Goal: Task Accomplishment & Management: Manage account settings

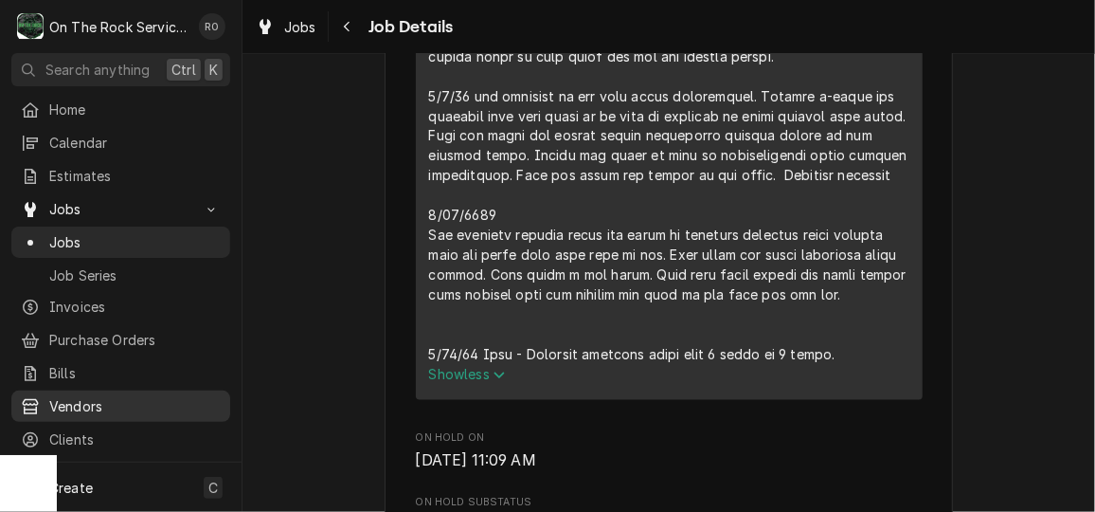
scroll to position [125, 0]
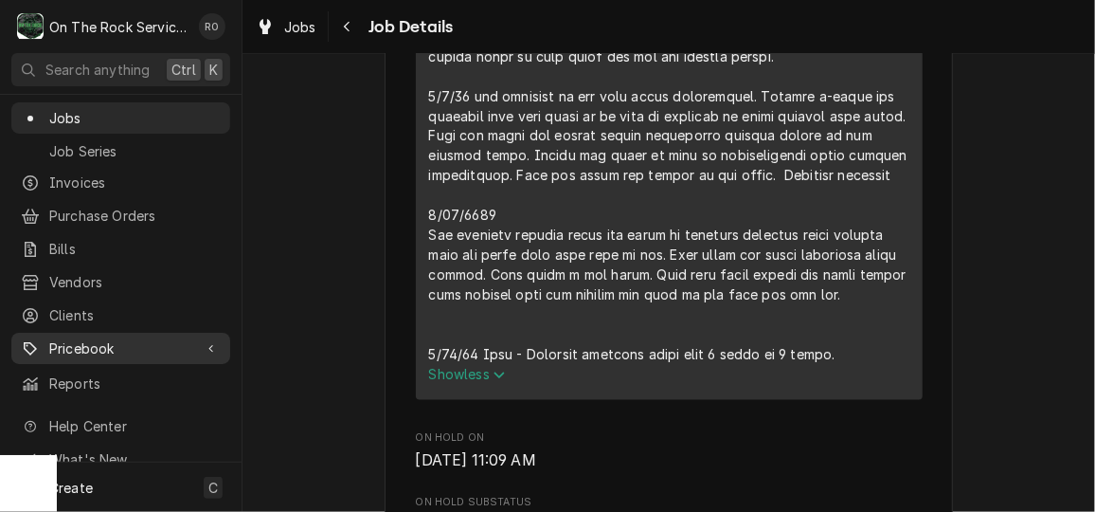
click at [160, 342] on span "Pricebook" at bounding box center [120, 348] width 143 height 20
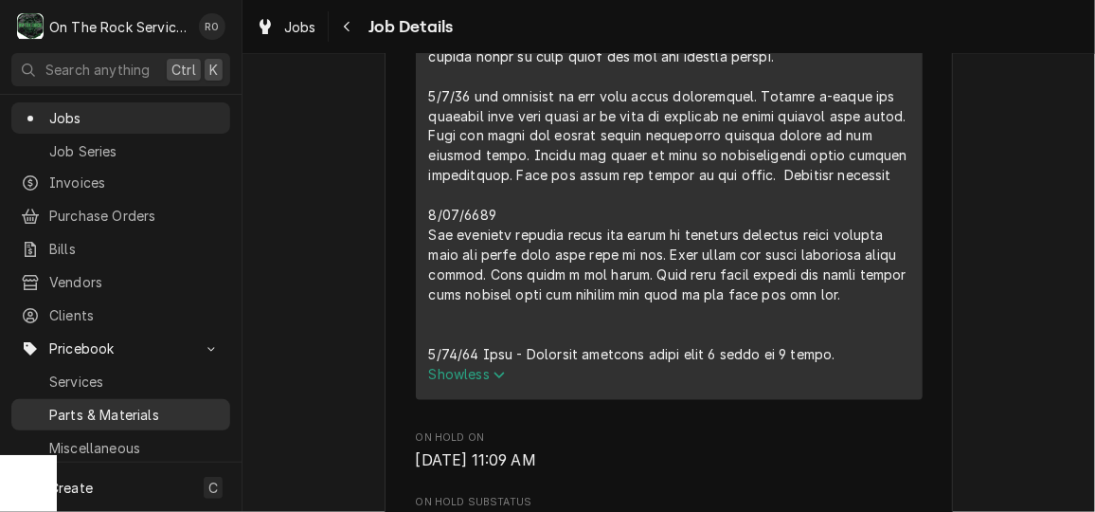
click at [158, 403] on div "Parts & Materials" at bounding box center [120, 415] width 211 height 24
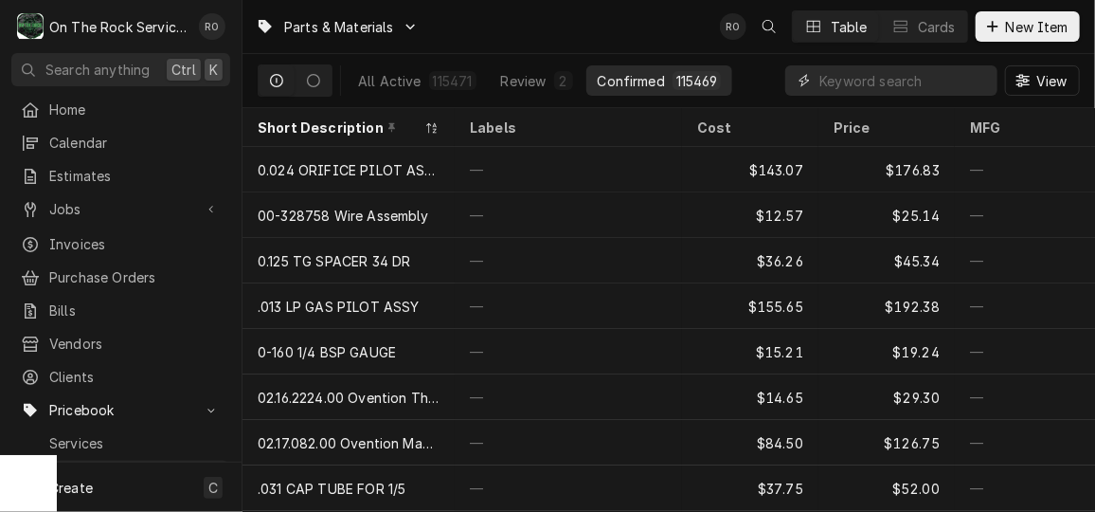
click at [918, 87] on input "Dynamic Content Wrapper" at bounding box center [904, 80] width 169 height 30
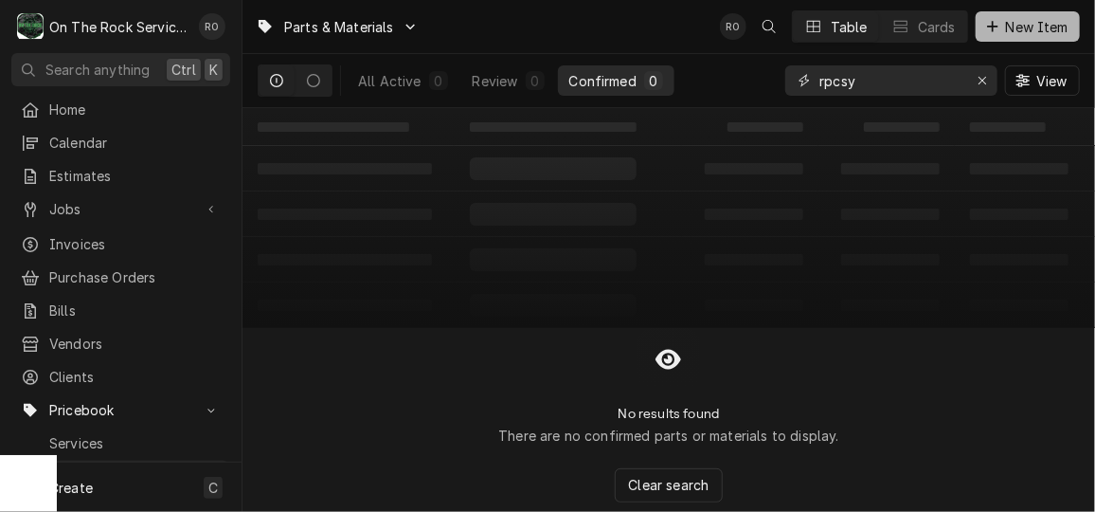
type input "rpcsy"
click at [1032, 22] on span "New Item" at bounding box center [1038, 27] width 70 height 20
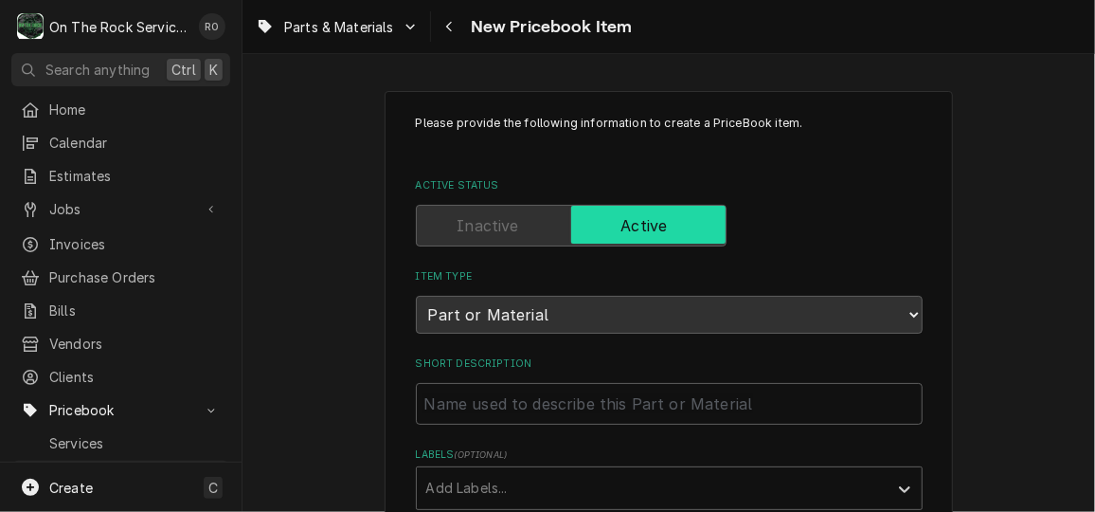
drag, startPoint x: 407, startPoint y: 262, endPoint x: 755, endPoint y: 356, distance: 361.3
click at [755, 356] on label "Short Description" at bounding box center [669, 363] width 507 height 15
click at [755, 383] on input "Short Description" at bounding box center [669, 404] width 507 height 42
click at [680, 396] on input "Short Description" at bounding box center [669, 404] width 507 height 42
paste input "Randell RP CSY1103 COIL ASSY"
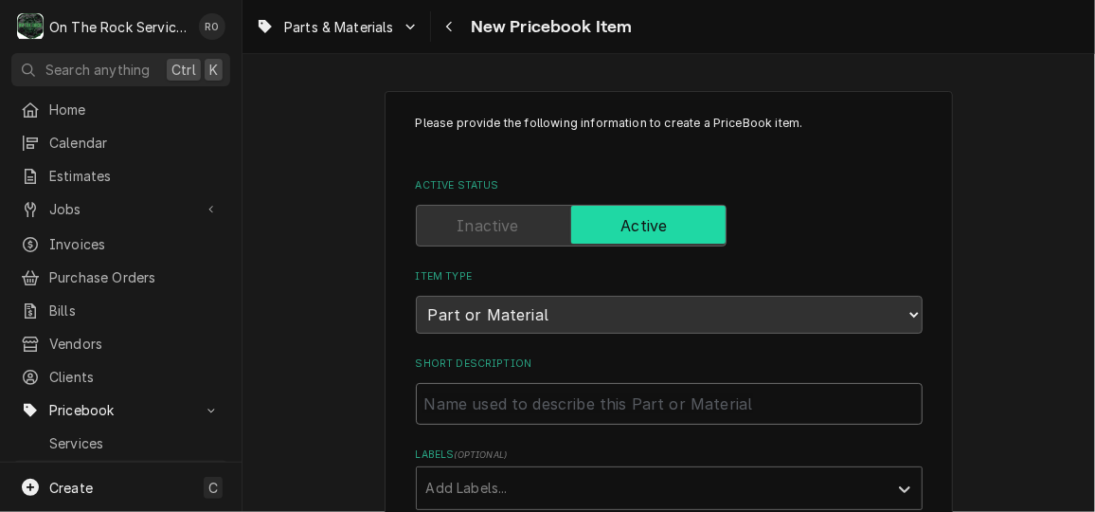
type textarea "x"
type input "Randell RP CSY1103 COIL ASSY"
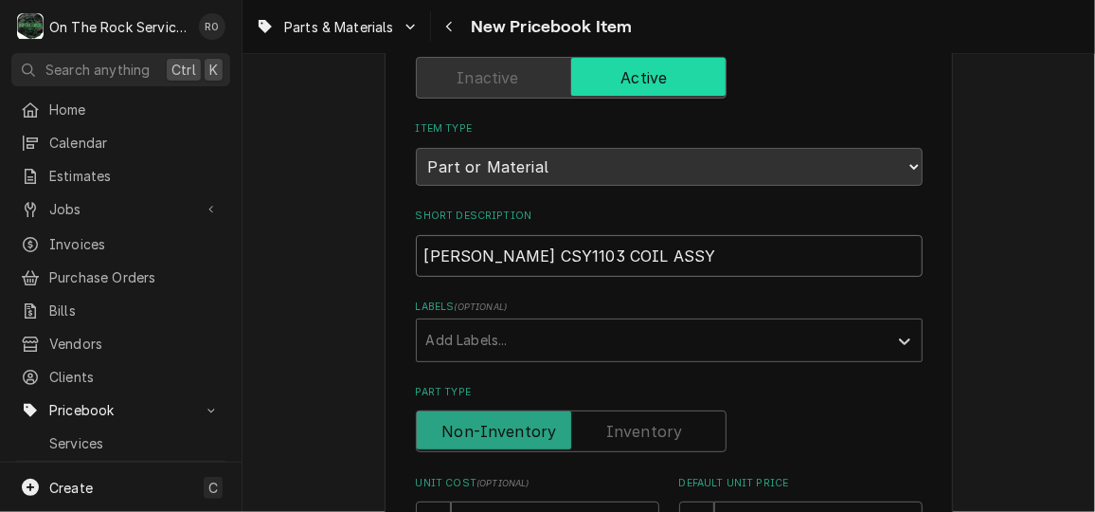
scroll to position [211, 0]
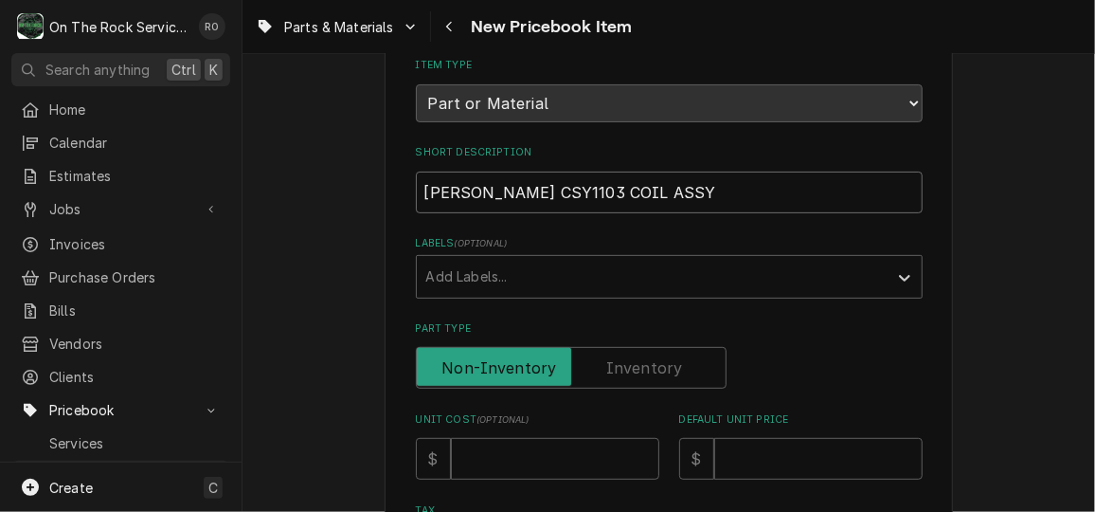
drag, startPoint x: 561, startPoint y: 190, endPoint x: 473, endPoint y: 178, distance: 89.0
click at [473, 178] on input "Randell RP CSY1103 COIL ASSY" at bounding box center [669, 193] width 507 height 42
type textarea "x"
type input "Randell COIL ASSY"
type textarea "x"
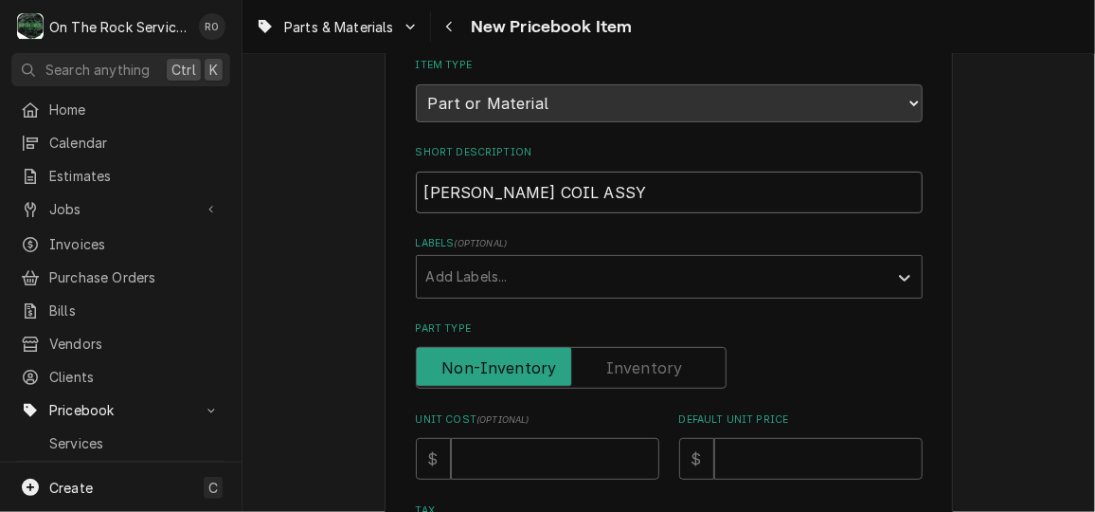
type input "Randell COIL ASSY"
type textarea "x"
type input "Randell M COIL ASSY"
type textarea "x"
type input "Randell Ma COIL ASSY"
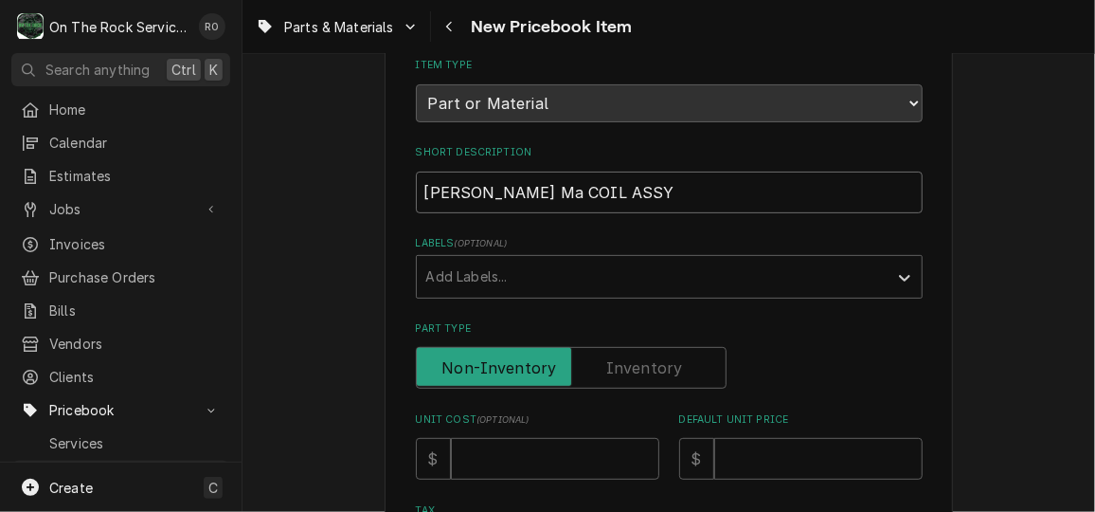
type textarea "x"
type input "Randell Mak COIL ASSY"
type textarea "x"
type input "Randell Make COIL ASSY"
type textarea "x"
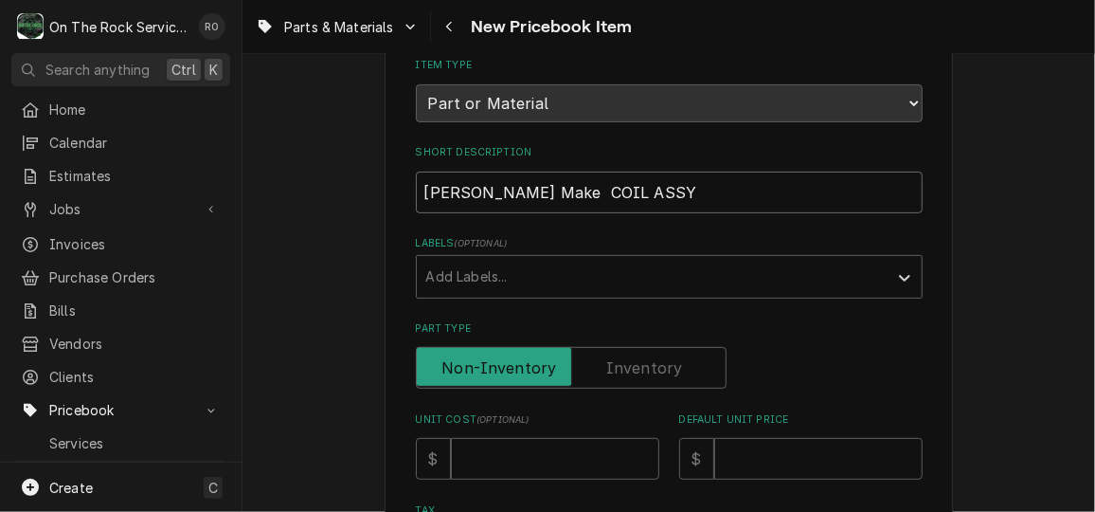
type input "Randell Make T COIL ASSY"
type textarea "x"
type input "Randell Make Ta COIL ASSY"
type textarea "x"
type input "Randell Make Tab COIL ASSY"
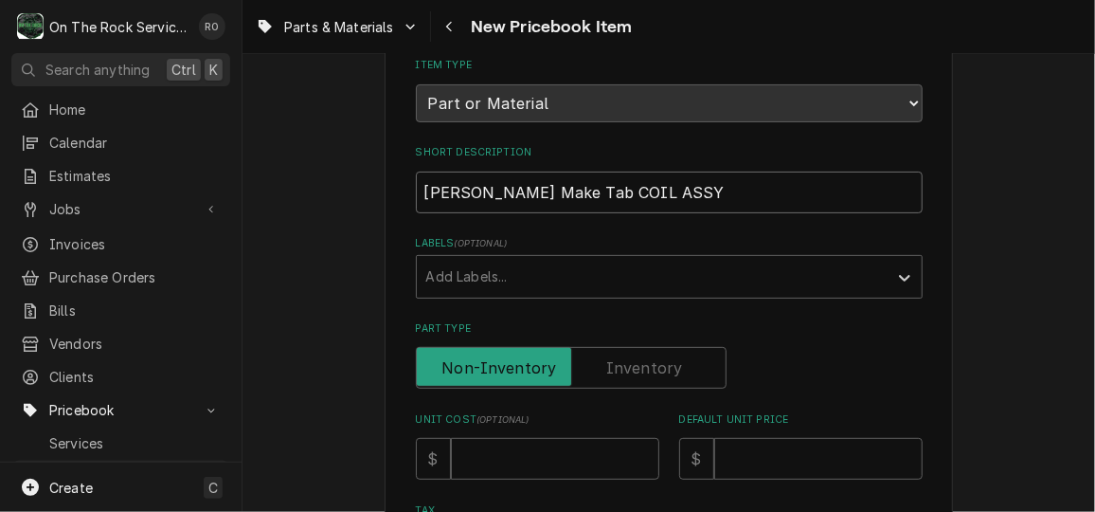
type textarea "x"
type input "Randell Make Tabl COIL ASSY"
type textarea "x"
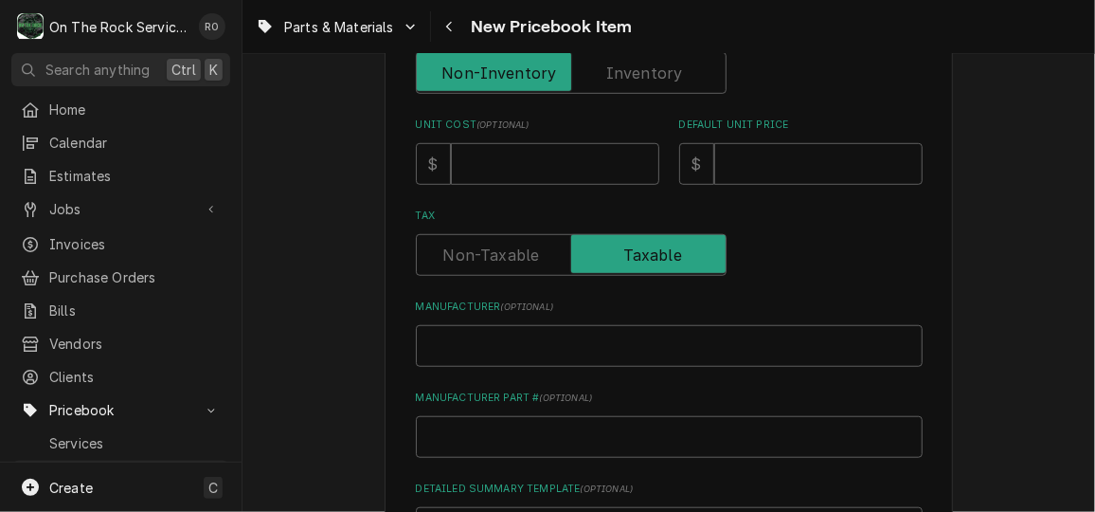
scroll to position [521, 0]
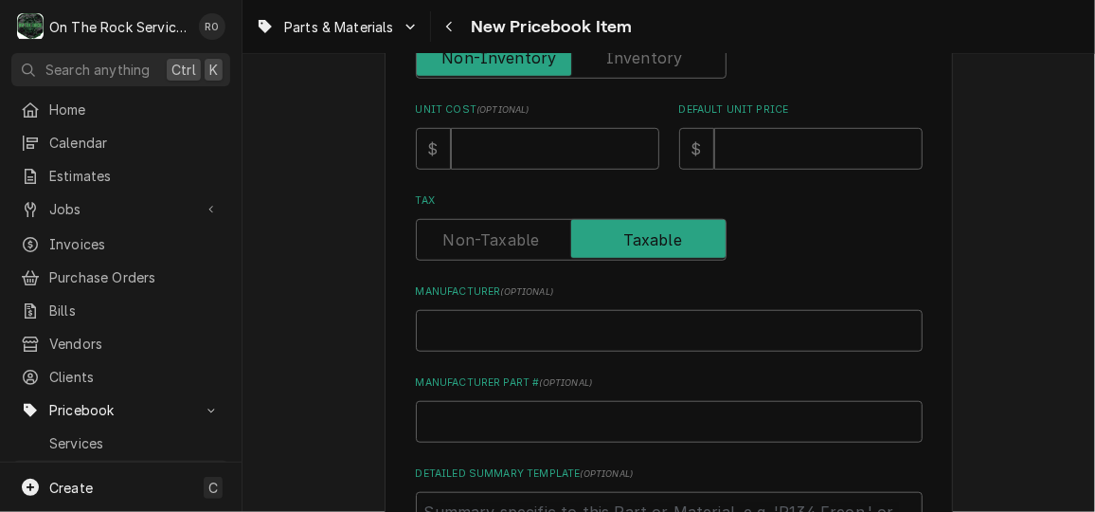
type input "Randell Make Table COIL ASSY"
click at [523, 423] on input "Manufacturer Part # ( optional )" at bounding box center [669, 422] width 507 height 42
paste input "RP CSY1103"
type textarea "x"
type input "RP CSY1103"
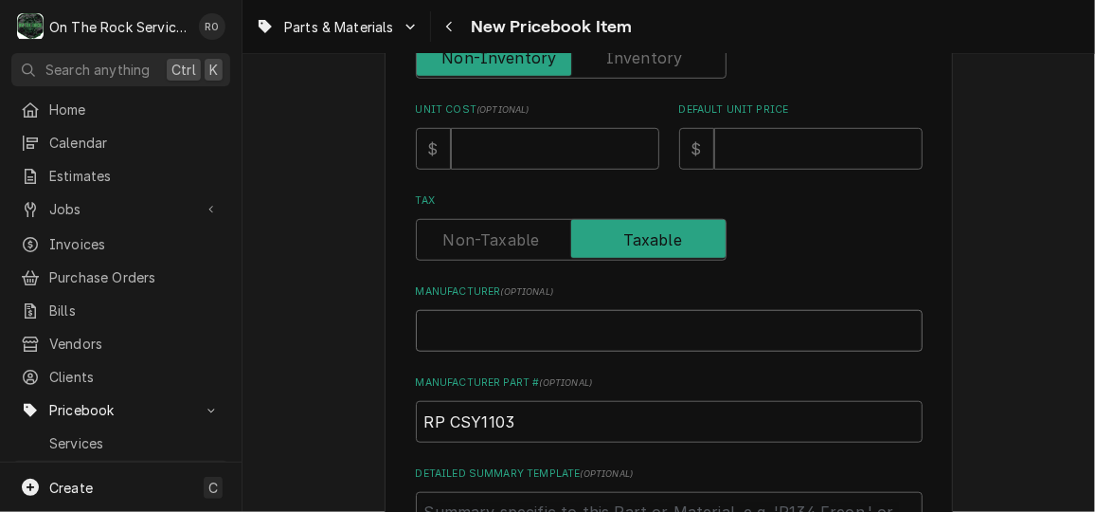
click at [501, 313] on input "Manufacturer ( optional )" at bounding box center [669, 331] width 507 height 42
type textarea "x"
type input "R"
type textarea "x"
type input "RN"
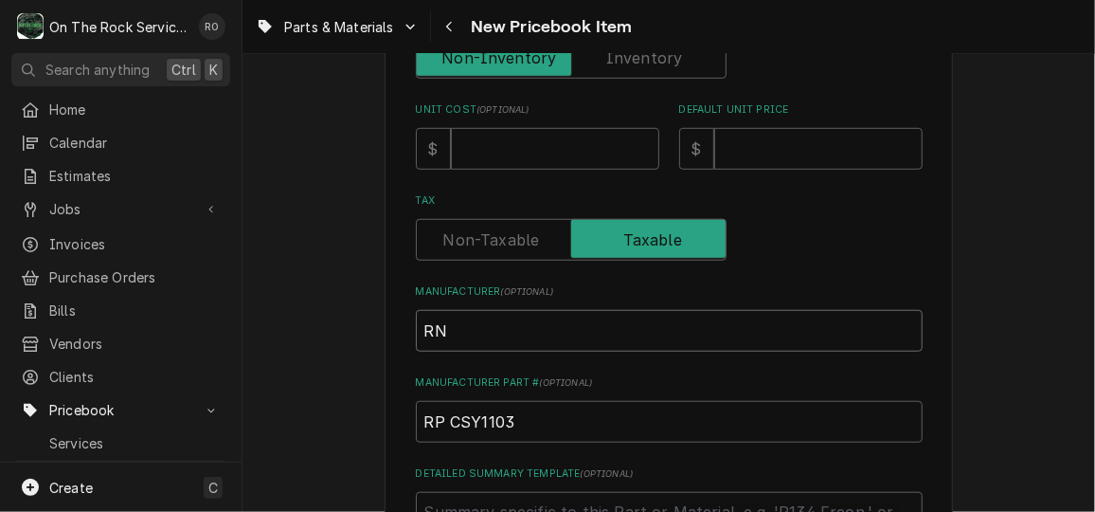
type textarea "x"
type input "R"
type textarea "x"
type input "Ra"
type textarea "x"
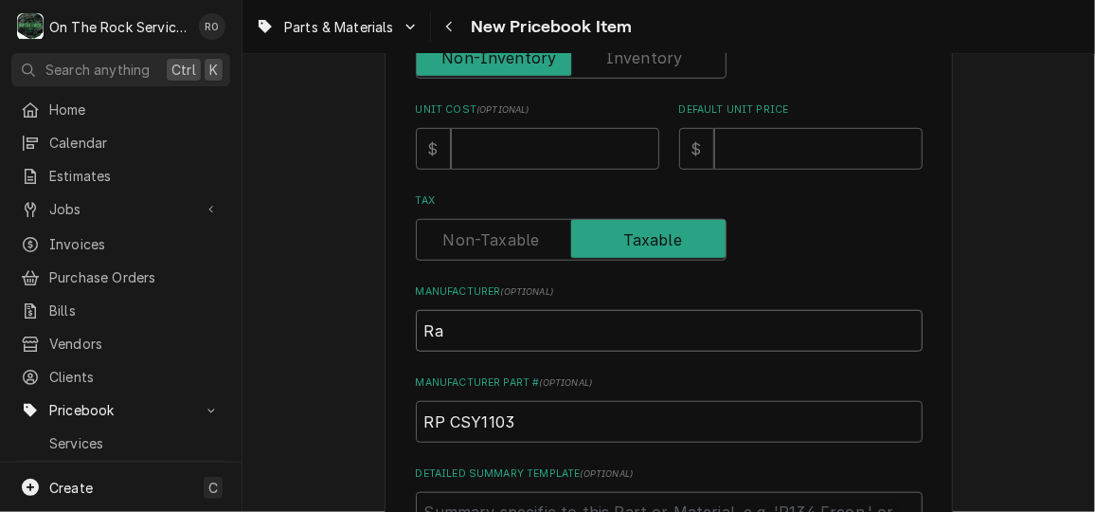
type input "Ran"
type textarea "x"
type input "Rand"
type textarea "x"
type input "Rande"
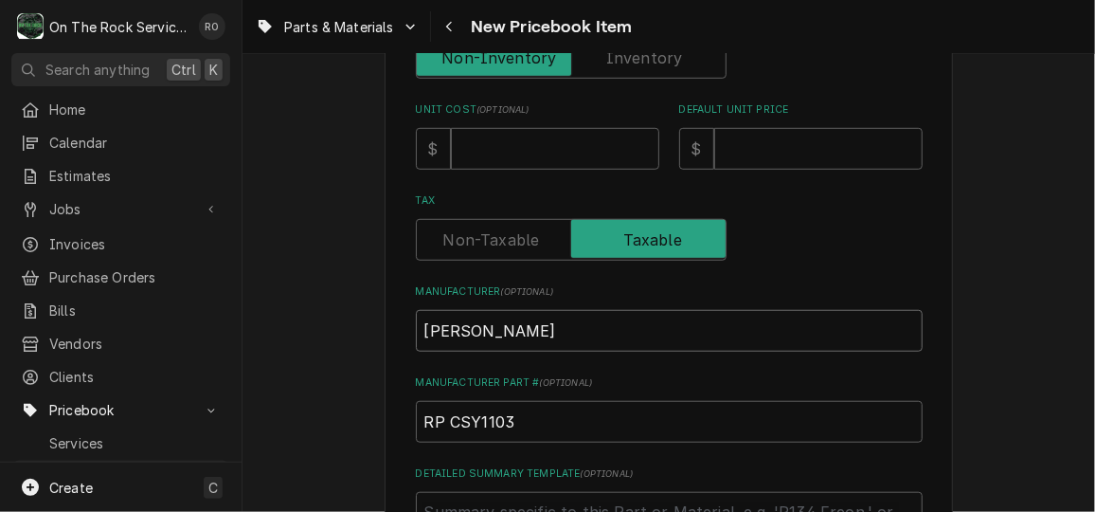
type textarea "x"
type input "Randel"
type textarea "x"
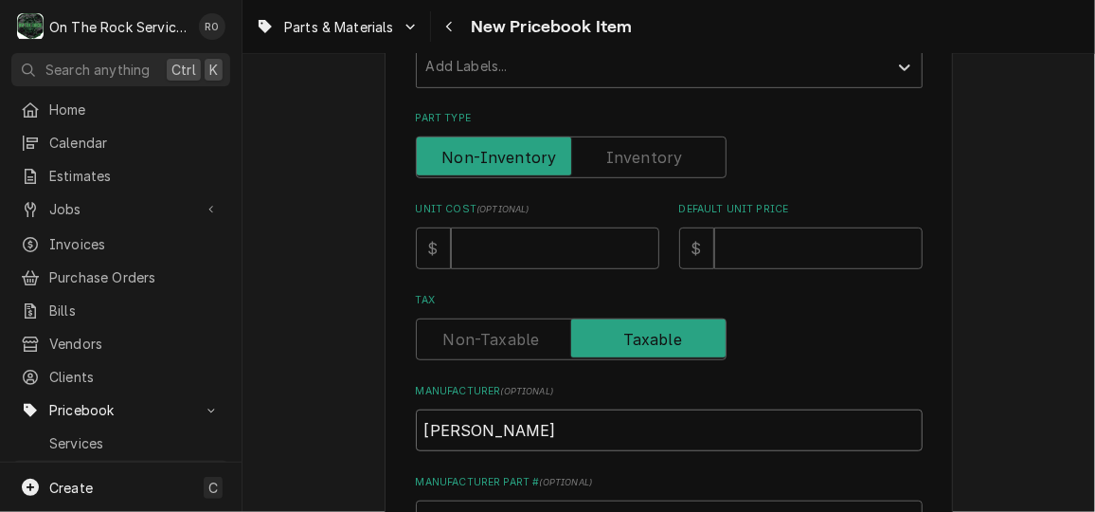
scroll to position [421, 0]
type input "[PERSON_NAME]"
click at [501, 256] on input "Unit Cost ( optional )" at bounding box center [555, 249] width 208 height 42
click at [511, 240] on input "Unit Cost ( optional )" at bounding box center [555, 249] width 208 height 42
type textarea "x"
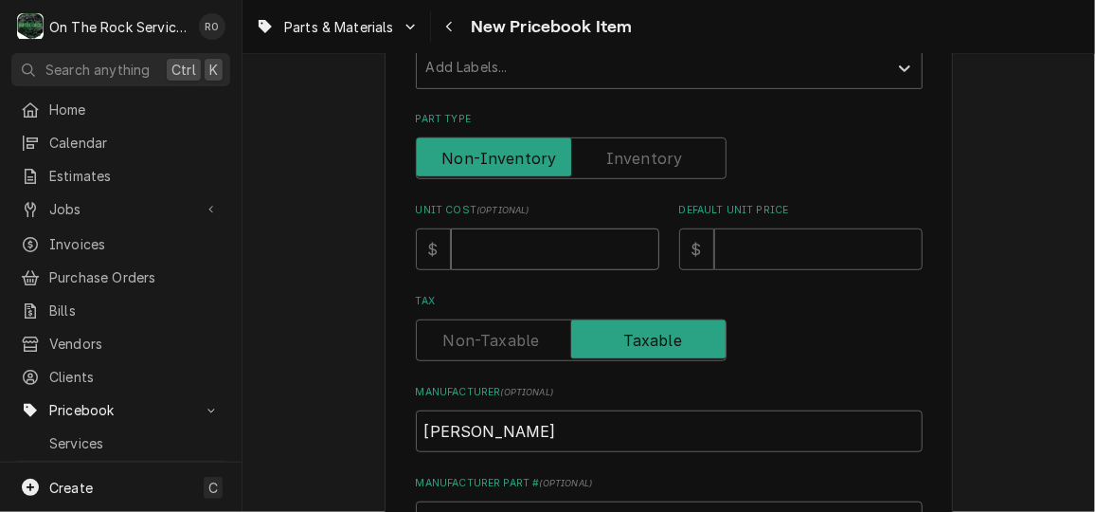
type input "1"
type textarea "x"
type input "14"
type textarea "x"
type input "149"
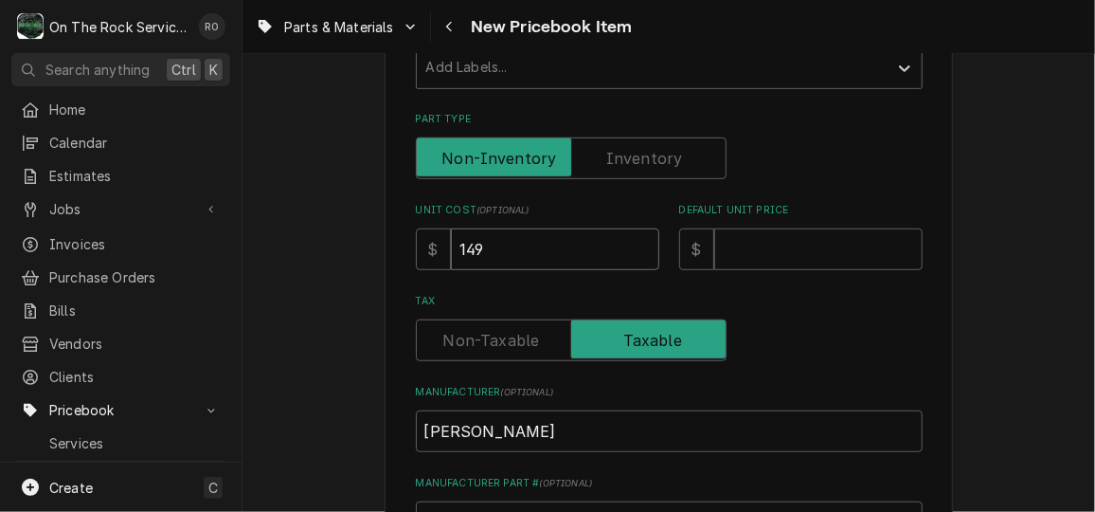
type textarea "x"
type input "1493"
type textarea "x"
type input "1493.9"
type textarea "x"
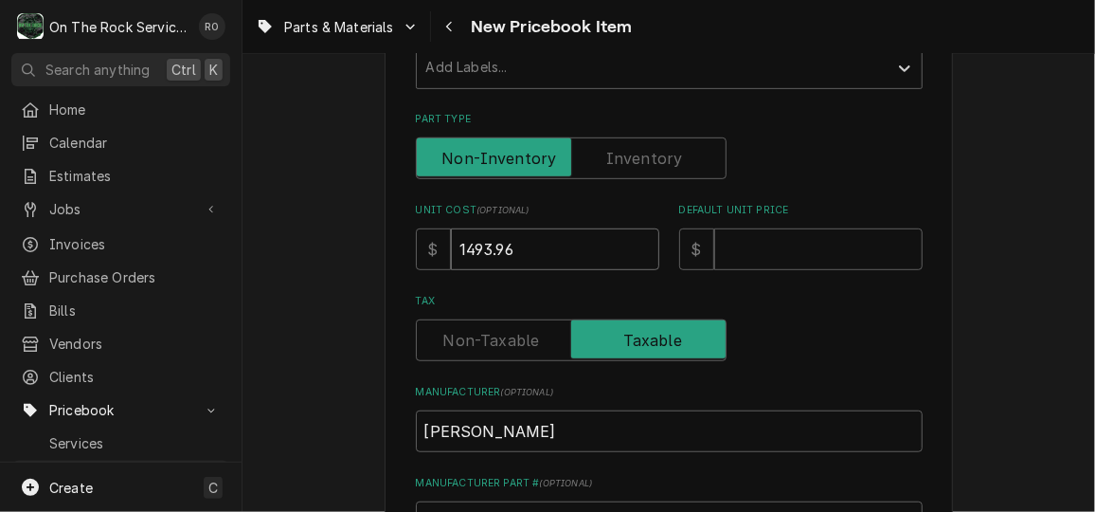
type input "1493.96"
type textarea "x"
type input "2"
type textarea "x"
type input "24"
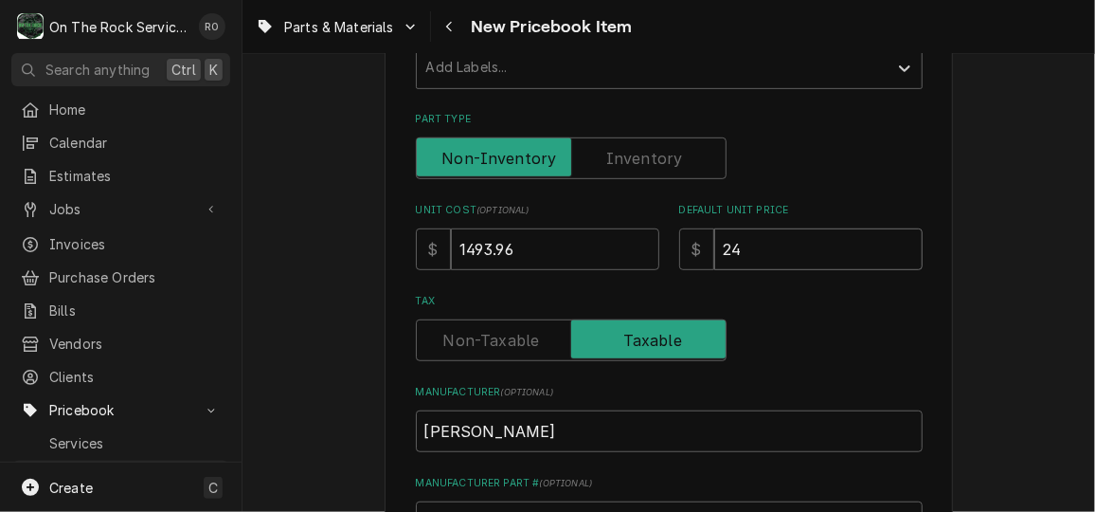
type textarea "x"
type input "241"
type textarea "x"
type input "2415"
type textarea "x"
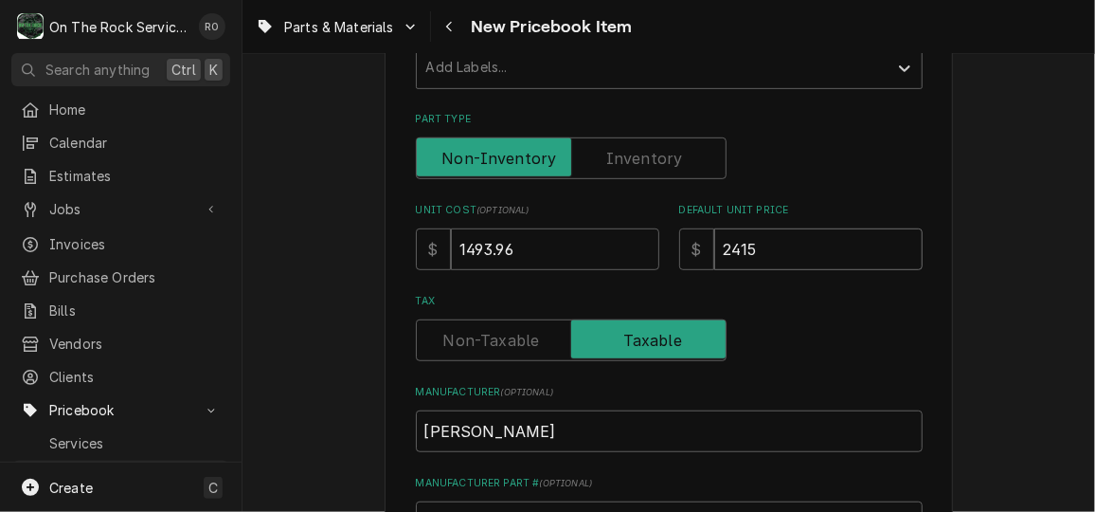
type input "2415.0"
type textarea "x"
type input "2415.04"
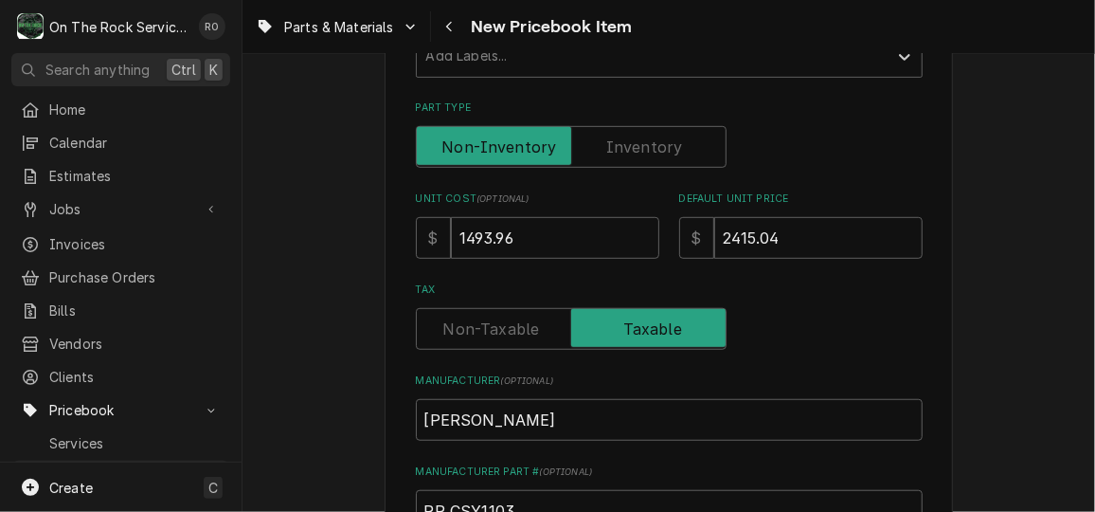
scroll to position [433, 0]
drag, startPoint x: 800, startPoint y: 243, endPoint x: 595, endPoint y: 230, distance: 205.0
click at [595, 230] on div "Unit Cost ( optional ) $ 1493.96 Default Unit Price $ 2415.04" at bounding box center [669, 223] width 507 height 67
type textarea "x"
type input "2"
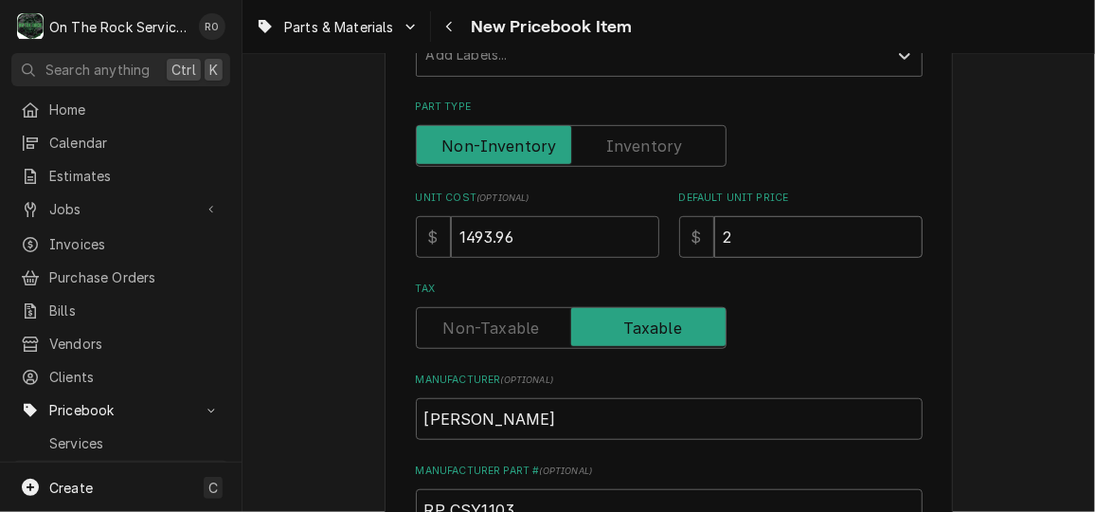
type textarea "x"
type input "22"
type textarea "x"
type input "229"
type textarea "x"
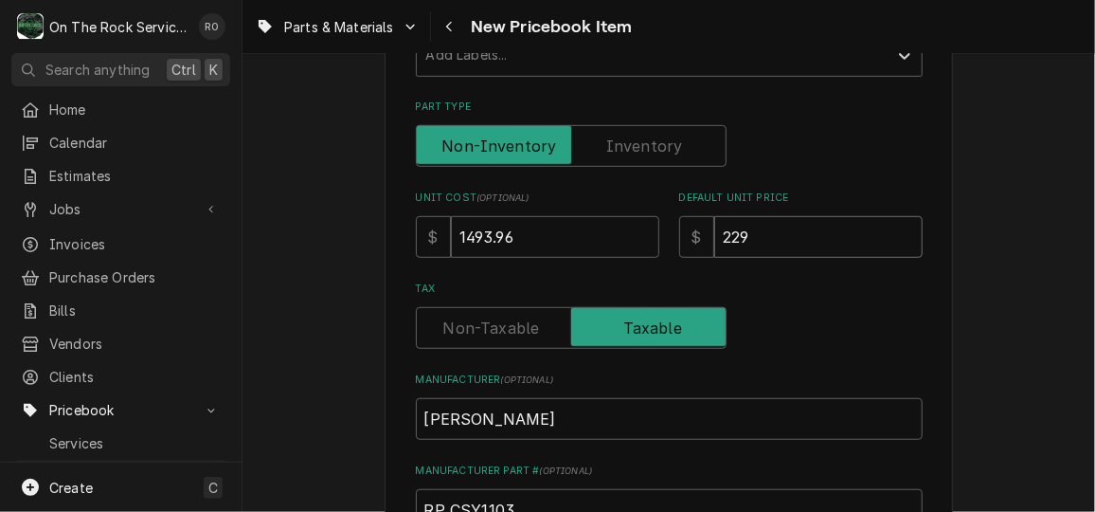
type input "2298"
type textarea "x"
type input "2298.4"
type textarea "x"
type input "2298.40"
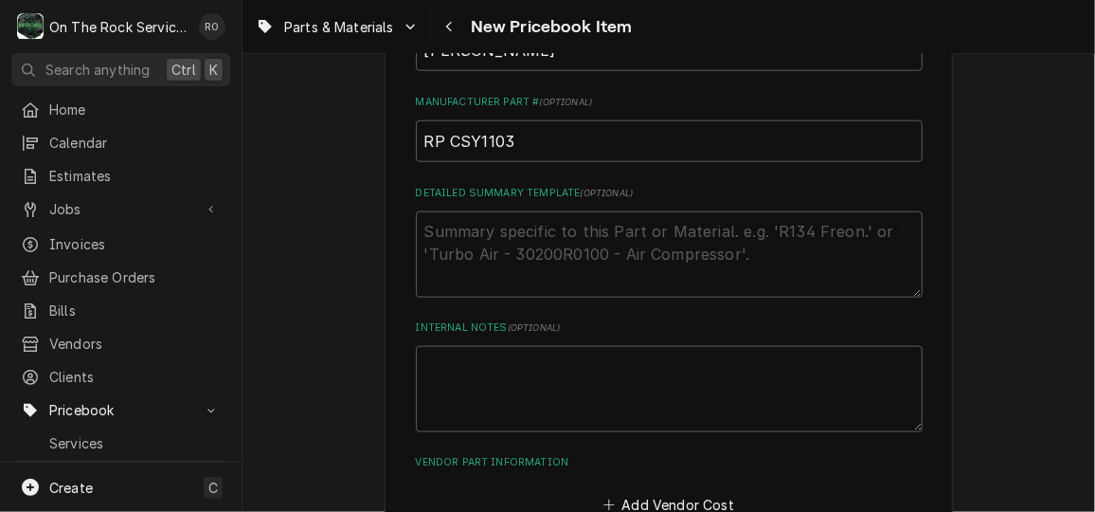
scroll to position [921, 0]
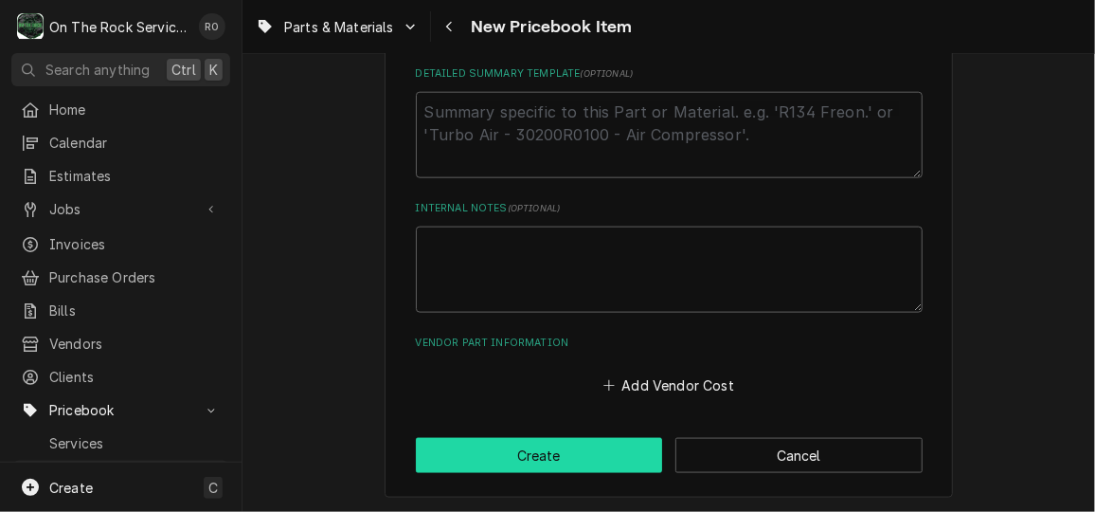
click at [581, 451] on button "Create" at bounding box center [539, 455] width 247 height 35
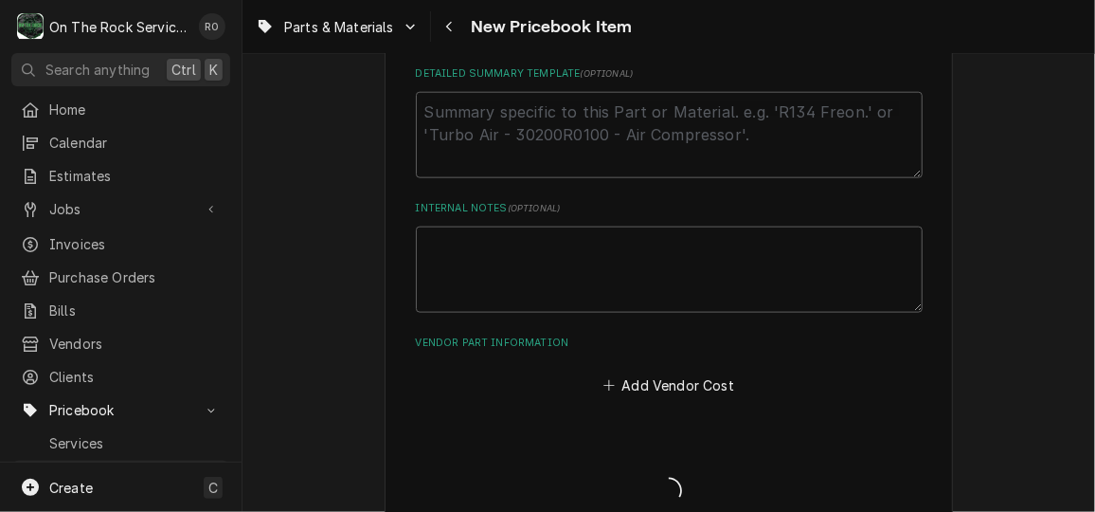
type textarea "x"
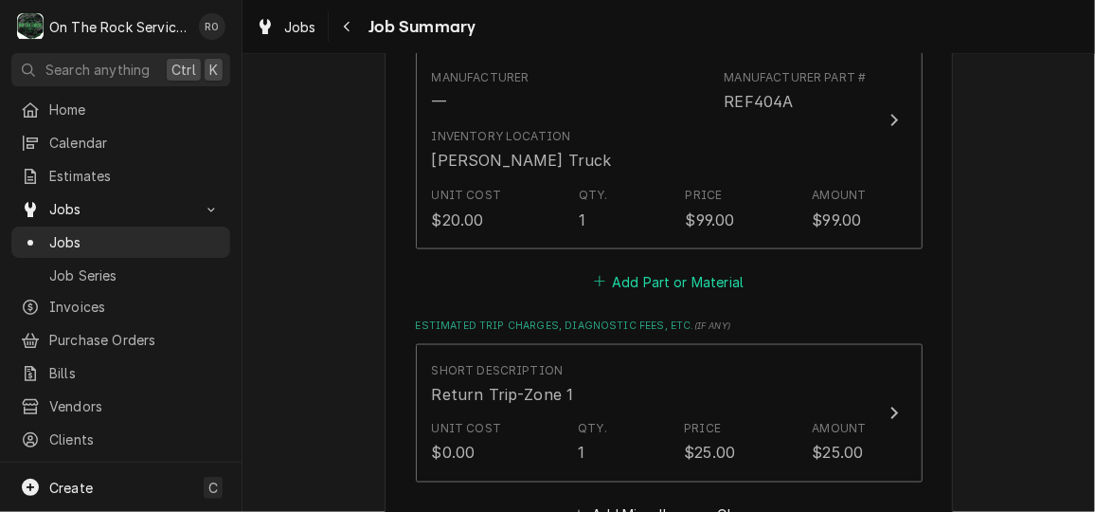
scroll to position [1159, 0]
type textarea "x"
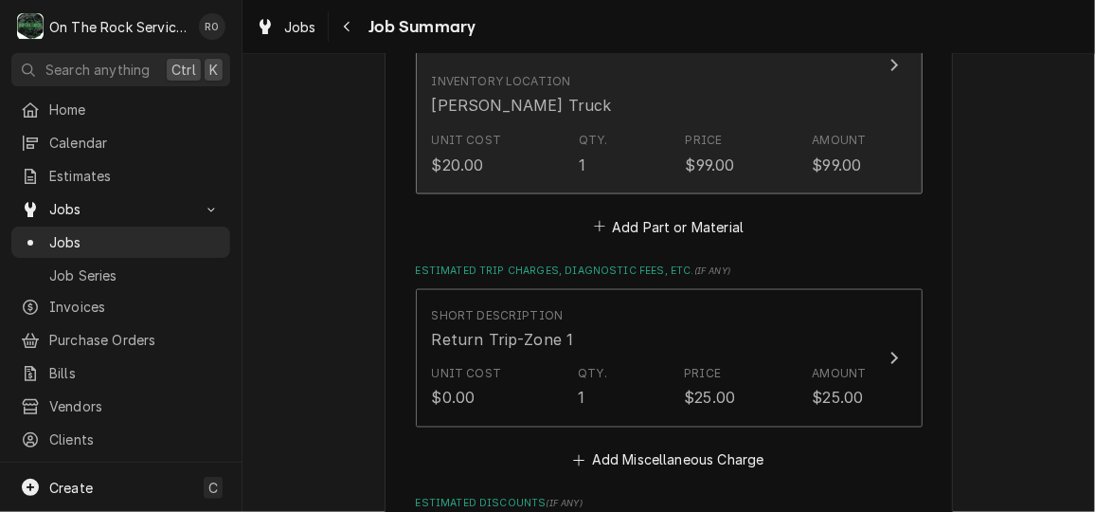
scroll to position [1216, 0]
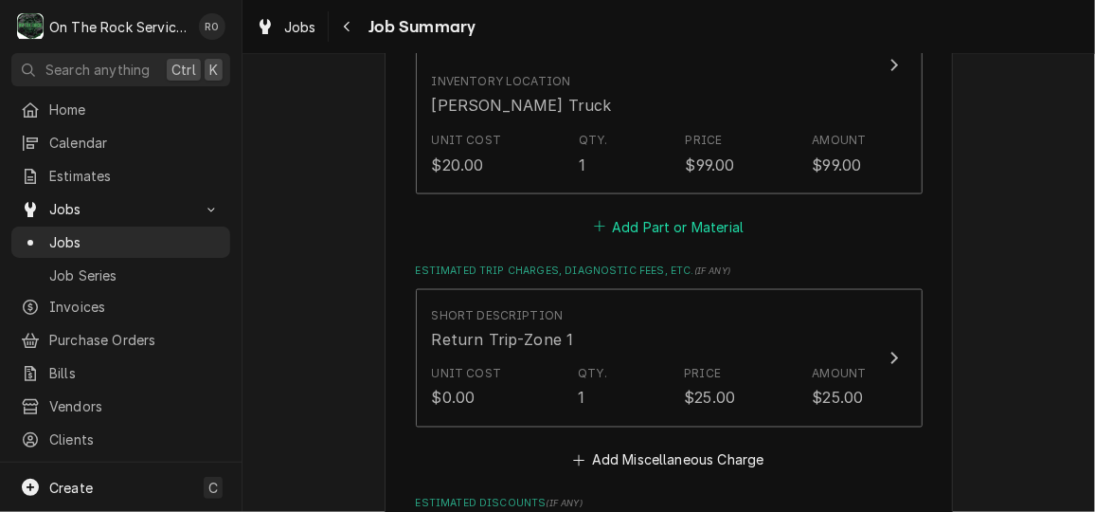
click at [639, 221] on button "Add Part or Material" at bounding box center [668, 226] width 156 height 27
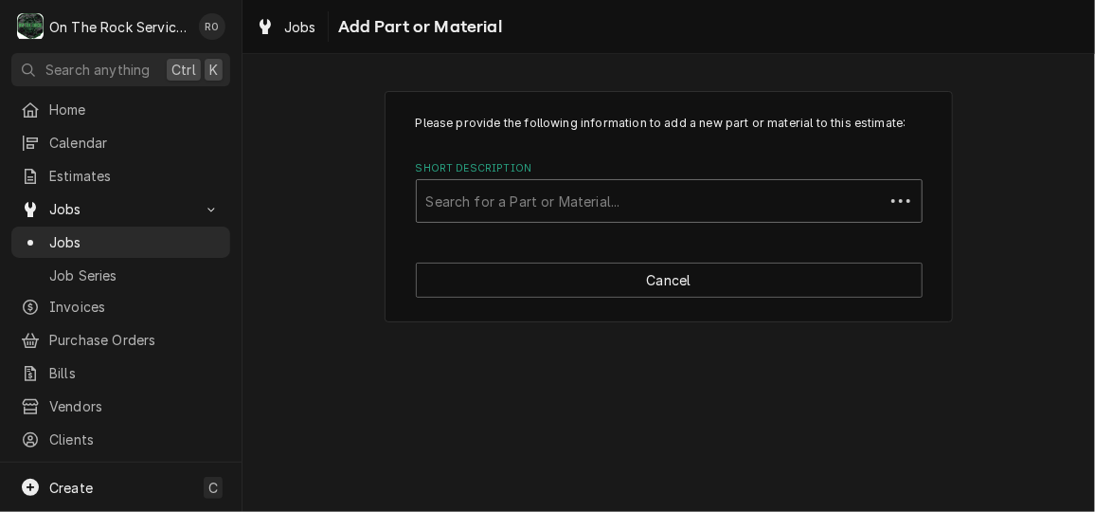
click at [593, 203] on div "Short Description" at bounding box center [650, 201] width 448 height 34
type input "rp csy"
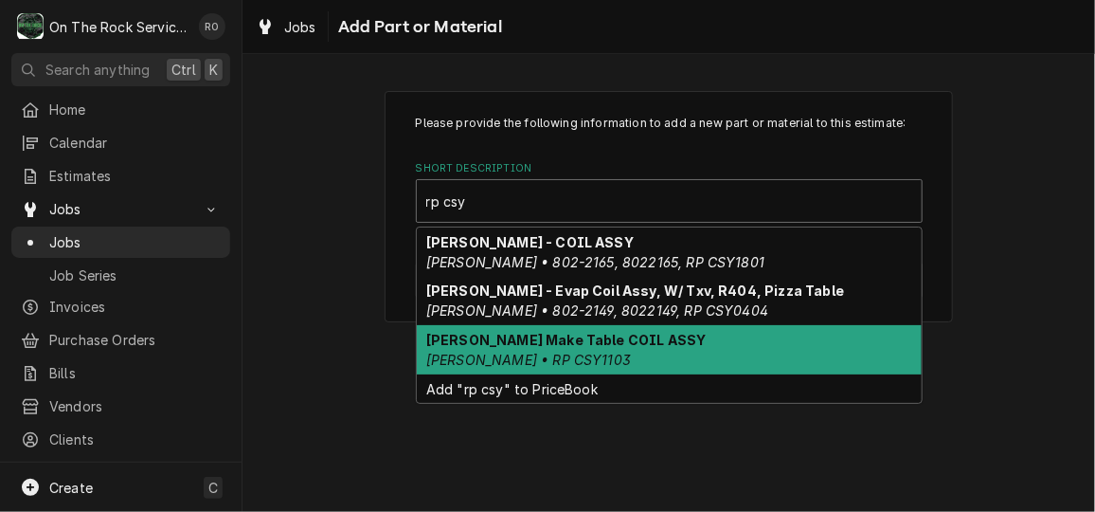
click at [621, 355] on div "Randell Make Table COIL ASSY Randell • RP CSY1103" at bounding box center [669, 349] width 505 height 49
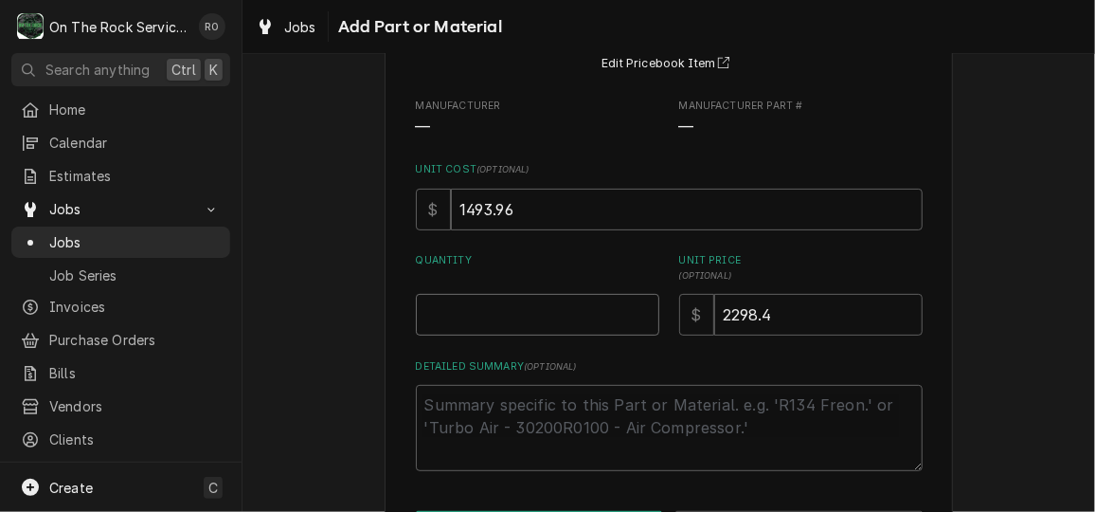
click at [568, 306] on input "Quantity" at bounding box center [538, 315] width 244 height 42
type textarea "x"
type input "1"
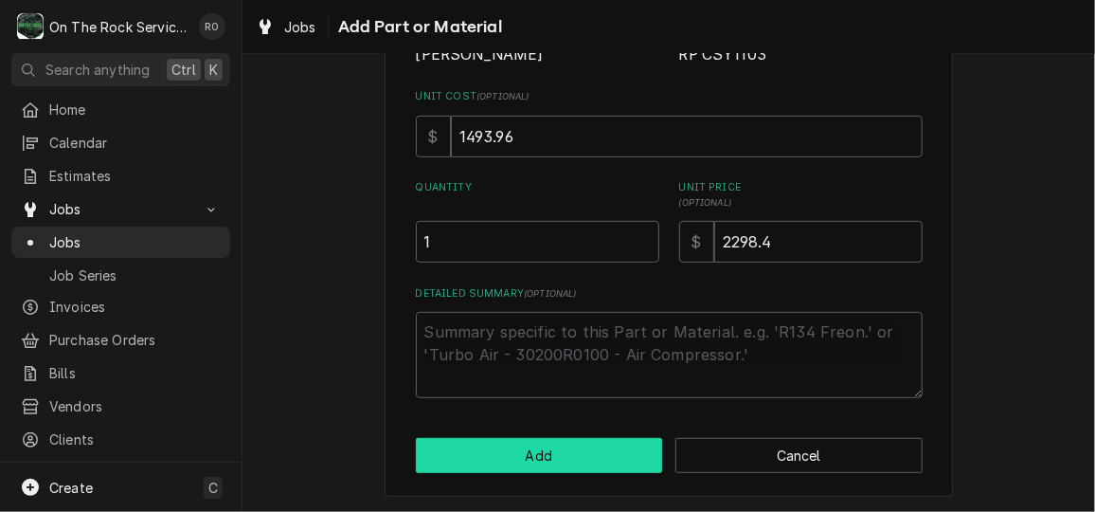
click at [587, 464] on button "Add" at bounding box center [539, 455] width 247 height 35
type textarea "x"
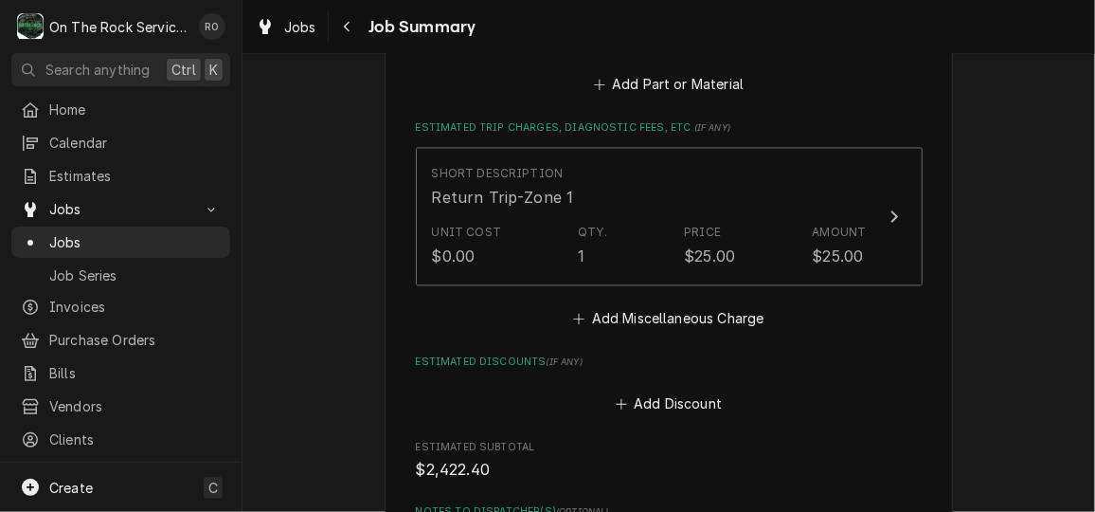
scroll to position [1564, 0]
click at [660, 312] on button "Add Miscellaneous Charge" at bounding box center [668, 318] width 197 height 27
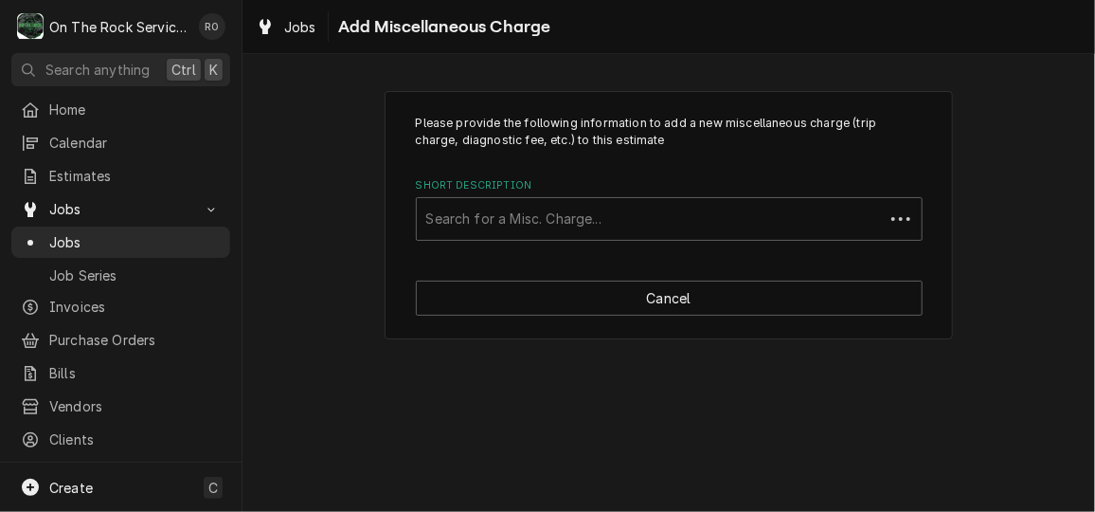
click at [669, 236] on div "Search for a Misc. Charge..." at bounding box center [650, 219] width 467 height 42
type input "shipping"
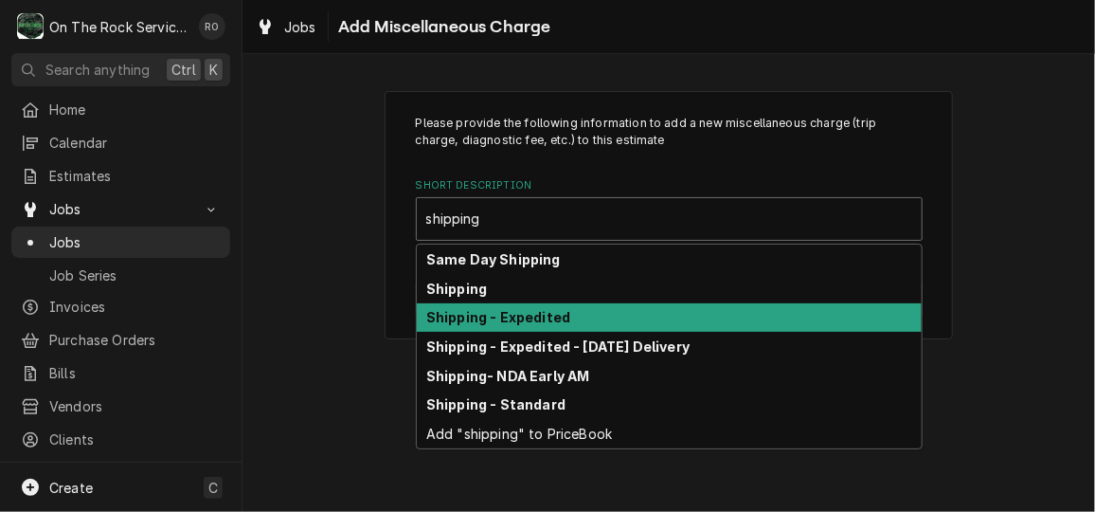
click at [662, 312] on div "Shipping - Expedited" at bounding box center [669, 317] width 505 height 29
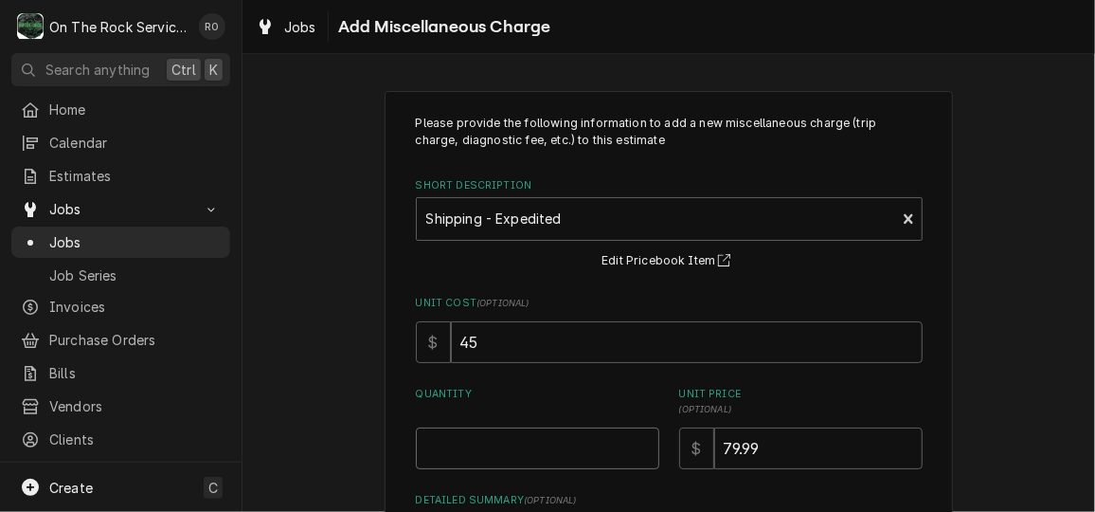
click at [571, 443] on input "Quantity" at bounding box center [538, 448] width 244 height 42
type textarea "x"
type input "1"
type textarea "x"
type input "1"
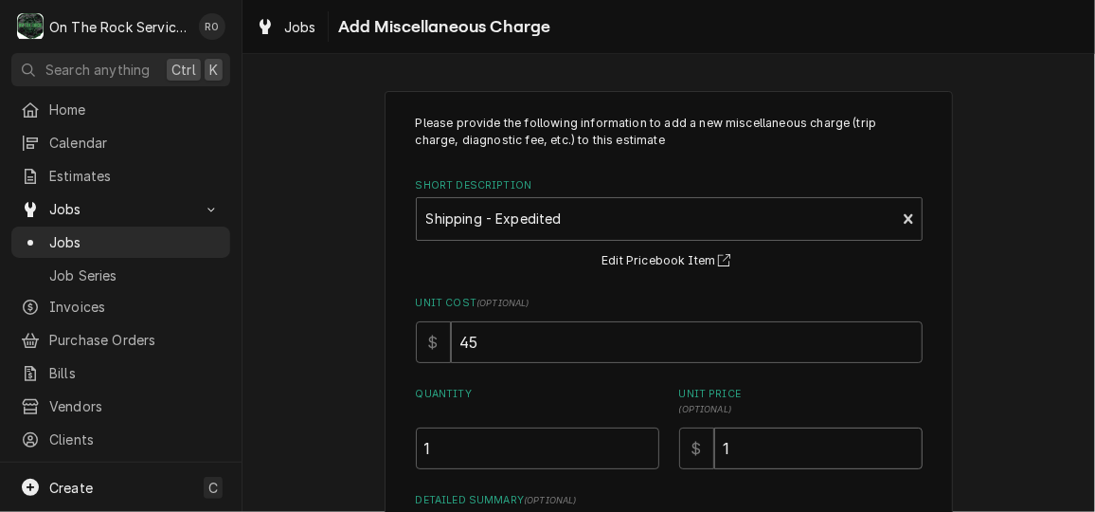
type textarea "x"
type input "12"
type textarea "x"
type input "125"
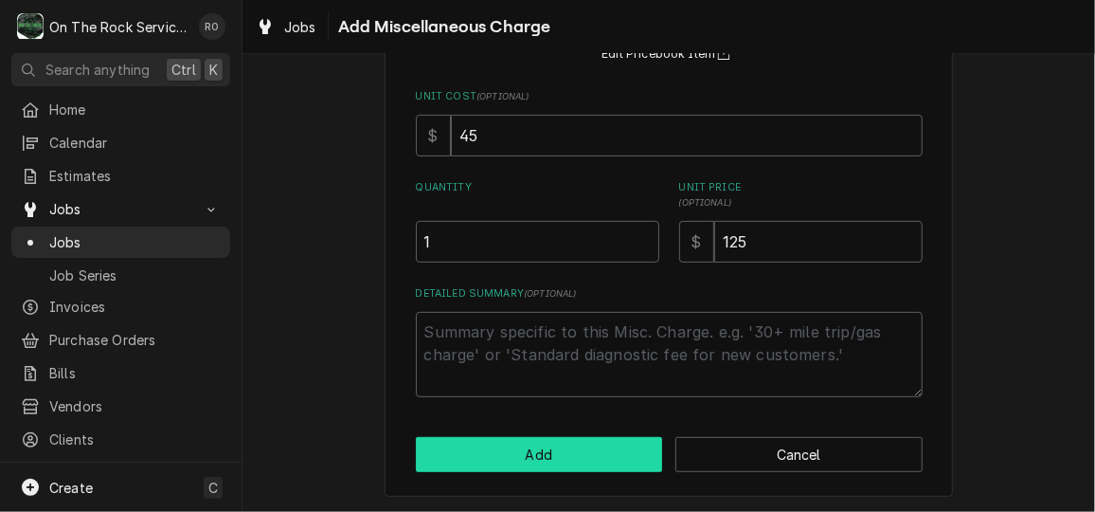
click at [571, 443] on button "Add" at bounding box center [539, 454] width 247 height 35
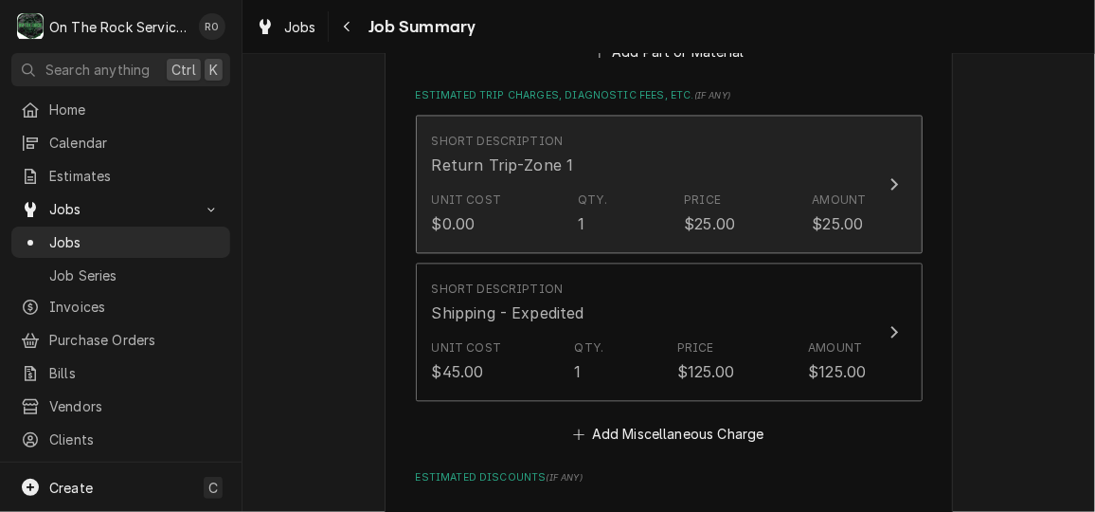
click at [610, 162] on div "Short Description Return Trip-Zone 1" at bounding box center [649, 154] width 435 height 59
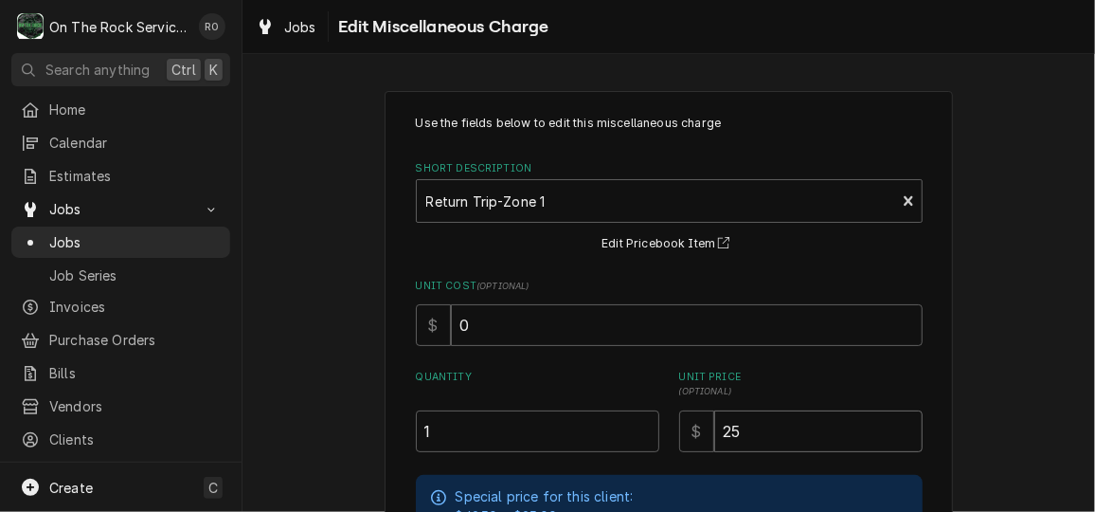
drag, startPoint x: 738, startPoint y: 441, endPoint x: 597, endPoint y: 441, distance: 141.2
click at [597, 441] on div "Quantity 1 Unit Price ( optional ) $ 25" at bounding box center [669, 411] width 507 height 82
type textarea "x"
type input "3"
type textarea "x"
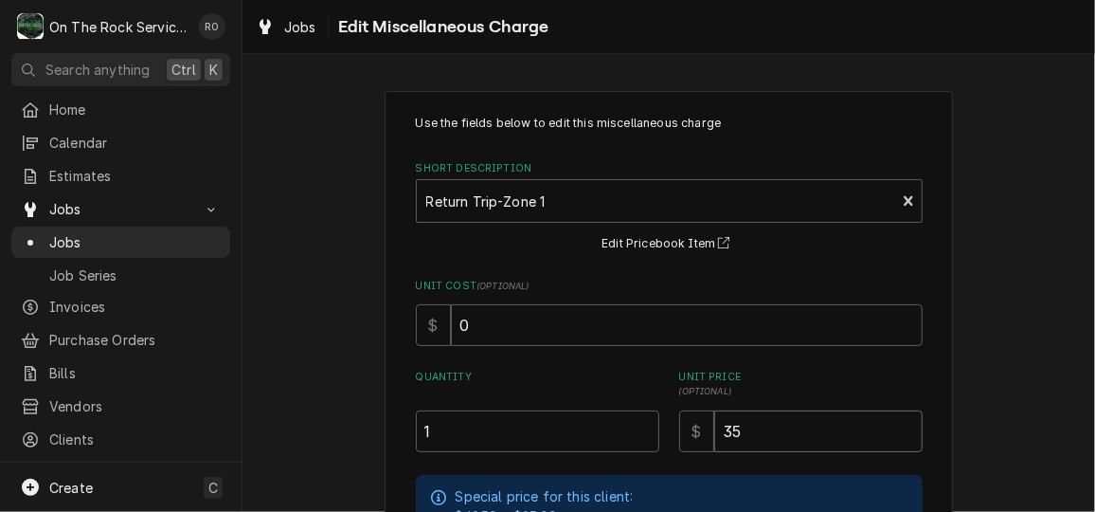
type input "35"
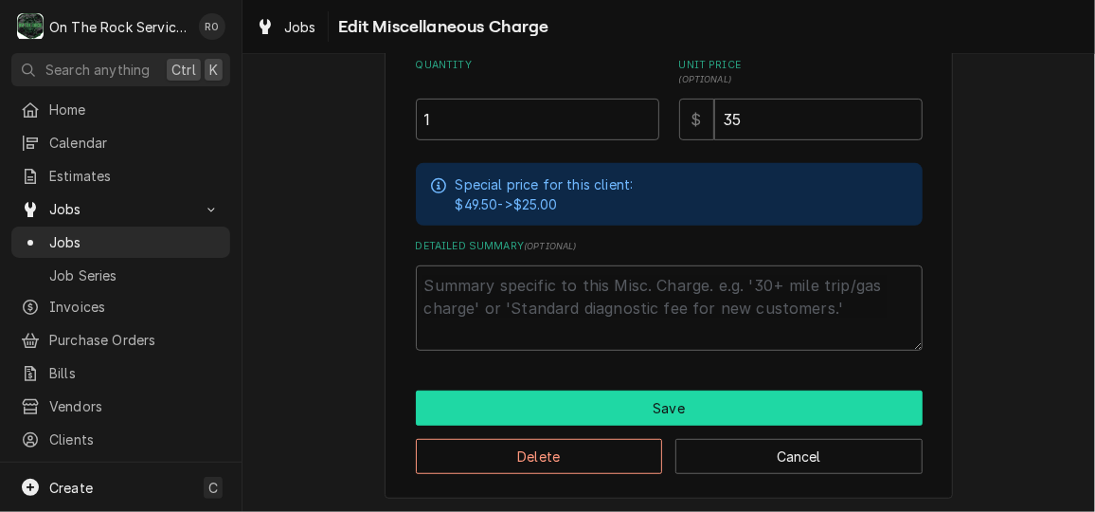
click at [615, 405] on button "Save" at bounding box center [669, 407] width 507 height 35
type textarea "x"
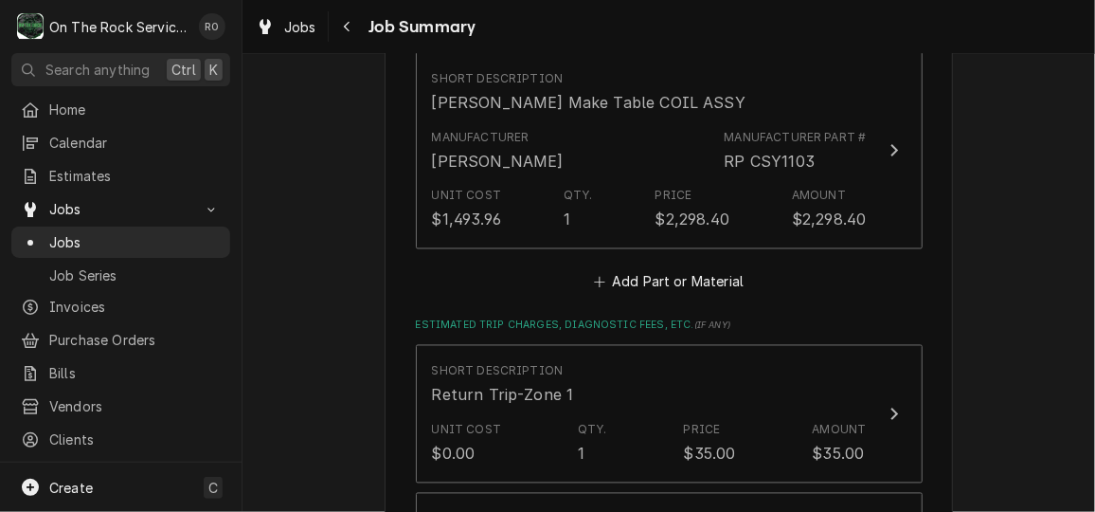
scroll to position [1364, 0]
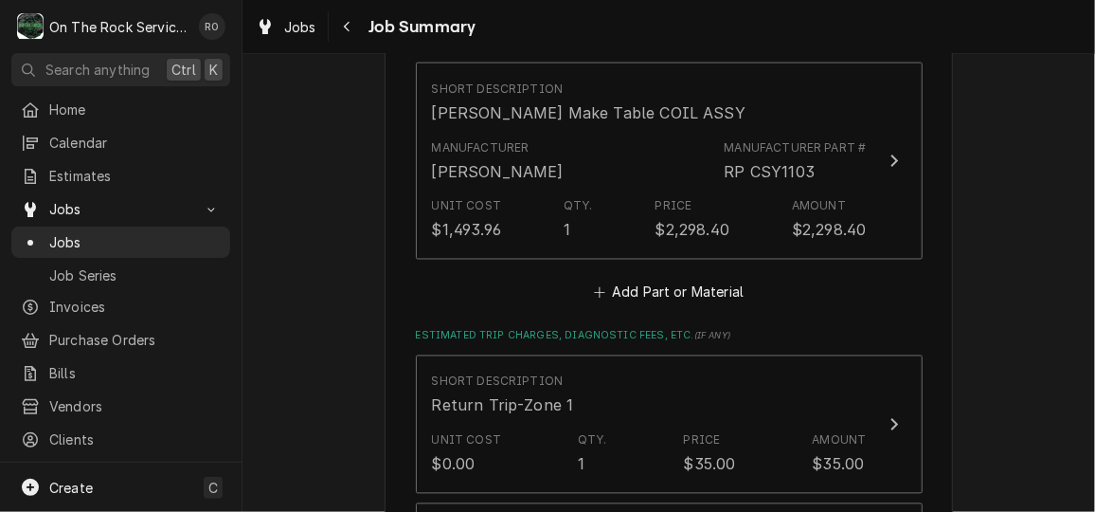
scroll to position [1323, 0]
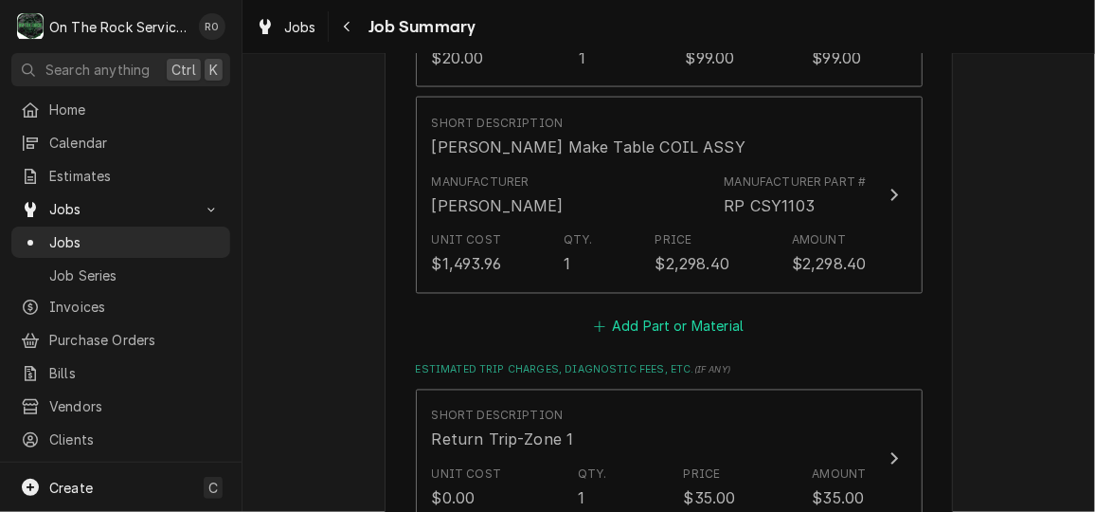
click at [722, 324] on button "Add Part or Material" at bounding box center [668, 327] width 156 height 27
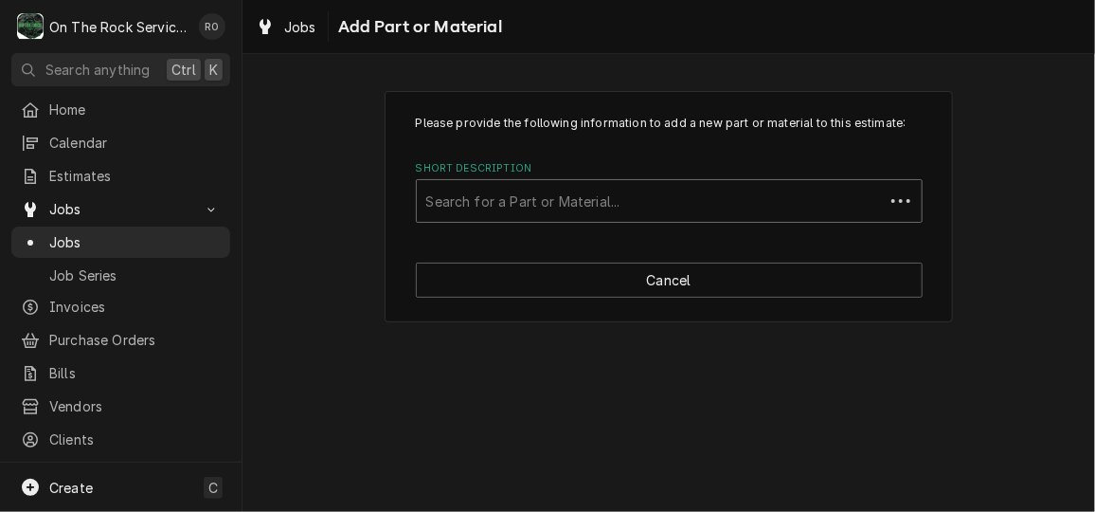
click at [685, 208] on div "Short Description" at bounding box center [650, 201] width 448 height 34
type input "c032"
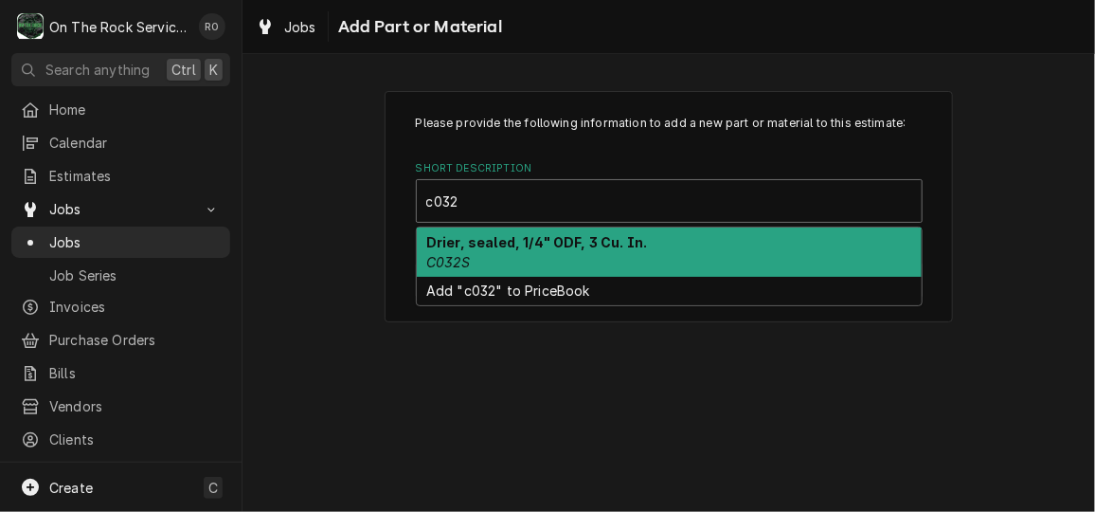
click at [678, 250] on div "Drier, sealed, 1/4" ODF, 3 Cu. In. C032S" at bounding box center [669, 251] width 505 height 49
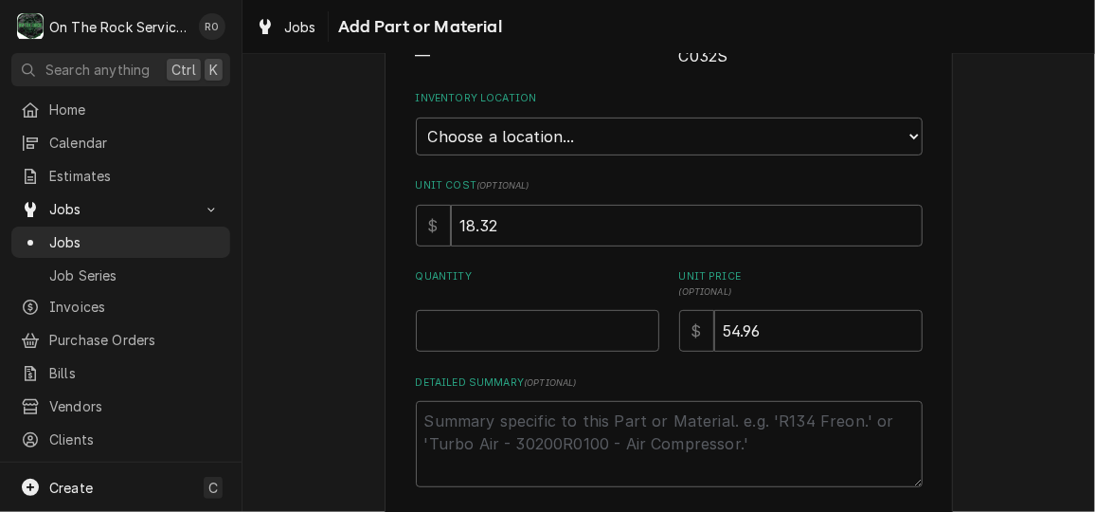
scroll to position [255, 0]
click at [510, 301] on div "Quantity" at bounding box center [538, 306] width 244 height 82
click at [515, 317] on input "Quantity" at bounding box center [538, 327] width 244 height 42
type textarea "x"
type input "1"
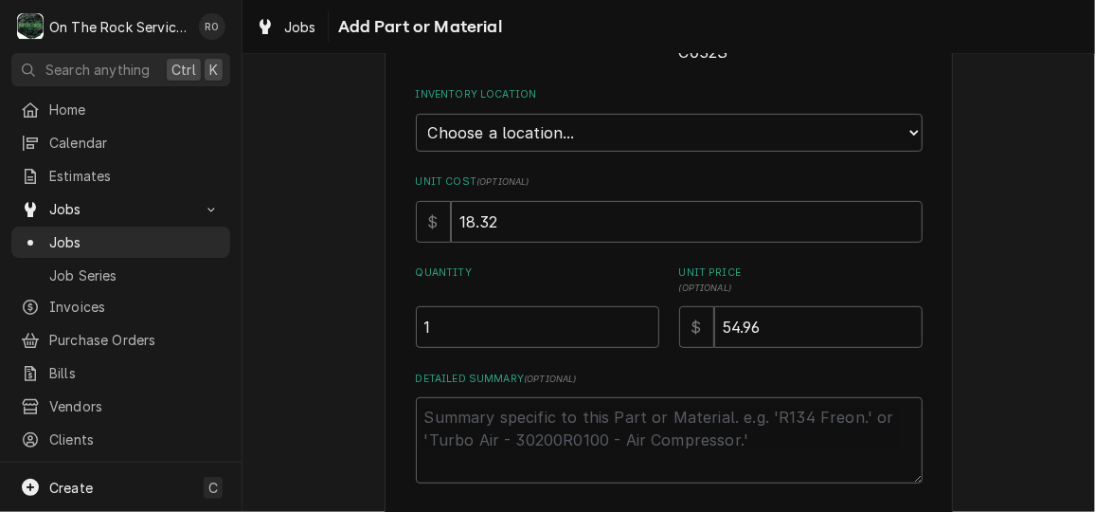
scroll to position [339, 0]
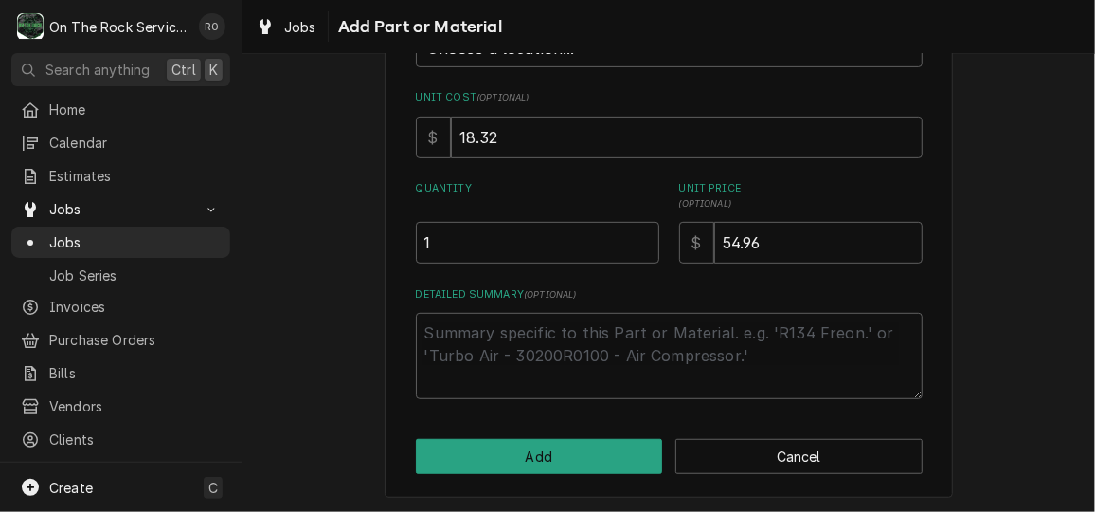
click at [567, 472] on div "Please provide the following information to add a new part or material to this …" at bounding box center [669, 125] width 569 height 747
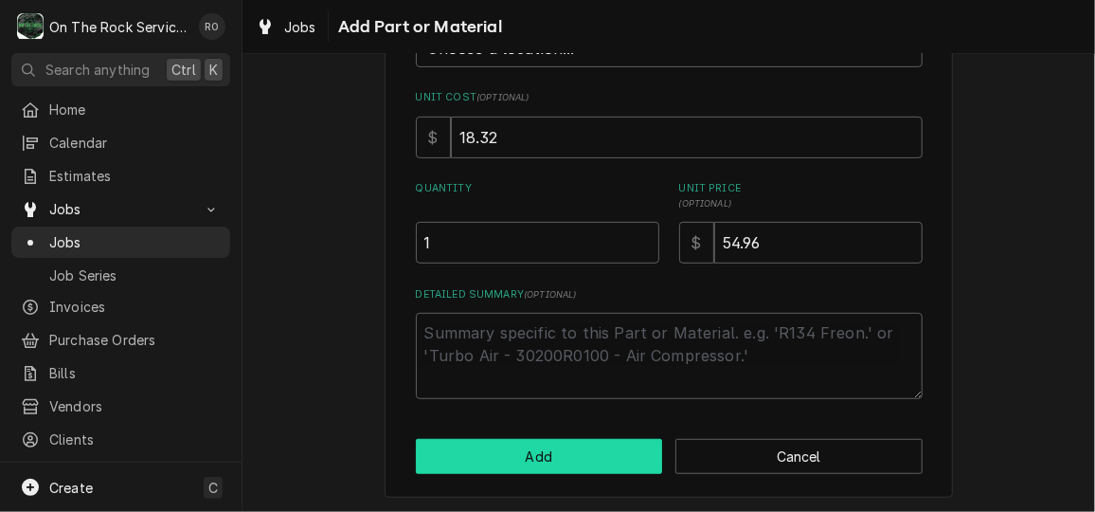
click at [569, 447] on button "Add" at bounding box center [539, 456] width 247 height 35
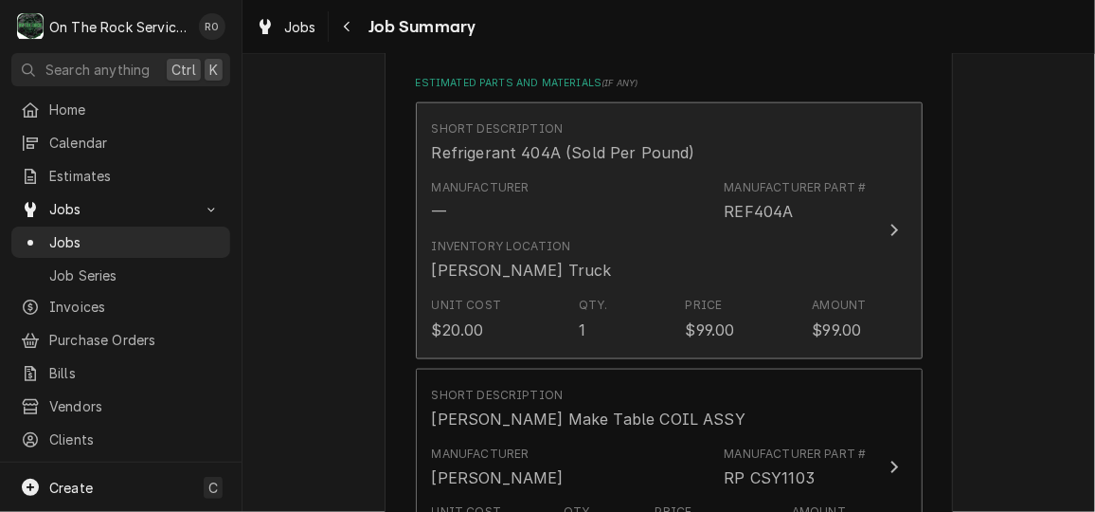
click at [647, 213] on div "Manufacturer — Manufacturer Part # REF404A" at bounding box center [649, 201] width 435 height 59
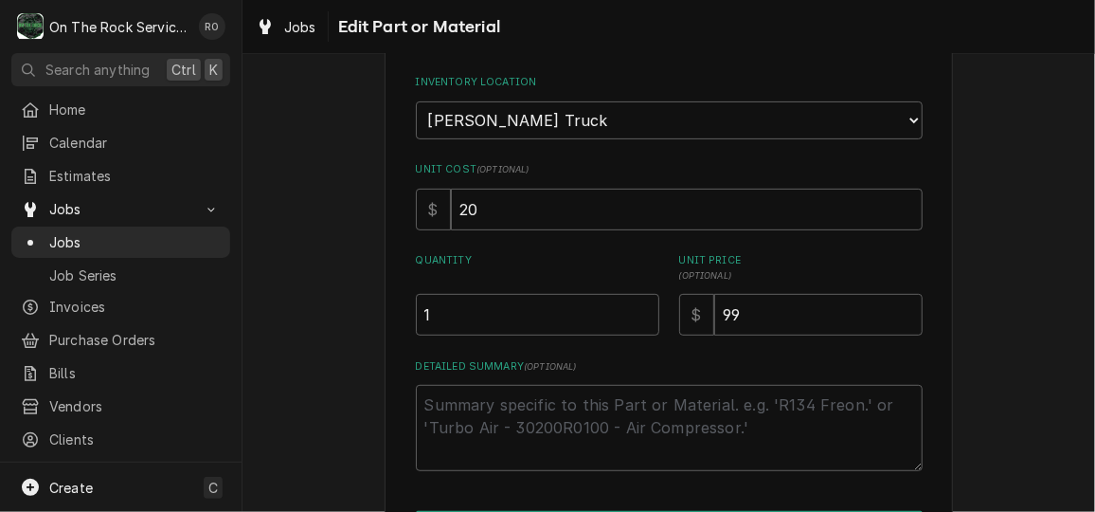
scroll to position [268, 0]
drag, startPoint x: 505, startPoint y: 315, endPoint x: 344, endPoint y: 307, distance: 161.3
click at [344, 307] on div "Use the fields below to edit this part or material: Short Description Refrigera…" at bounding box center [669, 220] width 853 height 828
type textarea "x"
type input "3"
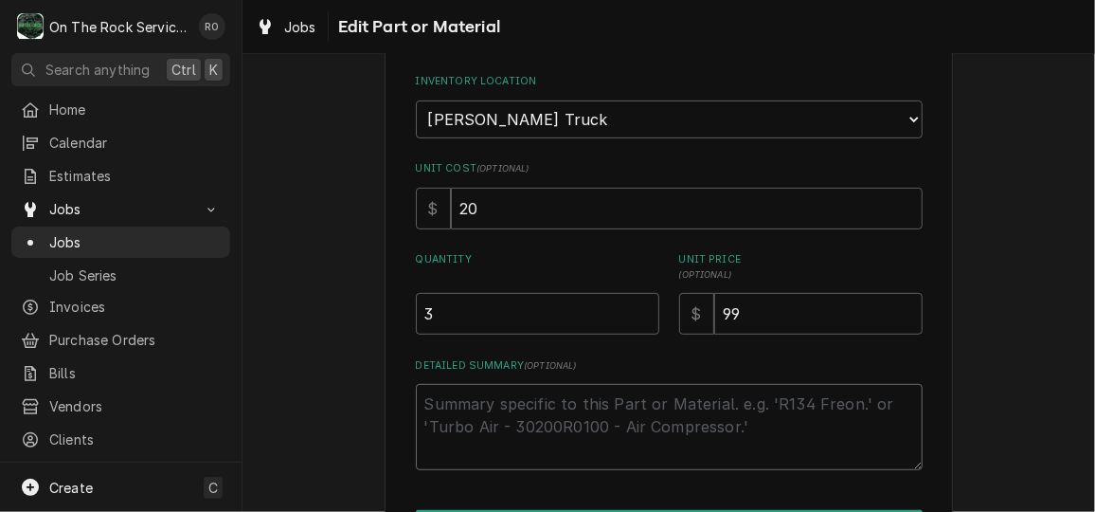
type textarea "x"
type textarea "1"
type textarea "x"
type textarea "1"
type textarea "x"
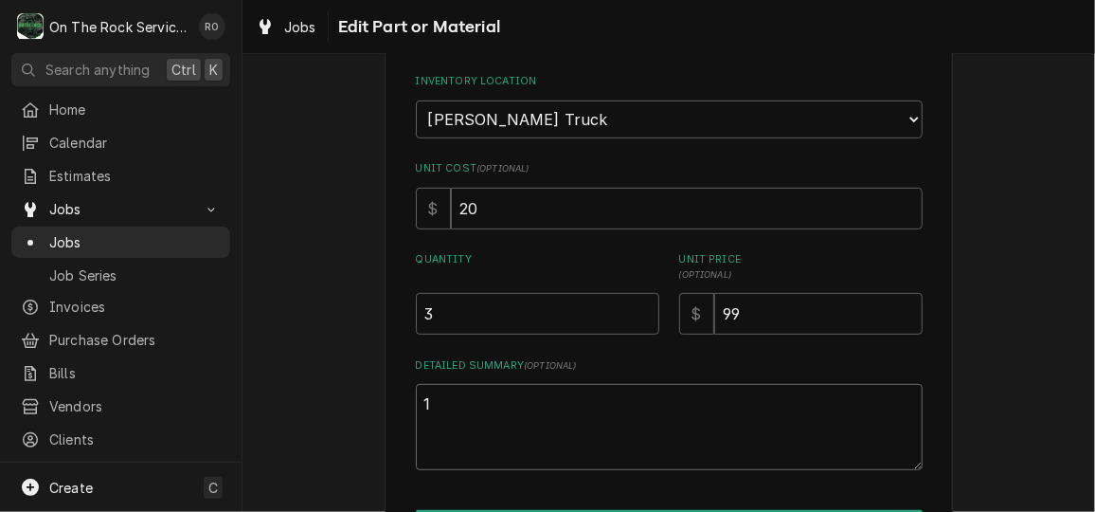
type textarea "1 i"
type textarea "x"
type textarea "1 in"
type textarea "x"
type textarea "1 inc"
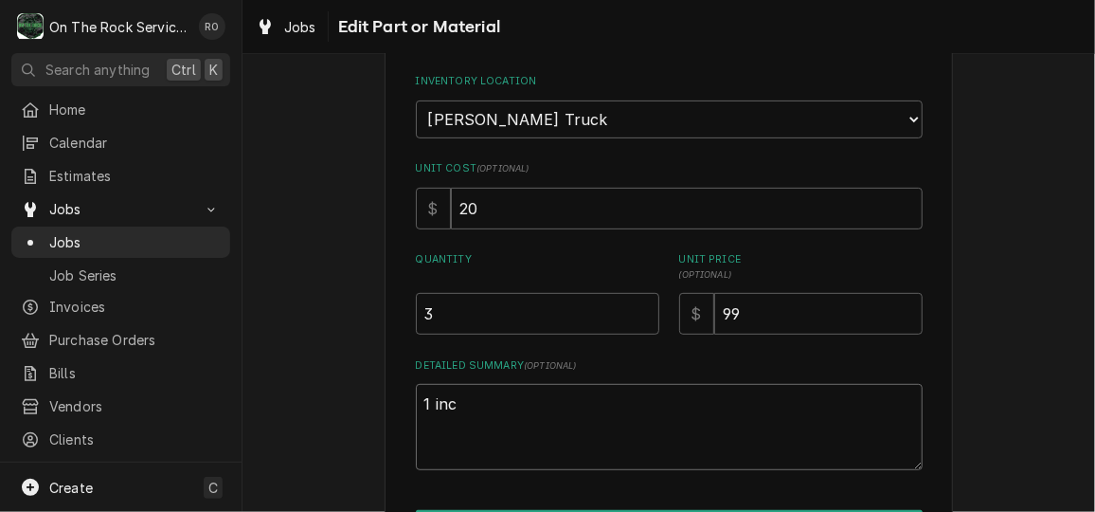
type textarea "x"
type textarea "1 incu"
type textarea "x"
type textarea "1 incur"
type textarea "x"
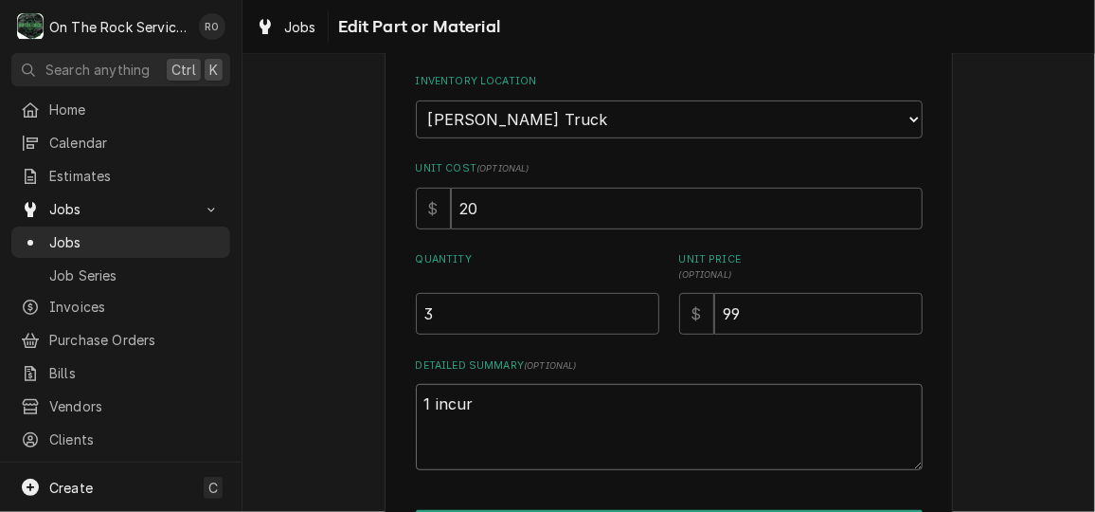
type textarea "1 incurr"
type textarea "x"
type textarea "1 incurre"
type textarea "x"
type textarea "1 incurred"
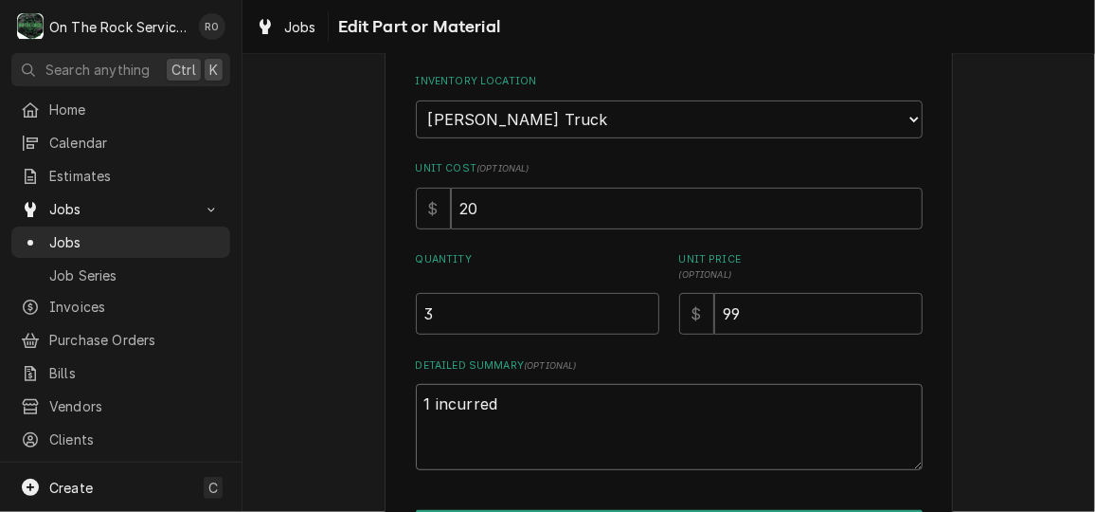
type textarea "x"
type textarea "1 incurred"
type textarea "x"
type textarea "1 incurred 2"
type textarea "x"
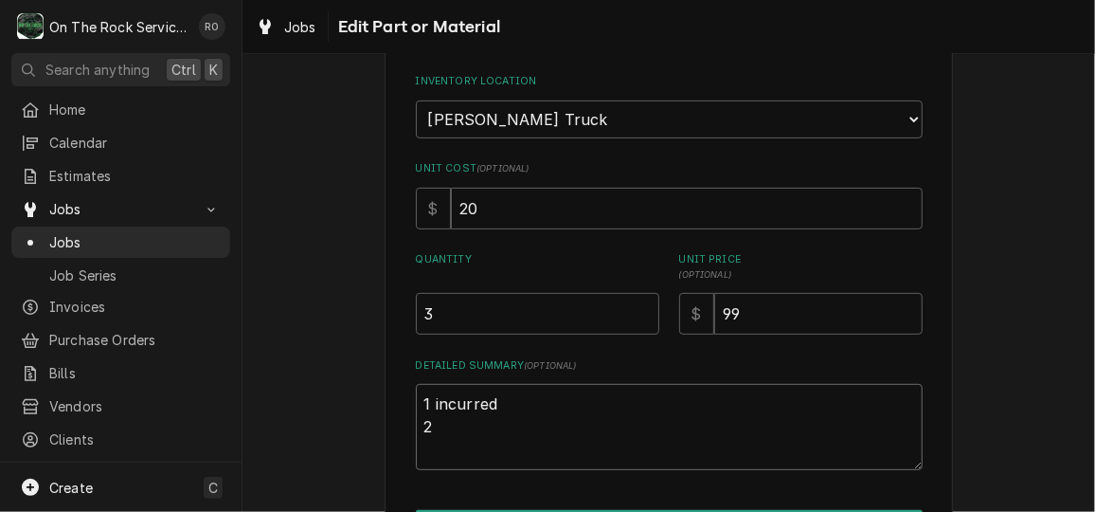
type textarea "1 incurred 2"
type textarea "x"
type textarea "1 incurred 2 e"
type textarea "x"
type textarea "1 incurred 2 es"
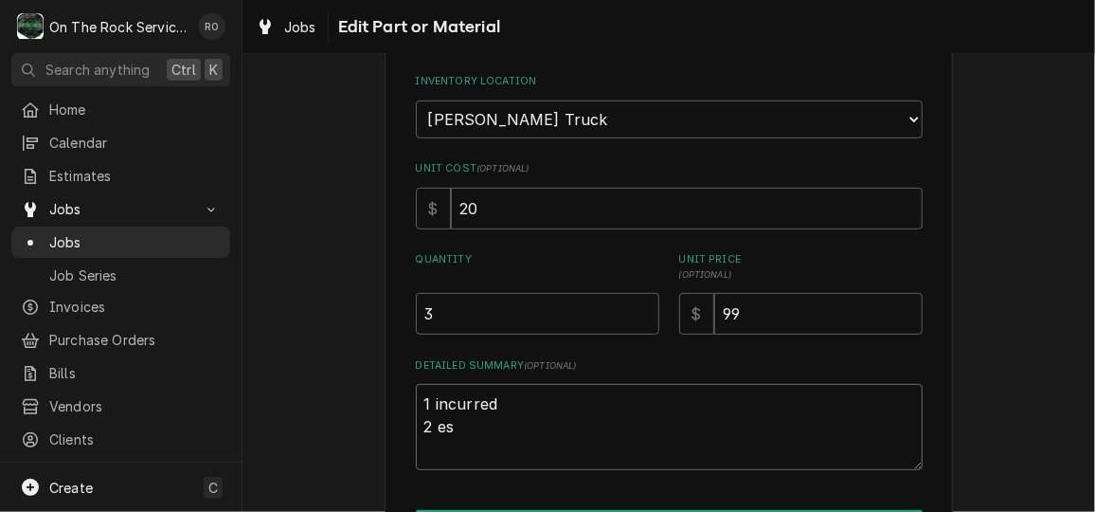
type textarea "x"
type textarea "1 incurred 2 est"
type textarea "x"
type textarea "1 incurred 2 esti"
type textarea "x"
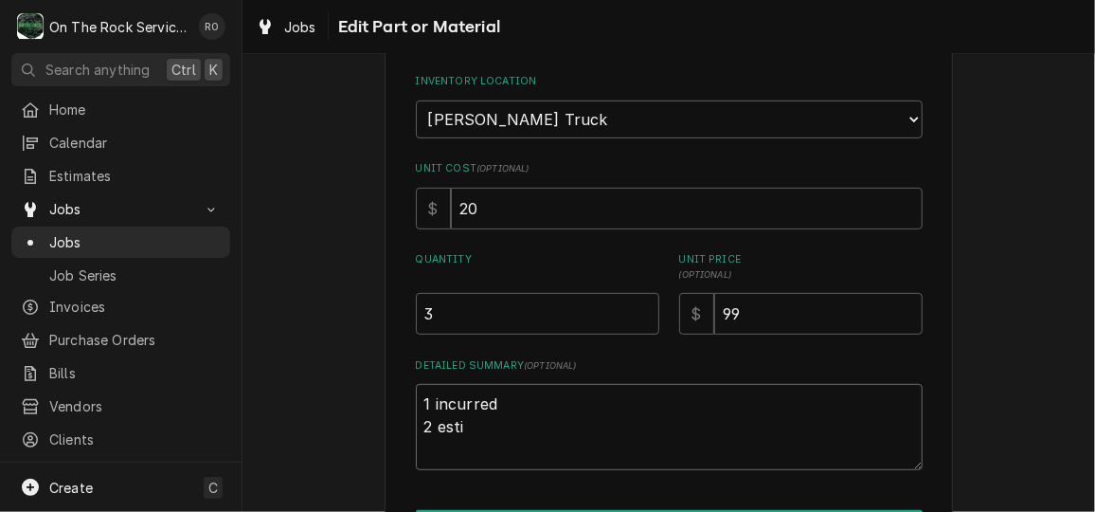
type textarea "1 incurred 2 estim"
type textarea "x"
type textarea "1 incurred 2 estima"
type textarea "x"
type textarea "1 incurred 2 estimat"
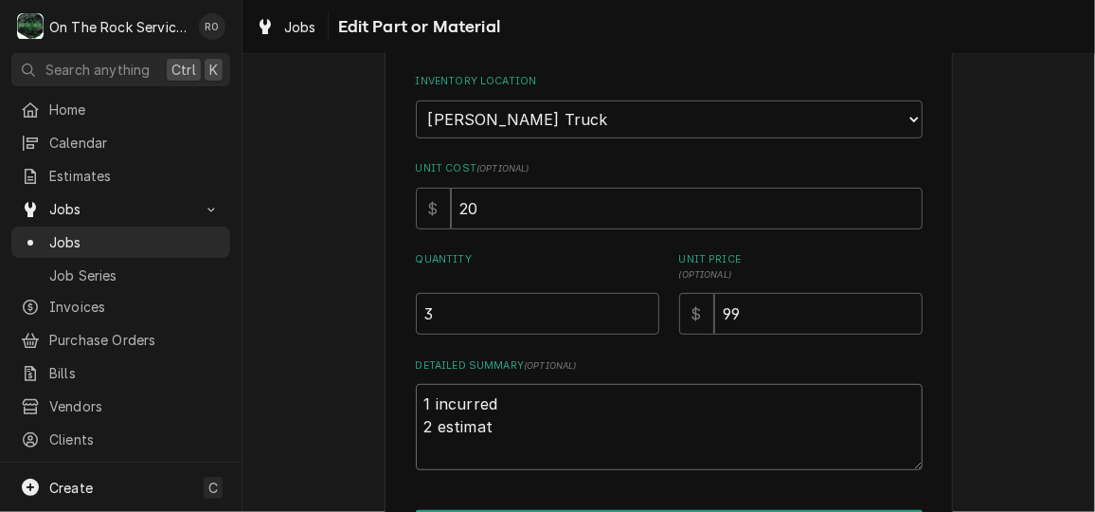
type textarea "x"
type textarea "1 incurred 2 estimate"
type textarea "x"
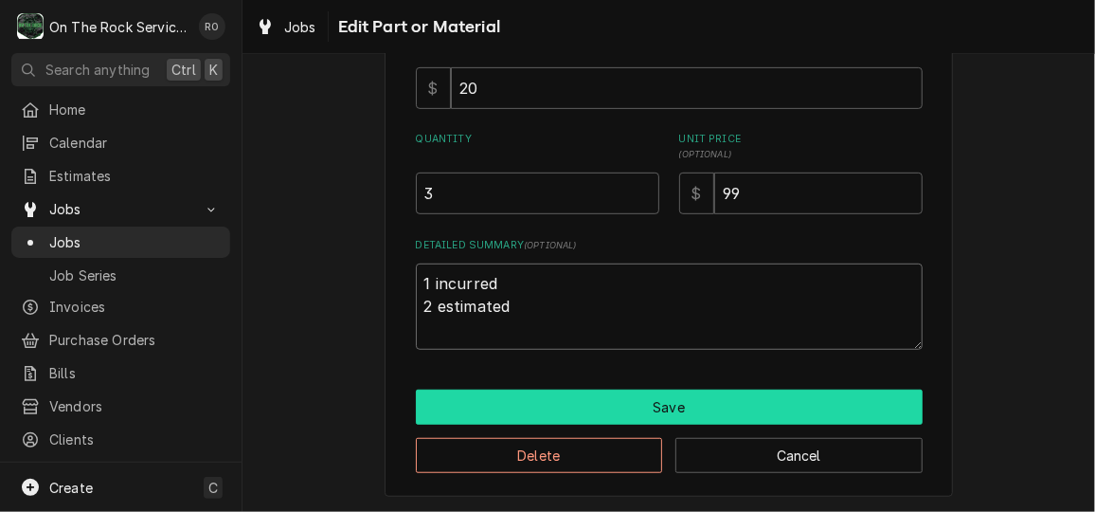
type textarea "1 incurred 2 estimated"
click at [651, 415] on button "Save" at bounding box center [669, 406] width 507 height 35
type textarea "x"
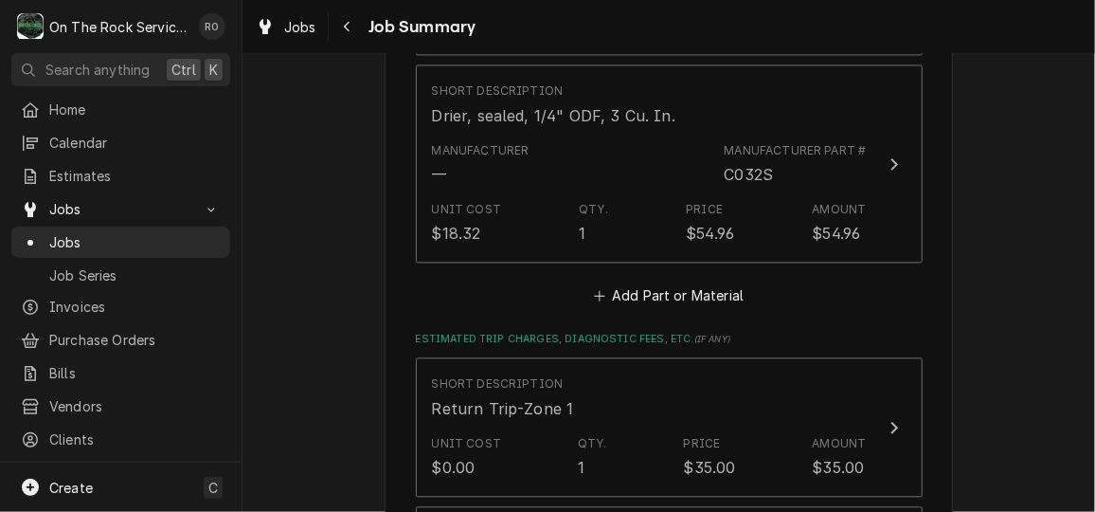
scroll to position [1645, 0]
click at [688, 286] on button "Add Part or Material" at bounding box center [668, 293] width 156 height 27
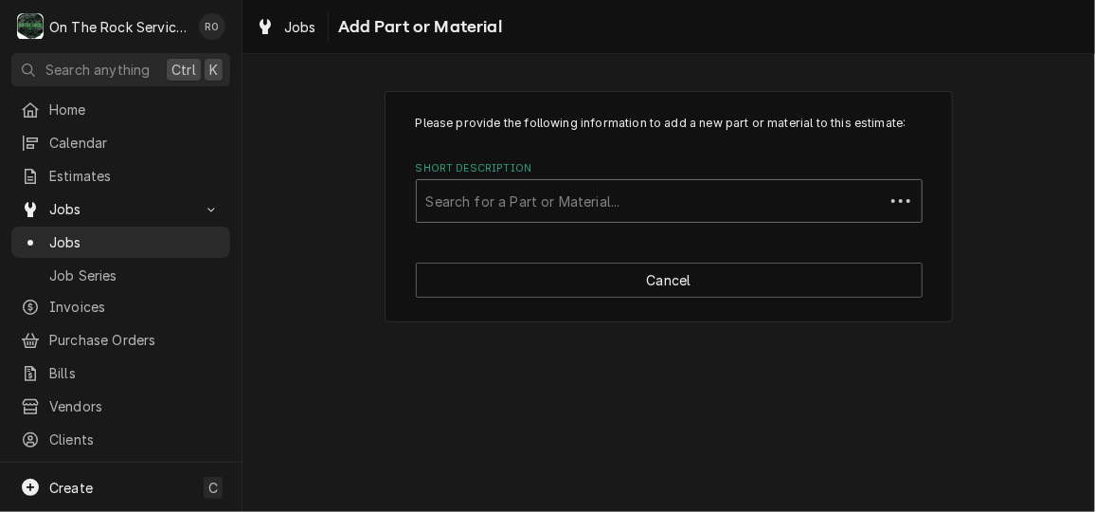
click at [653, 192] on div "Short Description" at bounding box center [650, 201] width 448 height 34
type input "recovery"
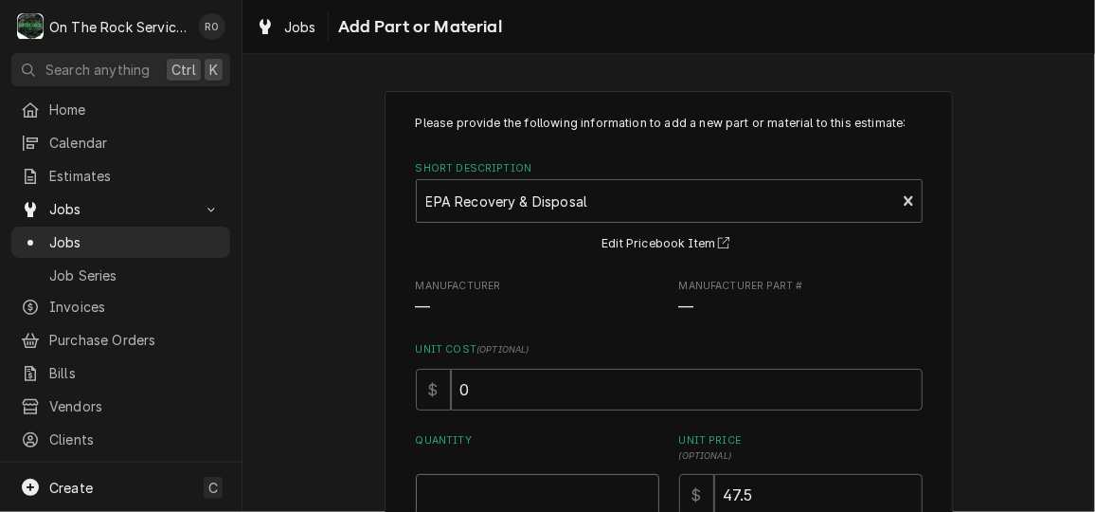
click at [544, 492] on input "Quantity" at bounding box center [538, 495] width 244 height 42
type textarea "x"
type input "1"
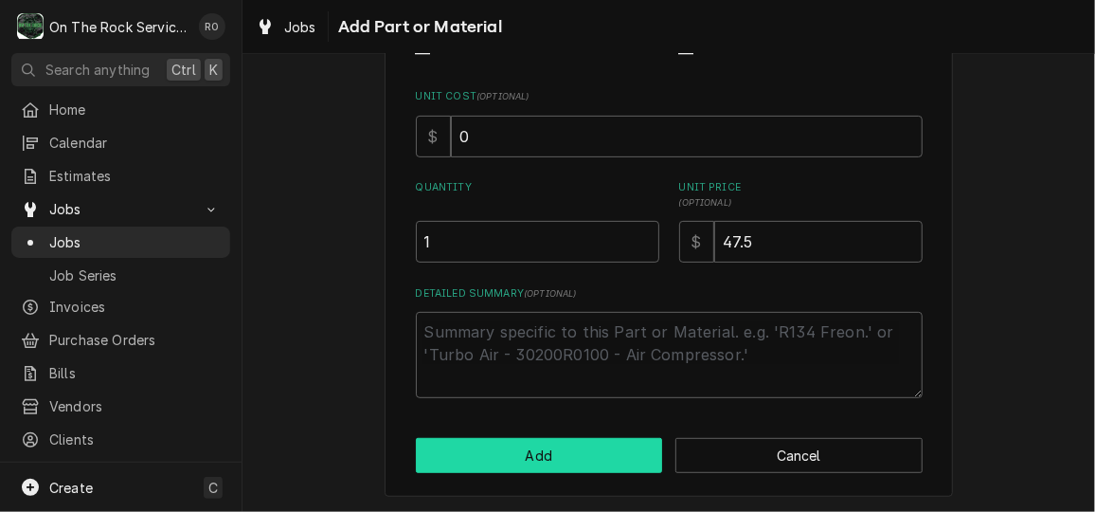
click at [554, 471] on button "Add" at bounding box center [539, 455] width 247 height 35
type textarea "x"
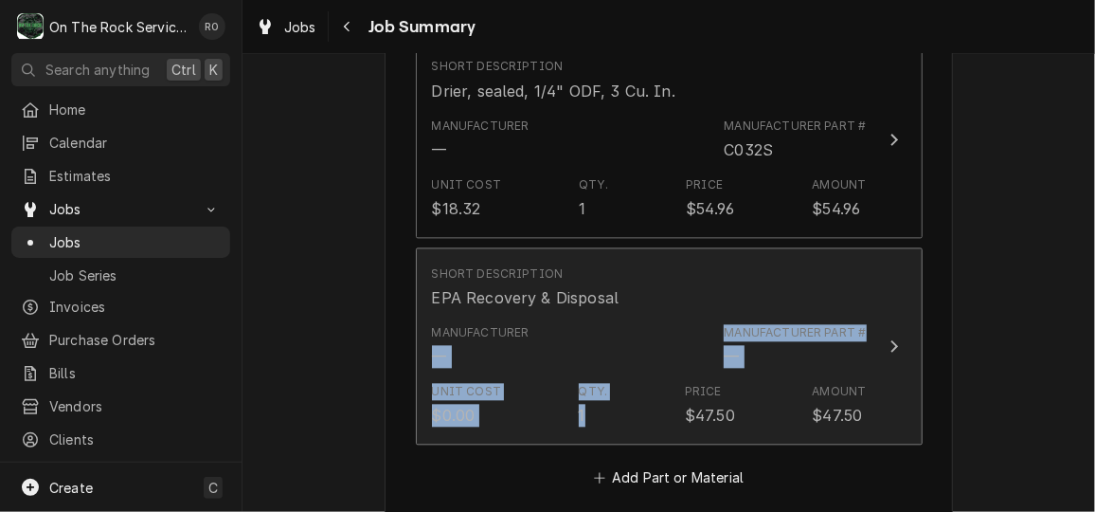
drag, startPoint x: 554, startPoint y: 471, endPoint x: 587, endPoint y: 311, distance: 163.5
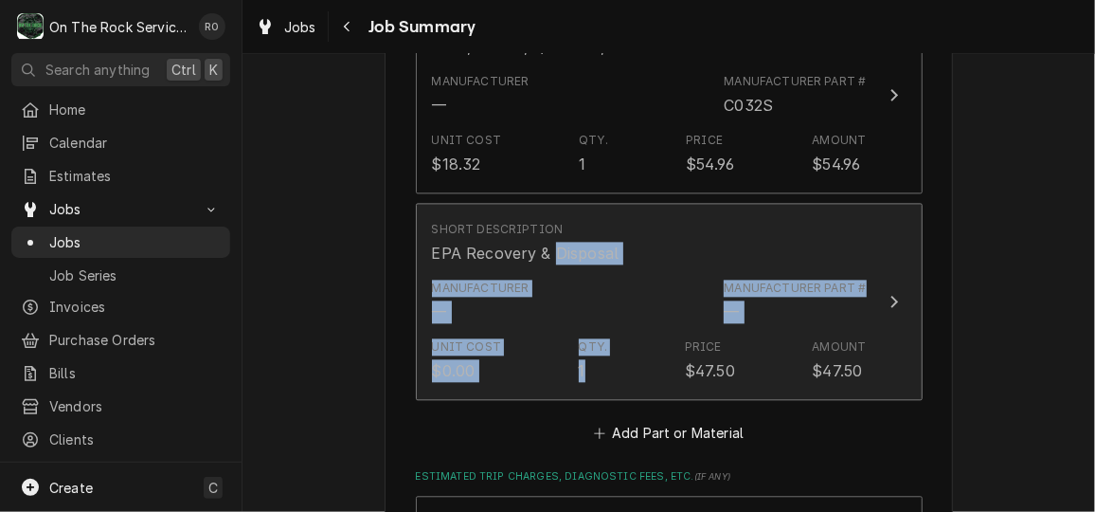
scroll to position [1736, 0]
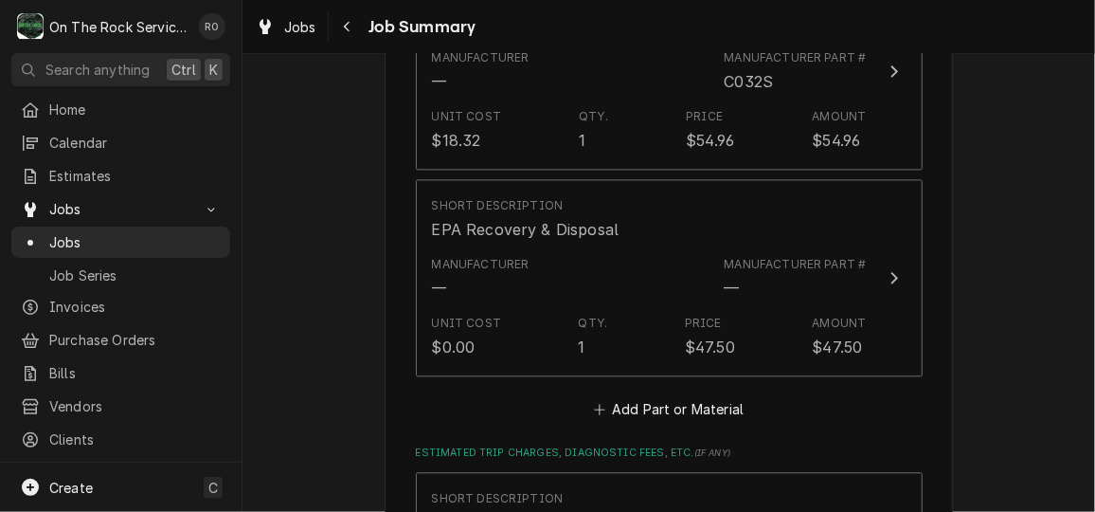
click at [672, 418] on button "Add Part or Material" at bounding box center [668, 409] width 156 height 27
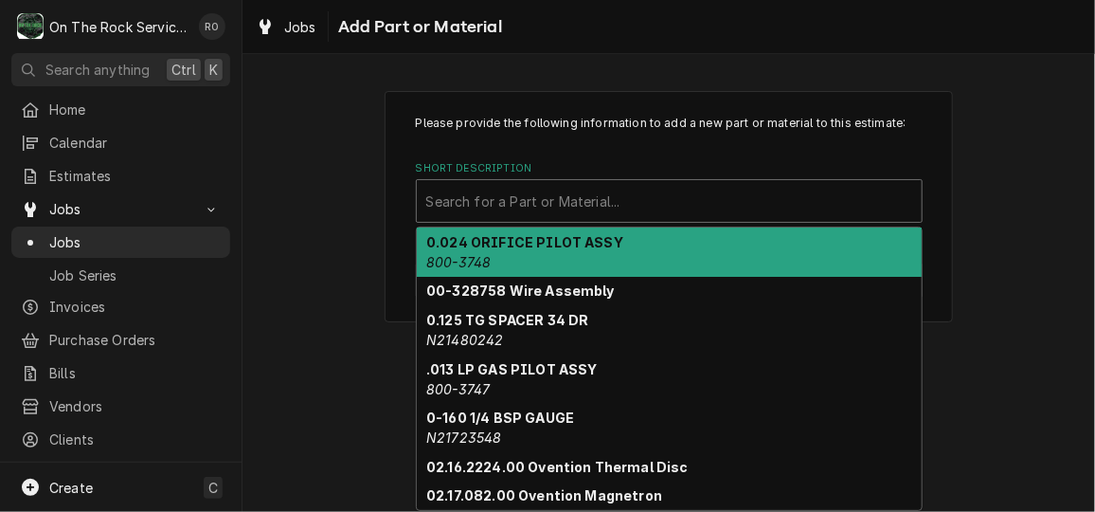
click at [648, 193] on div "Short Description" at bounding box center [669, 201] width 486 height 34
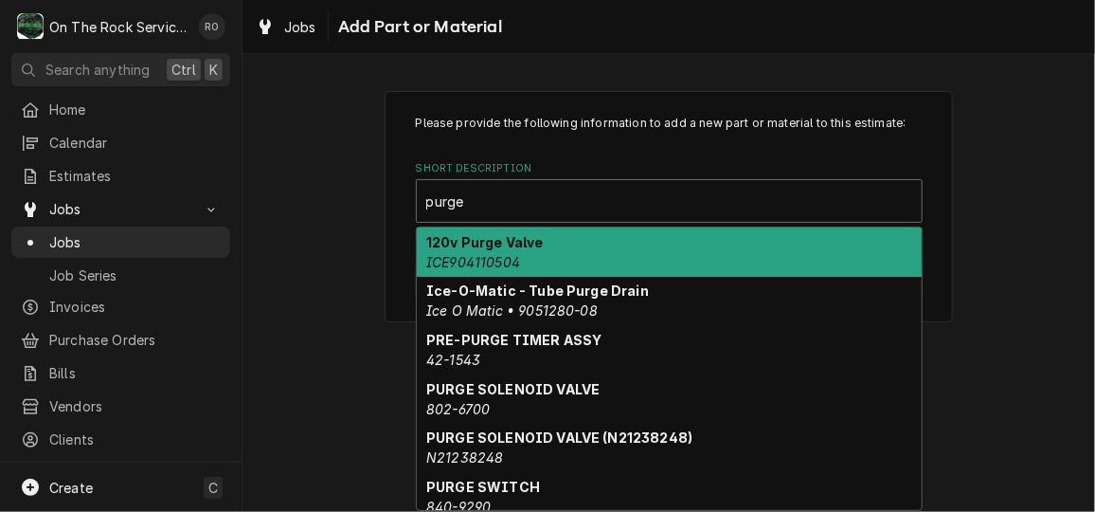
type input "purge &"
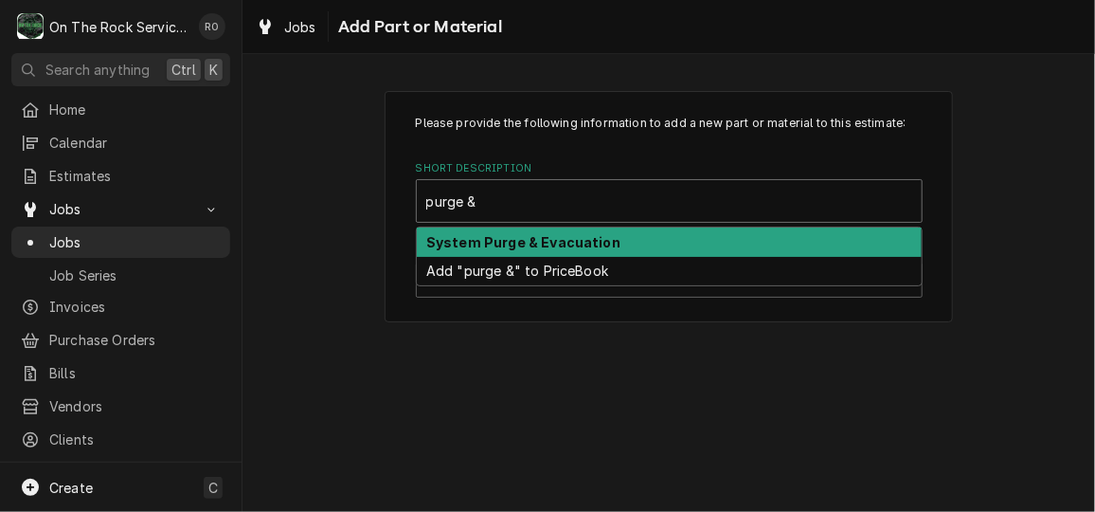
click at [642, 232] on div "System Purge & Evacuation" at bounding box center [669, 241] width 505 height 29
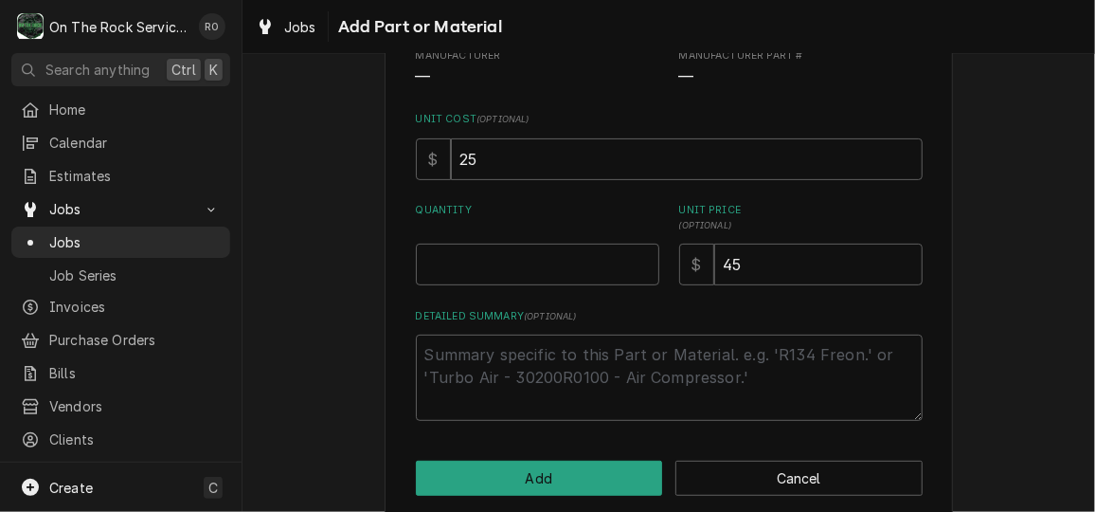
scroll to position [250, 0]
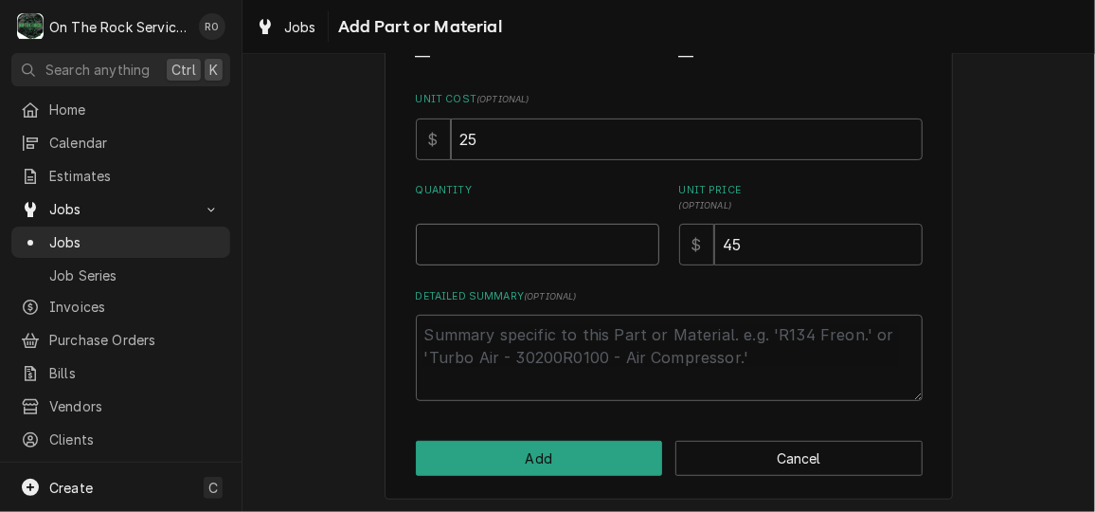
click at [545, 251] on input "Quantity" at bounding box center [538, 245] width 244 height 42
type textarea "x"
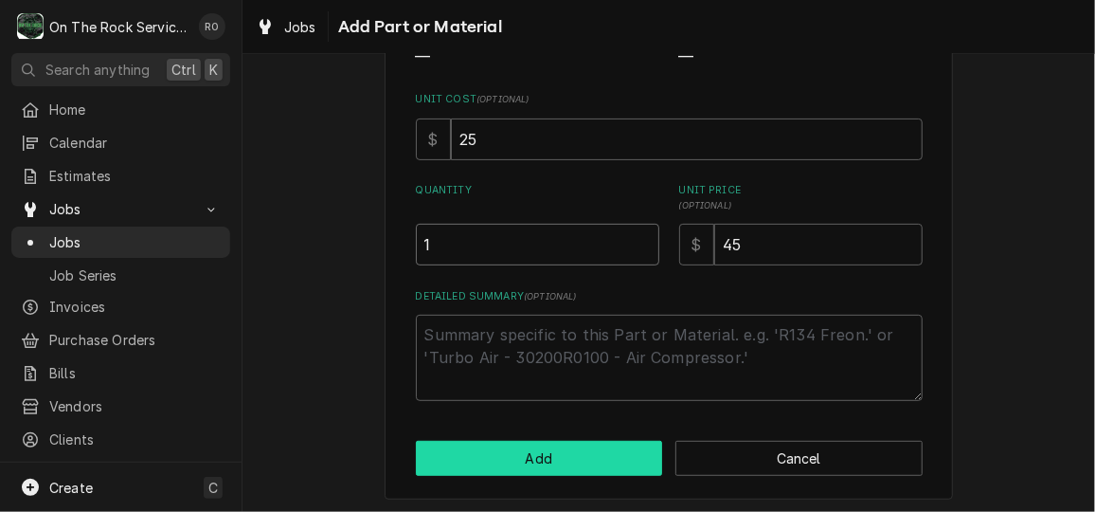
type input "1"
click at [562, 449] on button "Add" at bounding box center [539, 458] width 247 height 35
type textarea "x"
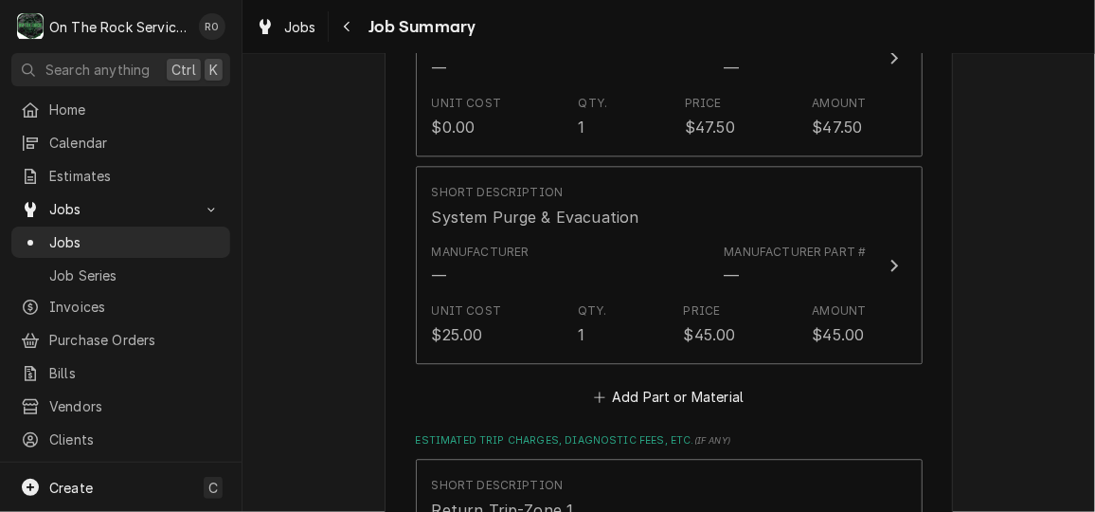
scroll to position [2001, 0]
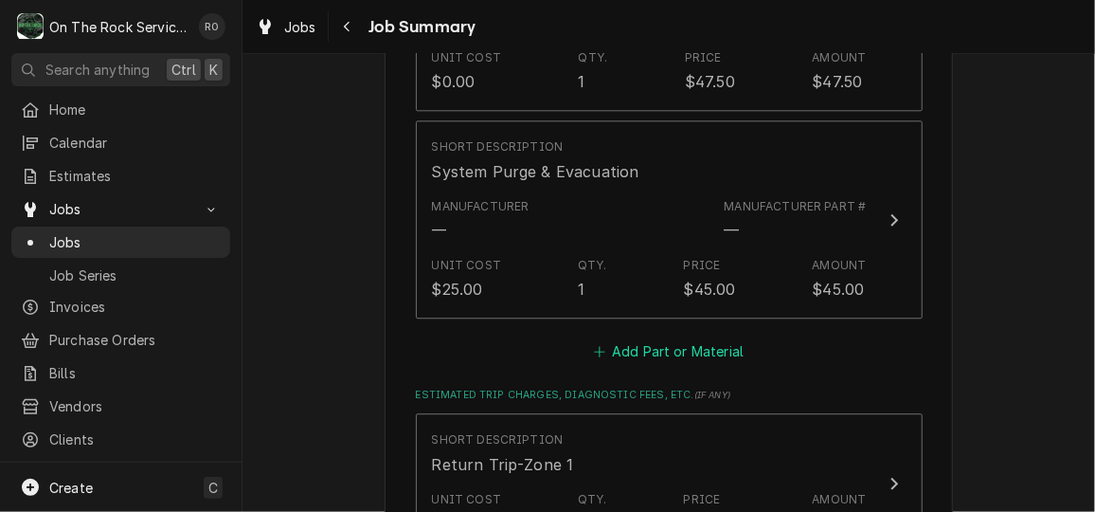
click at [650, 345] on button "Add Part or Material" at bounding box center [668, 351] width 156 height 27
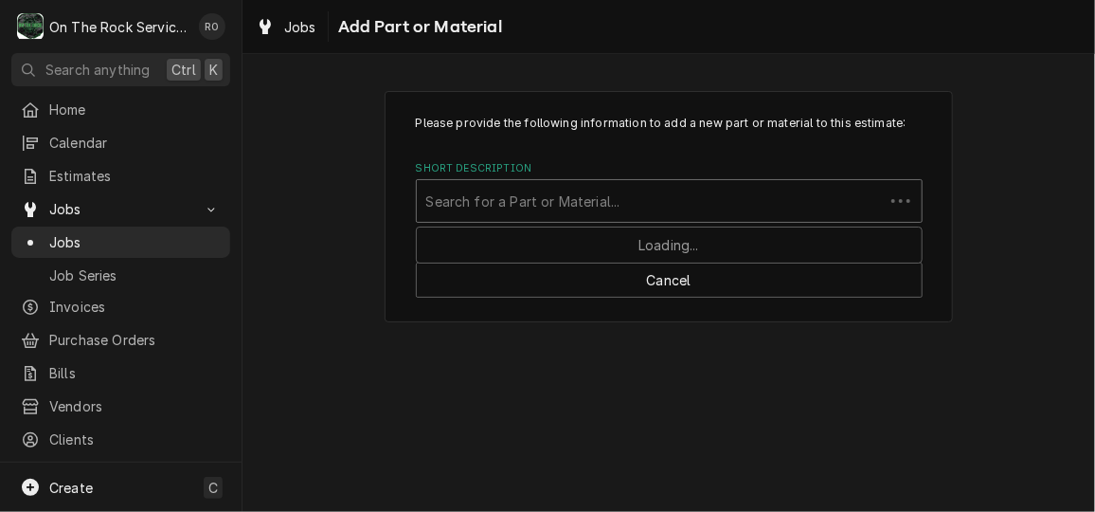
click at [640, 205] on div "Short Description" at bounding box center [650, 201] width 448 height 34
type input "braz"
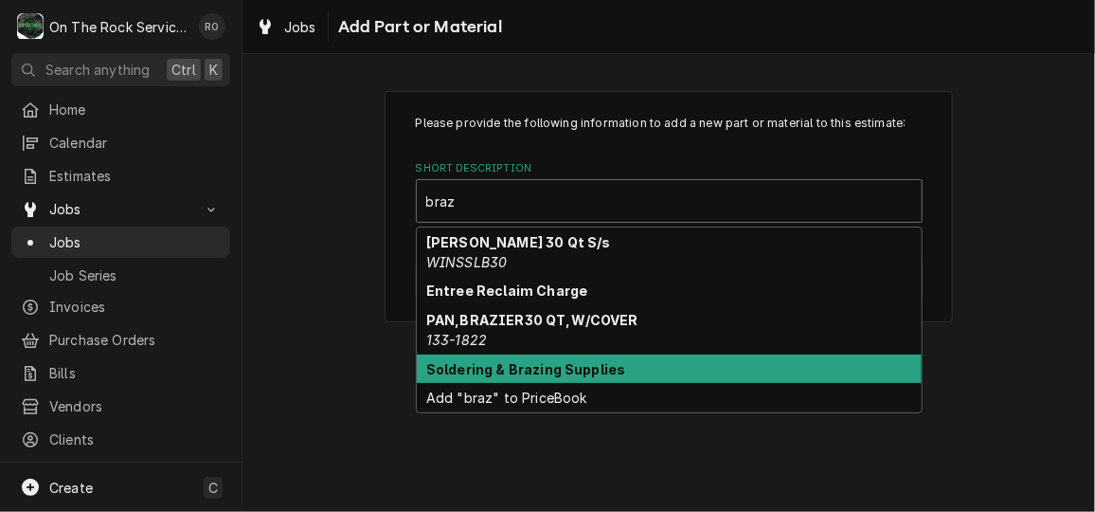
click at [638, 370] on div "Soldering & Brazing Supplies" at bounding box center [669, 368] width 505 height 29
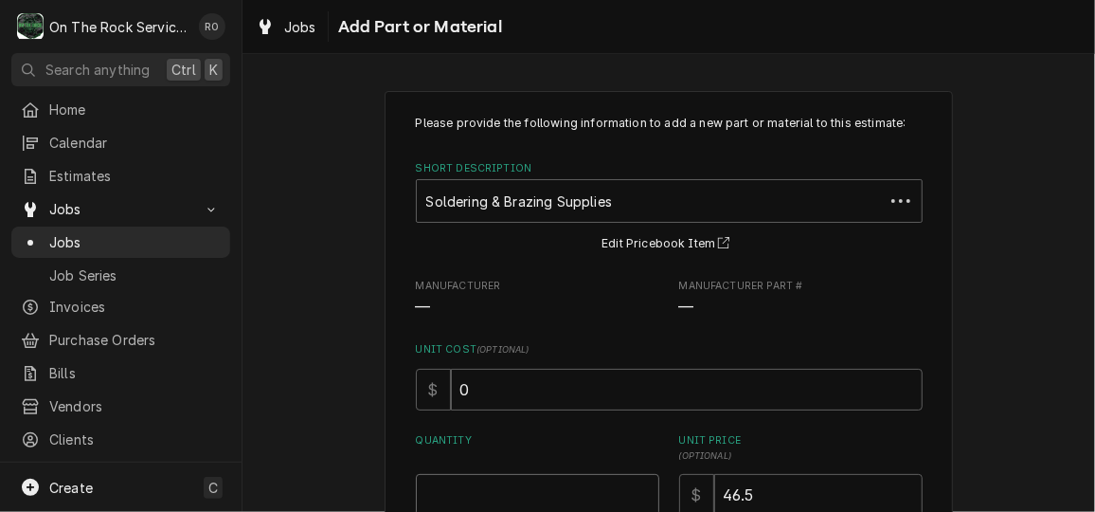
click at [566, 480] on input "Quantity" at bounding box center [538, 495] width 244 height 42
type textarea "x"
type input "1"
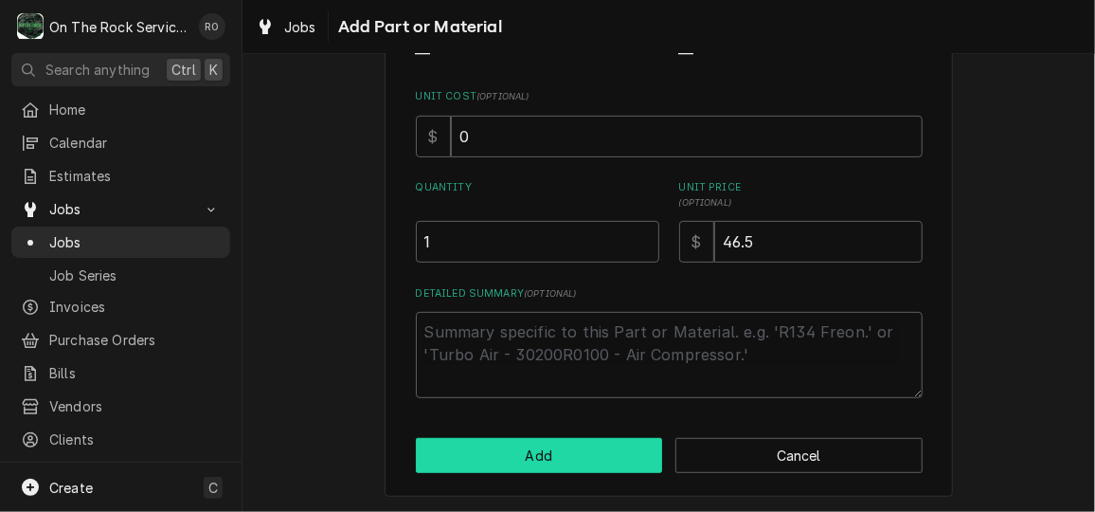
click at [570, 470] on button "Add" at bounding box center [539, 455] width 247 height 35
type textarea "x"
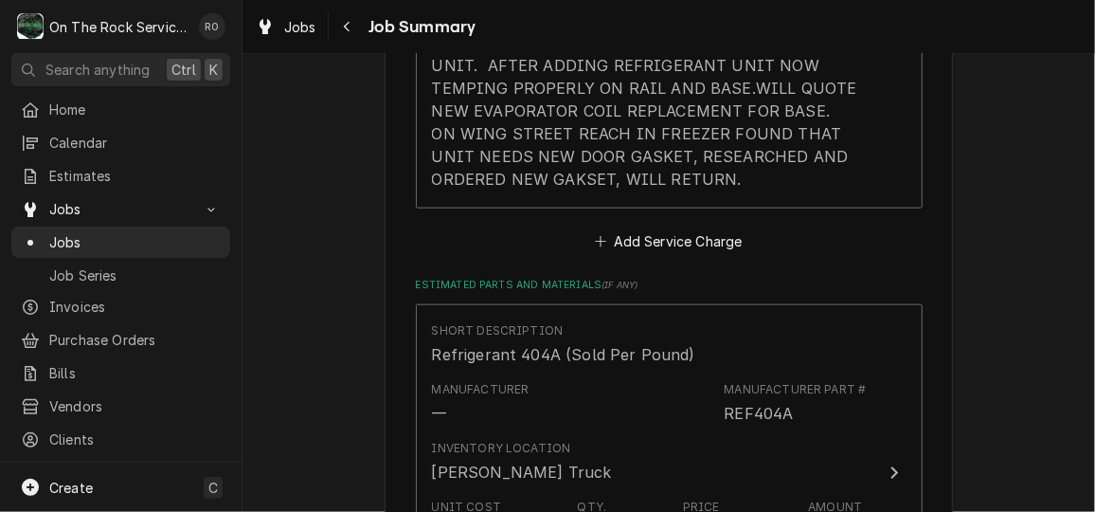
scroll to position [887, 0]
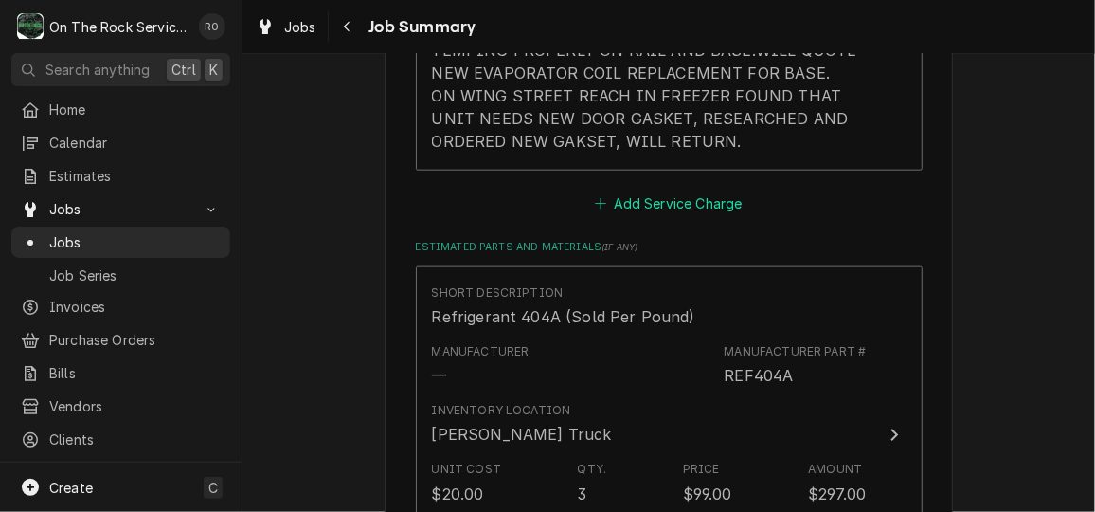
click at [700, 200] on button "Add Service Charge" at bounding box center [669, 203] width 154 height 27
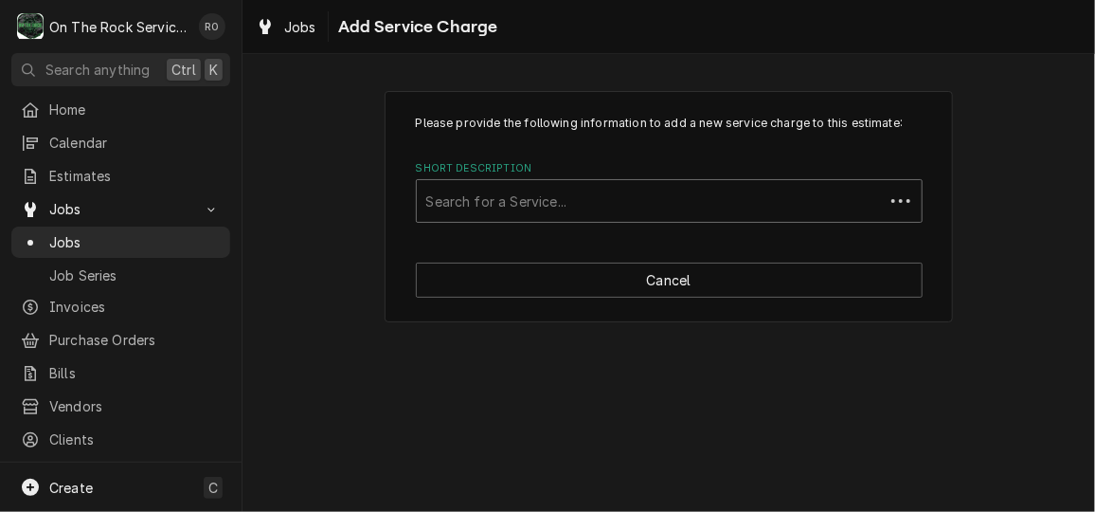
click at [647, 207] on div "Short Description" at bounding box center [650, 201] width 448 height 34
type input "estimated"
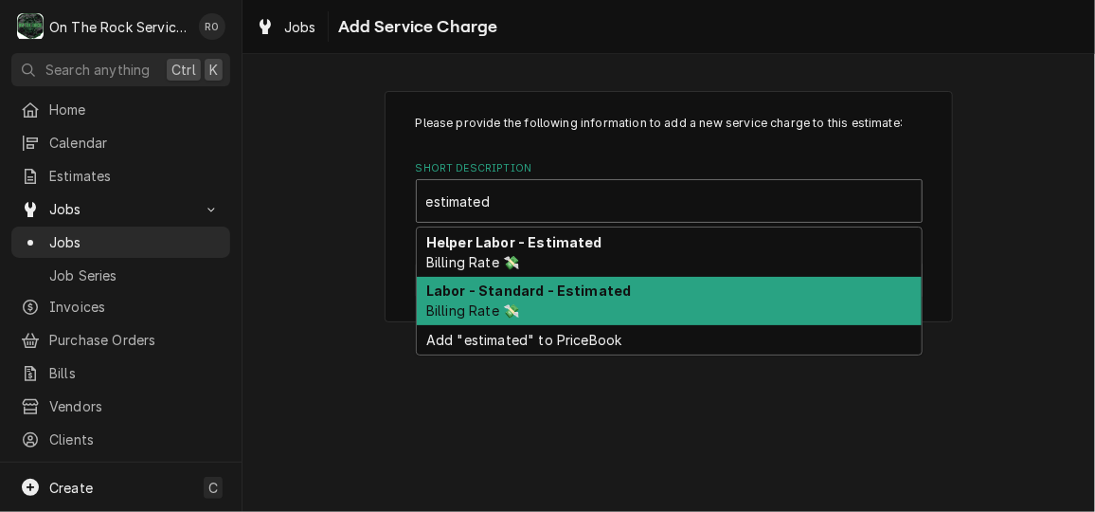
click at [638, 306] on div "Labor - Standard - Estimated Billing Rate 💸" at bounding box center [669, 301] width 505 height 49
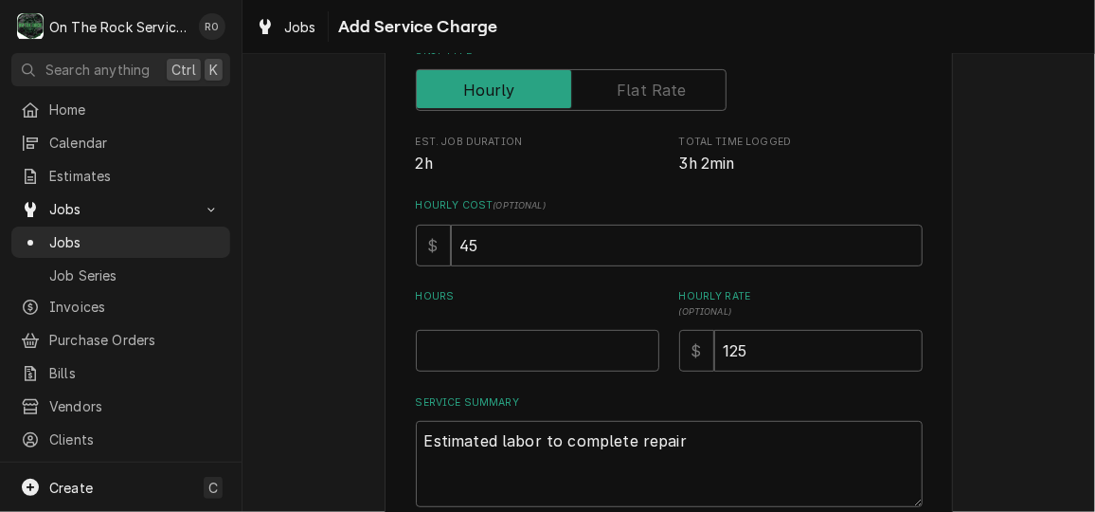
scroll to position [293, 0]
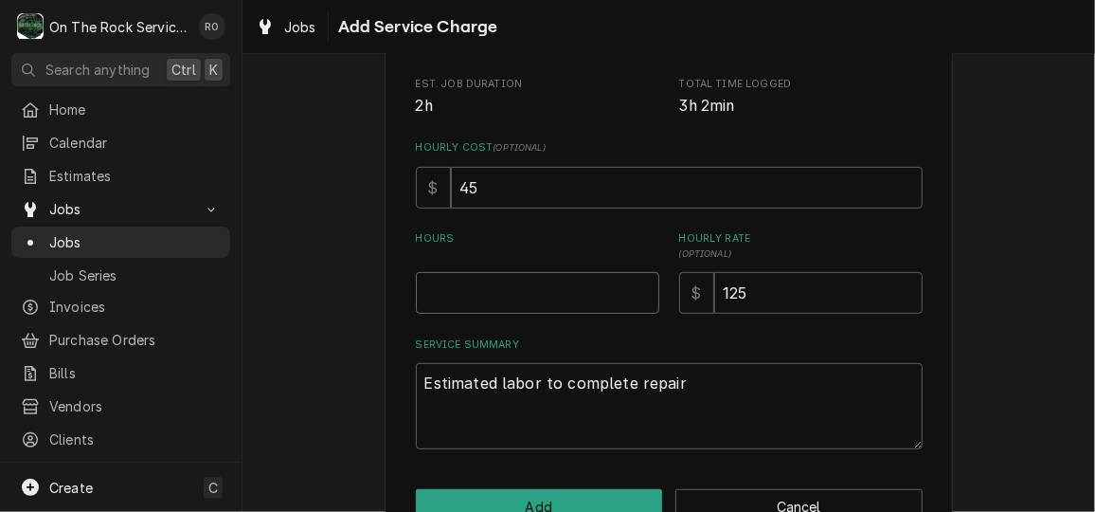
click at [596, 303] on input "Hours" at bounding box center [538, 293] width 244 height 42
type textarea "x"
type input "5"
type textarea "x"
type input "1"
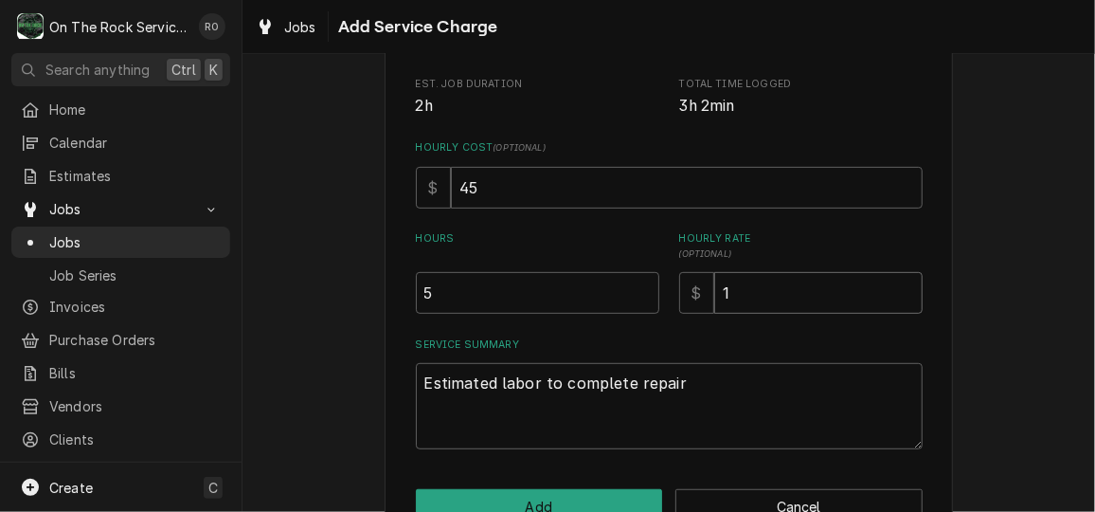
type textarea "x"
type input "11"
type textarea "x"
type input "119"
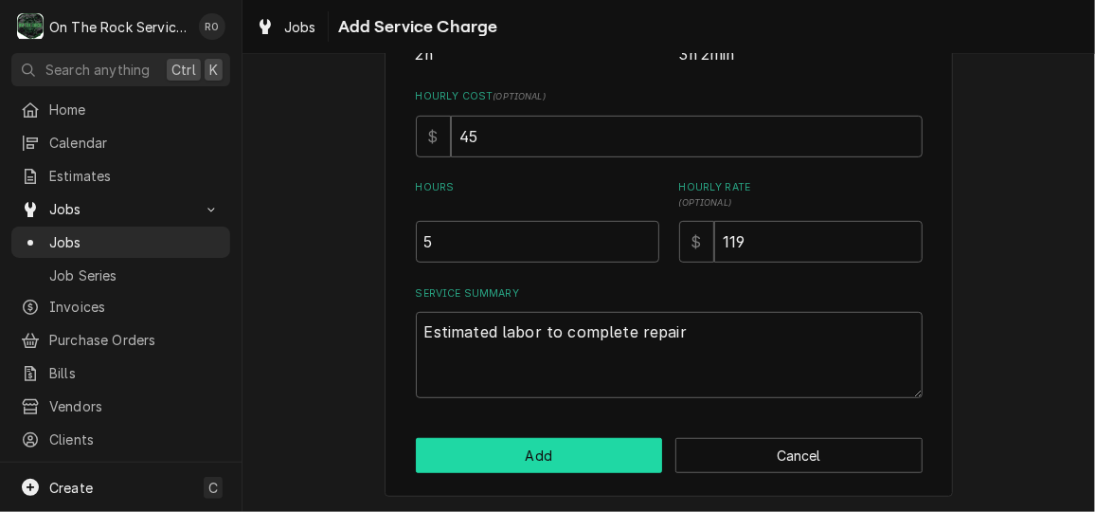
click at [553, 452] on button "Add" at bounding box center [539, 455] width 247 height 35
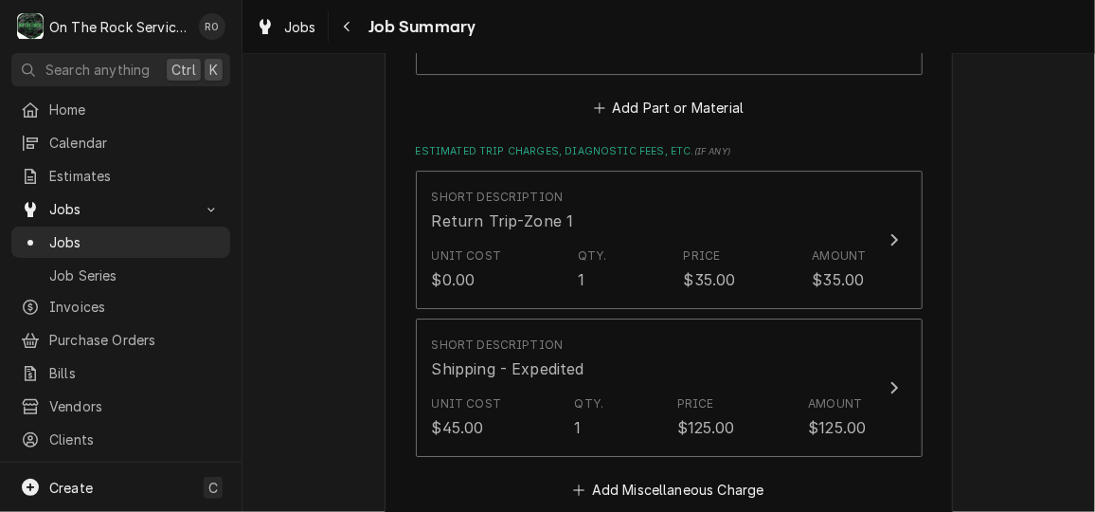
scroll to position [2719, 0]
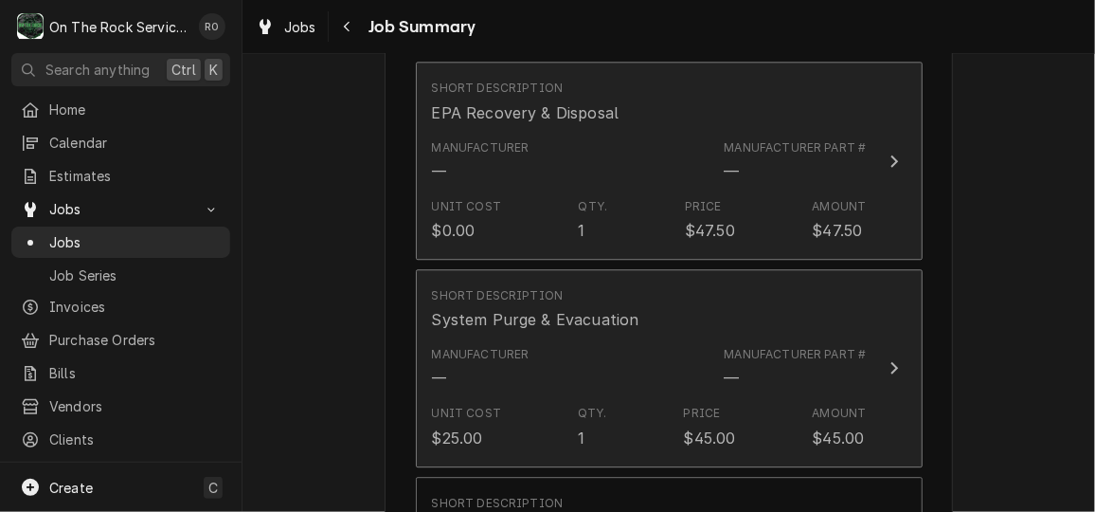
click at [546, 193] on div "Unit Cost $0.00 Qty. 1 Price $47.50 Amount $47.50" at bounding box center [649, 219] width 435 height 59
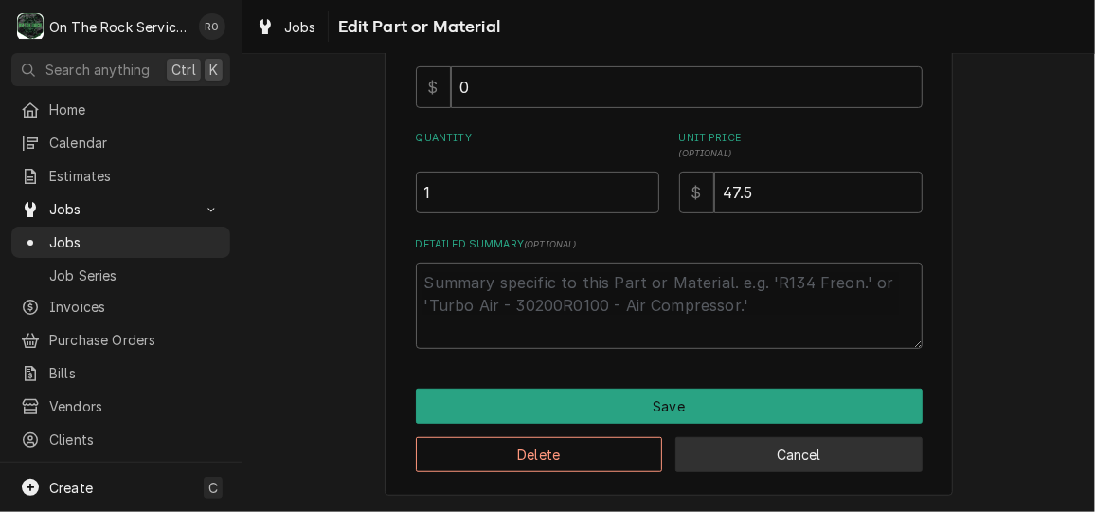
click at [841, 437] on button "Cancel" at bounding box center [799, 454] width 247 height 35
type textarea "x"
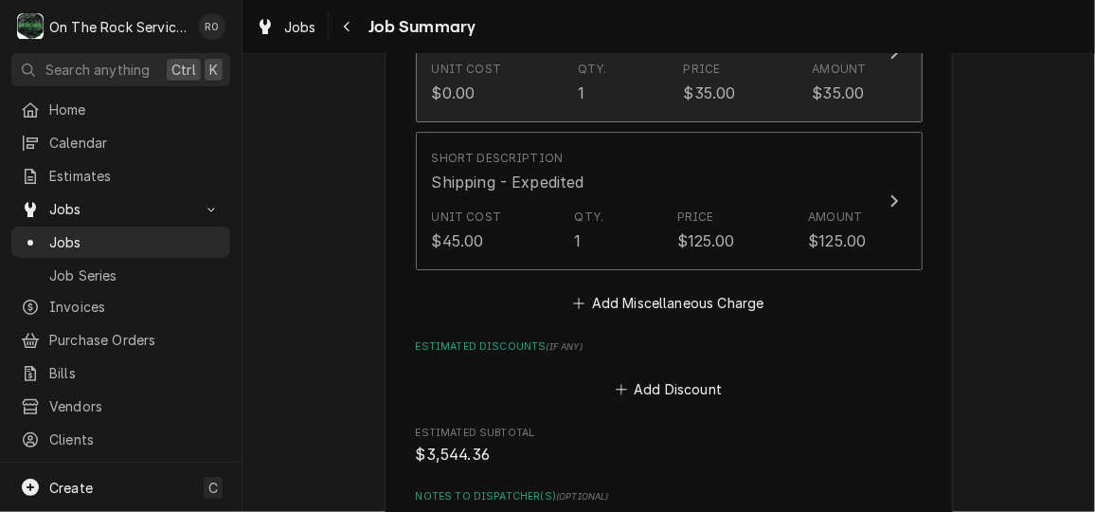
scroll to position [2846, 0]
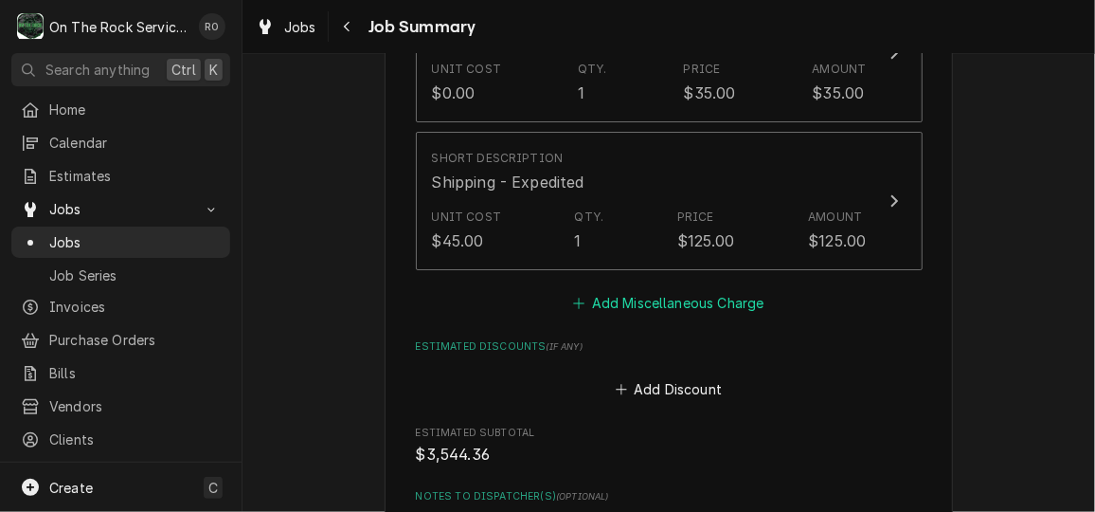
click at [721, 307] on button "Add Miscellaneous Charge" at bounding box center [668, 303] width 197 height 27
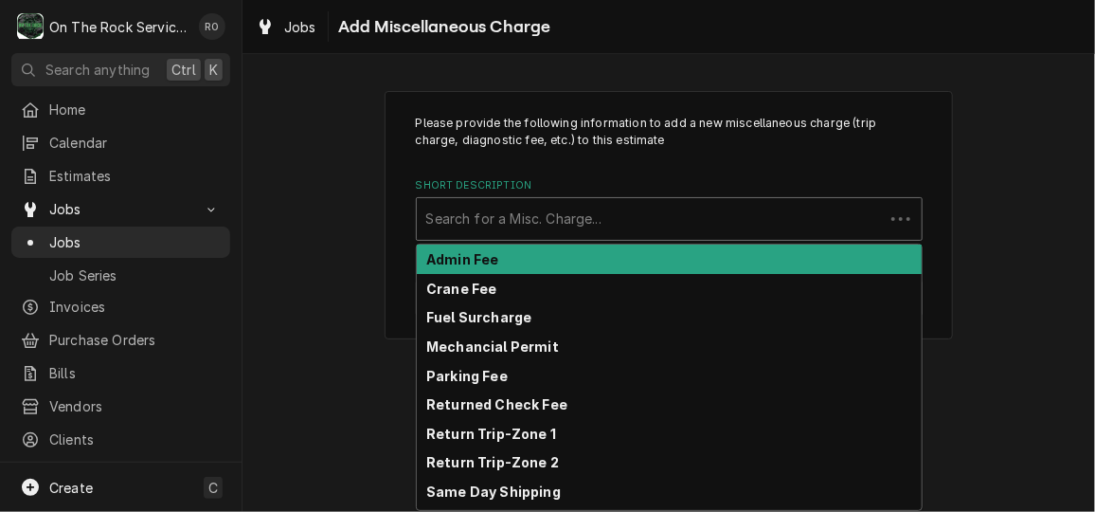
click at [641, 208] on div "Short Description" at bounding box center [650, 219] width 448 height 34
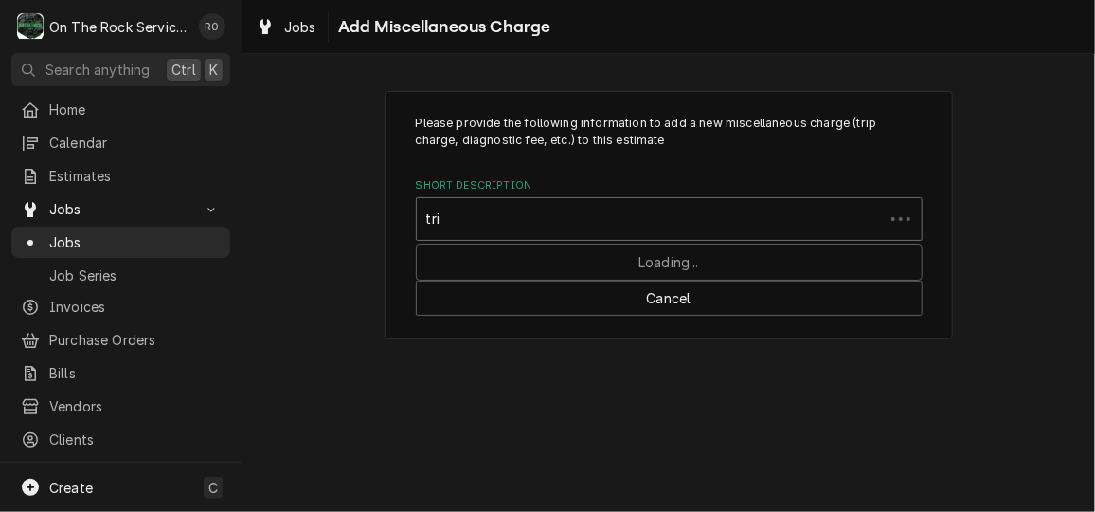
type input "trip"
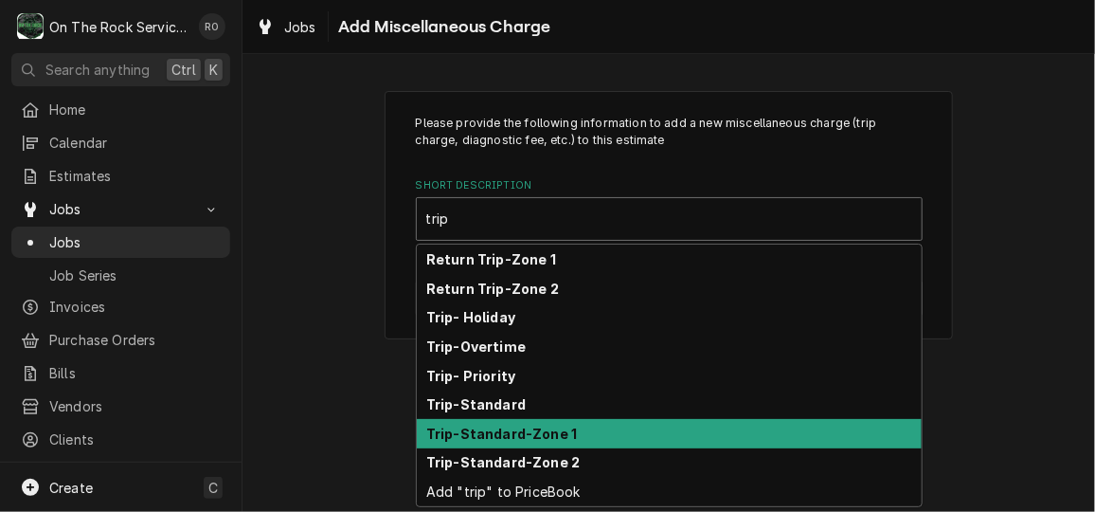
click at [599, 433] on div "Trip-Standard-Zone 1" at bounding box center [669, 433] width 505 height 29
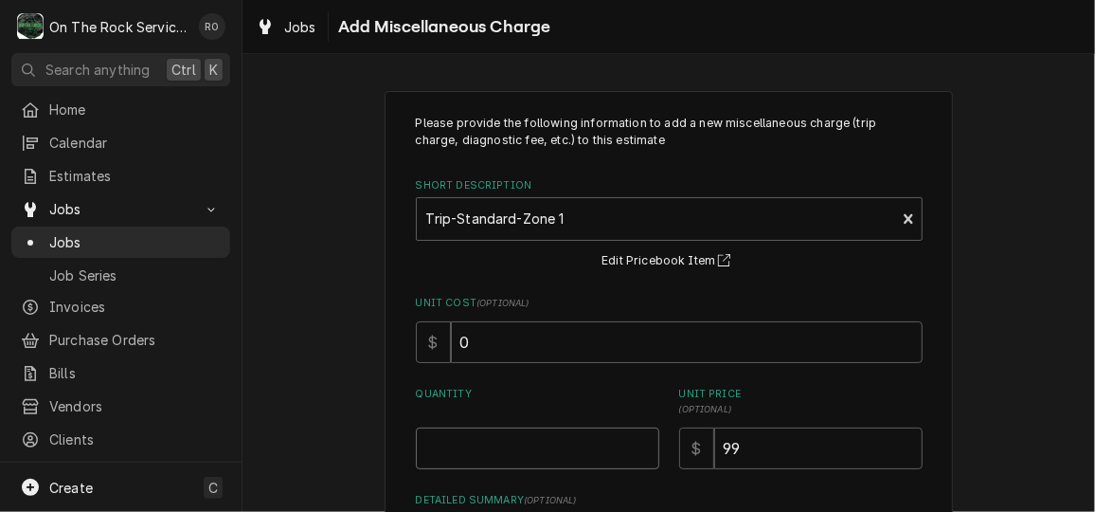
click at [556, 439] on input "Quantity" at bounding box center [538, 448] width 244 height 42
type textarea "x"
type input "1"
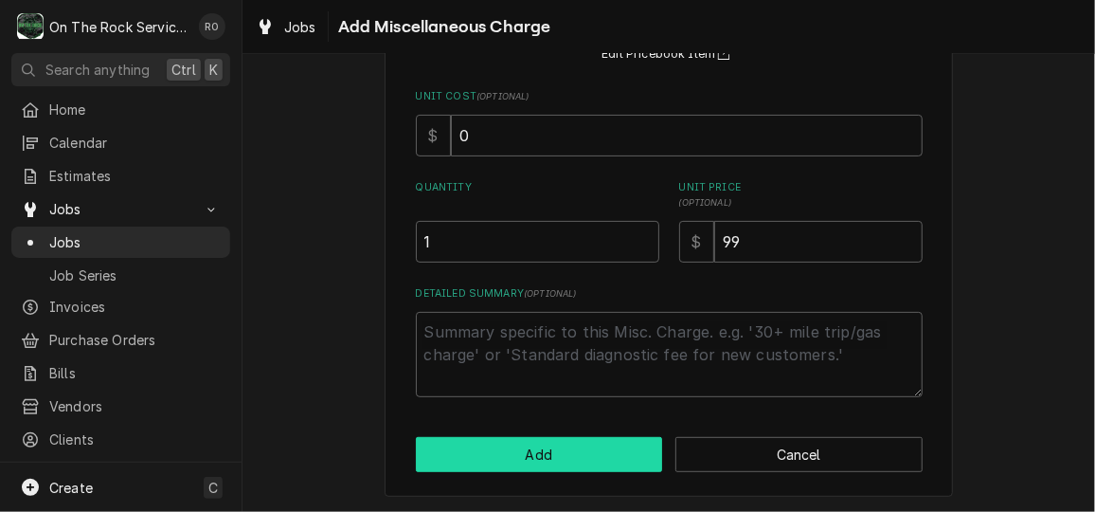
click at [557, 463] on button "Add" at bounding box center [539, 454] width 247 height 35
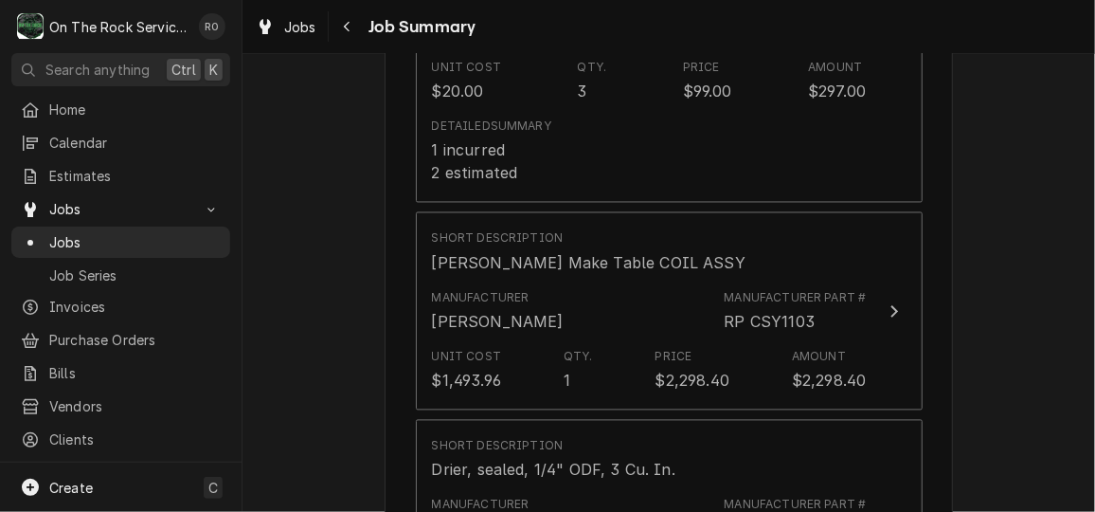
scroll to position [1496, 0]
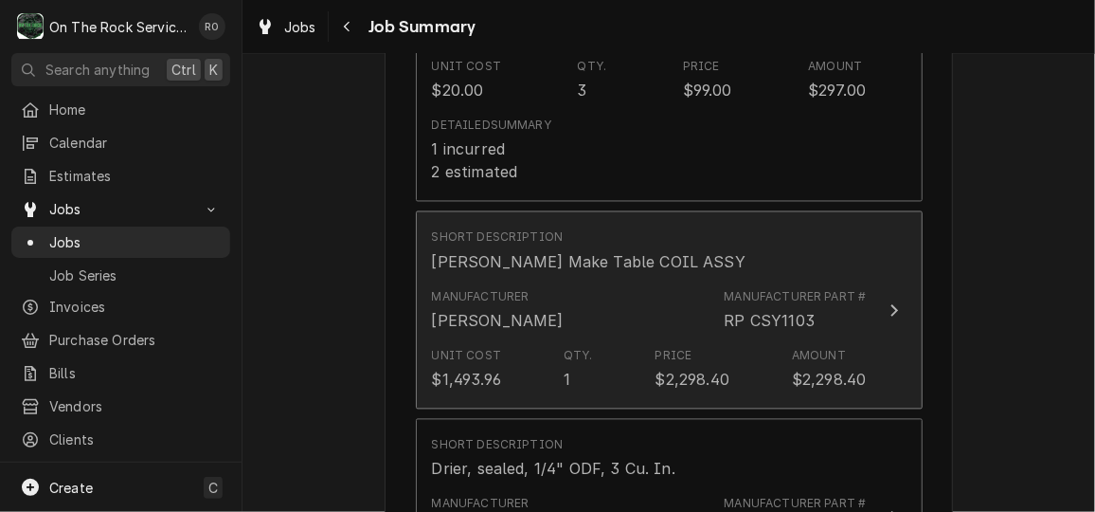
click at [875, 340] on button "Short Description Randell Make Table COIL ASSY Manufacturer Randell Manufacture…" at bounding box center [669, 310] width 507 height 198
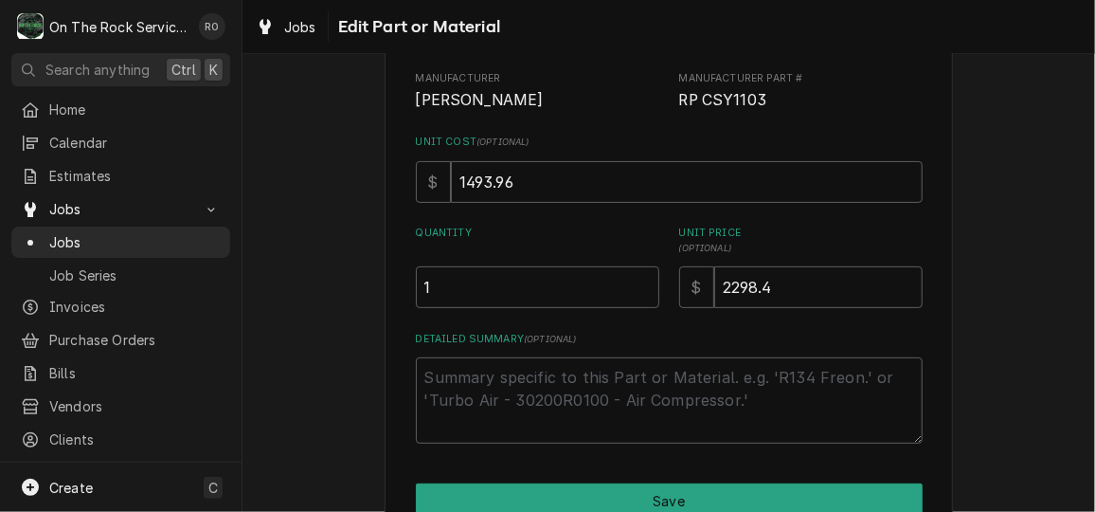
scroll to position [302, 0]
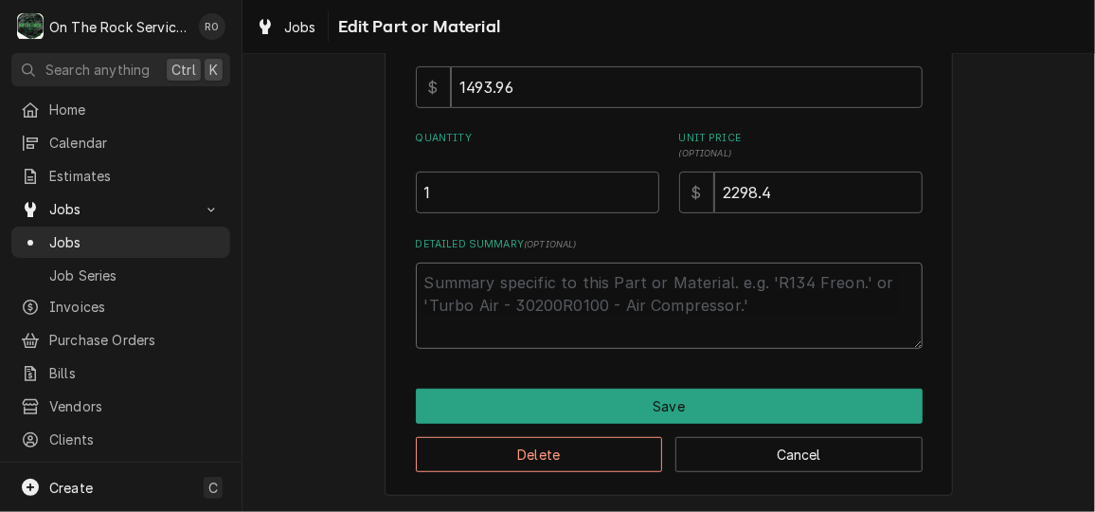
click at [628, 300] on textarea "Detailed Summary ( optional )" at bounding box center [669, 304] width 507 height 85
type textarea "x"
type textarea "C"
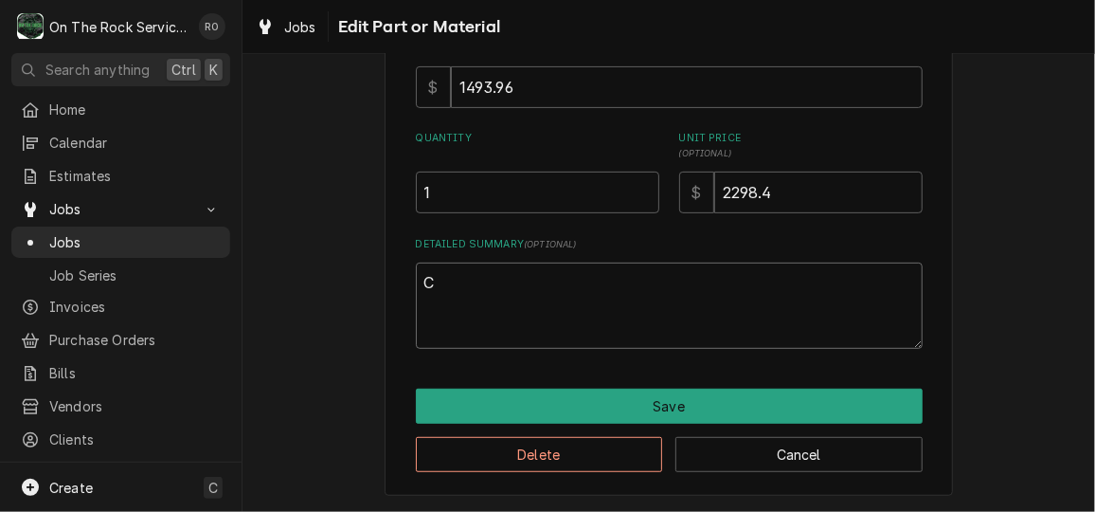
type textarea "x"
type textarea "CO"
type textarea "x"
type textarea "COM"
type textarea "x"
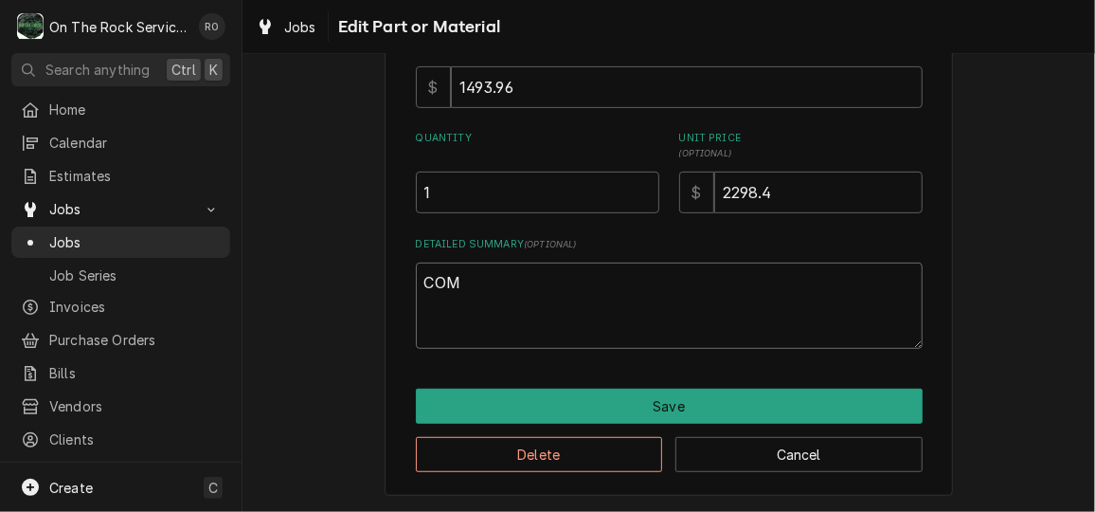
type textarea "COMP"
type textarea "x"
type textarea "COMPL"
type textarea "x"
type textarea "COMPLE"
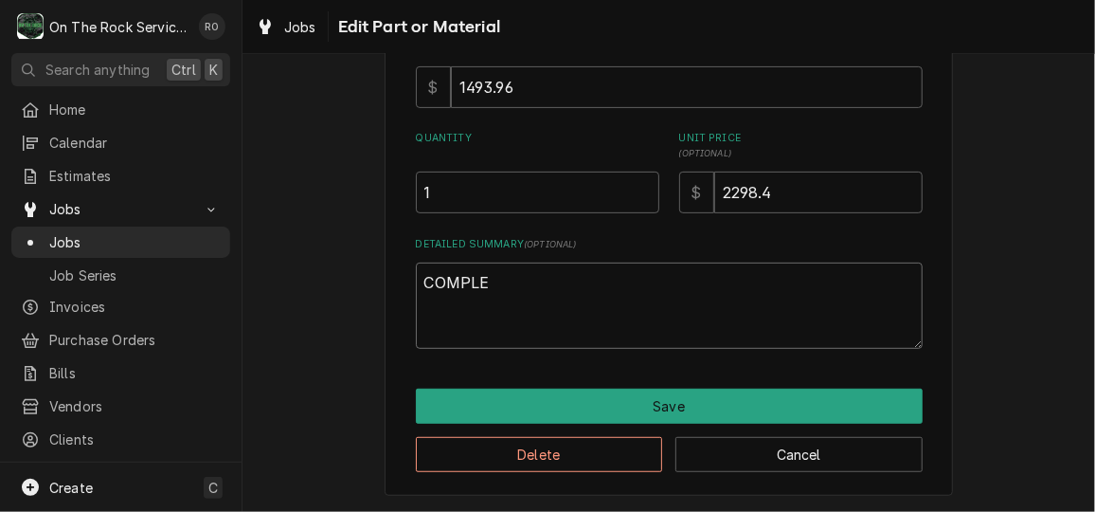
type textarea "x"
type textarea "COMPLET"
type textarea "x"
type textarea "COMPLETE"
type textarea "x"
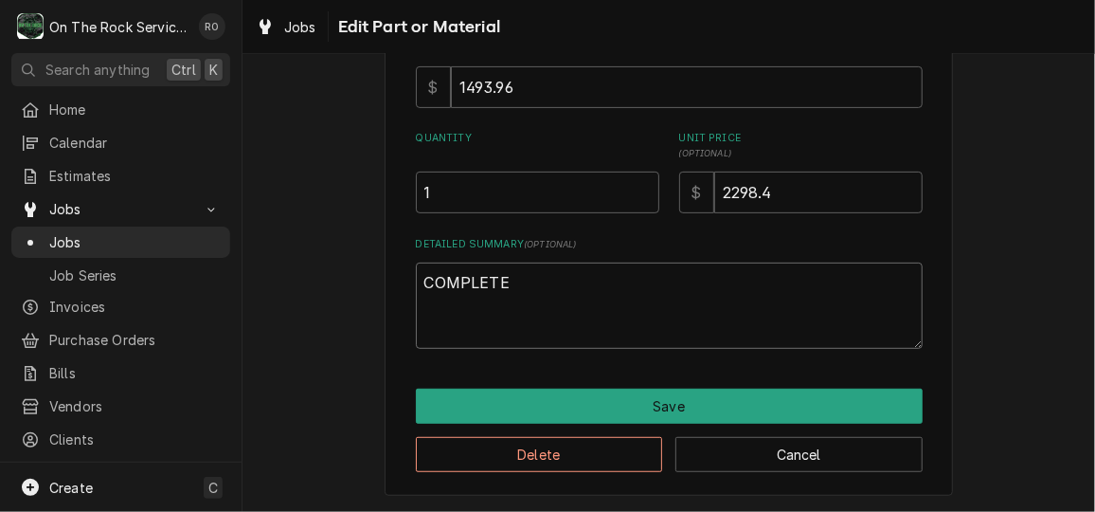
type textarea "COMPLETE"
type textarea "x"
type textarea "COMPLETE A"
type textarea "x"
type textarea "COMPLETE"
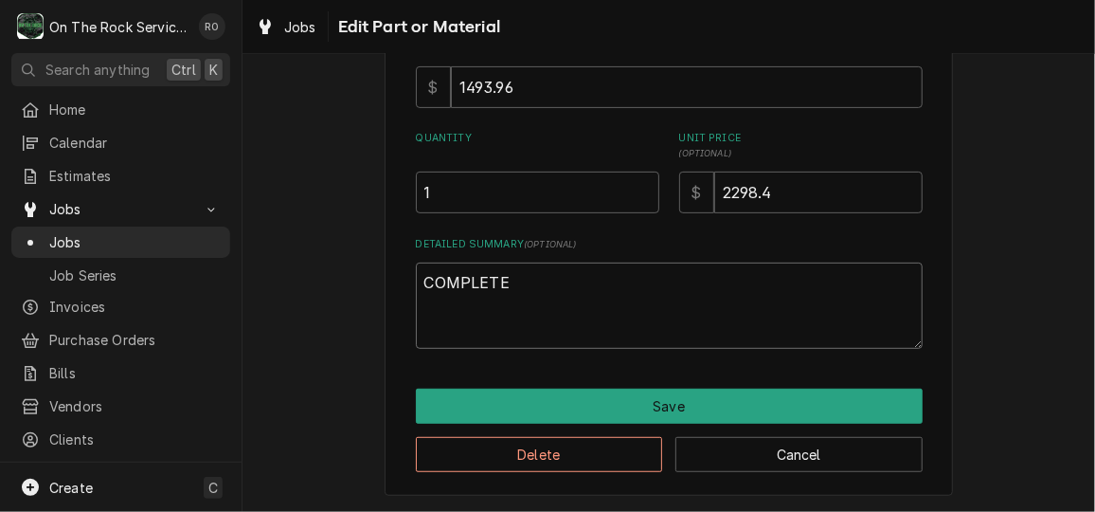
type textarea "x"
type textarea "COMPLETE E"
type textarea "x"
type textarea "COMPLETE EV"
type textarea "x"
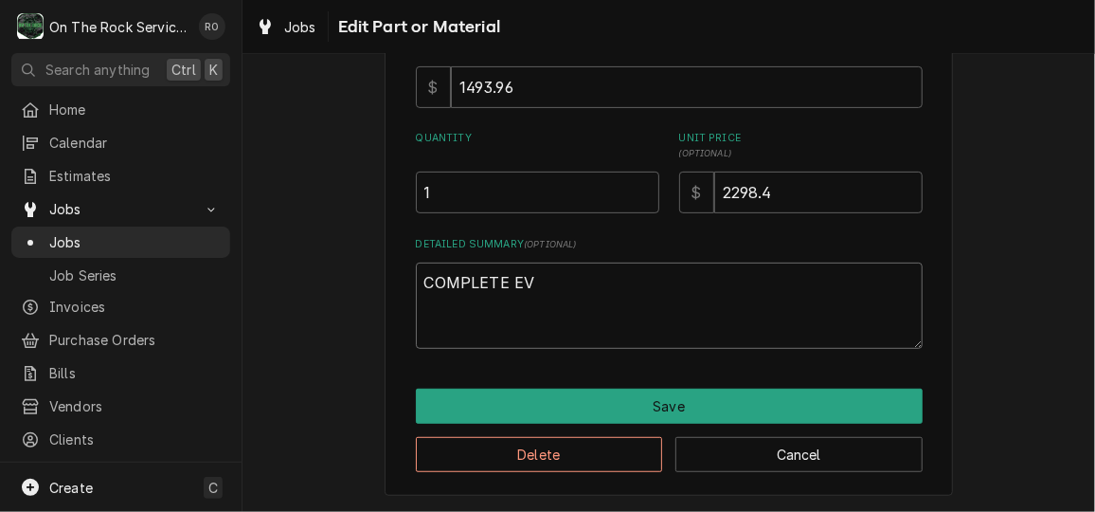
type textarea "COMPLETE EVA"
type textarea "x"
type textarea "COMPLETE EVAL"
type textarea "x"
type textarea "COMPLETE EVAL A"
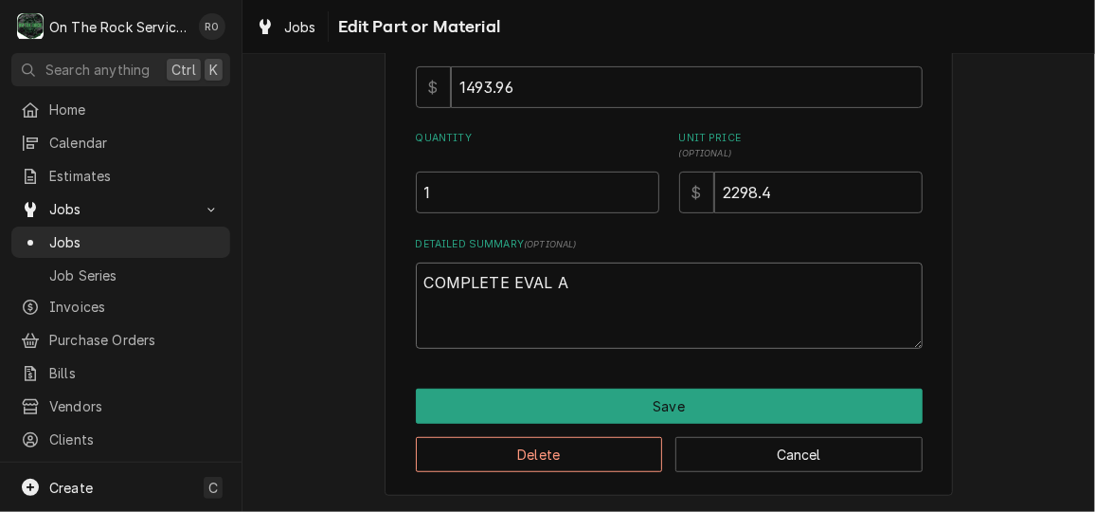
type textarea "x"
type textarea "COMPLETE EVAL"
type textarea "x"
type textarea "COMPLETE EVAL"
type textarea "x"
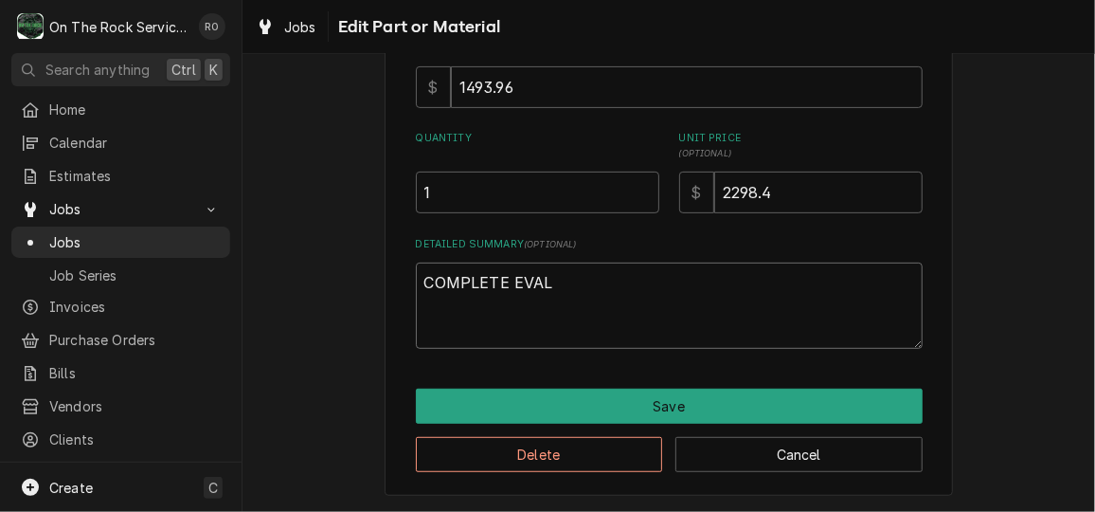
type textarea "COMPLETE EVA"
type textarea "x"
type textarea "COMPLETE EVAP"
type textarea "x"
type textarea "COMPLETE EVAP"
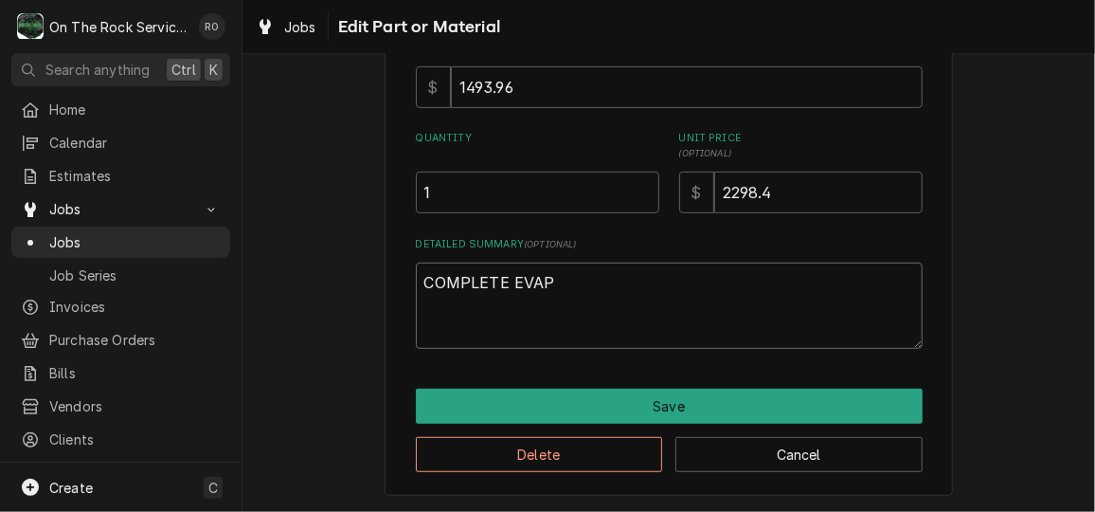
type textarea "x"
type textarea "COMPLETE EVAP A"
type textarea "x"
type textarea "COMPLETE EVAP AS"
type textarea "x"
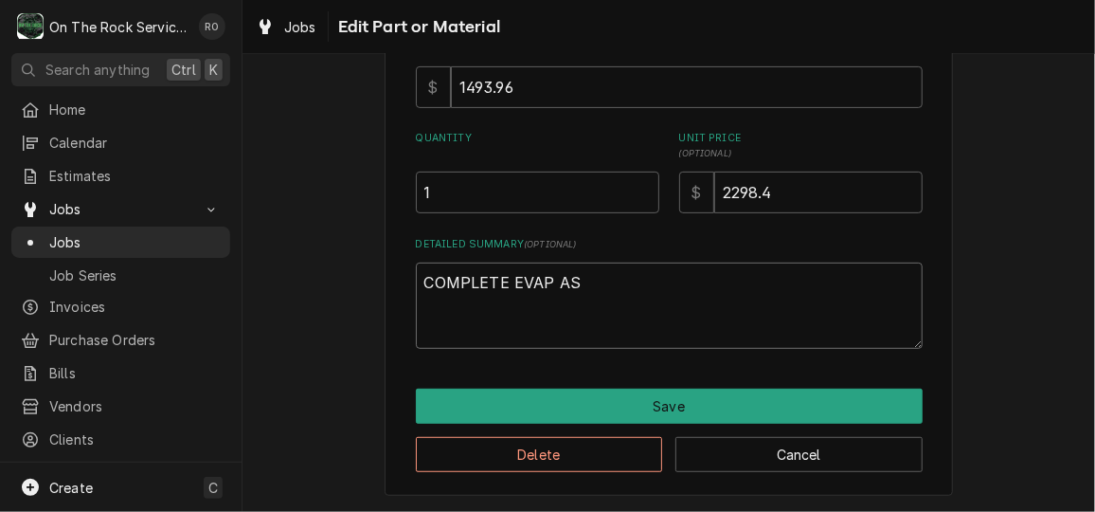
type textarea "COMPLETE EVAP ASS"
type textarea "x"
type textarea "COMPLETE EVAP ASSE"
type textarea "x"
type textarea "COMPLETE EVAP ASSEM"
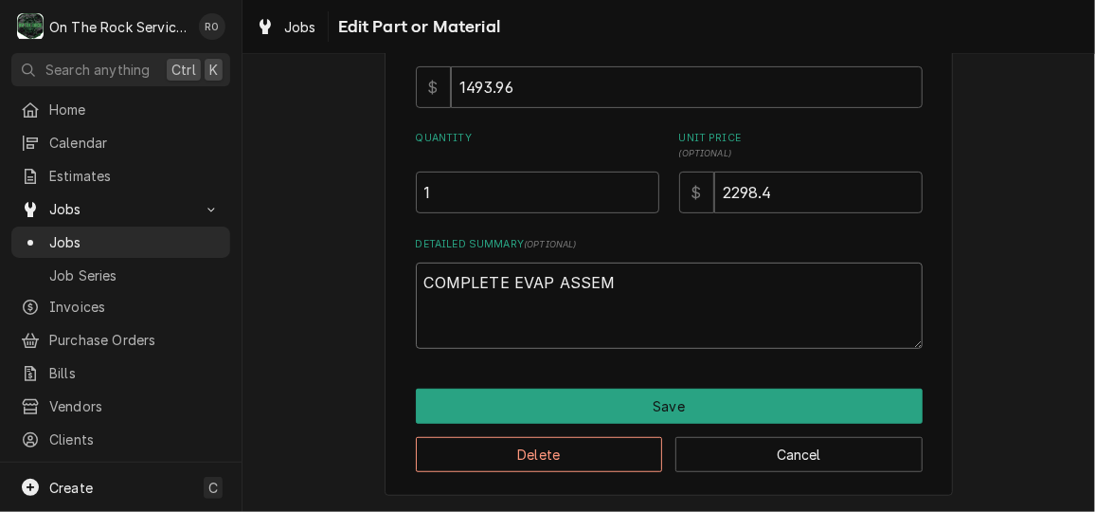
type textarea "x"
type textarea "COMPLETE EVAP ASSEMB"
type textarea "x"
type textarea "COMPLETE EVAP ASSEMBL"
type textarea "x"
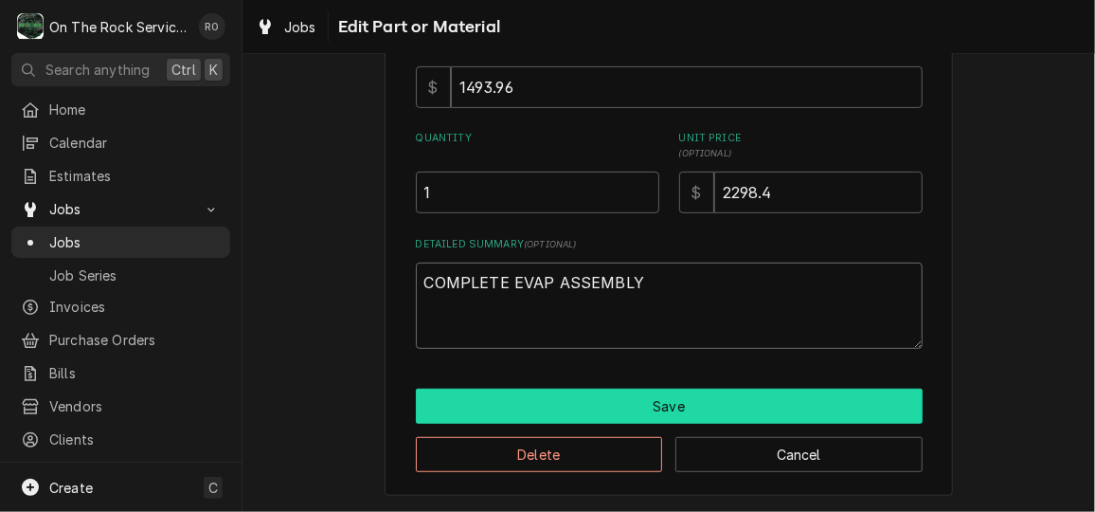
type textarea "COMPLETE EVAP ASSEMBLY"
click at [664, 397] on button "Save" at bounding box center [669, 405] width 507 height 35
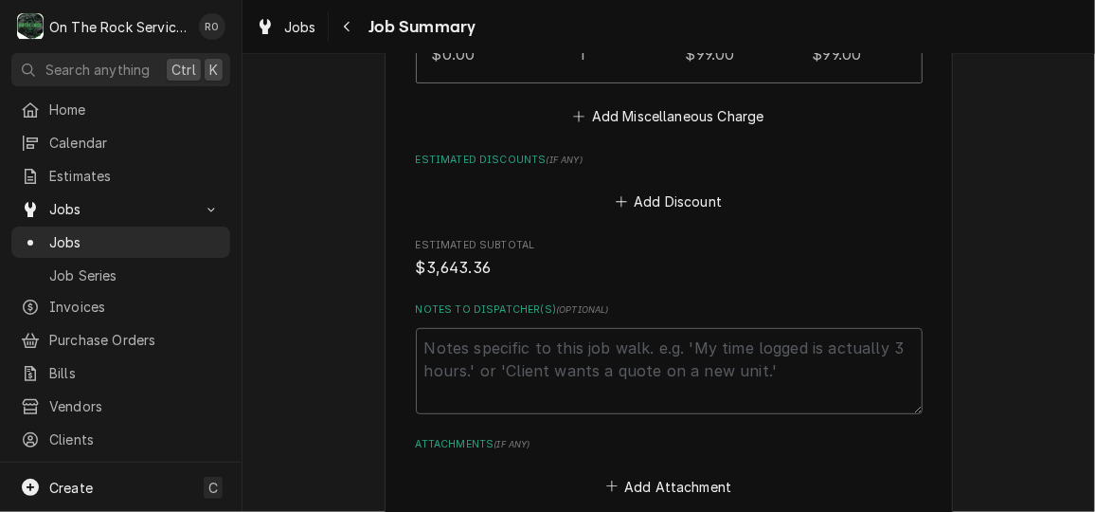
scroll to position [3612, 0]
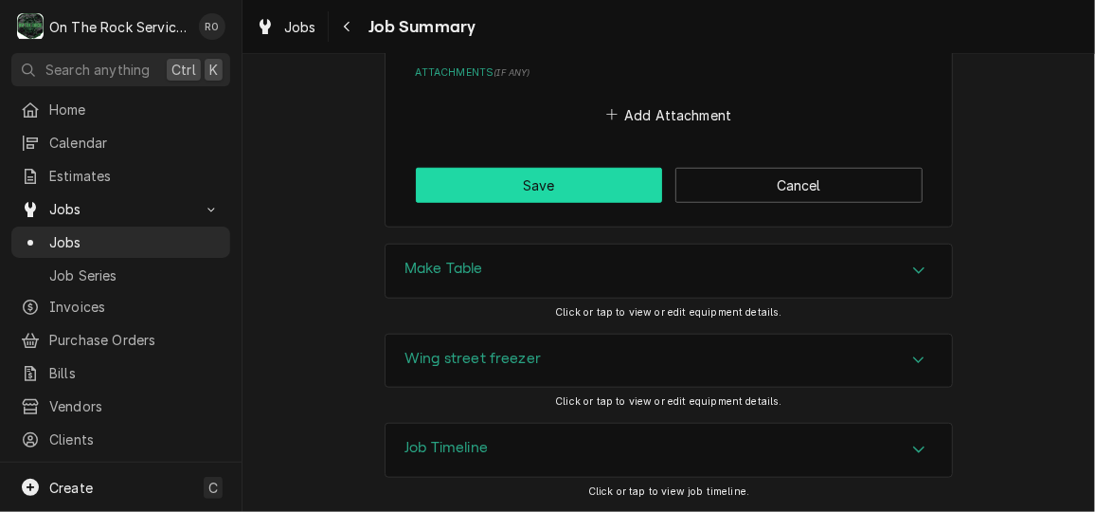
click at [553, 185] on button "Save" at bounding box center [539, 185] width 247 height 35
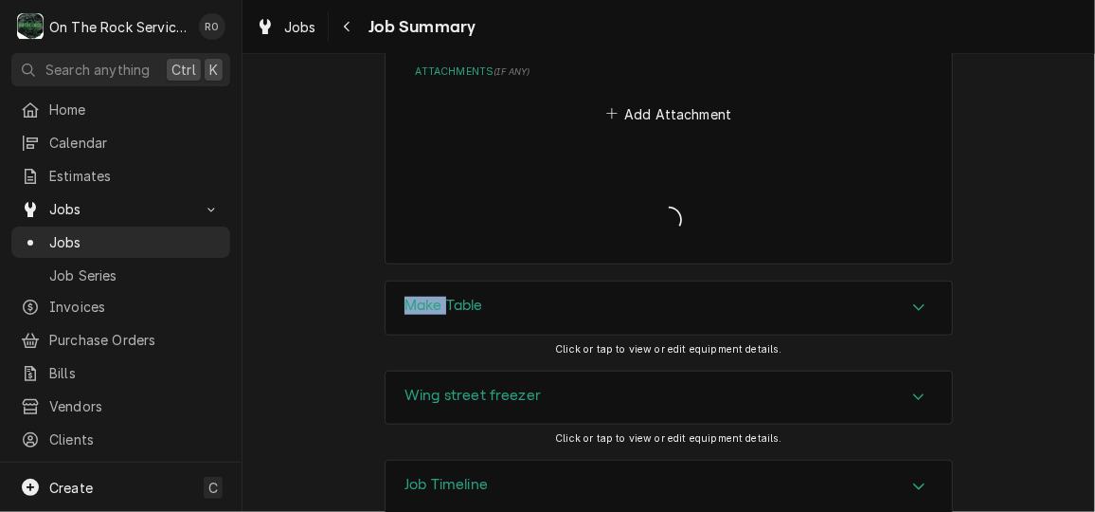
click at [553, 185] on div "Job Summary Form" at bounding box center [669, 203] width 507 height 73
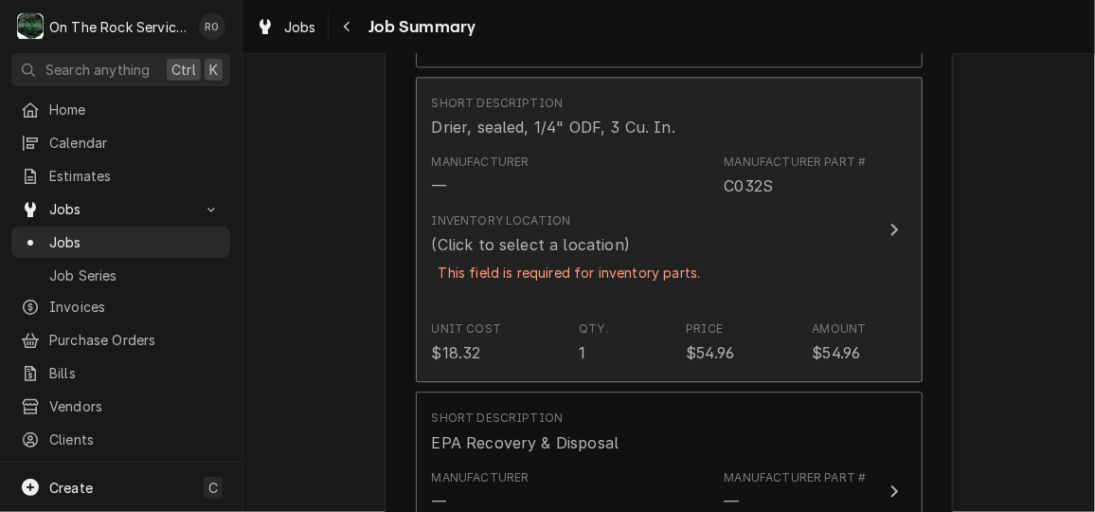
click at [827, 219] on div "Inventory Location (Click to select a location) This field is required for inve…" at bounding box center [649, 259] width 435 height 108
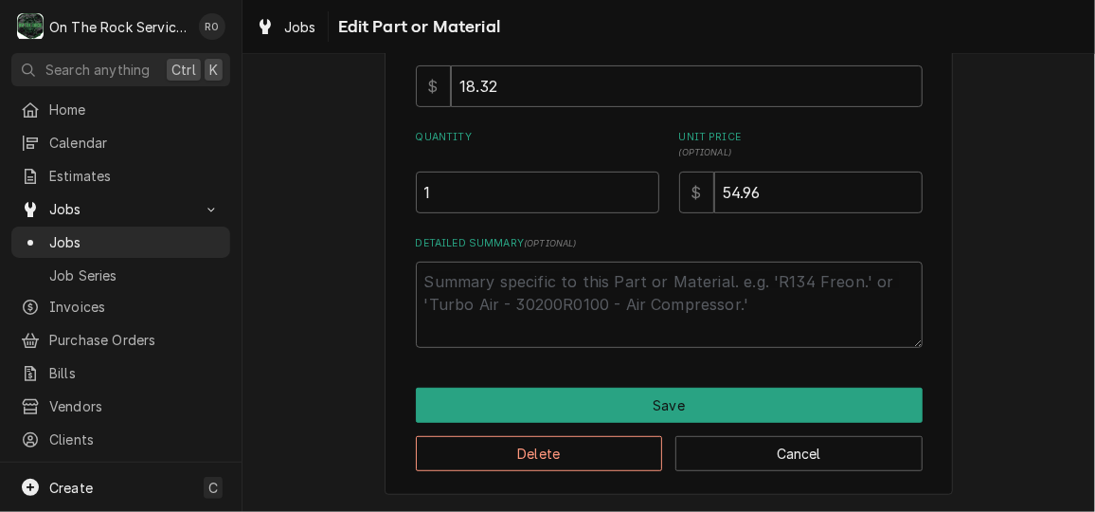
scroll to position [243, 0]
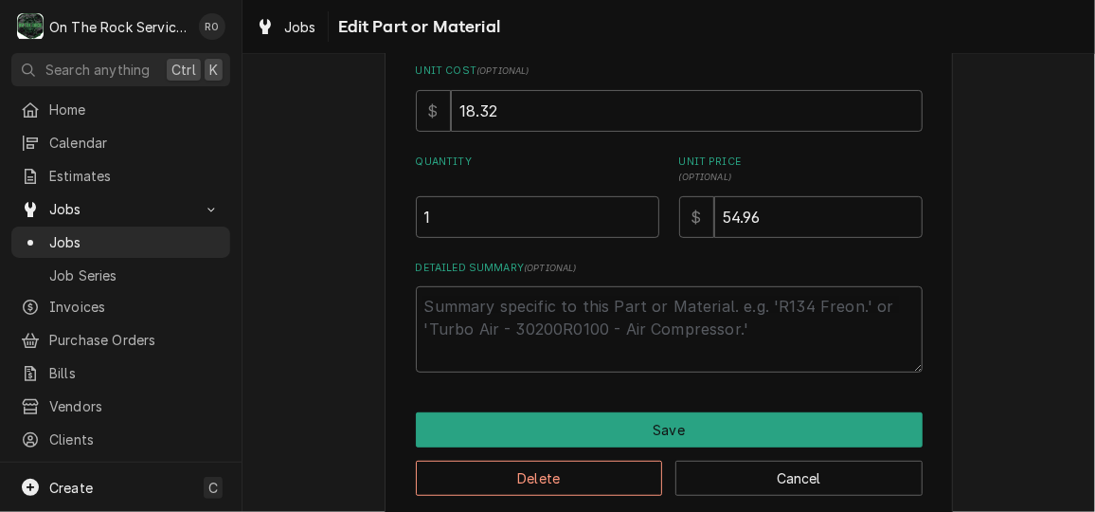
type textarea "x"
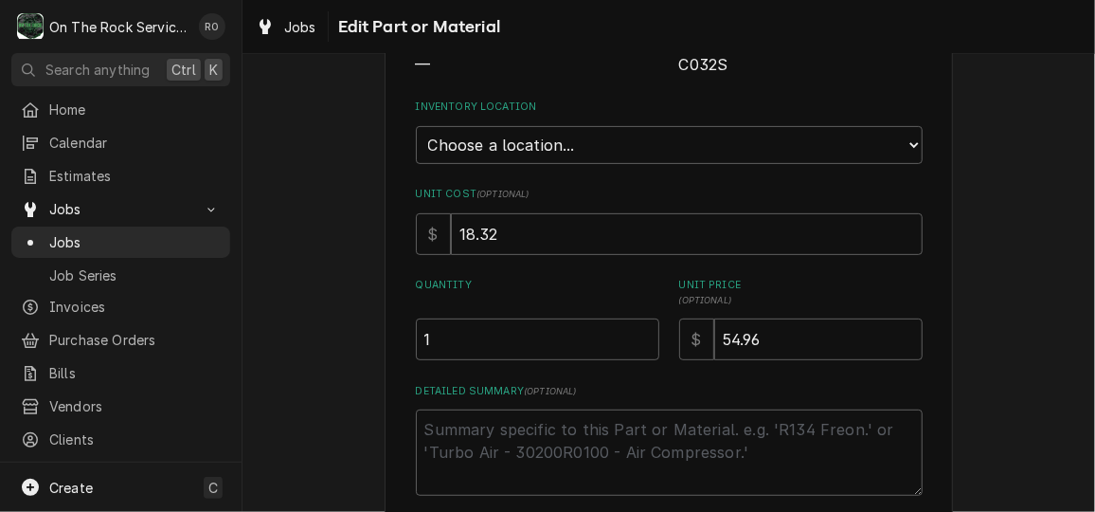
scroll to position [0, 0]
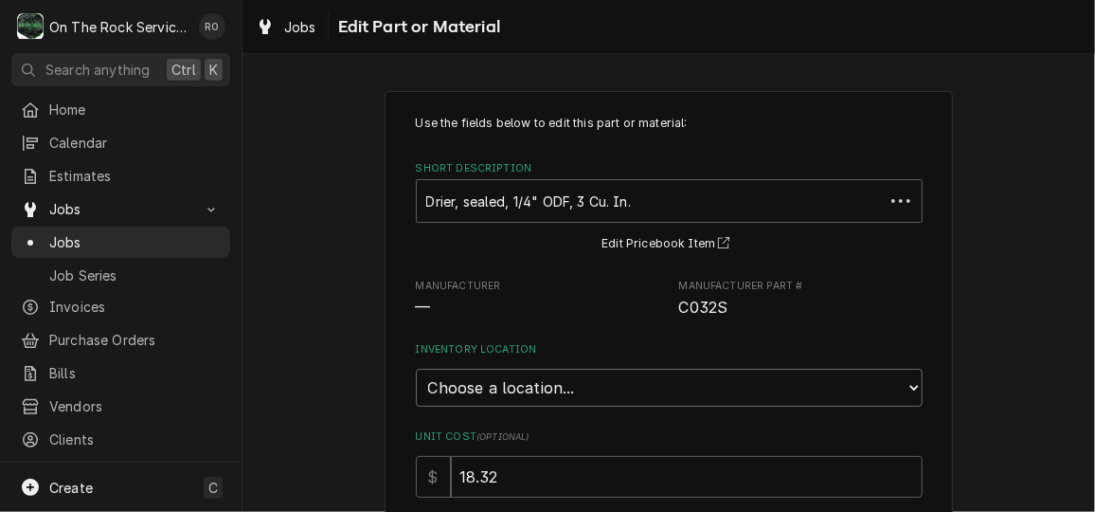
click at [725, 379] on select "Choose a location... [PERSON_NAME]'s Truck Rich's Truck [PERSON_NAME] Truck War…" at bounding box center [669, 388] width 507 height 38
select select "149"
click at [416, 369] on select "Choose a location... [PERSON_NAME]'s Truck Rich's Truck [PERSON_NAME] Truck War…" at bounding box center [669, 388] width 507 height 38
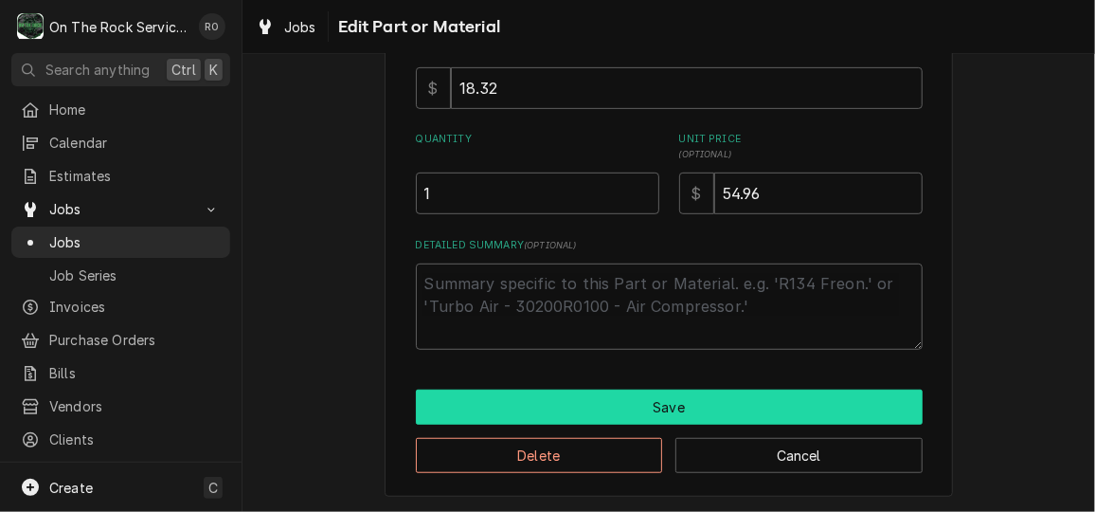
click at [678, 397] on button "Save" at bounding box center [669, 406] width 507 height 35
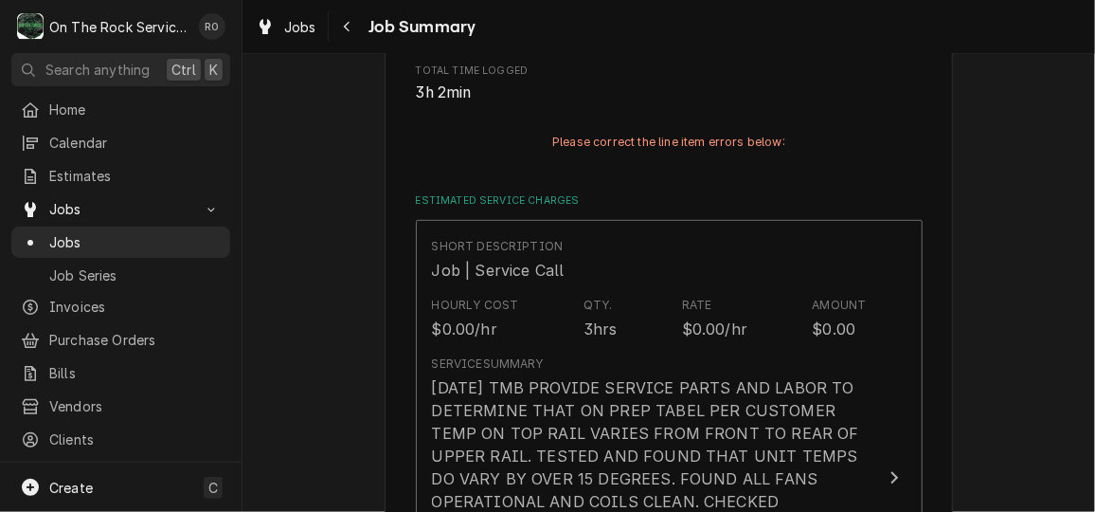
scroll to position [1985, 0]
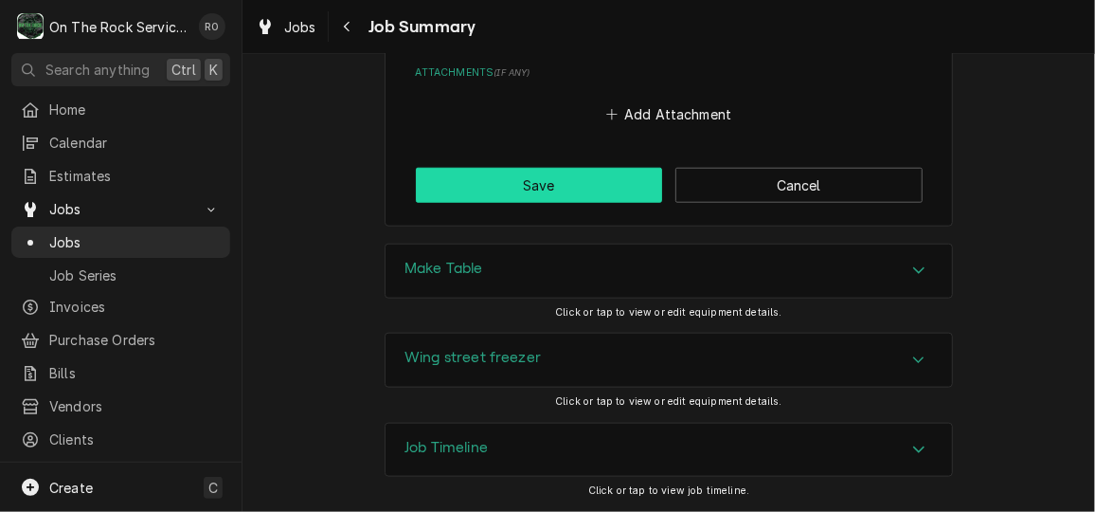
click at [590, 182] on button "Save" at bounding box center [539, 185] width 247 height 35
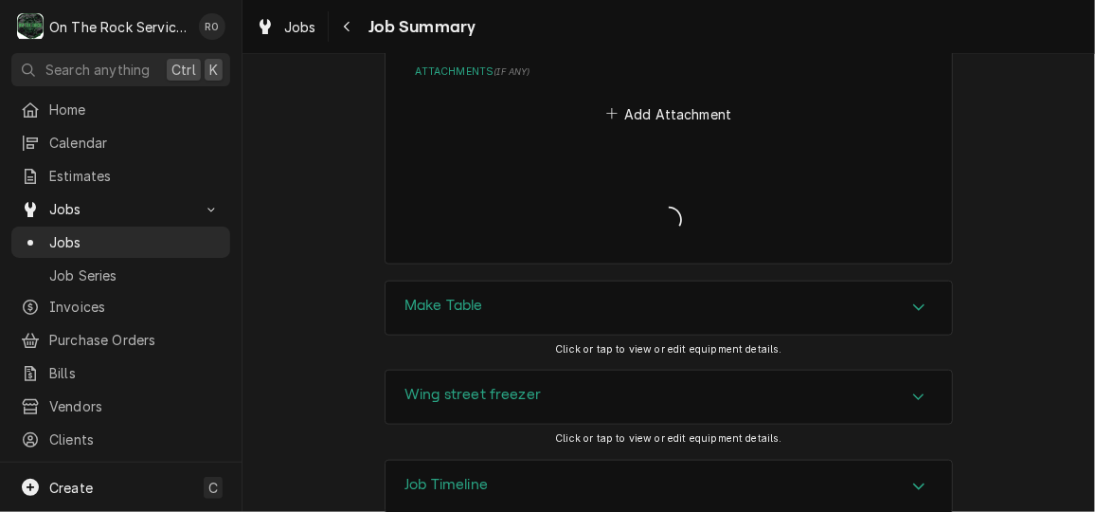
type textarea "x"
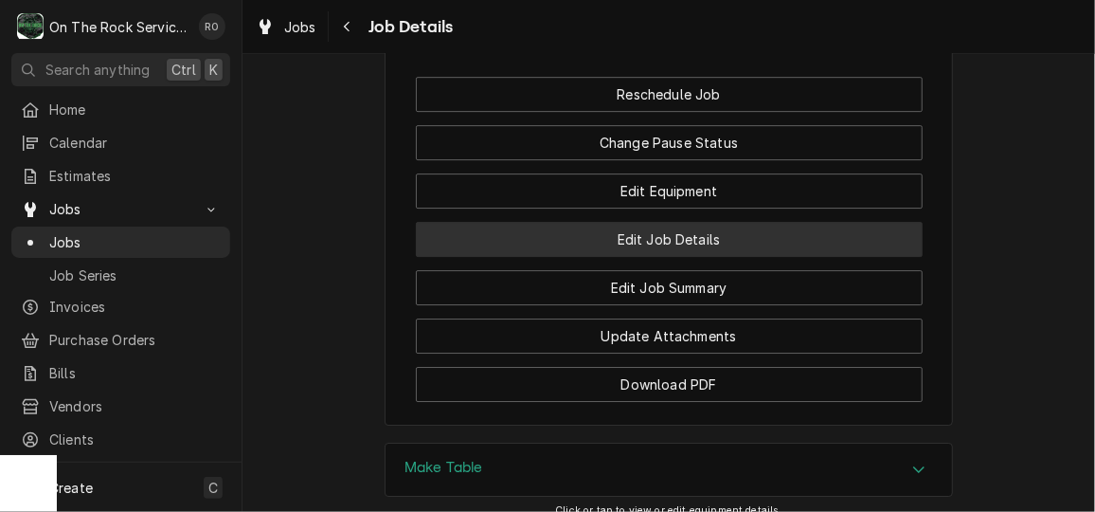
scroll to position [2592, 0]
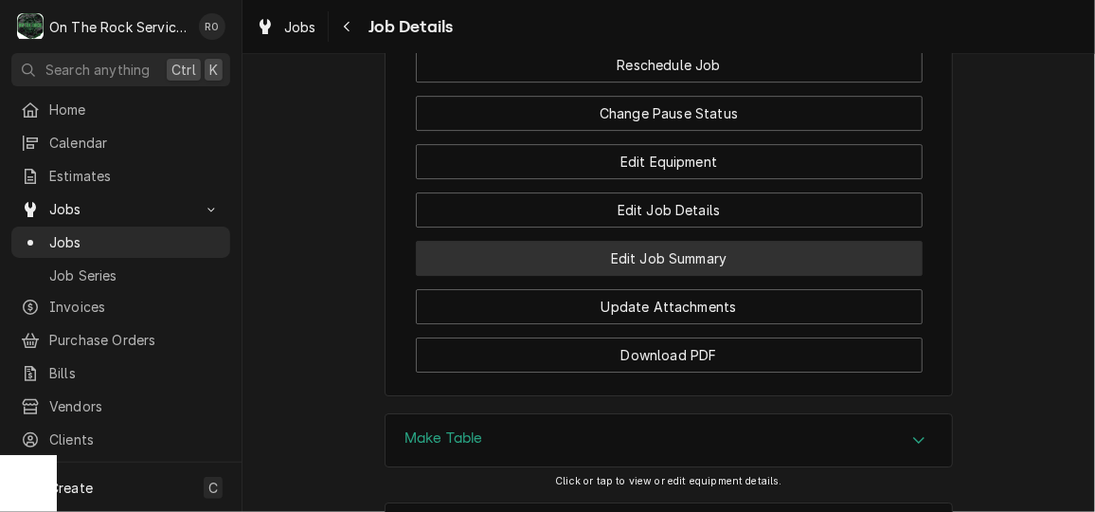
click at [651, 276] on button "Edit Job Summary" at bounding box center [669, 258] width 507 height 35
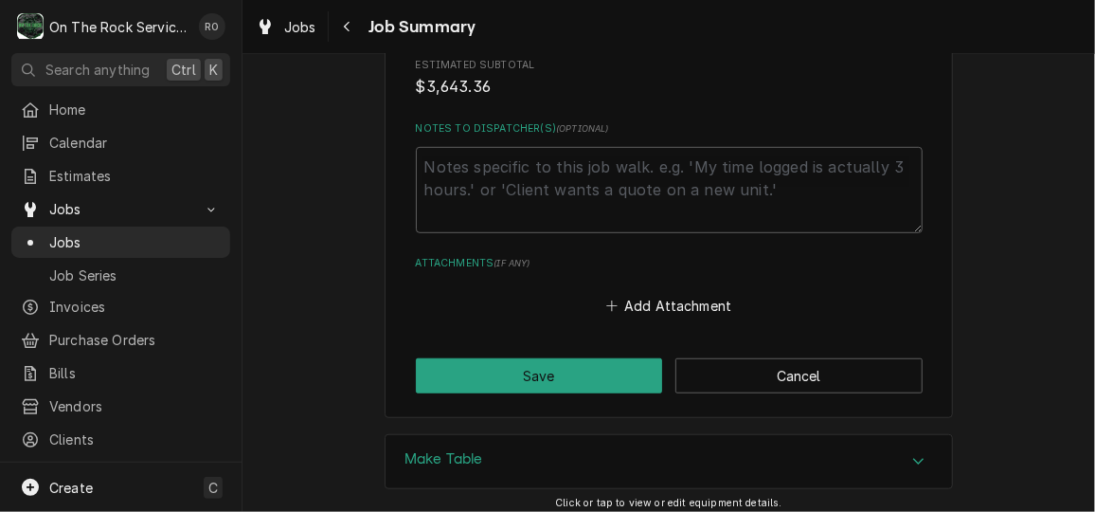
scroll to position [3480, 0]
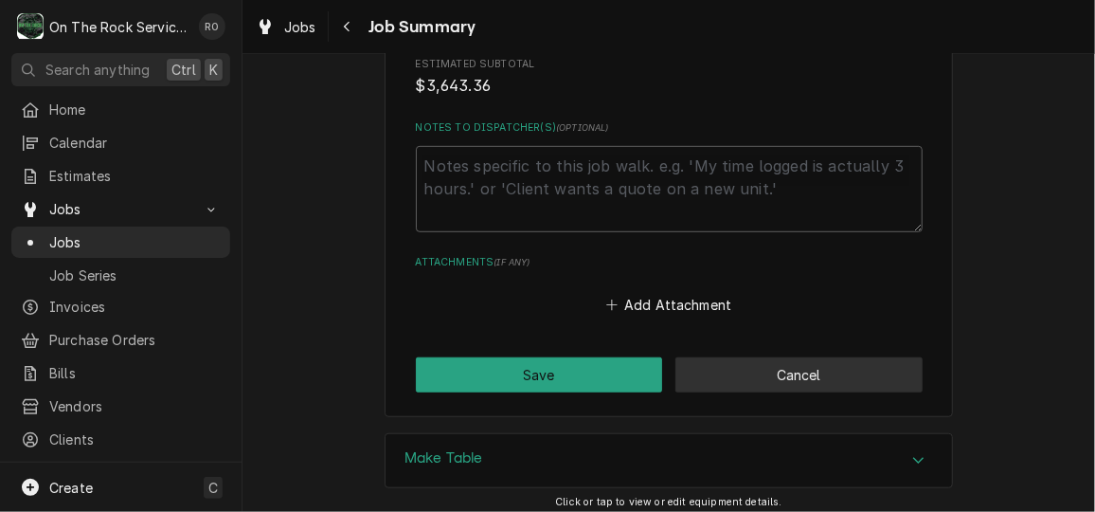
click at [776, 382] on button "Cancel" at bounding box center [799, 374] width 247 height 35
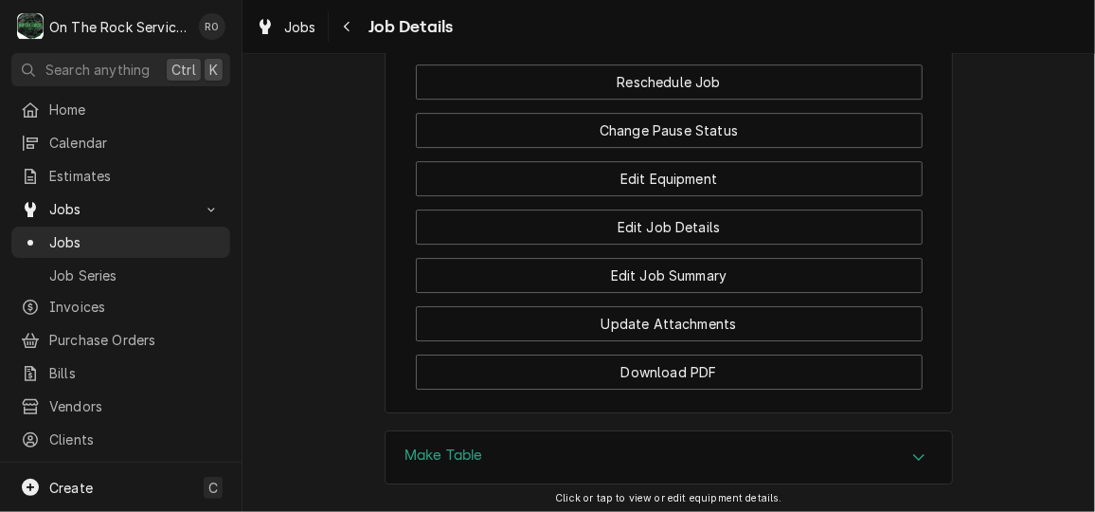
scroll to position [2570, 0]
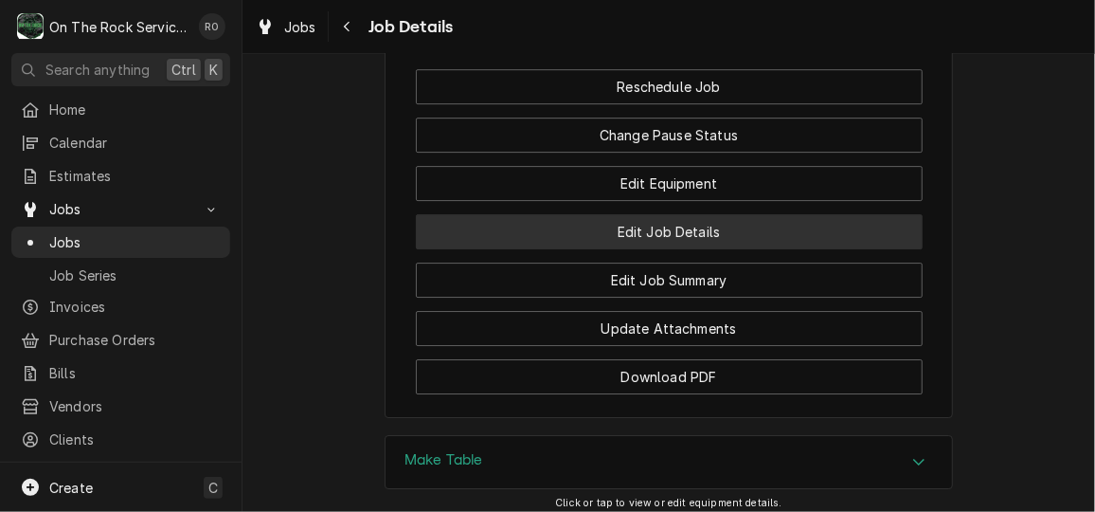
click at [743, 249] on button "Edit Job Details" at bounding box center [669, 231] width 507 height 35
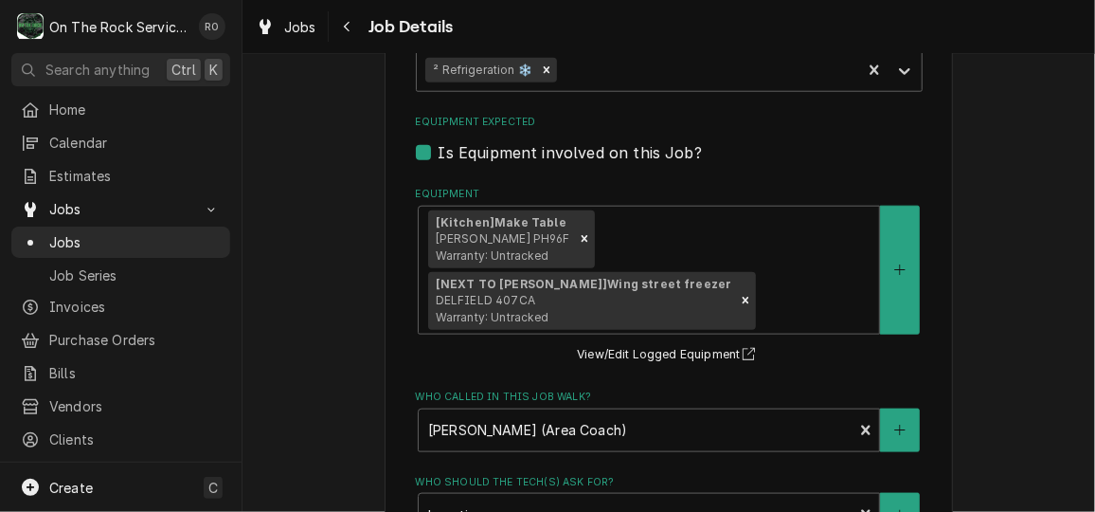
scroll to position [1242, 0]
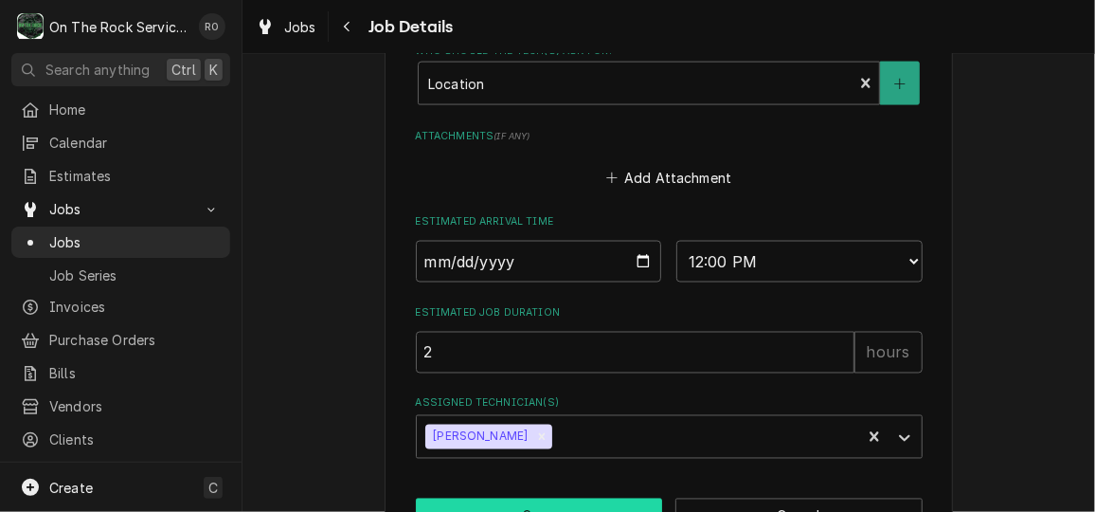
click at [577, 498] on button "Save" at bounding box center [539, 515] width 247 height 35
type textarea "x"
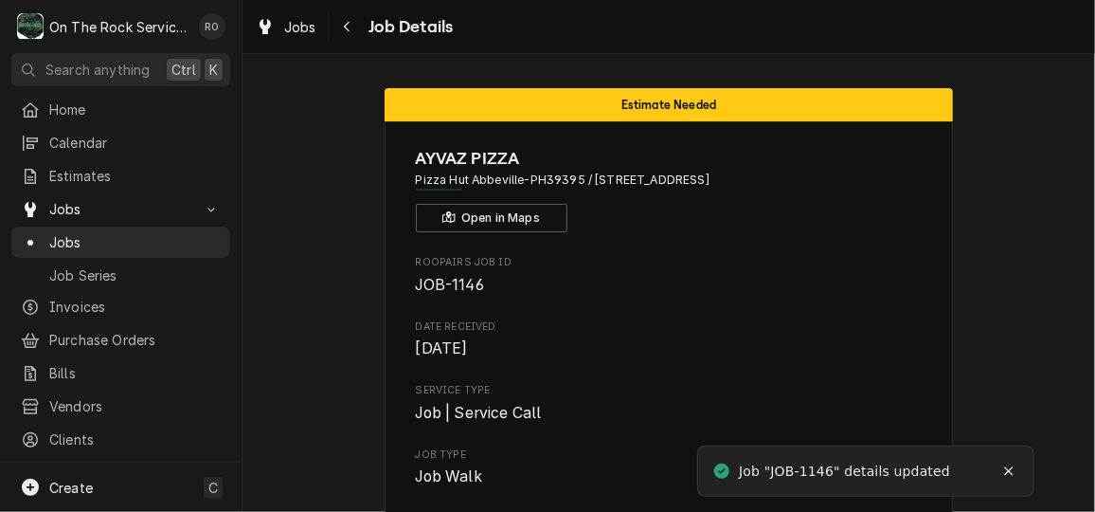
click at [704, 278] on span "JOB-1146" at bounding box center [669, 285] width 507 height 23
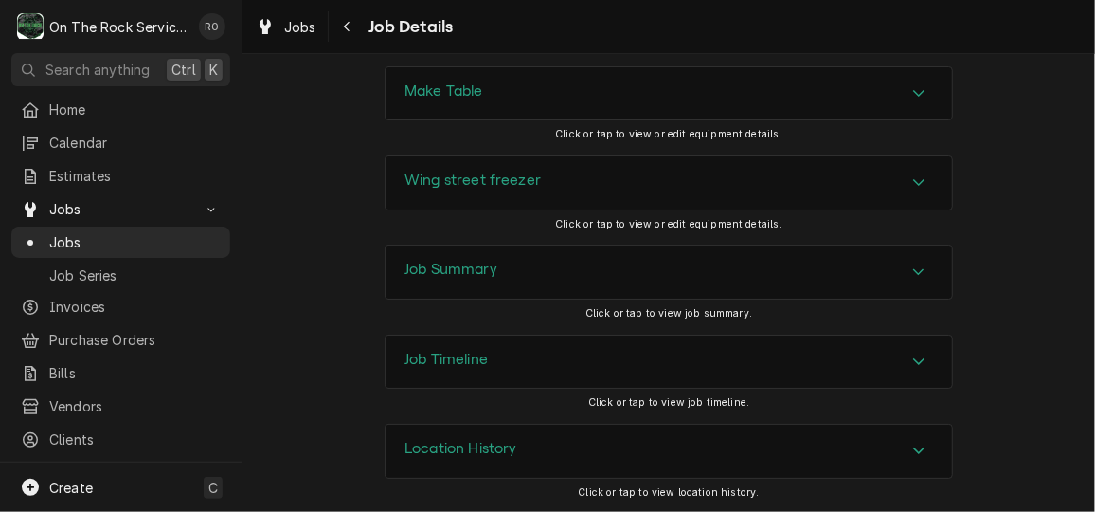
scroll to position [2944, 0]
click at [732, 277] on div "Job Summary" at bounding box center [669, 270] width 567 height 53
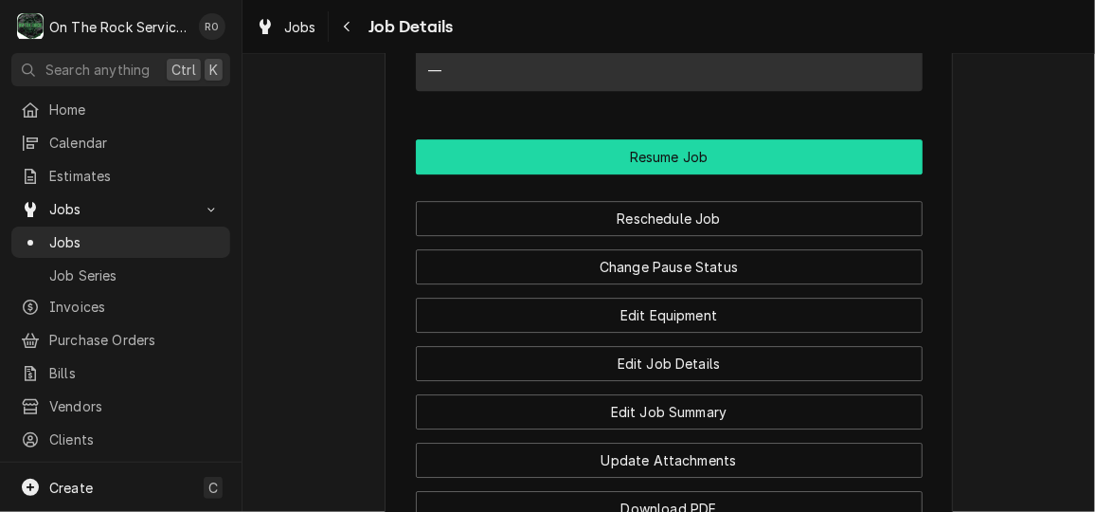
scroll to position [2431, 0]
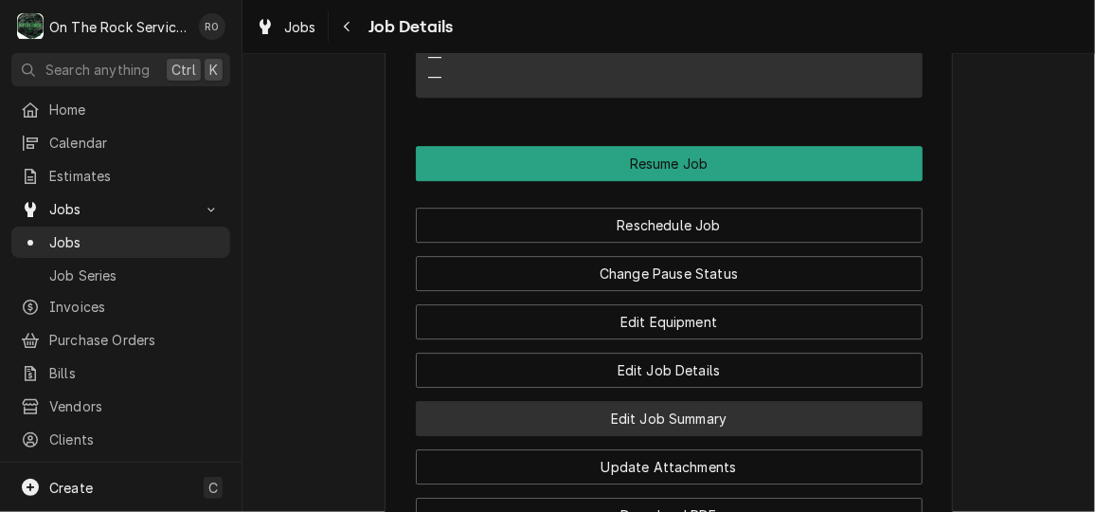
click at [734, 427] on button "Edit Job Summary" at bounding box center [669, 418] width 507 height 35
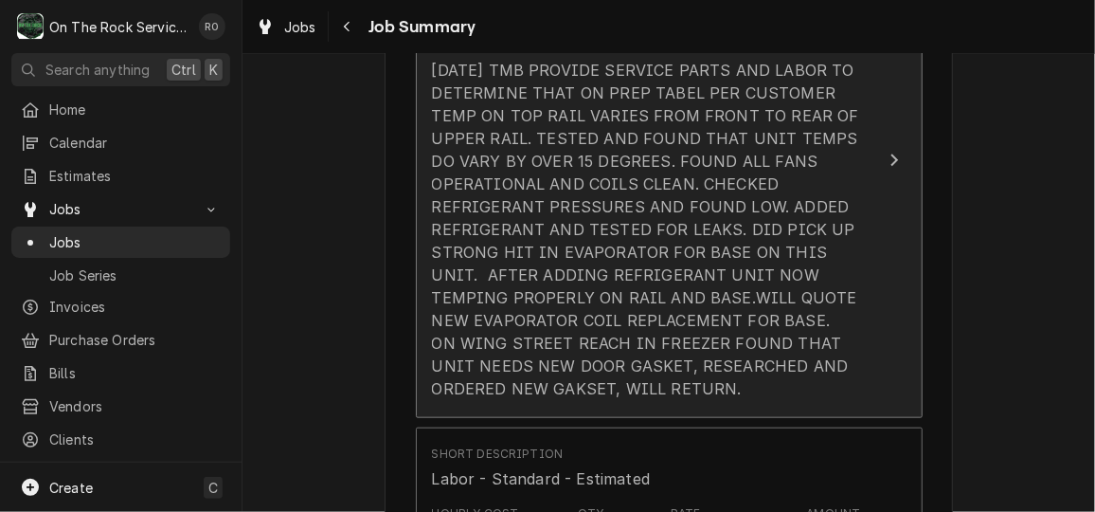
click at [764, 287] on div "10/9/25 TMB PROVIDE SERVICE PARTS AND LABOR TO DETERMINE THAT ON PREP TABEL PER…" at bounding box center [649, 229] width 435 height 341
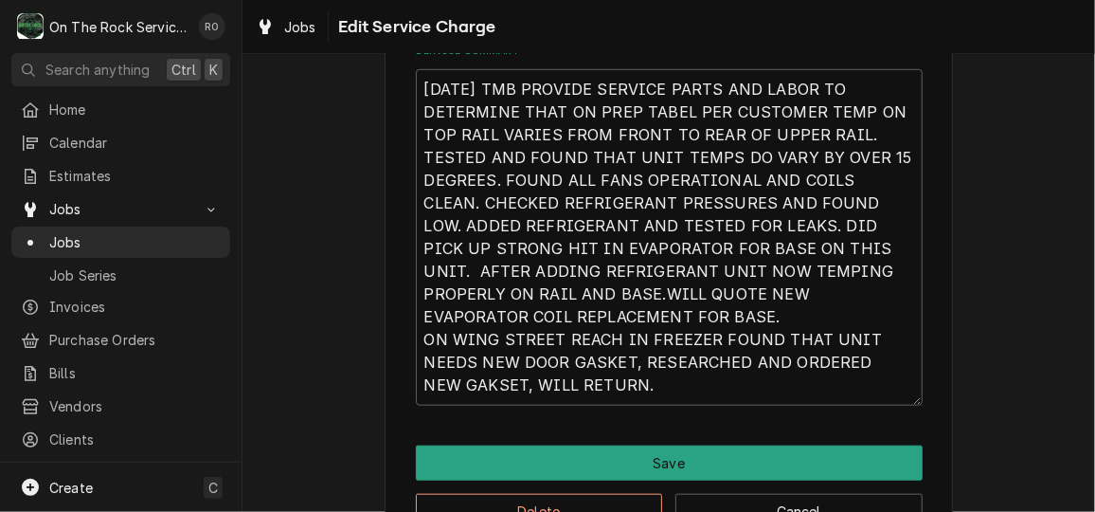
scroll to position [643, 0]
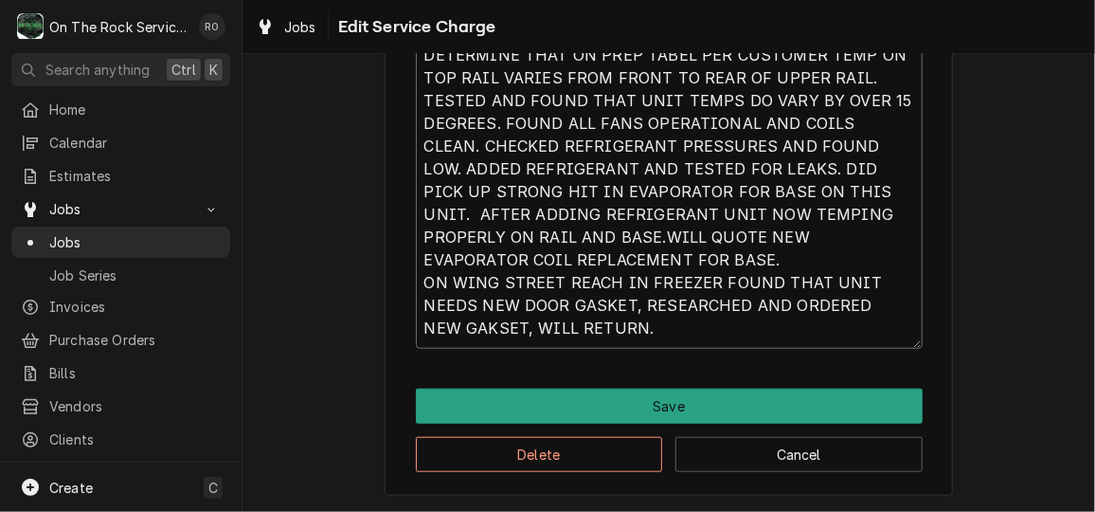
click at [604, 338] on textarea "10/9/25 TMB PROVIDE SERVICE PARTS AND LABOR TO DETERMINE THAT ON PREP TABEL PER…" at bounding box center [669, 179] width 507 height 335
type textarea "x"
type textarea "10/9/25 TMB PROVIDE SERVICE PARTS AND LABOR TO DETERMINE THAT ON PREP TABEL PER…"
type textarea "x"
type textarea "10/9/25 TMB PROVIDE SERVICE PARTS AND LABOR TO DETERMINE THAT ON PREP TABEL PER…"
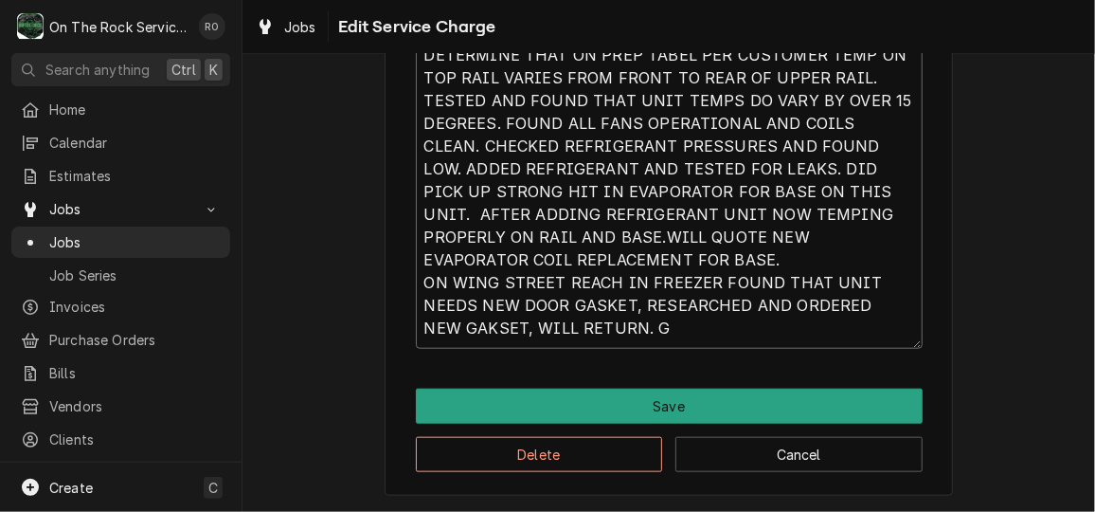
type textarea "x"
type textarea "10/9/25 TMB PROVIDE SERVICE PARTS AND LABOR TO DETERMINE THAT ON PREP TABEL PER…"
type textarea "x"
type textarea "10/9/25 TMB PROVIDE SERVICE PARTS AND LABOR TO DETERMINE THAT ON PREP TABEL PER…"
type textarea "x"
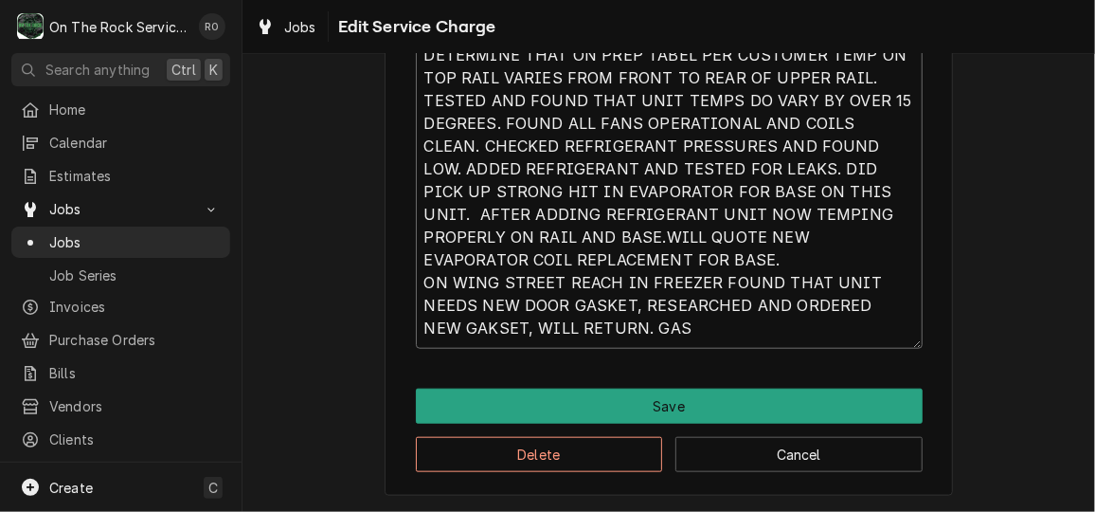
type textarea "10/9/25 TMB PROVIDE SERVICE PARTS AND LABOR TO DETERMINE THAT ON PREP TABEL PER…"
type textarea "x"
type textarea "10/9/25 TMB PROVIDE SERVICE PARTS AND LABOR TO DETERMINE THAT ON PREP TABEL PER…"
type textarea "x"
type textarea "10/9/25 TMB PROVIDE SERVICE PARTS AND LABOR TO DETERMINE THAT ON PREP TABEL PER…"
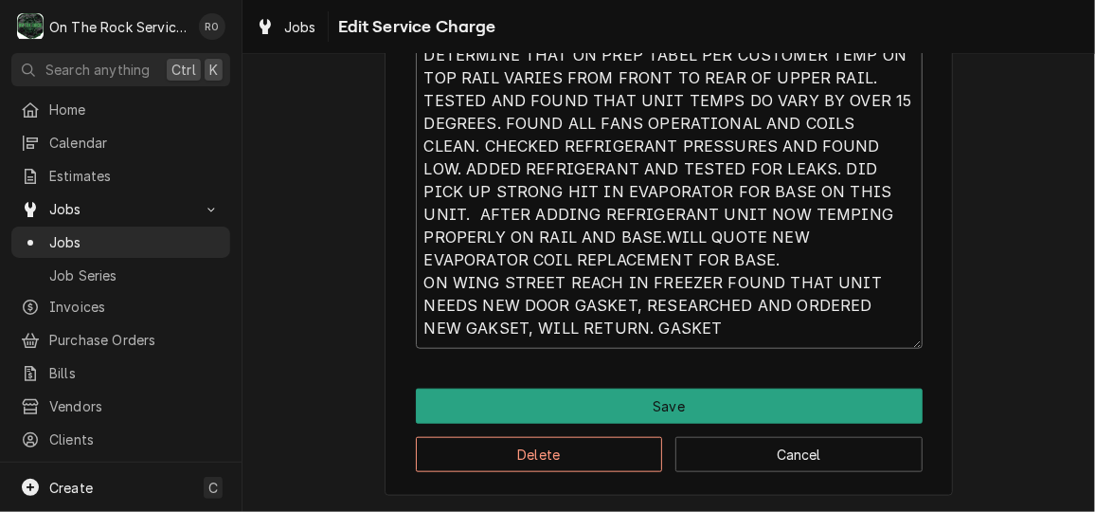
type textarea "x"
type textarea "10/9/25 TMB PROVIDE SERVICE PARTS AND LABOR TO DETERMINE THAT ON PREP TABEL PER…"
type textarea "x"
type textarea "10/9/25 TMB PROVIDE SERVICE PARTS AND LABOR TO DETERMINE THAT ON PREP TABEL PER…"
type textarea "x"
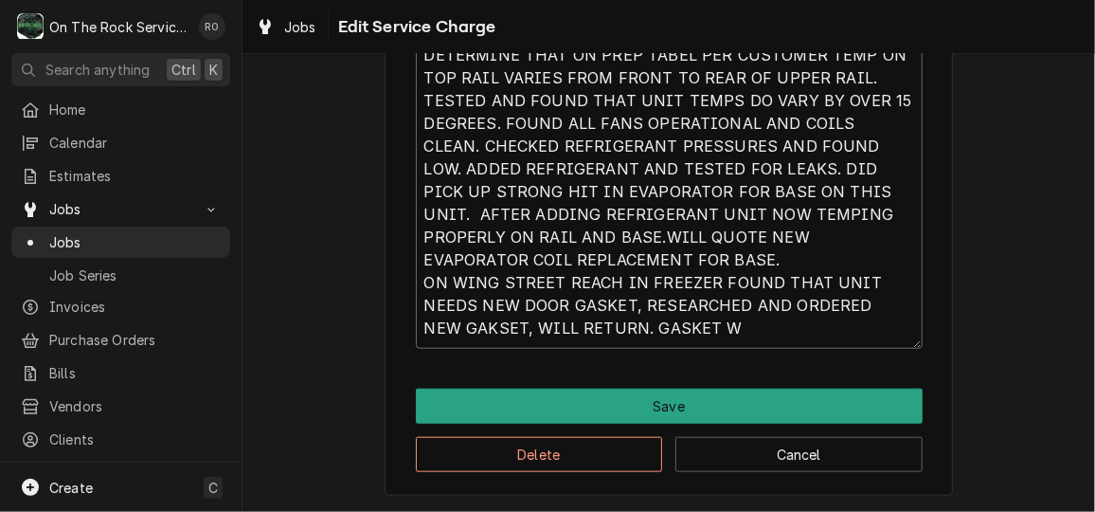
type textarea "10/9/25 TMB PROVIDE SERVICE PARTS AND LABOR TO DETERMINE THAT ON PREP TABEL PER…"
type textarea "x"
type textarea "10/9/25 TMB PROVIDE SERVICE PARTS AND LABOR TO DETERMINE THAT ON PREP TABEL PER…"
type textarea "x"
type textarea "10/9/25 TMB PROVIDE SERVICE PARTS AND LABOR TO DETERMINE THAT ON PREP TABEL PER…"
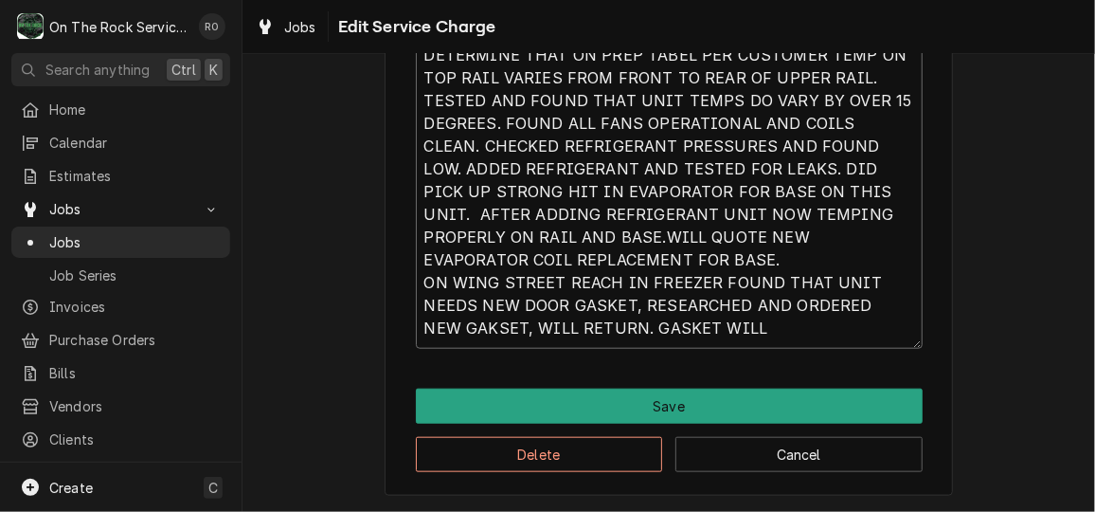
type textarea "x"
type textarea "10/9/25 TMB PROVIDE SERVICE PARTS AND LABOR TO DETERMINE THAT ON PREP TABEL PER…"
type textarea "x"
type textarea "10/9/25 TMB PROVIDE SERVICE PARTS AND LABOR TO DETERMINE THAT ON PREP TABEL PER…"
type textarea "x"
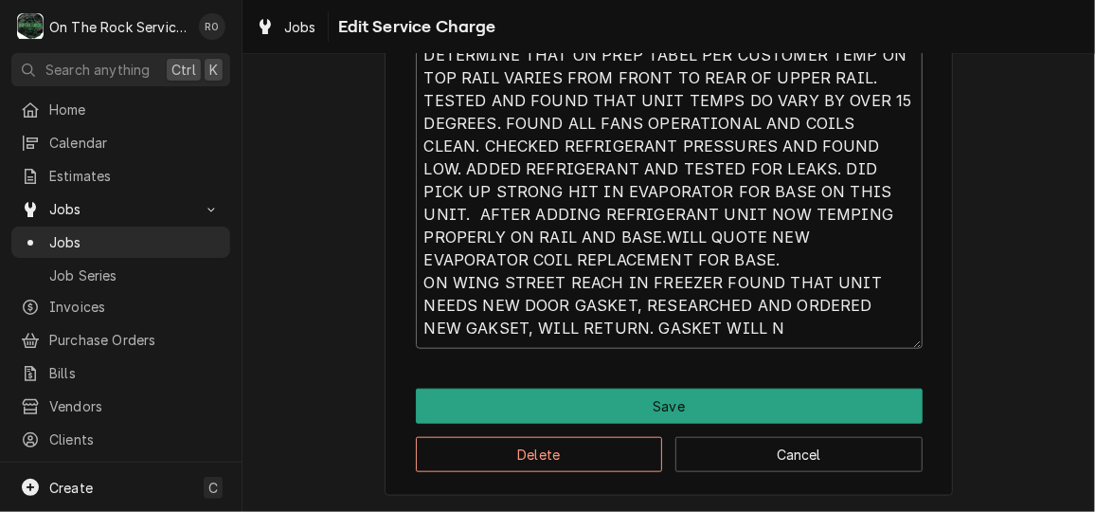
type textarea "10/9/25 TMB PROVIDE SERVICE PARTS AND LABOR TO DETERMINE THAT ON PREP TABEL PER…"
type textarea "x"
type textarea "10/9/25 TMB PROVIDE SERVICE PARTS AND LABOR TO DETERMINE THAT ON PREP TABEL PER…"
type textarea "x"
type textarea "10/9/25 TMB PROVIDE SERVICE PARTS AND LABOR TO DETERMINE THAT ON PREP TABEL PER…"
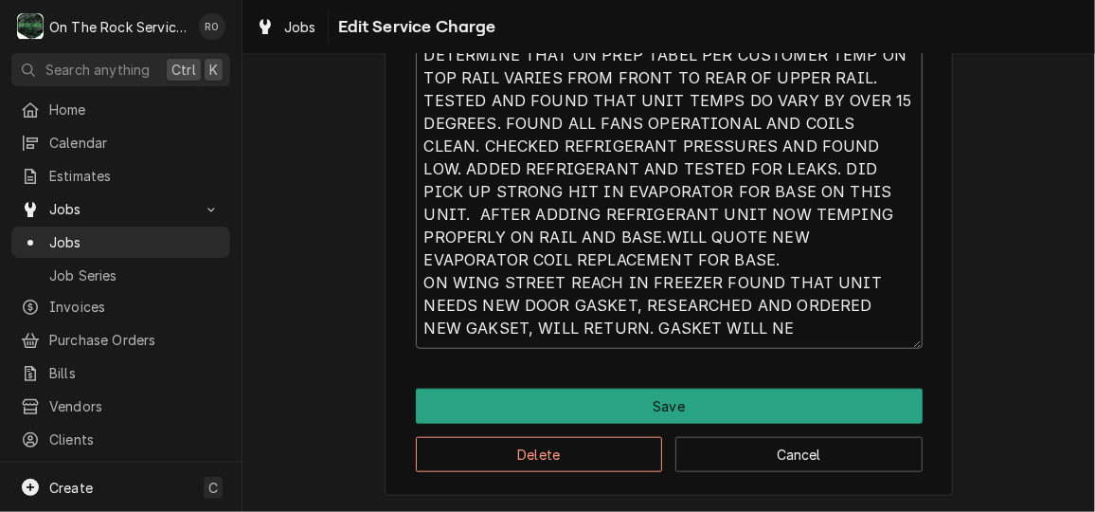
type textarea "x"
type textarea "10/9/25 TMB PROVIDE SERVICE PARTS AND LABOR TO DETERMINE THAT ON PREP TABEL PER…"
type textarea "x"
type textarea "10/9/25 TMB PROVIDE SERVICE PARTS AND LABOR TO DETERMINE THAT ON PREP TABEL PER…"
type textarea "x"
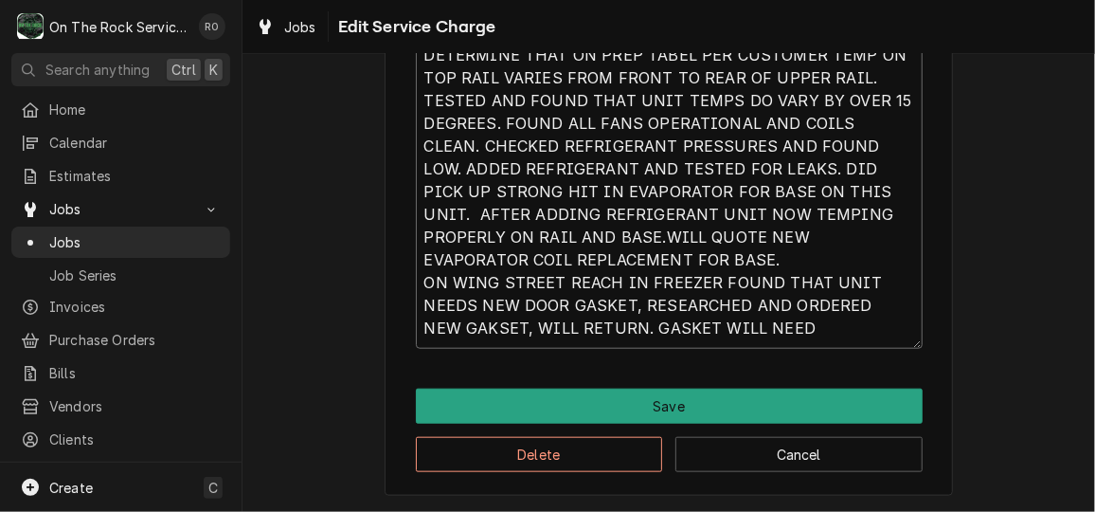
type textarea "10/9/25 TMB PROVIDE SERVICE PARTS AND LABOR TO DETERMINE THAT ON PREP TABEL PER…"
type textarea "x"
type textarea "10/9/25 TMB PROVIDE SERVICE PARTS AND LABOR TO DETERMINE THAT ON PREP TABEL PER…"
type textarea "x"
type textarea "10/9/25 TMB PROVIDE SERVICE PARTS AND LABOR TO DETERMINE THAT ON PREP TABEL PER…"
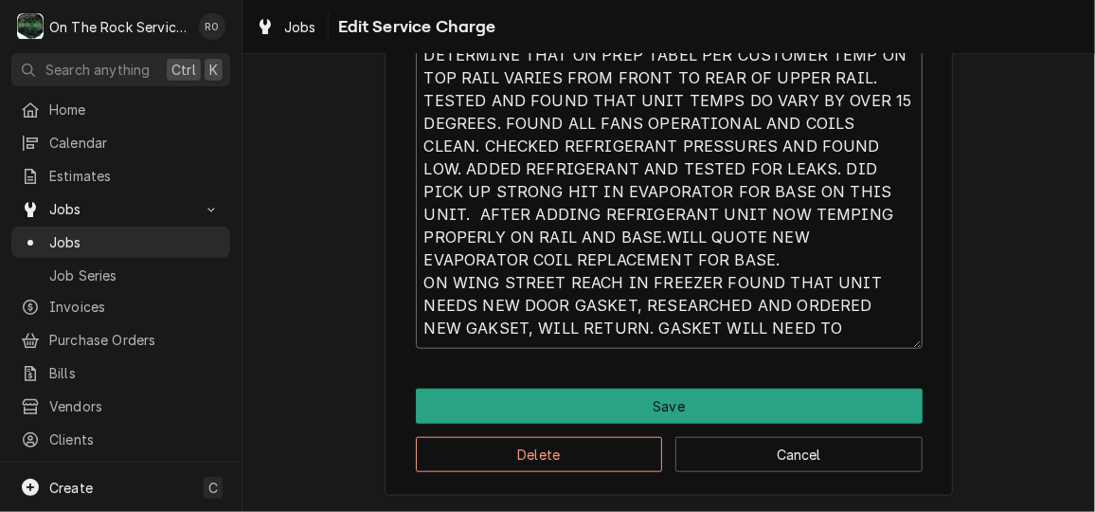
type textarea "x"
type textarea "10/9/25 TMB PROVIDE SERVICE PARTS AND LABOR TO DETERMINE THAT ON PREP TABEL PER…"
type textarea "x"
type textarea "10/9/25 TMB PROVIDE SERVICE PARTS AND LABOR TO DETERMINE THAT ON PREP TABEL PER…"
type textarea "x"
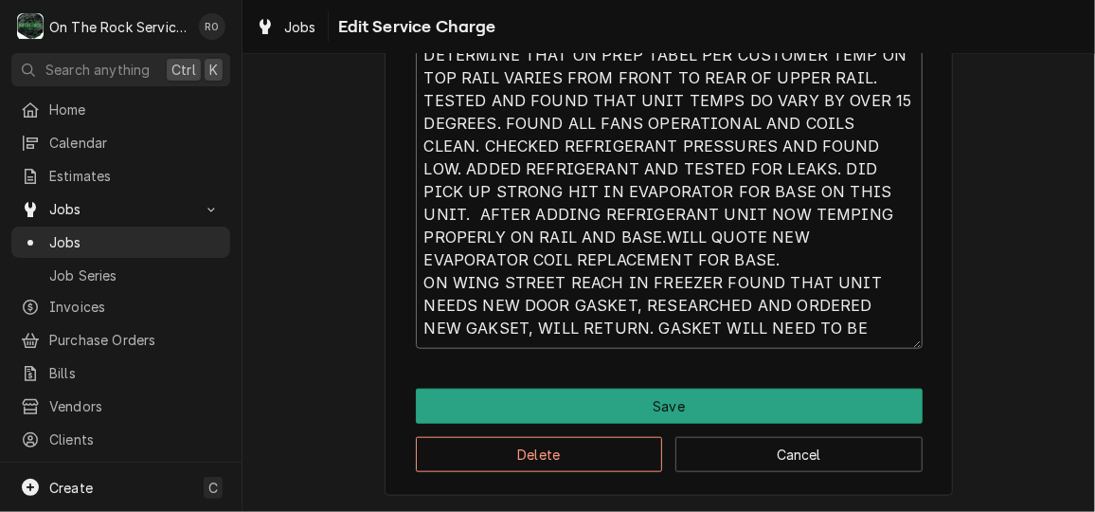
type textarea "10/9/25 TMB PROVIDE SERVICE PARTS AND LABOR TO DETERMINE THAT ON PREP TABEL PER…"
type textarea "x"
type textarea "10/9/25 TMB PROVIDE SERVICE PARTS AND LABOR TO DETERMINE THAT ON PREP TABEL PER…"
type textarea "x"
type textarea "10/9/25 TMB PROVIDE SERVICE PARTS AND LABOR TO DETERMINE THAT ON PREP TABEL PER…"
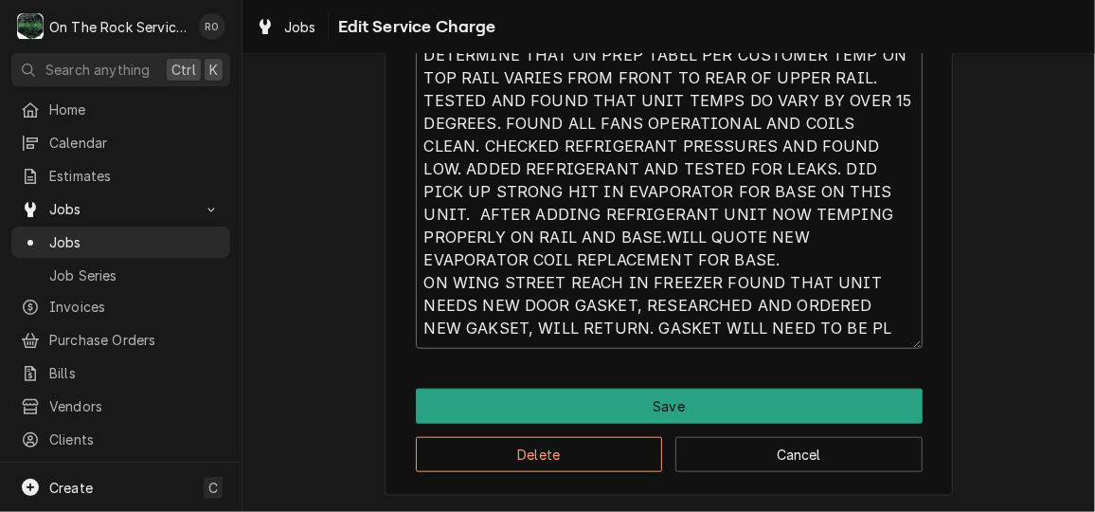
type textarea "x"
type textarea "10/9/25 TMB PROVIDE SERVICE PARTS AND LABOR TO DETERMINE THAT ON PREP TABEL PER…"
type textarea "x"
type textarea "10/9/25 TMB PROVIDE SERVICE PARTS AND LABOR TO DETERMINE THAT ON PREP TABEL PER…"
type textarea "x"
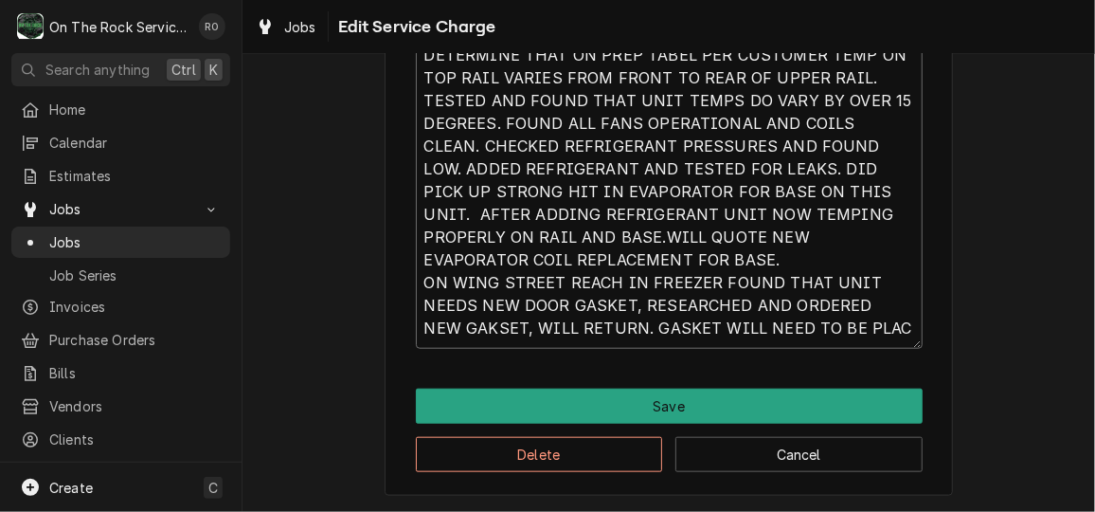
type textarea "10/9/25 TMB PROVIDE SERVICE PARTS AND LABOR TO DETERMINE THAT ON PREP TABEL PER…"
type textarea "x"
type textarea "10/9/25 TMB PROVIDE SERVICE PARTS AND LABOR TO DETERMINE THAT ON PREP TABEL PER…"
type textarea "x"
type textarea "10/9/25 TMB PROVIDE SERVICE PARTS AND LABOR TO DETERMINE THAT ON PREP TABEL PER…"
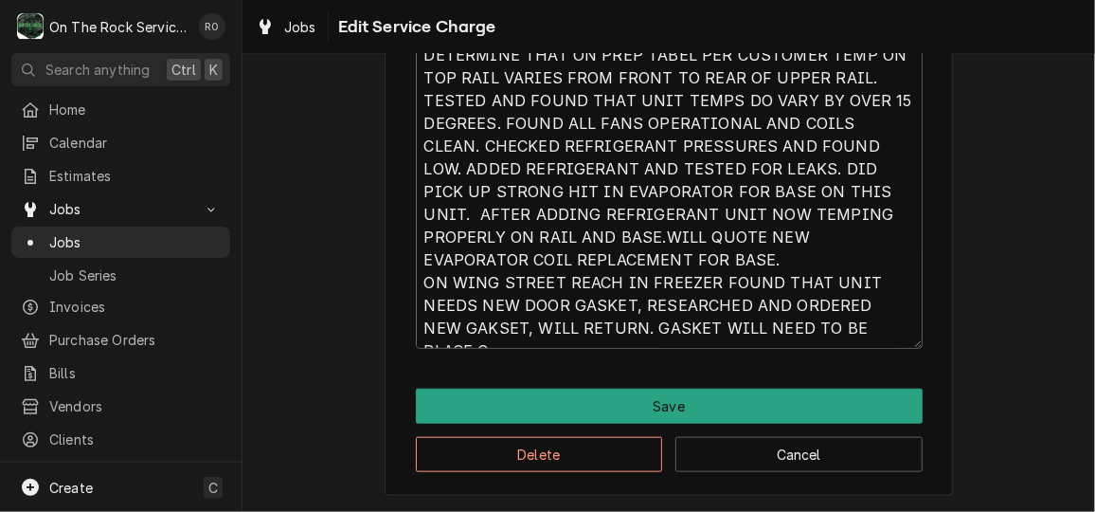
type textarea "x"
type textarea "10/9/25 TMB PROVIDE SERVICE PARTS AND LABOR TO DETERMINE THAT ON PREP TABEL PER…"
type textarea "x"
type textarea "10/9/25 TMB PROVIDE SERVICE PARTS AND LABOR TO DETERMINE THAT ON PREP TABEL PER…"
type textarea "x"
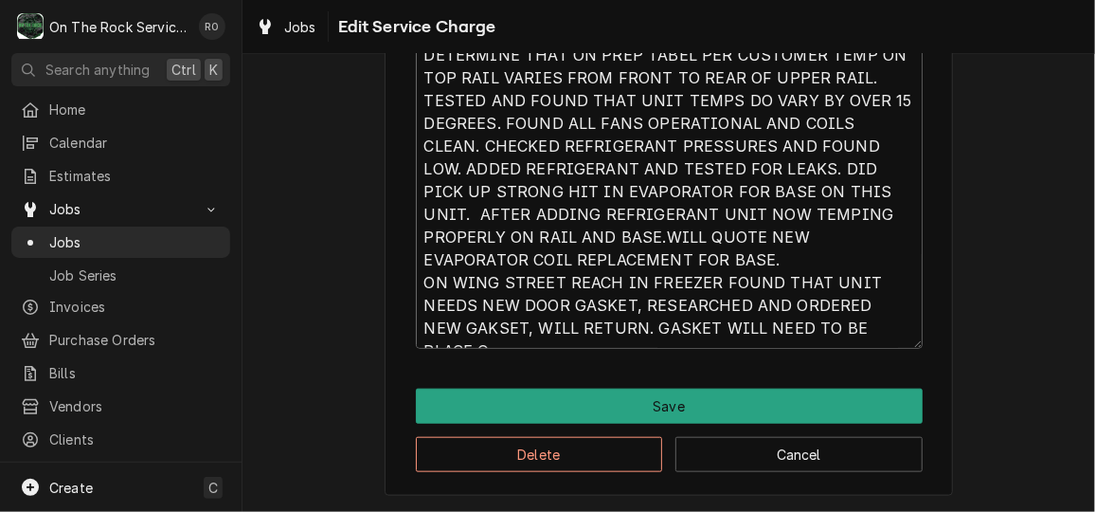
type textarea "10/9/25 TMB PROVIDE SERVICE PARTS AND LABOR TO DETERMINE THAT ON PREP TABEL PER…"
type textarea "x"
type textarea "10/9/25 TMB PROVIDE SERVICE PARTS AND LABOR TO DETERMINE THAT ON PREP TABEL PER…"
type textarea "x"
type textarea "10/9/25 TMB PROVIDE SERVICE PARTS AND LABOR TO DETERMINE THAT ON PREP TABEL PER…"
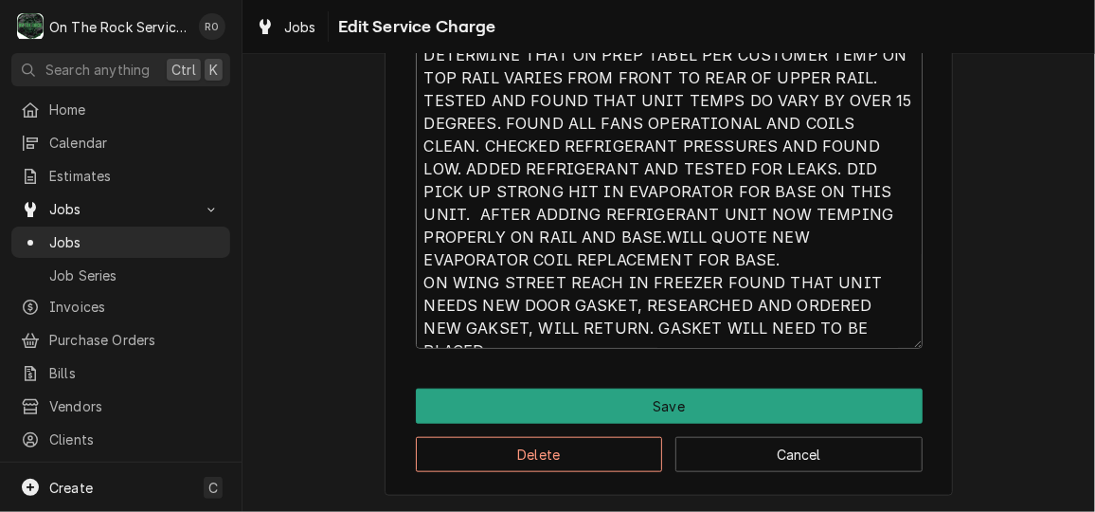
type textarea "x"
type textarea "10/9/25 TMB PROVIDE SERVICE PARTS AND LABOR TO DETERMINE THAT ON PREP TABEL PER…"
type textarea "x"
type textarea "10/9/25 TMB PROVIDE SERVICE PARTS AND LABOR TO DETERMINE THAT ON PREP TABEL PER…"
type textarea "x"
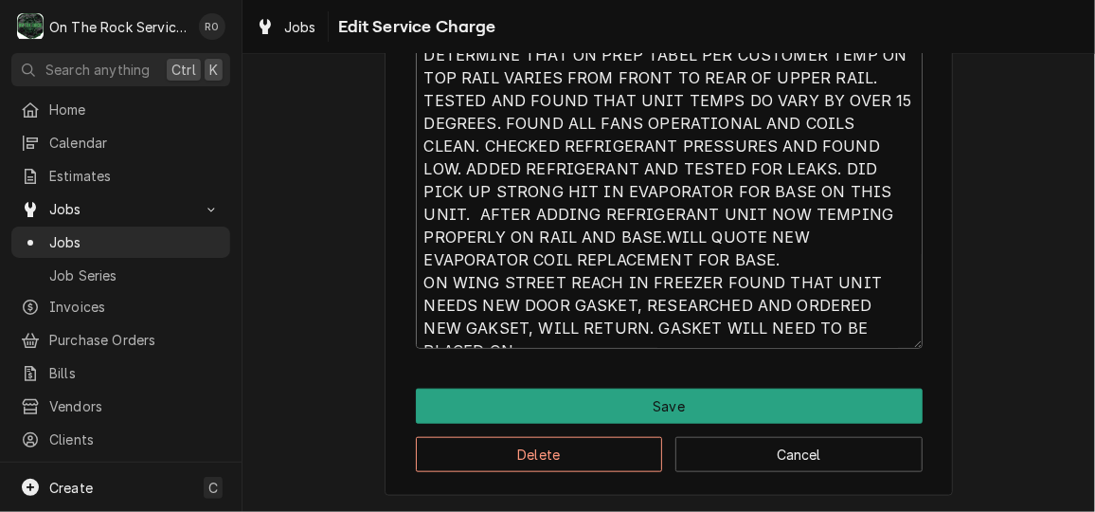
type textarea "10/9/25 TMB PROVIDE SERVICE PARTS AND LABOR TO DETERMINE THAT ON PREP TABEL PER…"
type textarea "x"
type textarea "10/9/25 TMB PROVIDE SERVICE PARTS AND LABOR TO DETERMINE THAT ON PREP TABEL PER…"
type textarea "x"
type textarea "10/9/25 TMB PROVIDE SERVICE PARTS AND LABOR TO DETERMINE THAT ON PREP TABEL PER…"
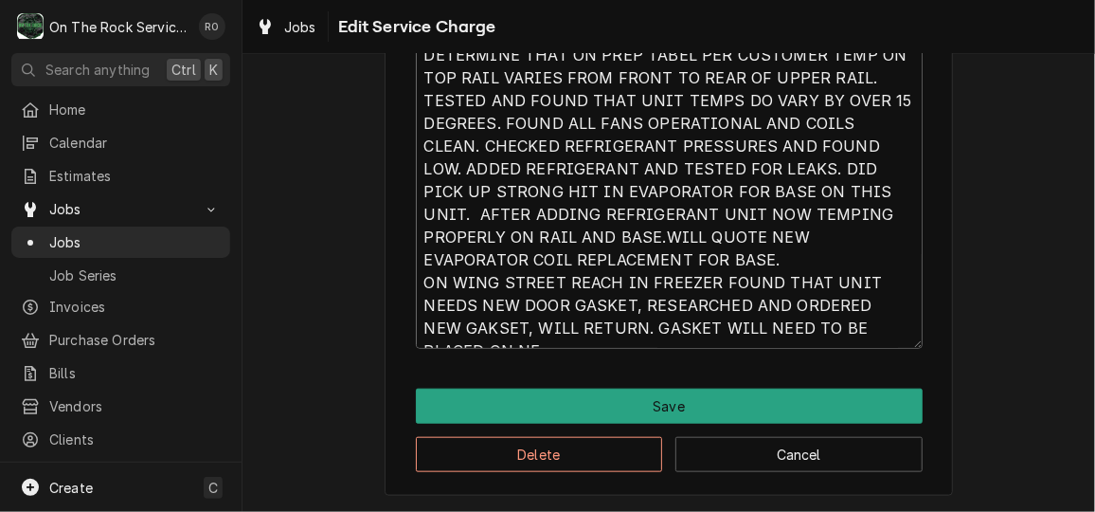
type textarea "x"
type textarea "10/9/25 TMB PROVIDE SERVICE PARTS AND LABOR TO DETERMINE THAT ON PREP TABEL PER…"
type textarea "x"
type textarea "10/9/25 TMB PROVIDE SERVICE PARTS AND LABOR TO DETERMINE THAT ON PREP TABEL PER…"
type textarea "x"
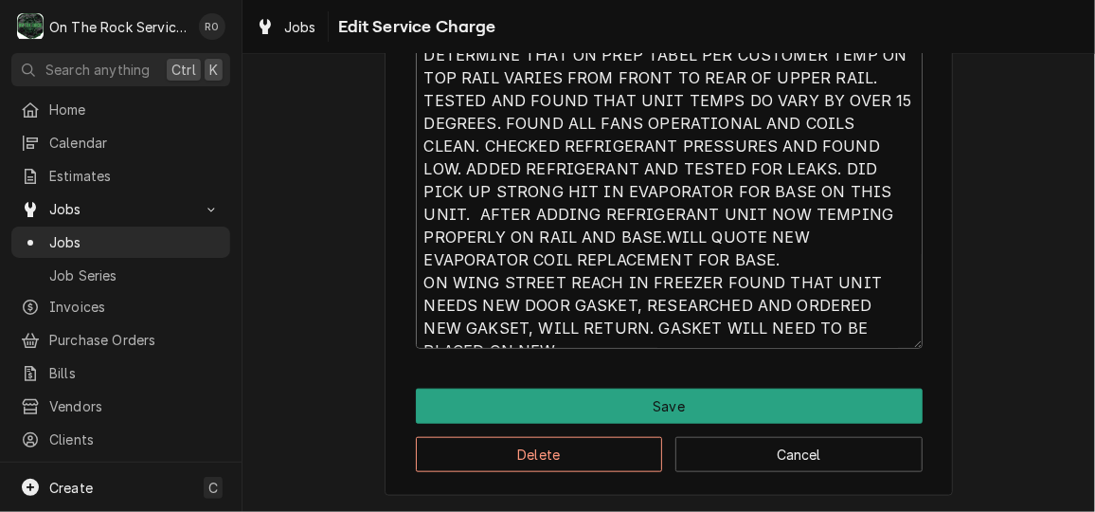
type textarea "10/9/25 TMB PROVIDE SERVICE PARTS AND LABOR TO DETERMINE THAT ON PREP TABEL PER…"
type textarea "x"
type textarea "10/9/25 TMB PROVIDE SERVICE PARTS AND LABOR TO DETERMINE THAT ON PREP TABEL PER…"
type textarea "x"
type textarea "10/9/25 TMB PROVIDE SERVICE PARTS AND LABOR TO DETERMINE THAT ON PREP TABEL PER…"
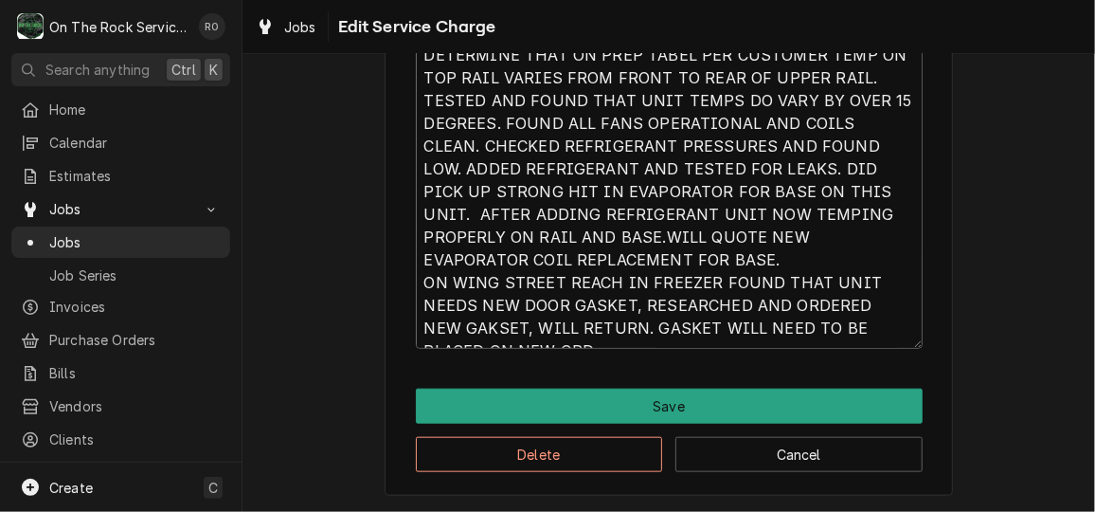
type textarea "x"
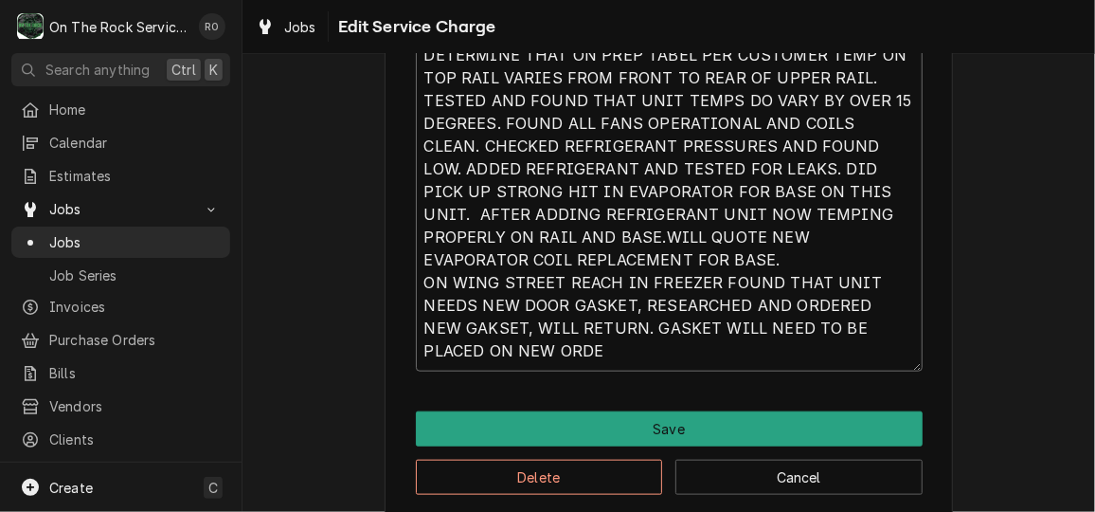
type textarea "10/9/25 TMB PROVIDE SERVICE PARTS AND LABOR TO DETERMINE THAT ON PREP TABEL PER…"
type textarea "x"
type textarea "10/9/25 TMB PROVIDE SERVICE PARTS AND LABOR TO DETERMINE THAT ON PREP TABEL PER…"
type textarea "x"
type textarea "10/9/25 TMB PROVIDE SERVICE PARTS AND LABOR TO DETERMINE THAT ON PREP TABEL PER…"
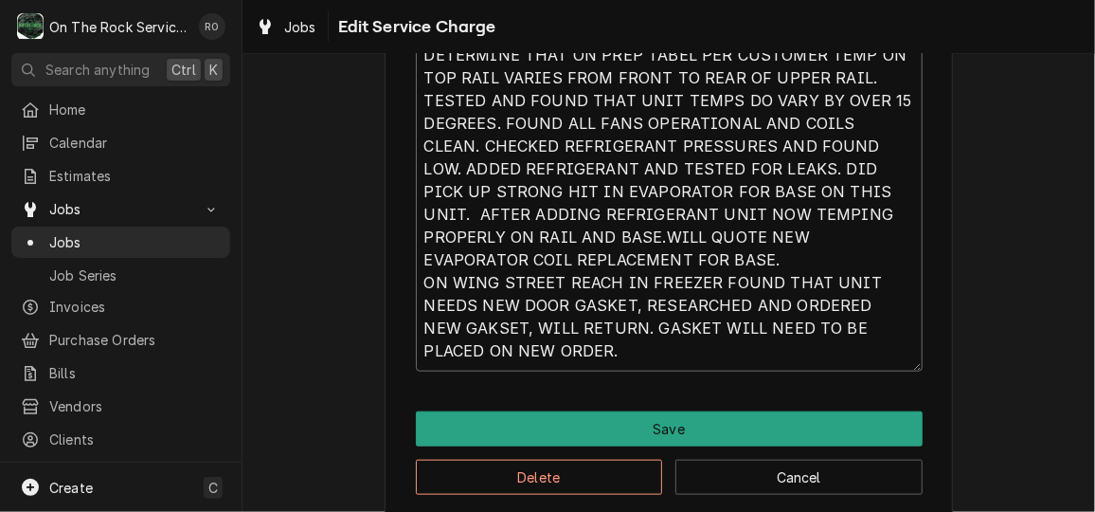
click at [594, 344] on textarea "10/9/25 TMB PROVIDE SERVICE PARTS AND LABOR TO DETERMINE THAT ON PREP TABEL PER…" at bounding box center [669, 191] width 507 height 358
click at [454, 347] on textarea "10/9/25 TMB PROVIDE SERVICE PARTS AND LABOR TO DETERMINE THAT ON PREP TABEL PER…" at bounding box center [669, 191] width 507 height 358
type textarea "x"
type textarea "10/9/25 TMB PROVIDE SERVICE PARTS AND LABOR TO DETERMINE THAT ON PREP TABEL PER…"
type textarea "x"
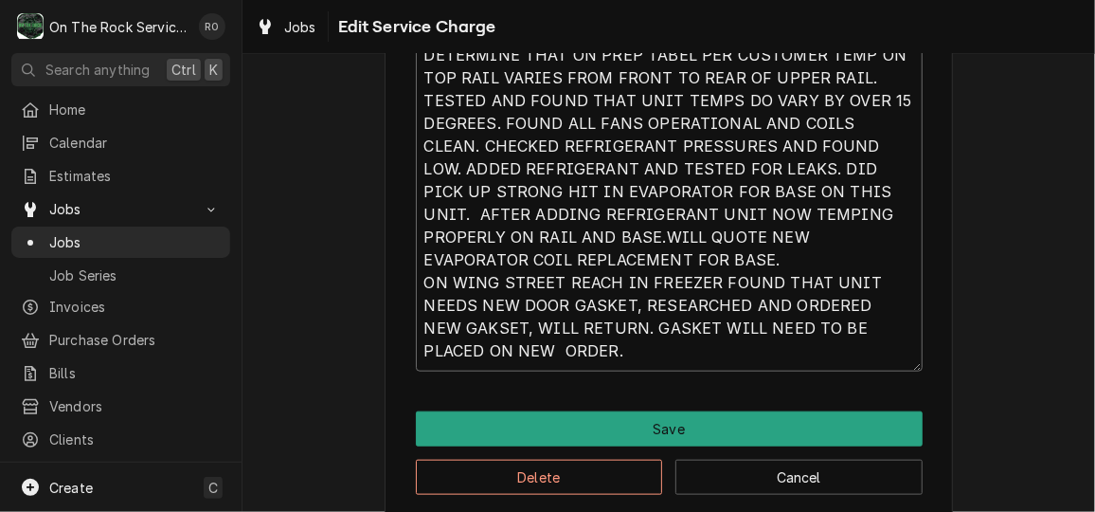
type textarea "10/9/25 TMB PROVIDE SERVICE PARTS AND LABOR TO DETERMINE THAT ON PREP TABEL PER…"
type textarea "x"
type textarea "10/9/25 TMB PROVIDE SERVICE PARTS AND LABOR TO DETERMINE THAT ON PREP TABEL PER…"
type textarea "x"
type textarea "10/9/25 TMB PROVIDE SERVICE PARTS AND LABOR TO DETERMINE THAT ON PREP TABEL PER…"
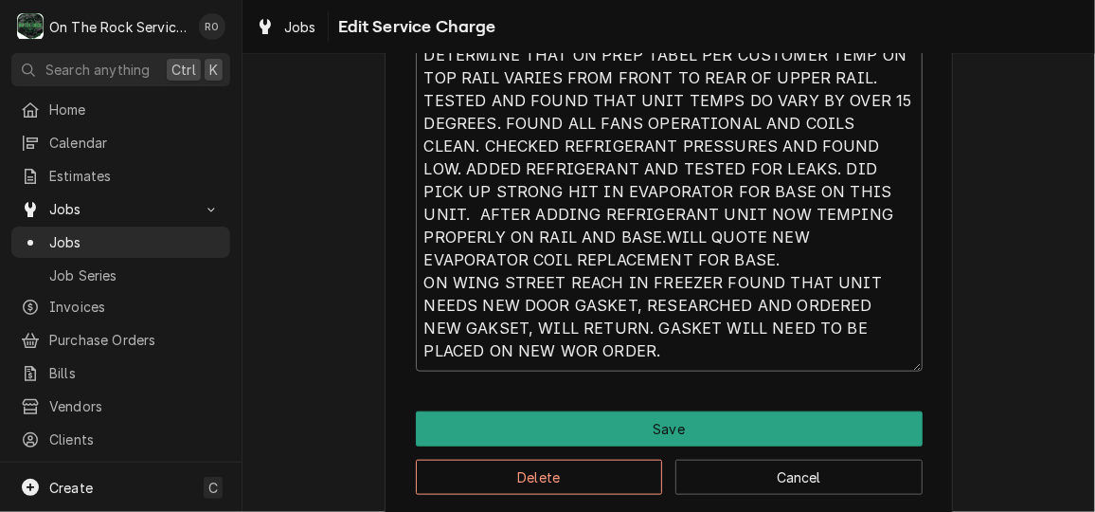
type textarea "x"
type textarea "10/9/25 TMB PROVIDE SERVICE PARTS AND LABOR TO DETERMINE THAT ON PREP TABEL PER…"
type textarea "x"
type textarea "10/9/25 TMB PROVIDE SERVICE PARTS AND LABOR TO DETERMINE THAT ON PREP TABEL PER…"
click at [807, 326] on textarea "10/9/25 TMB PROVIDE SERVICE PARTS AND LABOR TO DETERMINE THAT ON PREP TABEL PER…" at bounding box center [669, 191] width 507 height 358
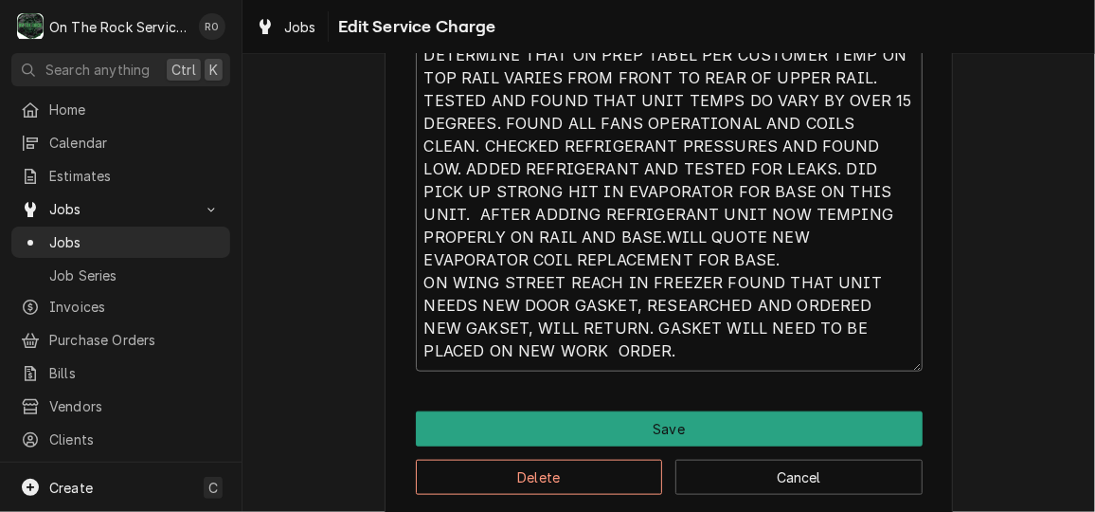
type textarea "x"
type textarea "10/9/25 TMB PROVIDE SERVICE PARTS AND LABOR TO DETERMINE THAT ON PREP TABEL PER…"
type textarea "x"
type textarea "10/9/25 TMB PROVIDE SERVICE PARTS AND LABOR TO DETERMINE THAT ON PREP TABEL PER…"
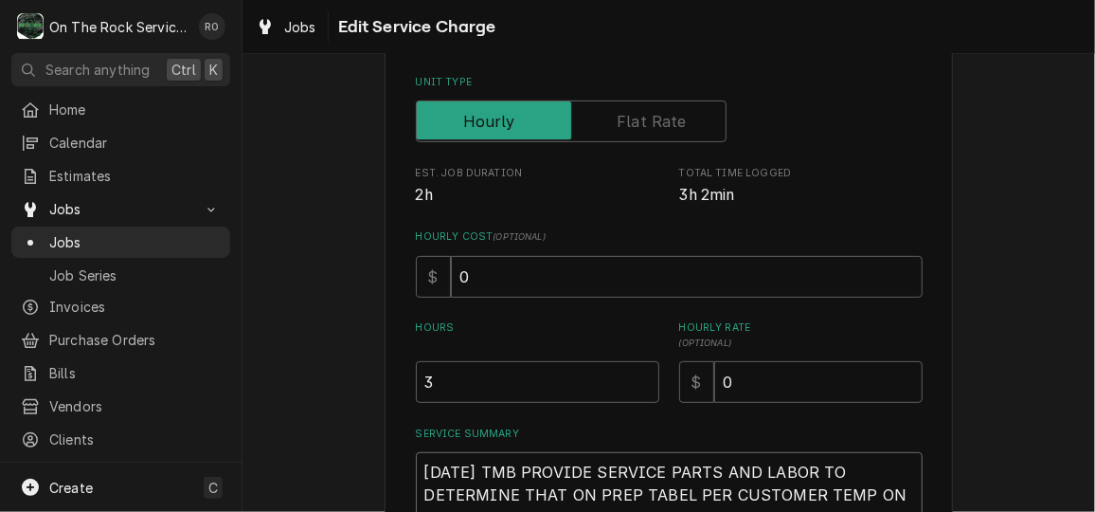
drag, startPoint x: 719, startPoint y: 345, endPoint x: 414, endPoint y: 142, distance: 366.4
click at [416, 142] on div "Use the fields below to edit this service charge Short Description Job | Servic…" at bounding box center [669, 361] width 507 height 900
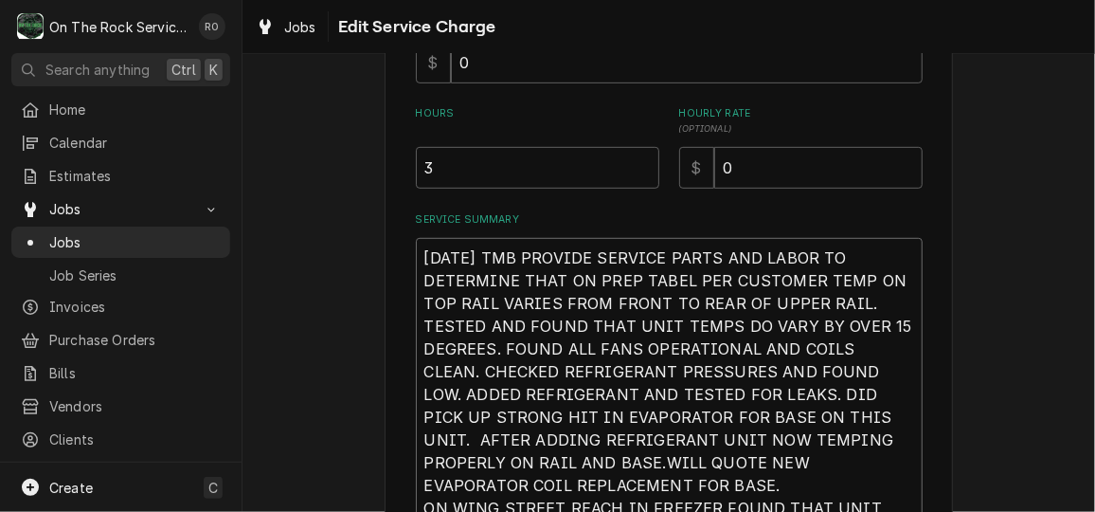
scroll to position [423, 0]
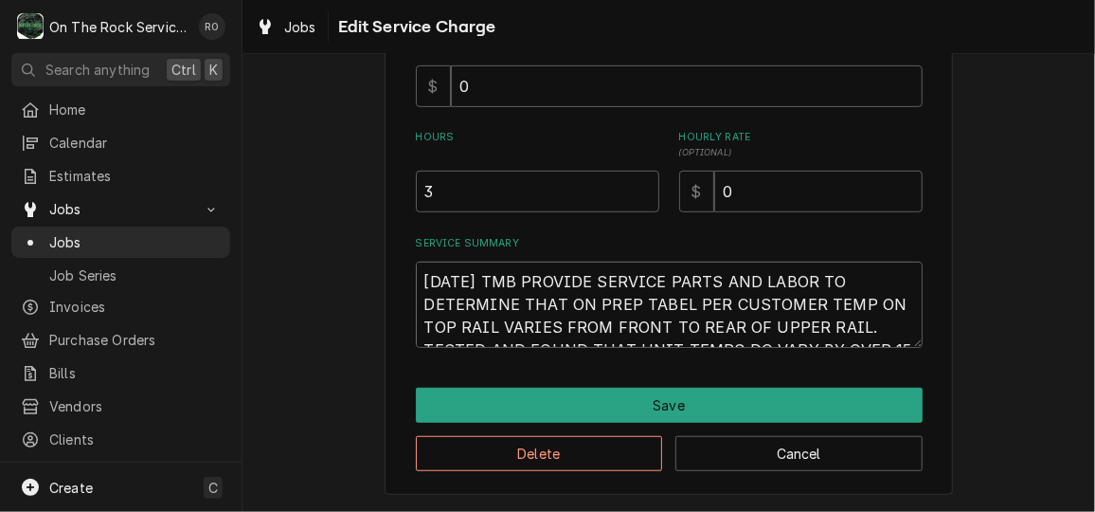
type textarea "x"
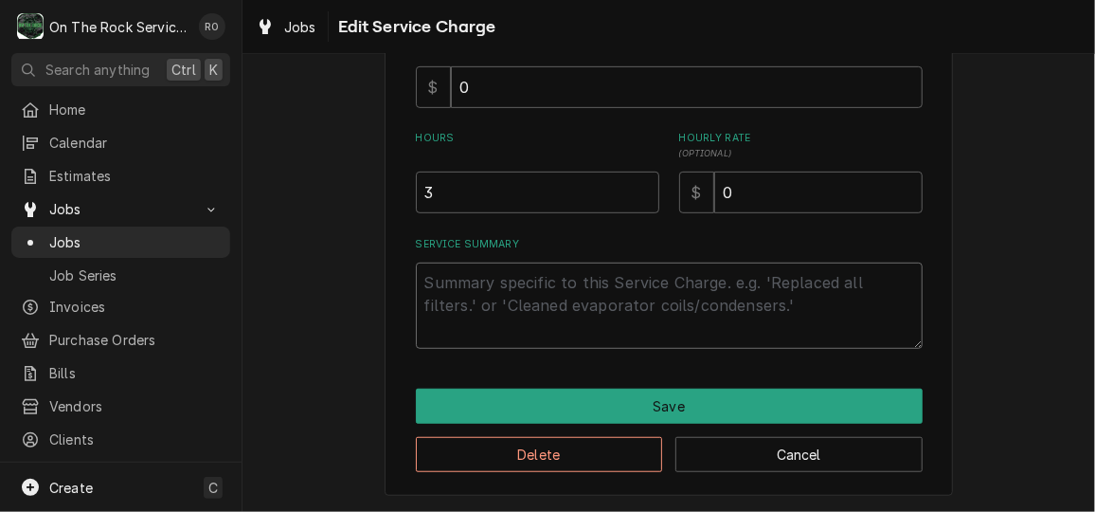
scroll to position [0, 0]
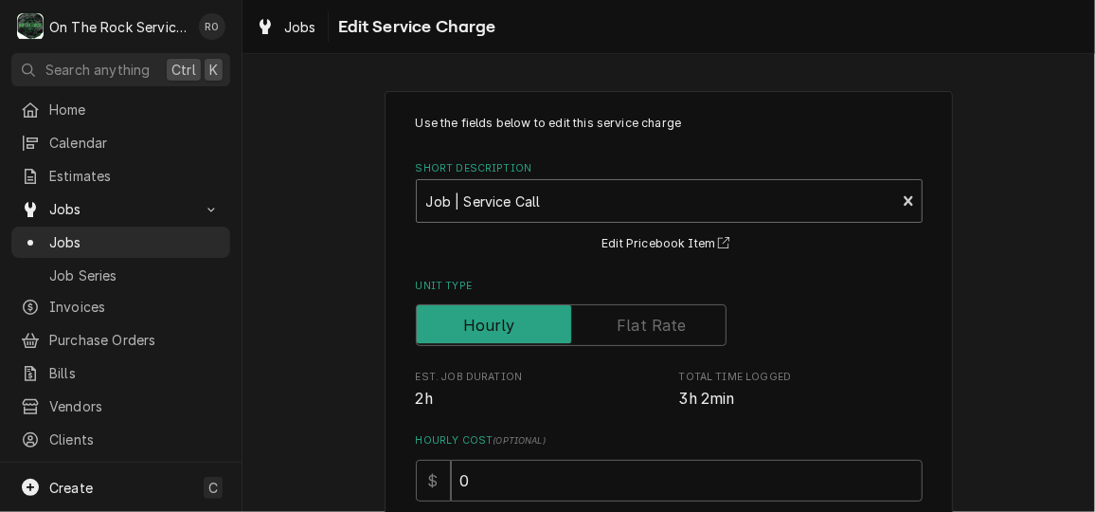
type textarea "x"
click at [596, 203] on div "Short Description" at bounding box center [656, 201] width 461 height 34
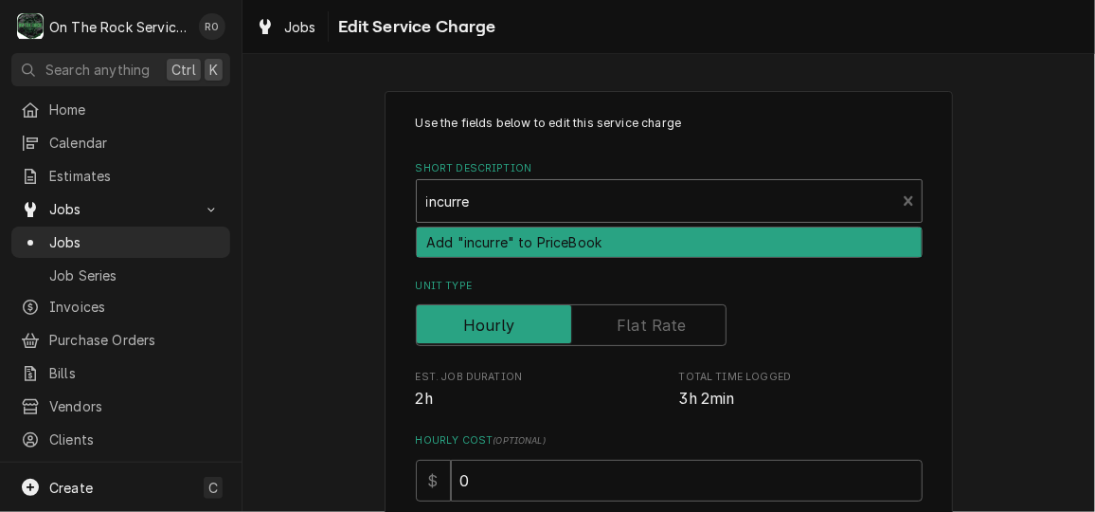
type input "incurred"
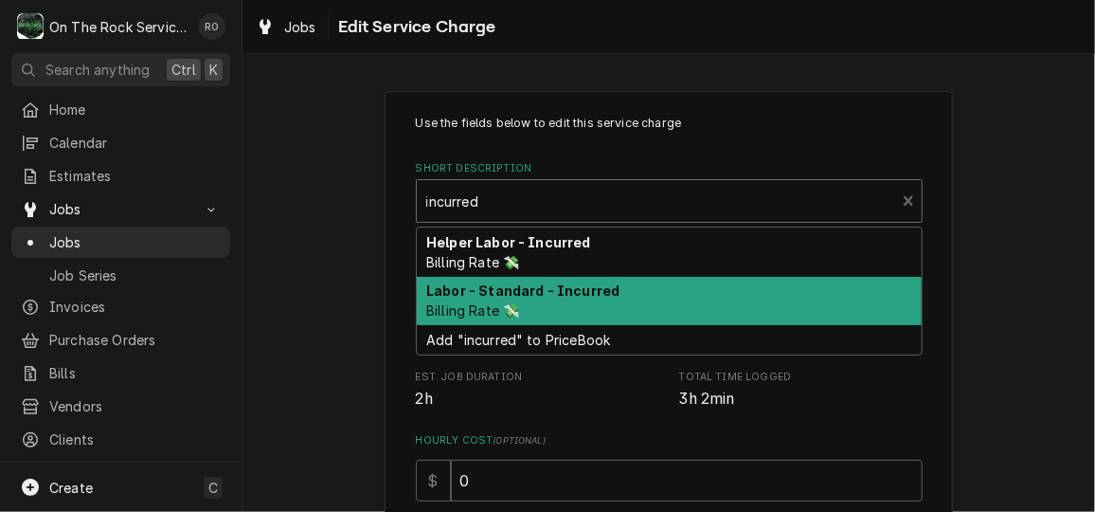
click at [591, 293] on strong "Labor - Standard - Incurred" at bounding box center [522, 290] width 193 height 16
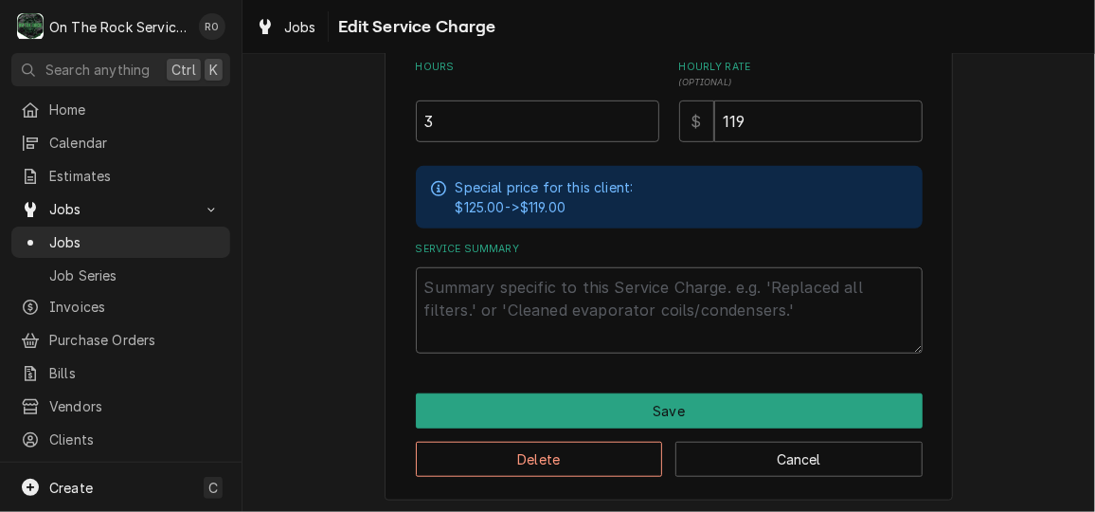
scroll to position [467, 0]
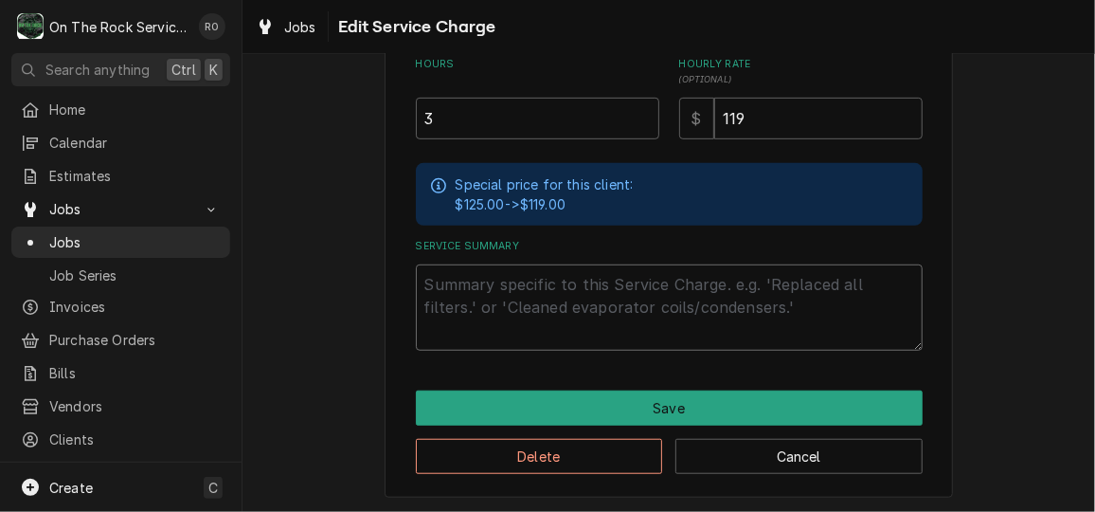
click at [487, 321] on textarea "Service Summary" at bounding box center [669, 306] width 507 height 85
paste textarea "10/9/25 TMB PROVIDE SERVICE PARTS AND LABOR TO DETERMINE THAT ON PREP TABEL PER…"
type textarea "x"
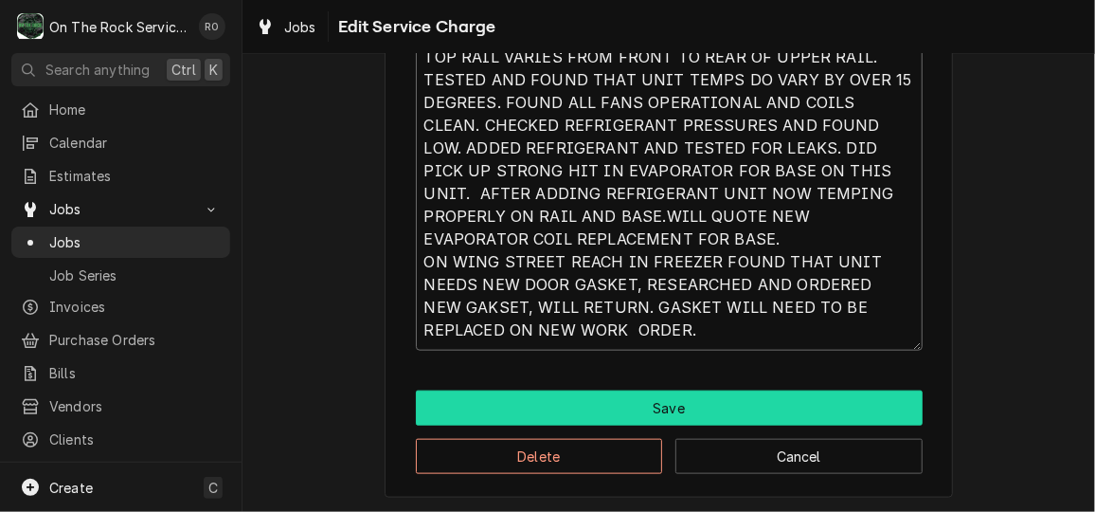
type textarea "10/9/25 TMB PROVIDE SERVICE PARTS AND LABOR TO DETERMINE THAT ON PREP TABEL PER…"
click at [625, 409] on button "Save" at bounding box center [669, 407] width 507 height 35
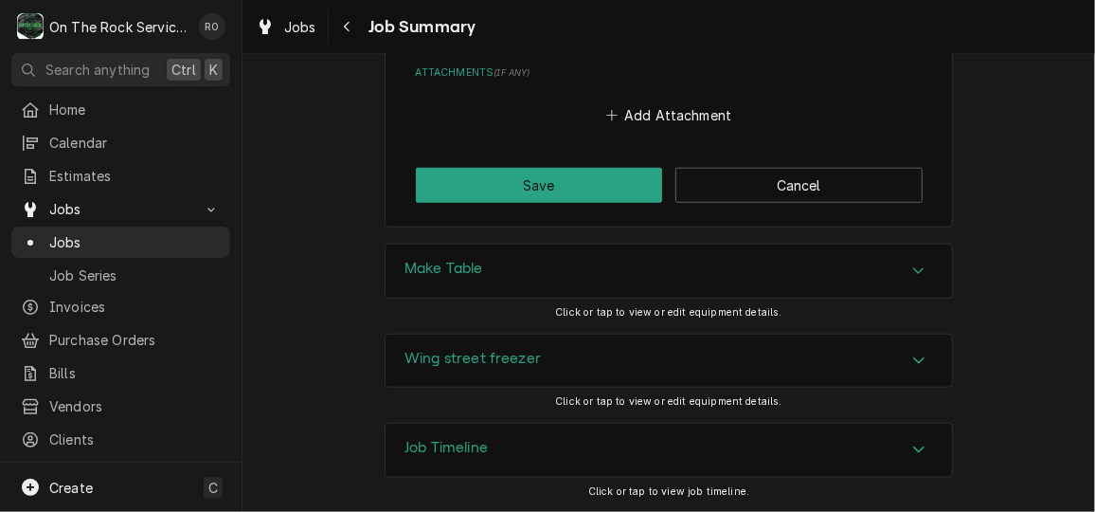
scroll to position [3692, 0]
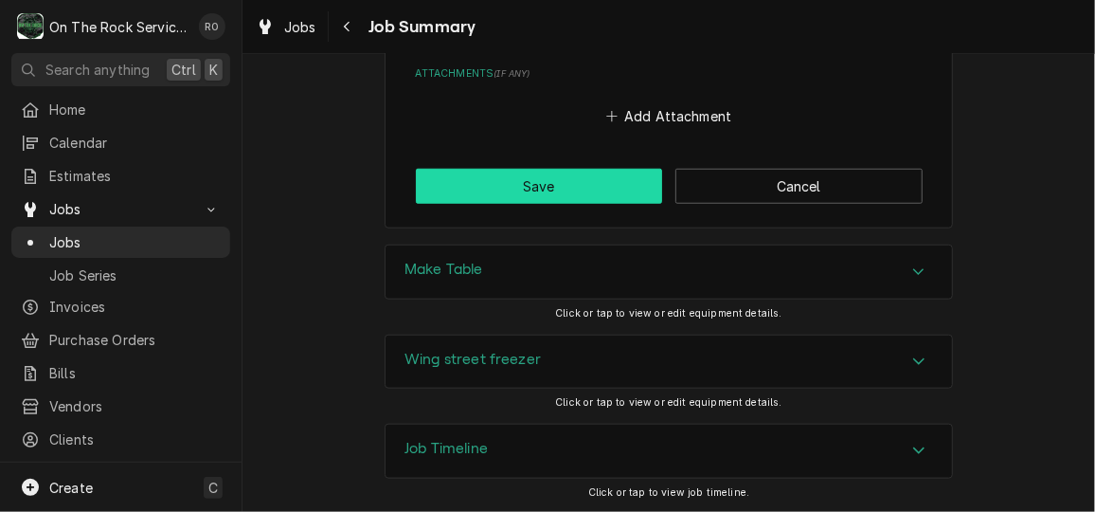
click at [578, 176] on button "Save" at bounding box center [539, 186] width 247 height 35
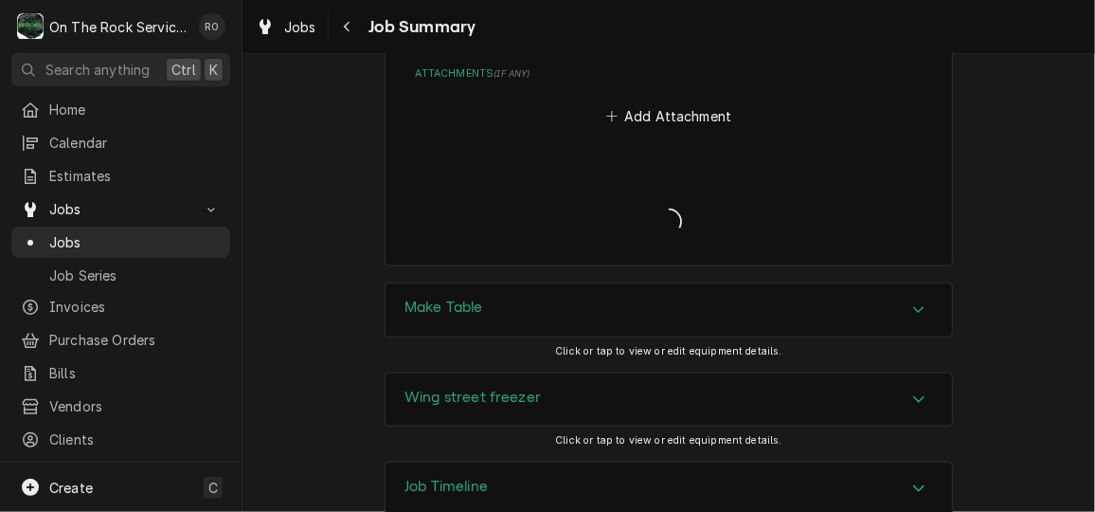
type textarea "x"
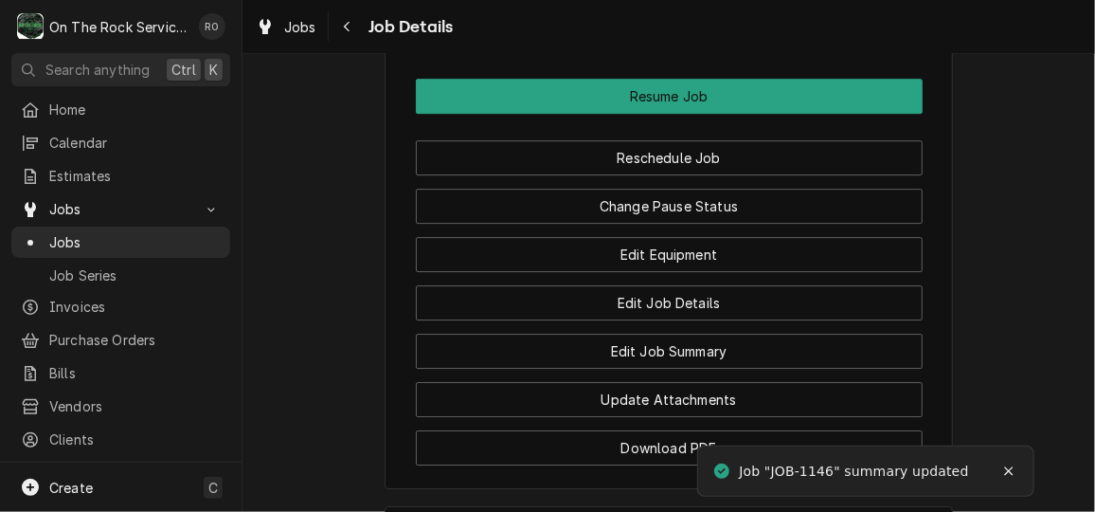
scroll to position [2496, 0]
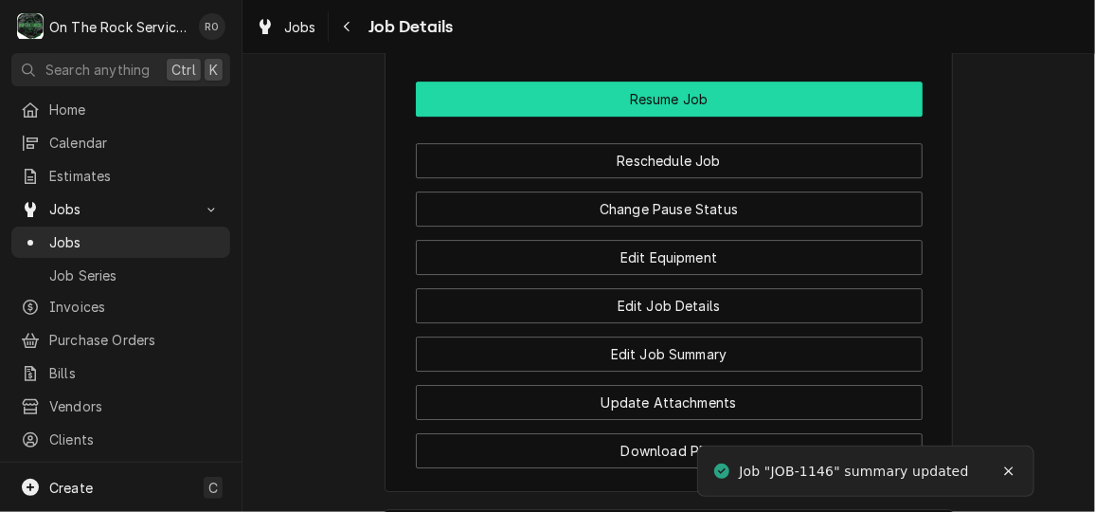
click at [828, 117] on button "Resume Job" at bounding box center [669, 98] width 507 height 35
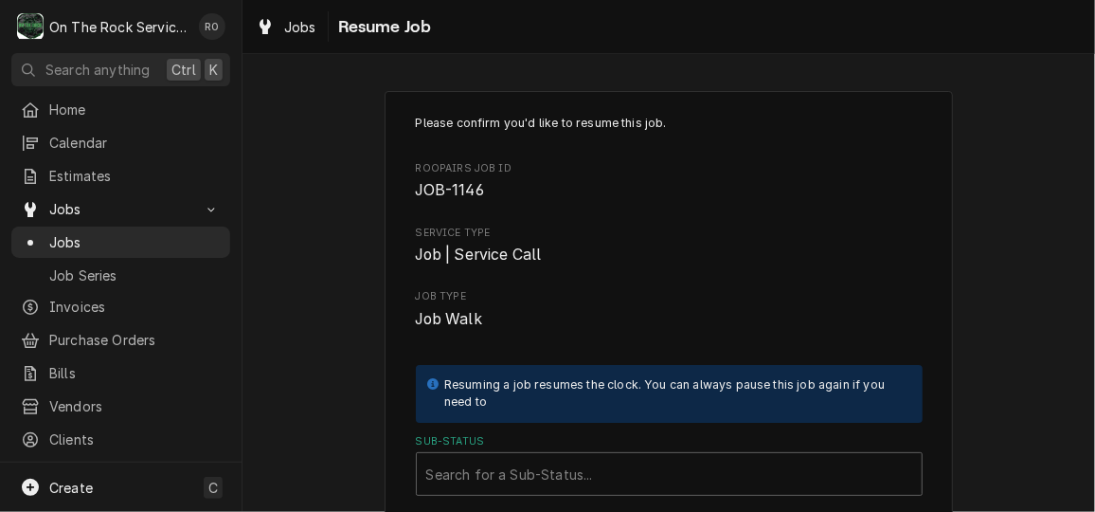
scroll to position [282, 0]
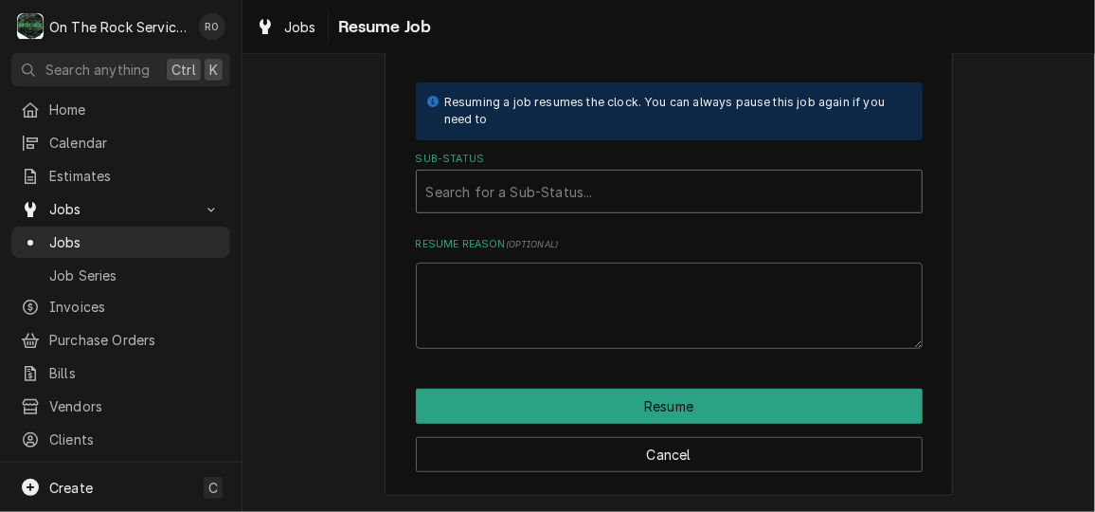
click at [762, 182] on div "Sub-Status" at bounding box center [669, 191] width 486 height 34
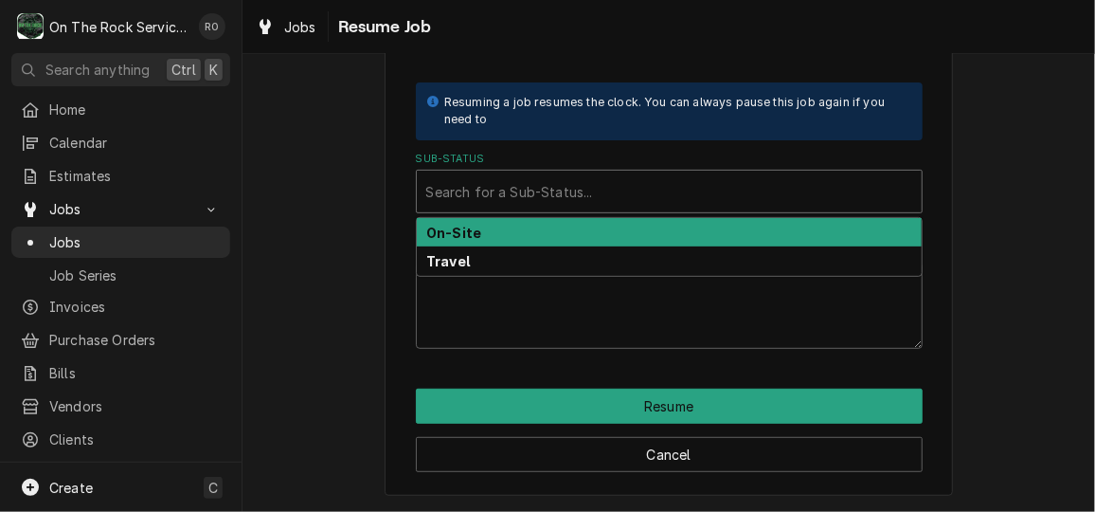
click at [754, 219] on div "On-Site" at bounding box center [669, 232] width 505 height 29
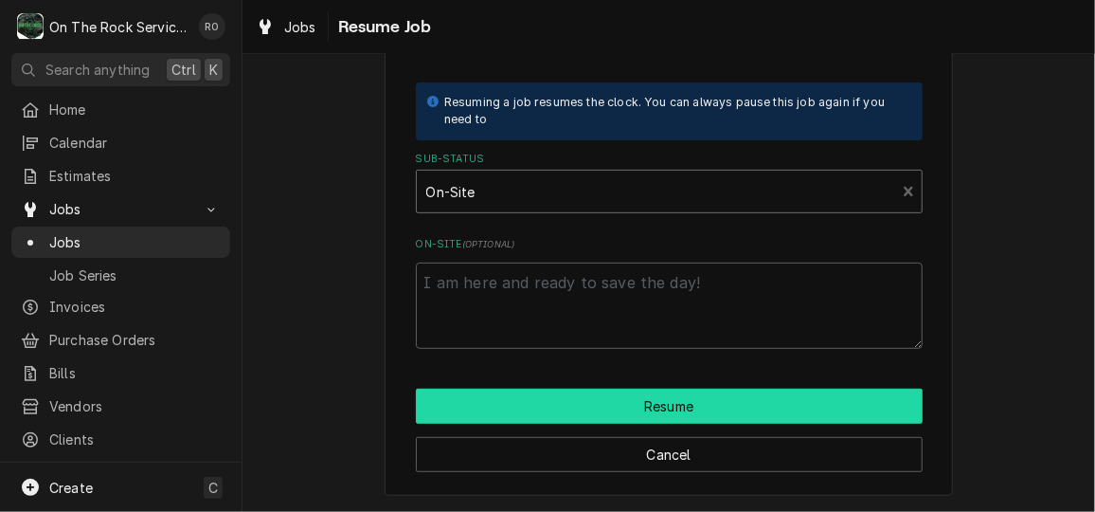
click at [786, 397] on button "Resume" at bounding box center [669, 405] width 507 height 35
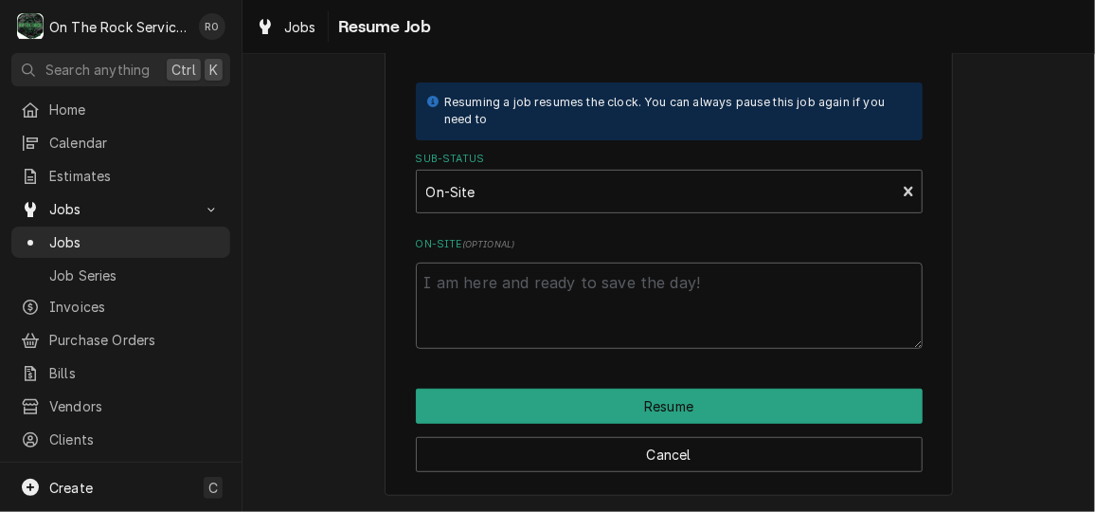
type textarea "x"
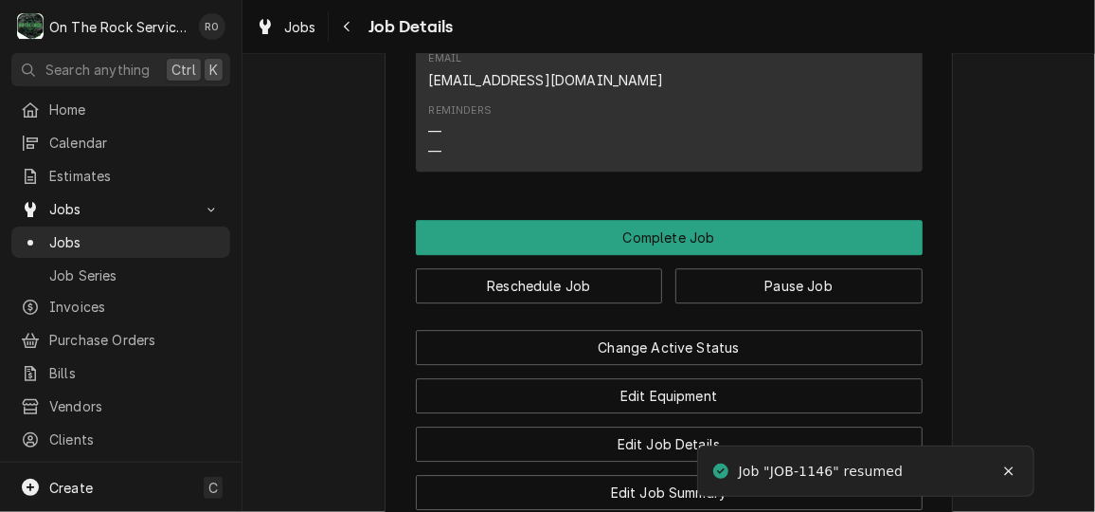
scroll to position [2269, 0]
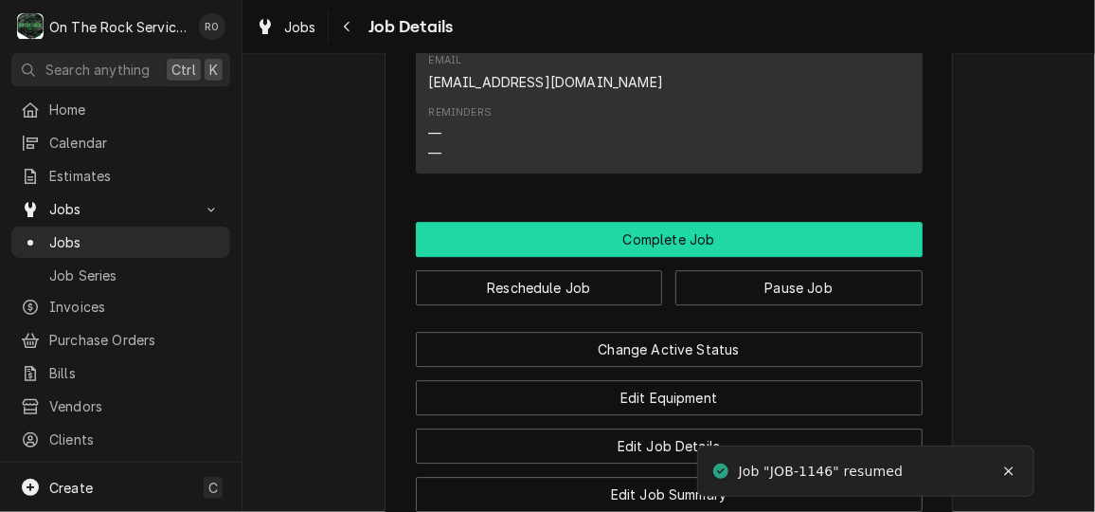
click at [859, 251] on button "Complete Job" at bounding box center [669, 239] width 507 height 35
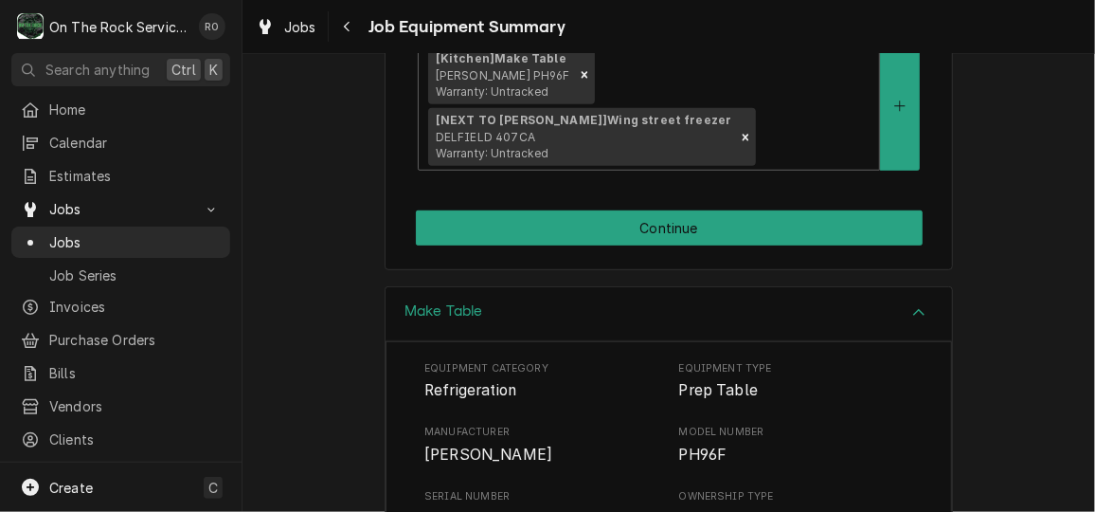
scroll to position [409, 0]
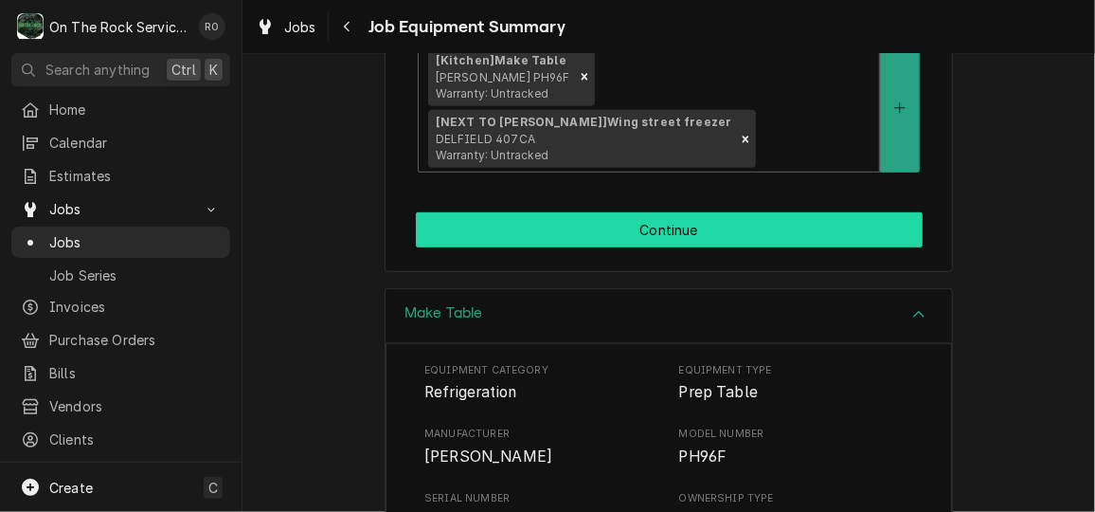
click at [768, 212] on button "Continue" at bounding box center [669, 229] width 507 height 35
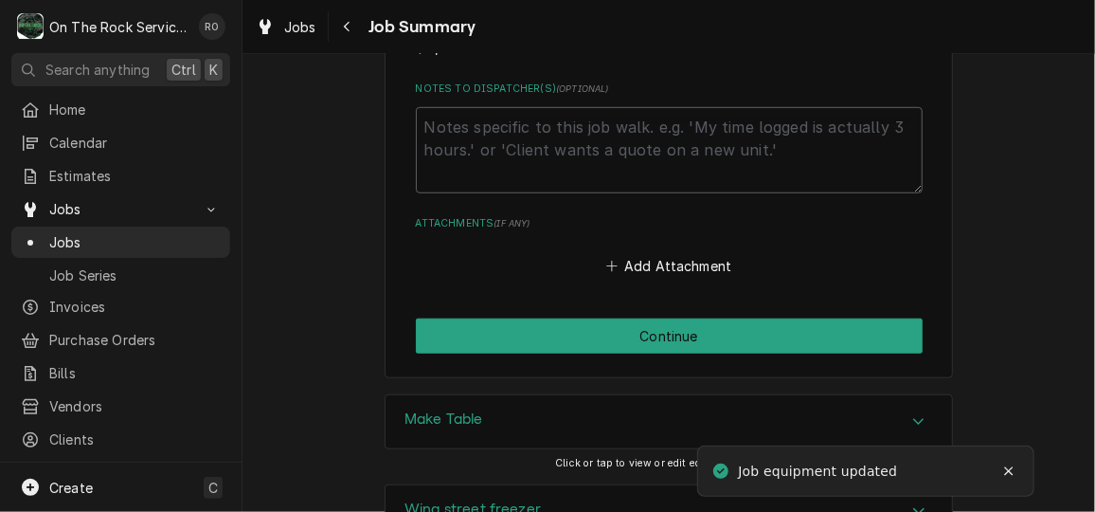
scroll to position [3694, 0]
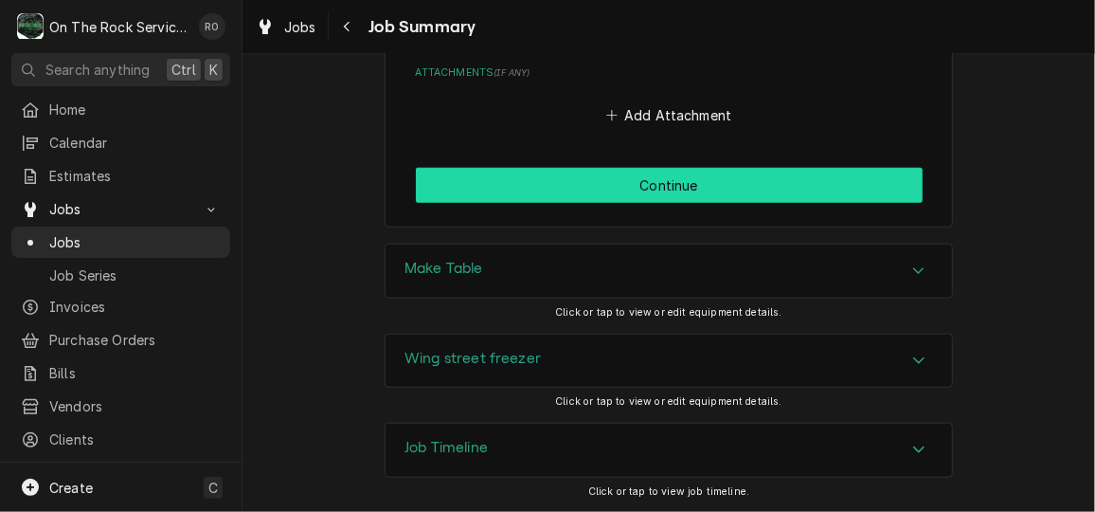
click at [813, 186] on button "Continue" at bounding box center [669, 185] width 507 height 35
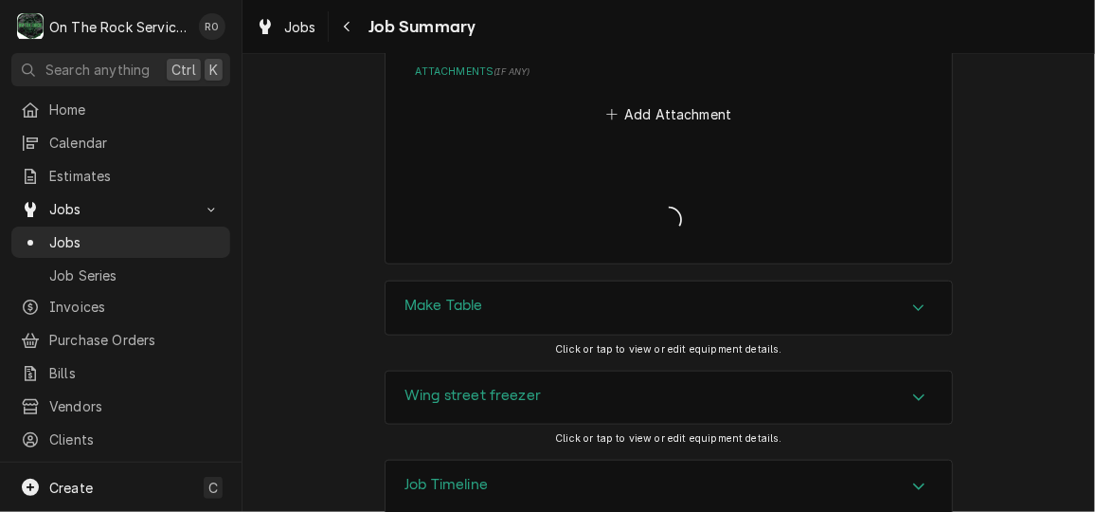
type textarea "x"
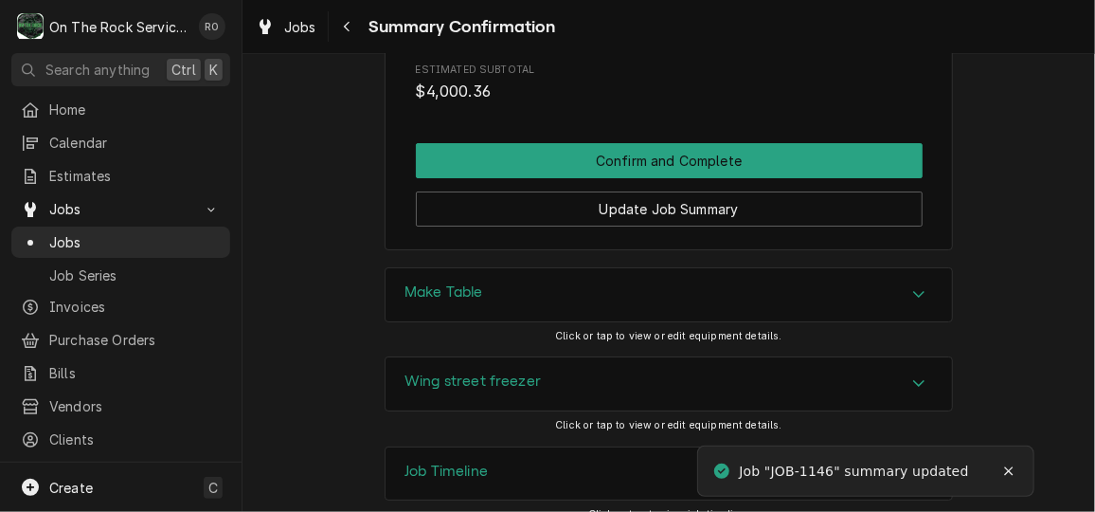
scroll to position [2898, 0]
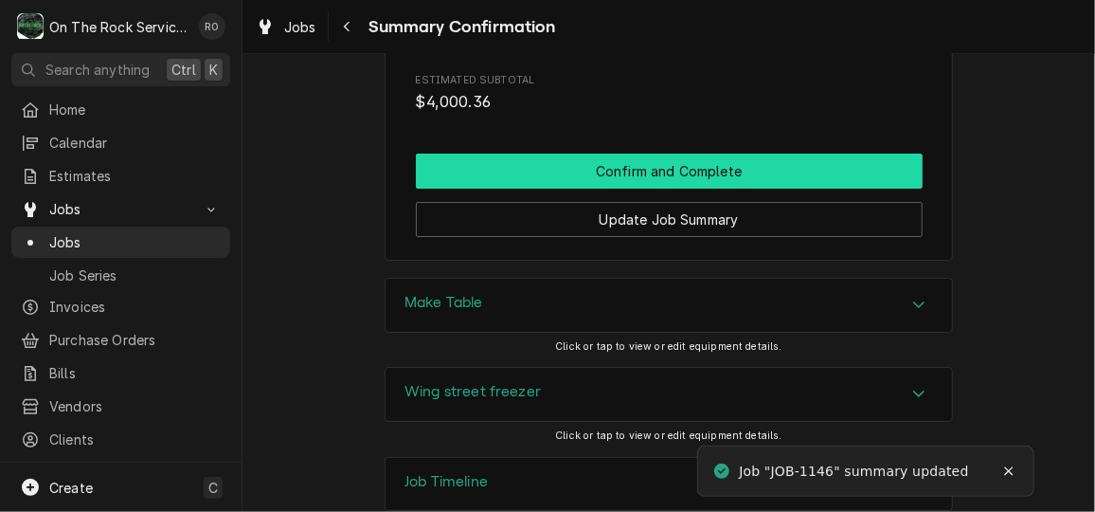
click at [816, 154] on button "Confirm and Complete" at bounding box center [669, 171] width 507 height 35
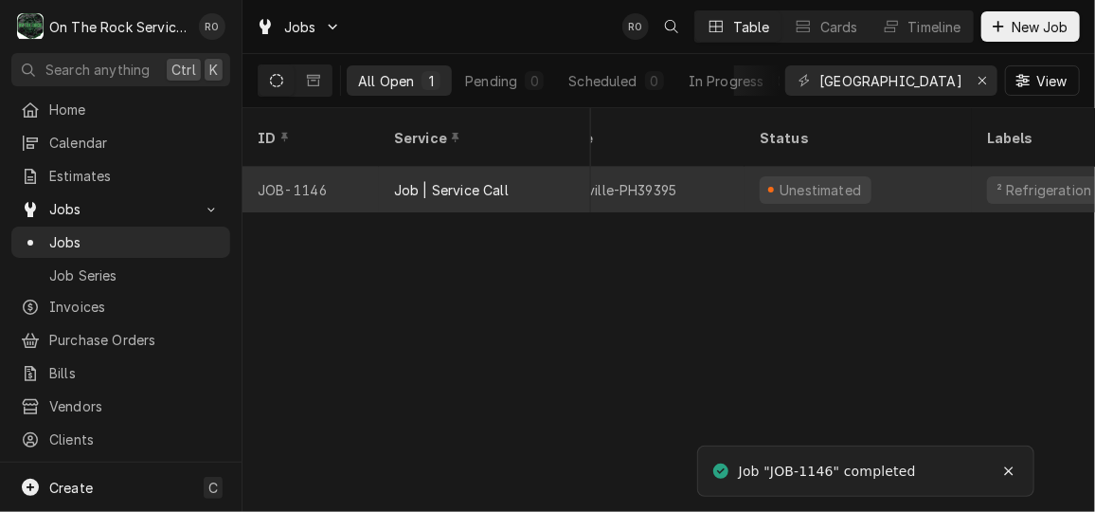
scroll to position [0, 332]
click at [840, 180] on div "Unestimated" at bounding box center [821, 190] width 86 height 20
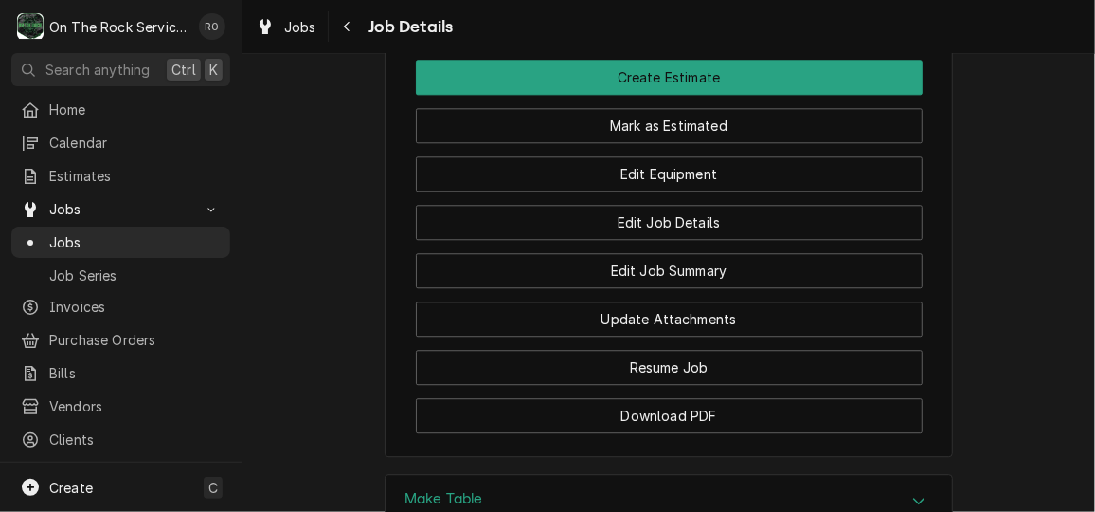
scroll to position [2006, 0]
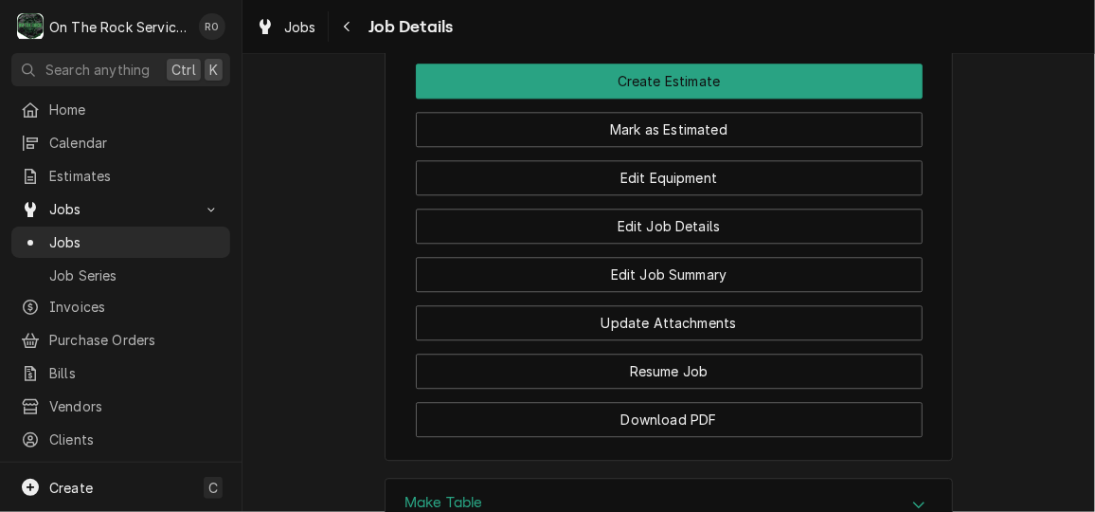
click at [870, 122] on div "Mark as Estimated" at bounding box center [669, 123] width 507 height 48
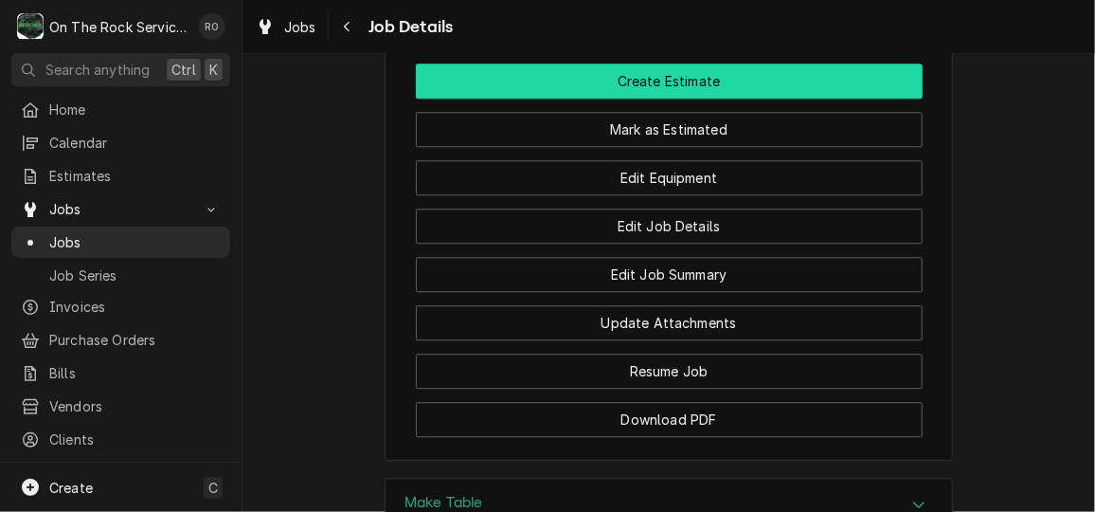
click at [871, 99] on button "Create Estimate" at bounding box center [669, 80] width 507 height 35
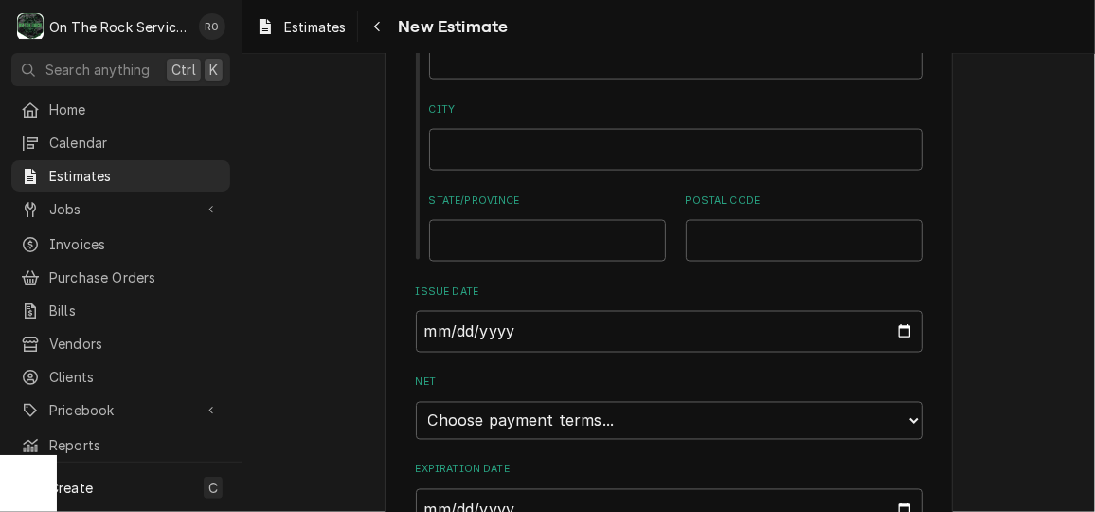
scroll to position [1418, 0]
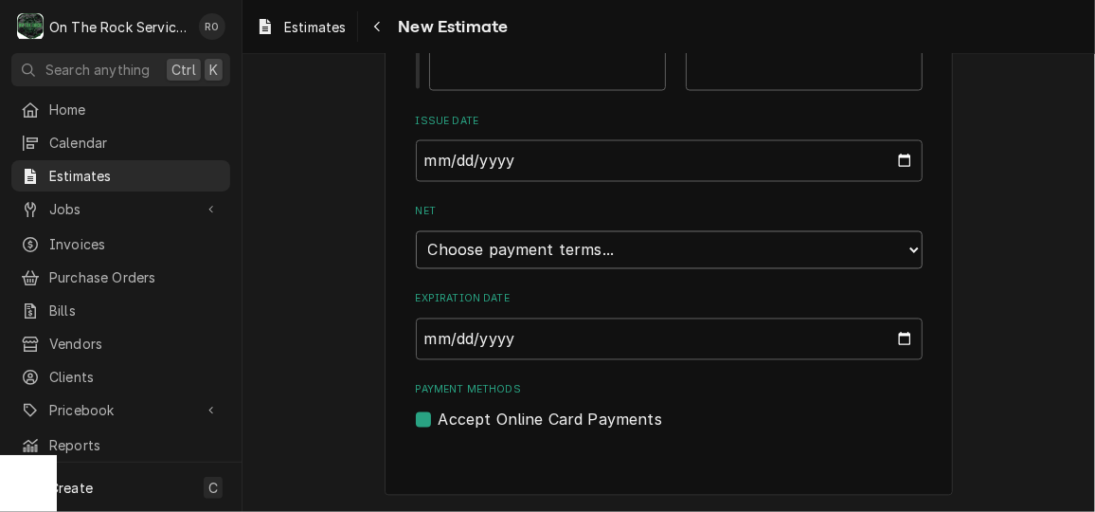
click at [870, 241] on select "Choose payment terms... Same Day Net 7 Net 14 Net 21 Net 30 Net 45 Net 60 Net 90" at bounding box center [669, 250] width 507 height 38
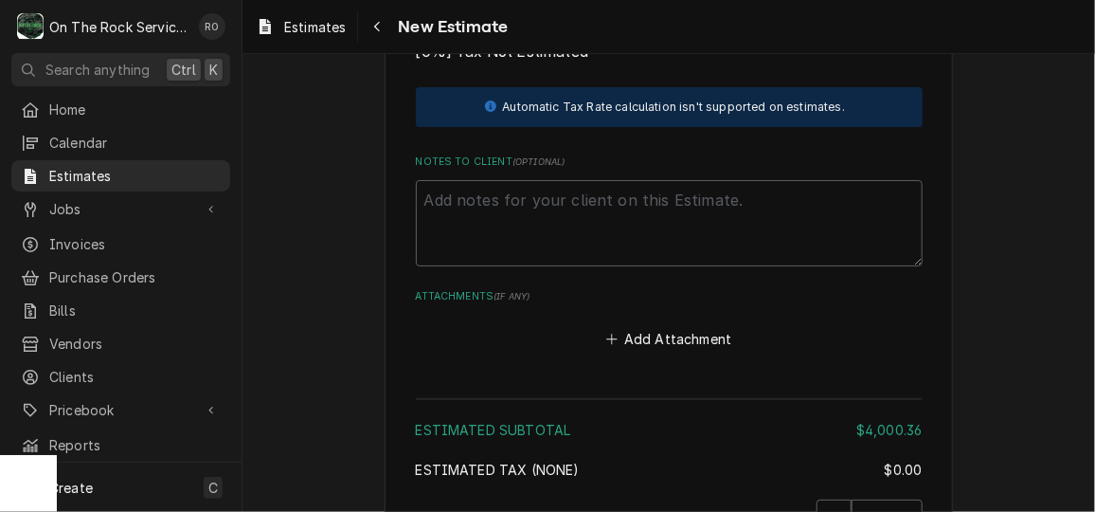
scroll to position [5808, 0]
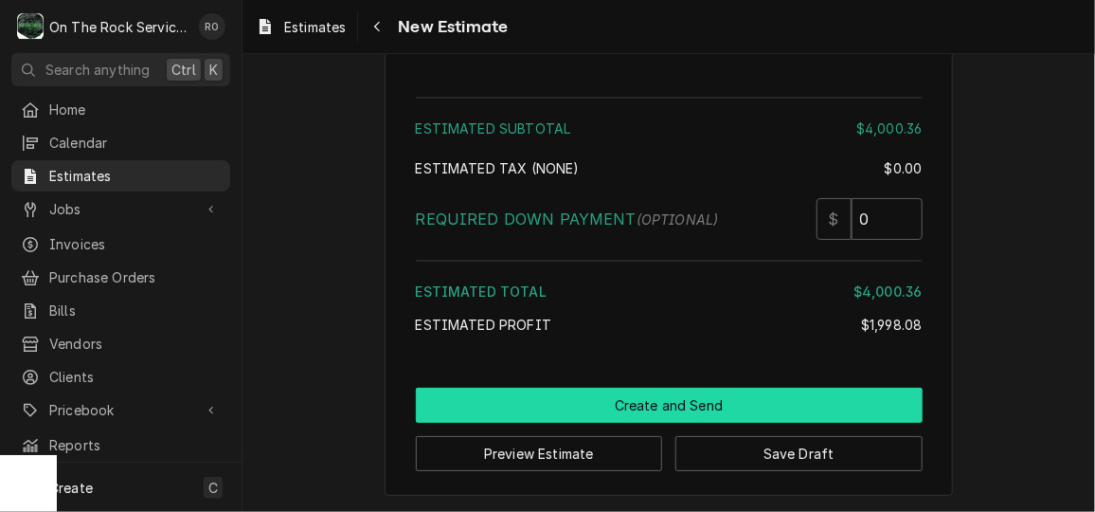
click at [786, 405] on button "Create and Send" at bounding box center [669, 405] width 507 height 35
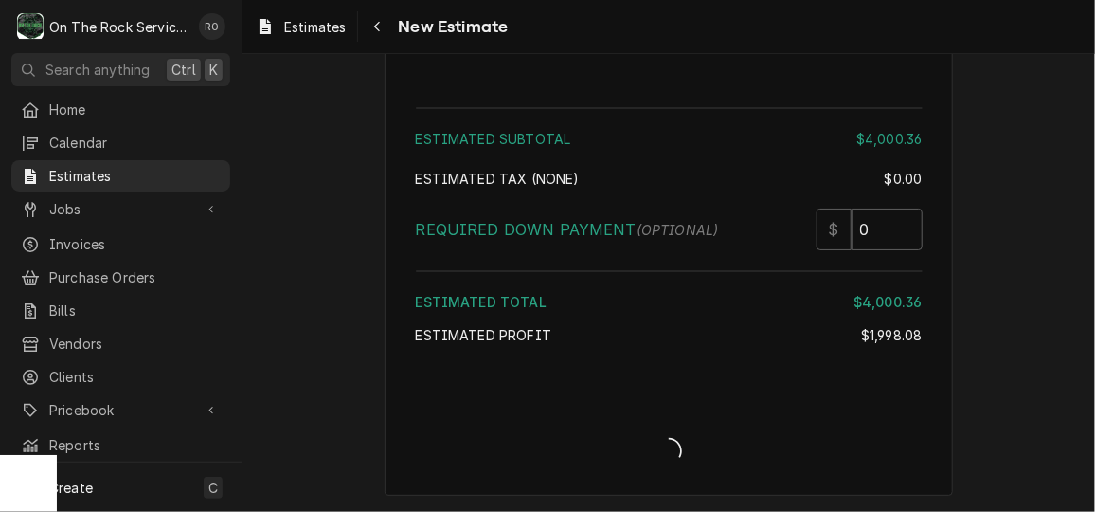
type textarea "x"
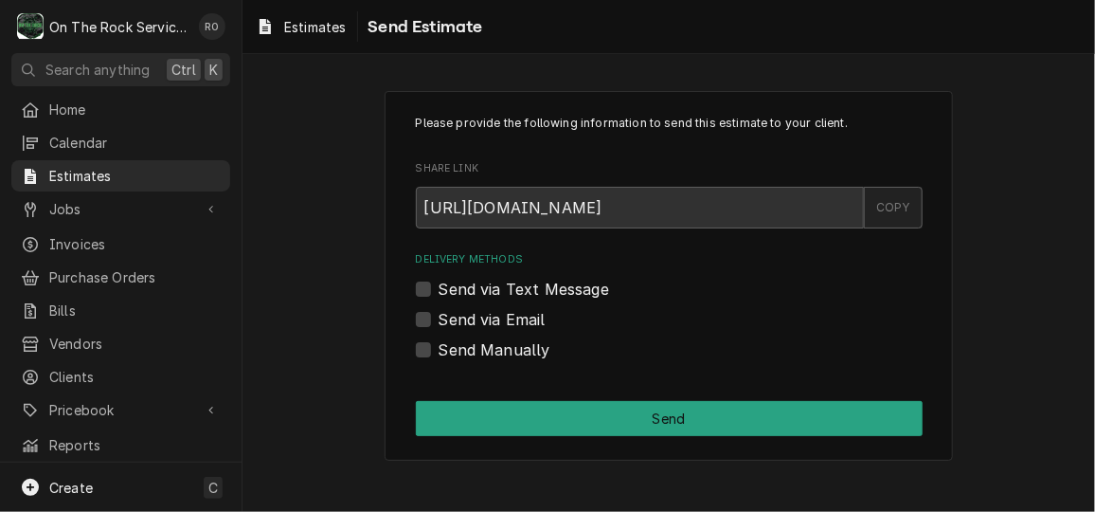
click at [894, 200] on div "COPY" at bounding box center [893, 208] width 59 height 42
click at [334, 125] on div "Please provide the following information to send this estimate to your client. …" at bounding box center [669, 275] width 853 height 403
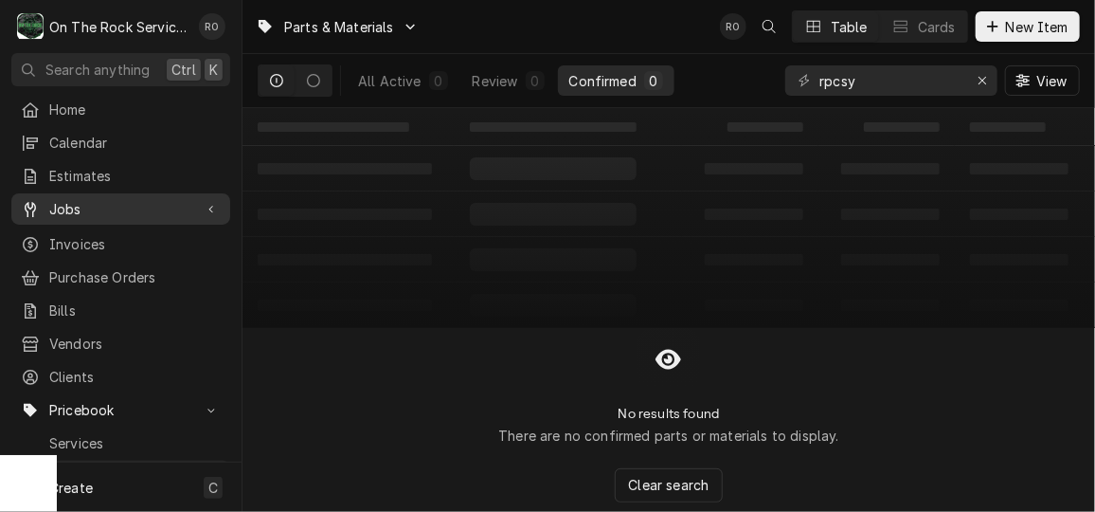
click at [104, 199] on span "Jobs" at bounding box center [120, 209] width 143 height 20
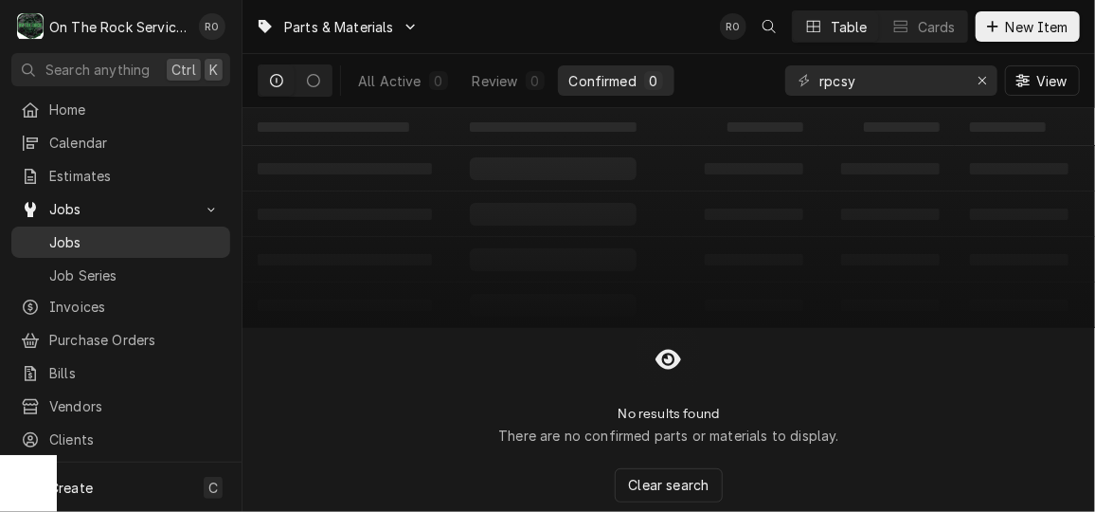
click at [91, 237] on span "Jobs" at bounding box center [135, 242] width 172 height 20
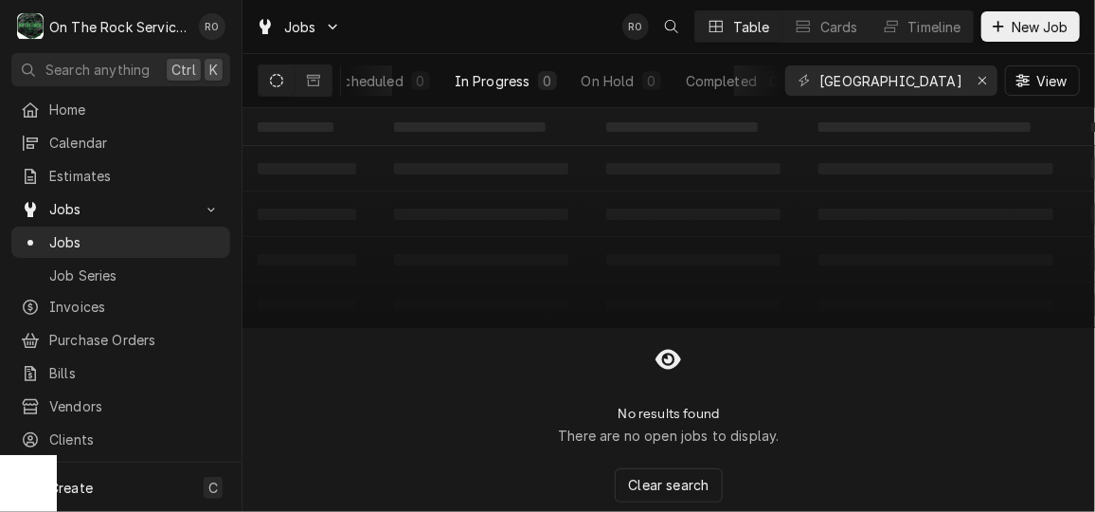
scroll to position [0, 238]
click at [989, 81] on div "Erase input" at bounding box center [982, 80] width 19 height 19
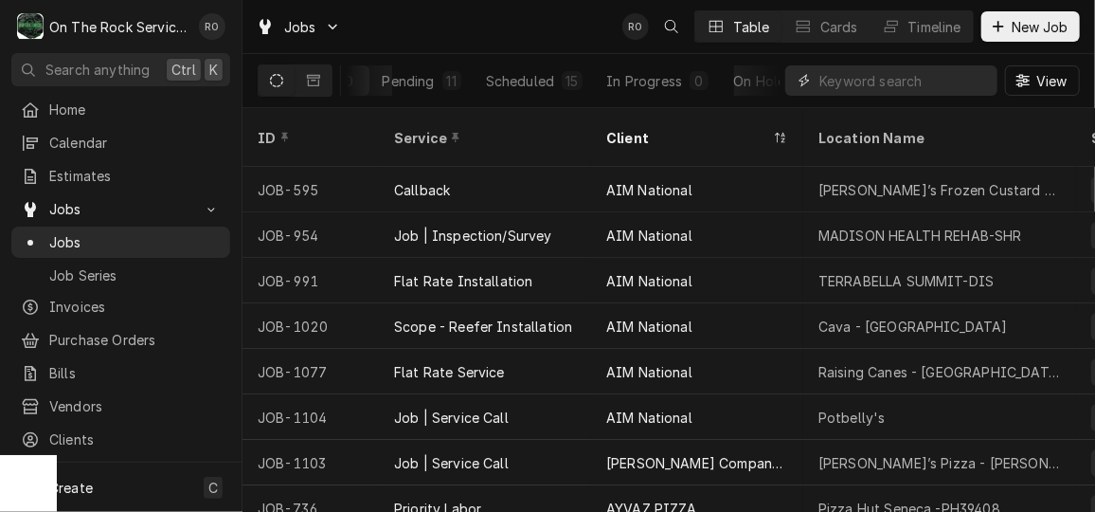
scroll to position [0, 255]
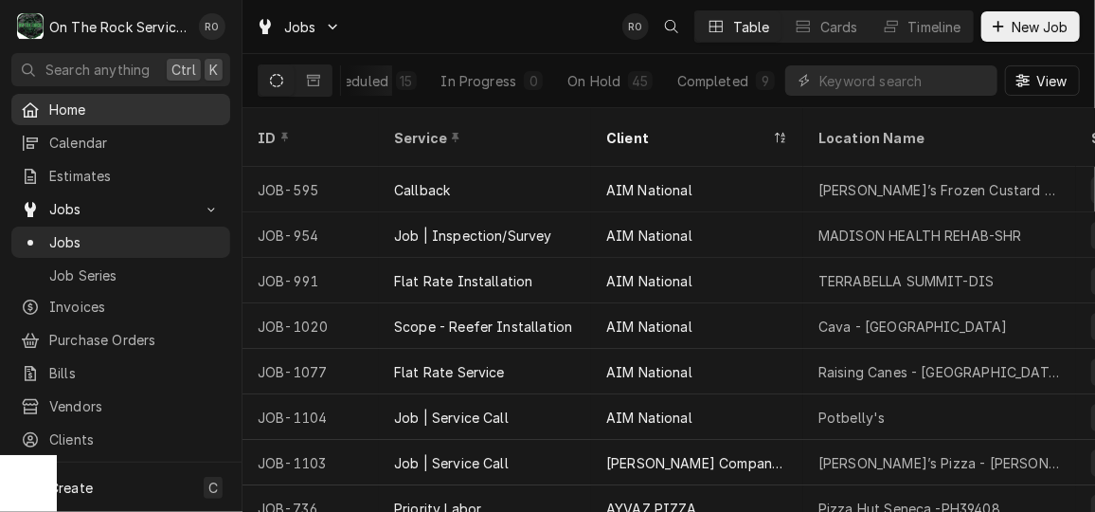
click at [126, 94] on link "Home" at bounding box center [120, 109] width 219 height 31
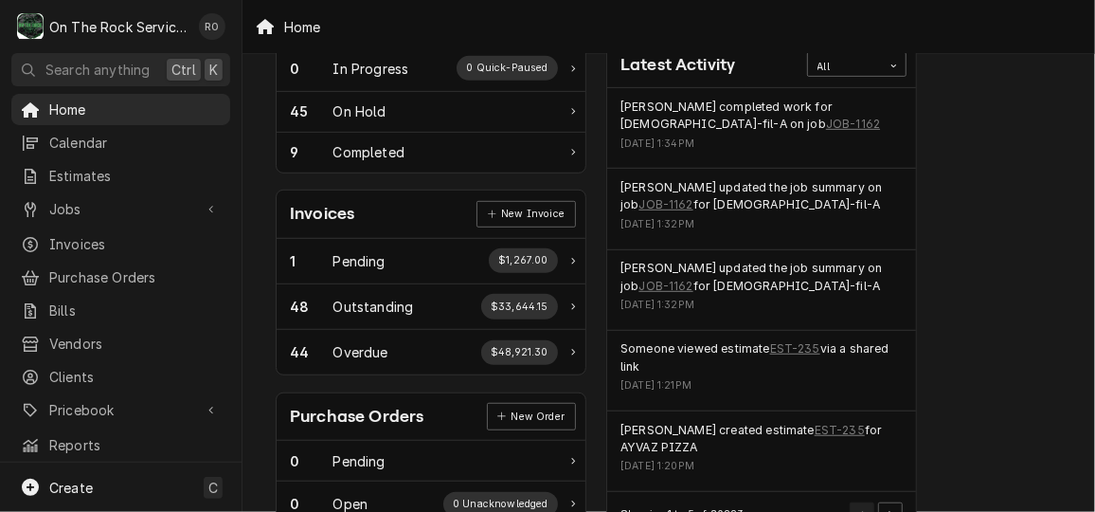
scroll to position [435, 0]
click at [826, 117] on link "JOB-1162" at bounding box center [853, 123] width 54 height 17
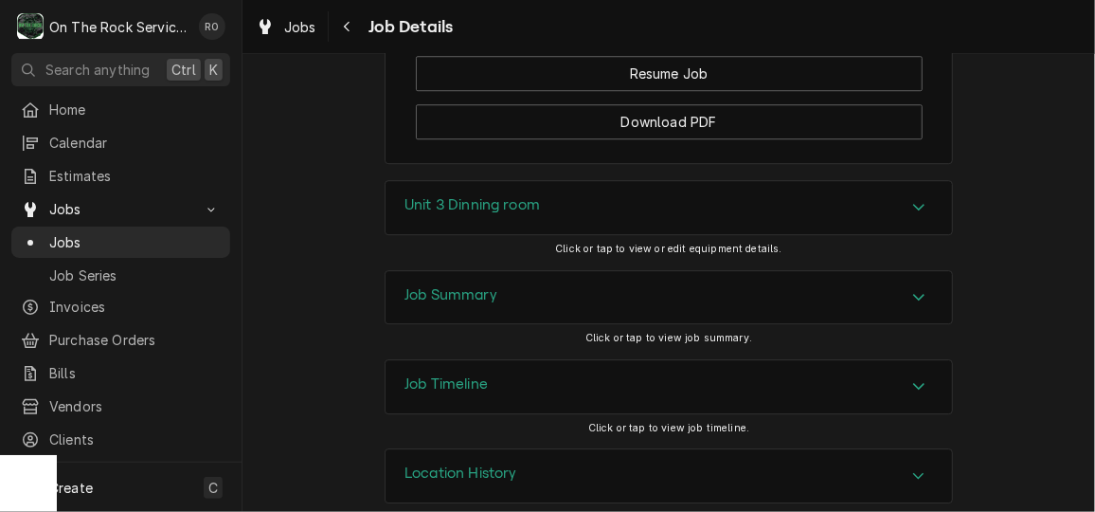
scroll to position [2324, 0]
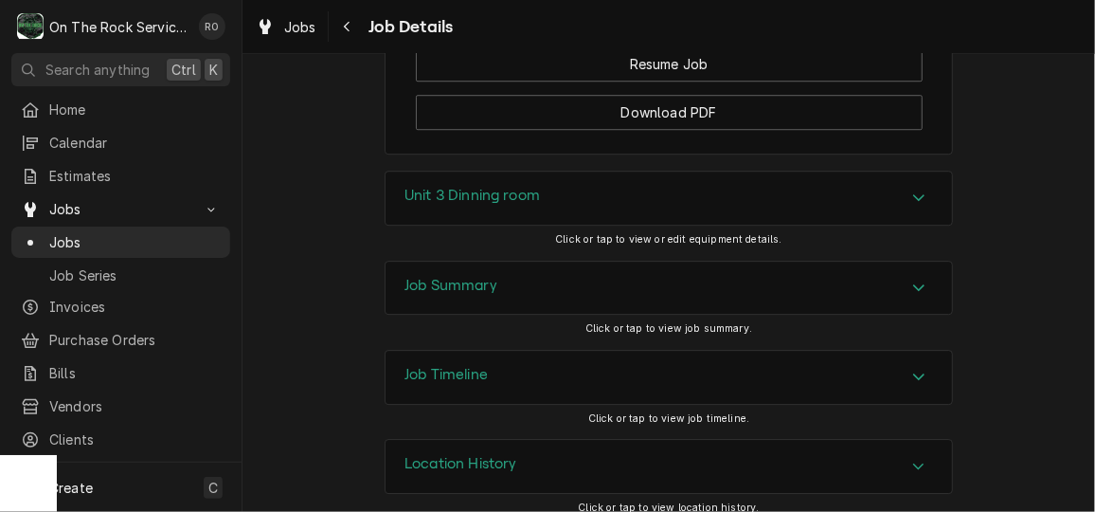
click at [928, 277] on div "Job Summary" at bounding box center [669, 288] width 567 height 53
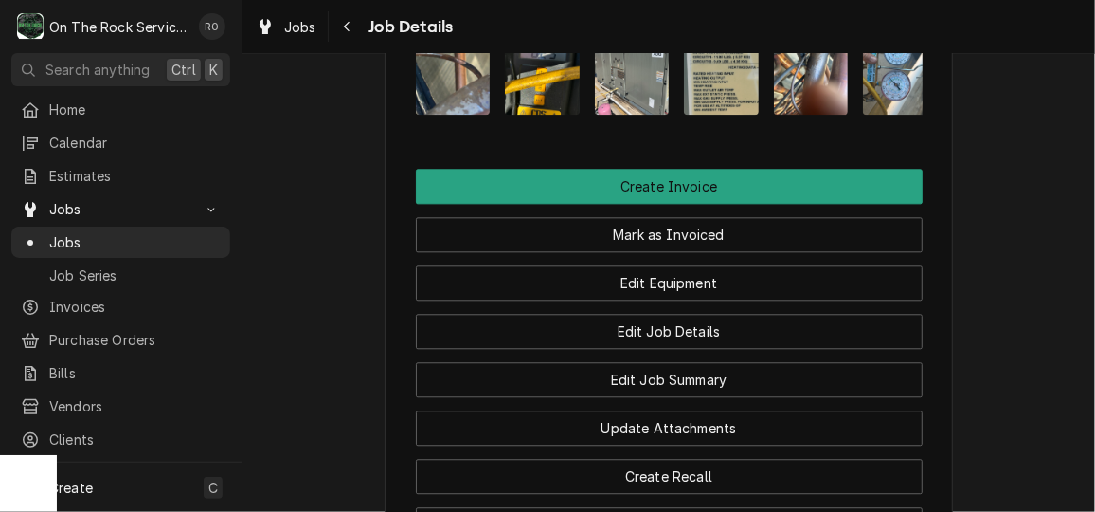
scroll to position [1818, 0]
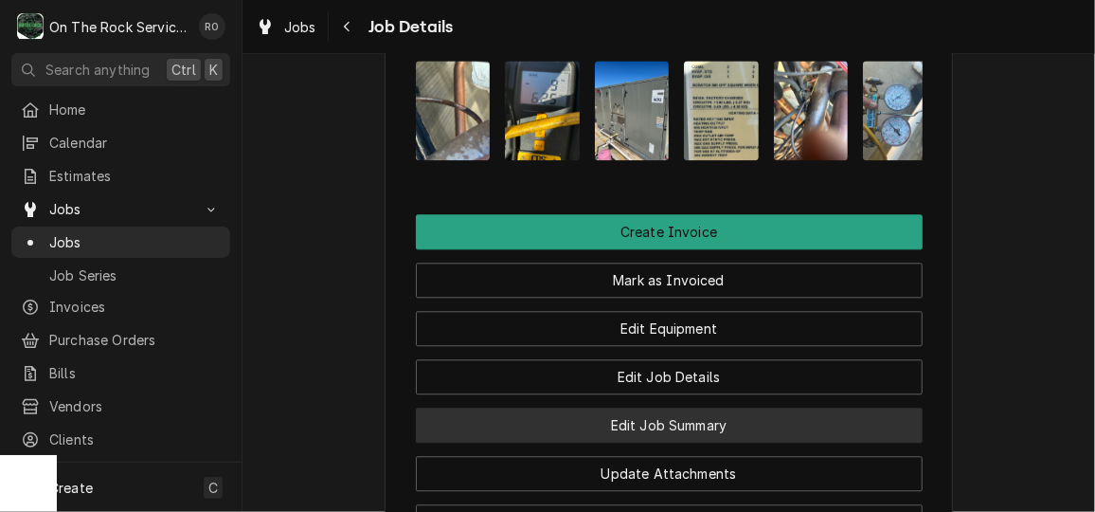
click at [795, 407] on button "Edit Job Summary" at bounding box center [669, 424] width 507 height 35
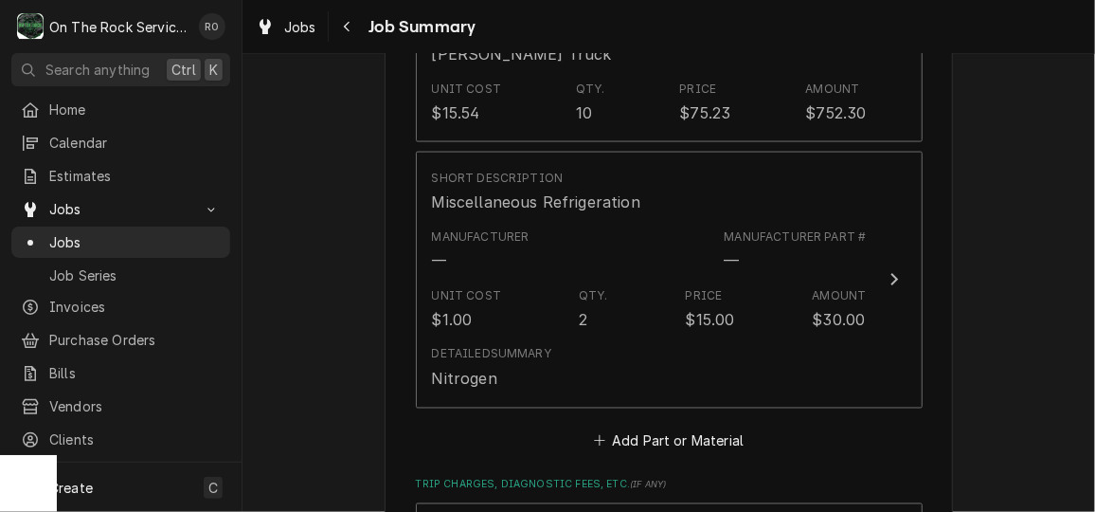
scroll to position [1237, 0]
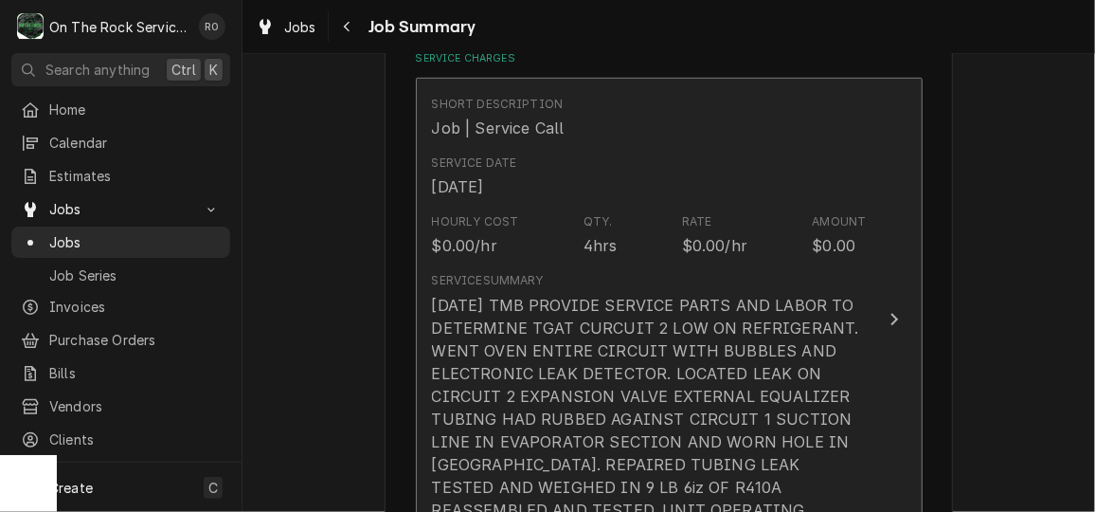
click at [838, 350] on div "10/15/25 TMB PROVIDE SERVICE PARTS AND LABOR TO DETERMINE TGAT CURCUIT 2 LOW ON…" at bounding box center [649, 419] width 435 height 250
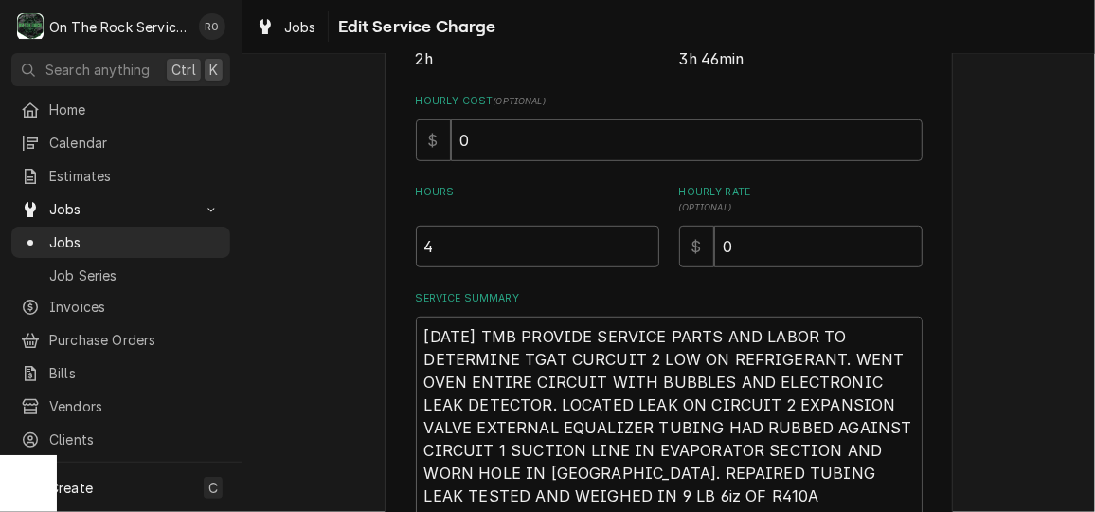
scroll to position [621, 0]
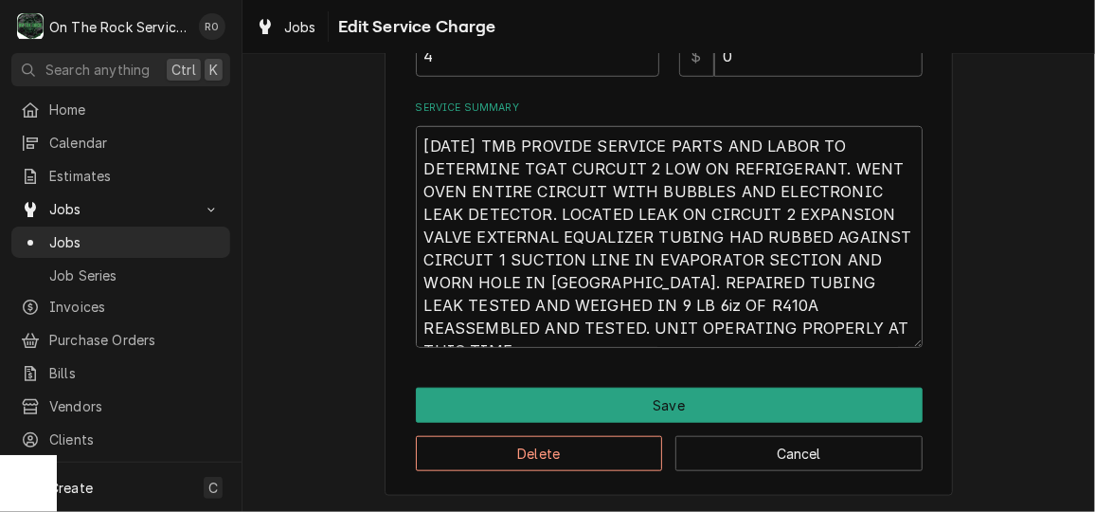
drag, startPoint x: 696, startPoint y: 326, endPoint x: 393, endPoint y: 115, distance: 369.6
type textarea "x"
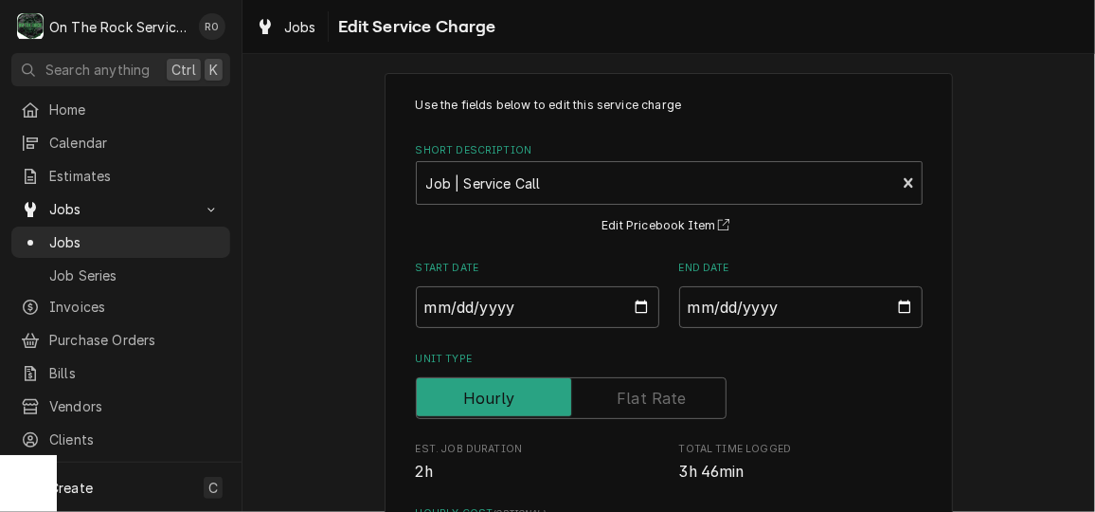
scroll to position [0, 0]
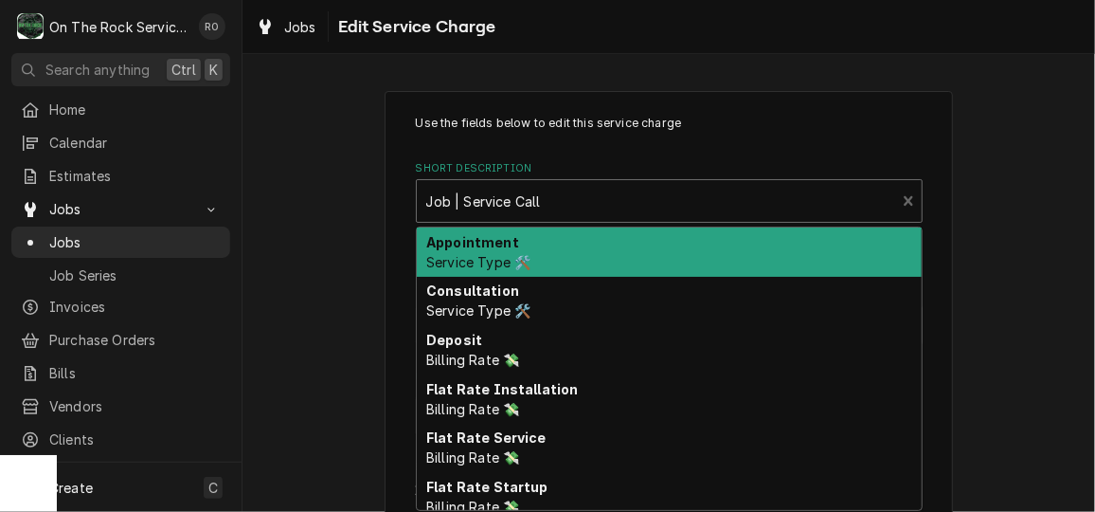
type textarea "x"
click at [558, 202] on div "Short Description" at bounding box center [656, 201] width 461 height 34
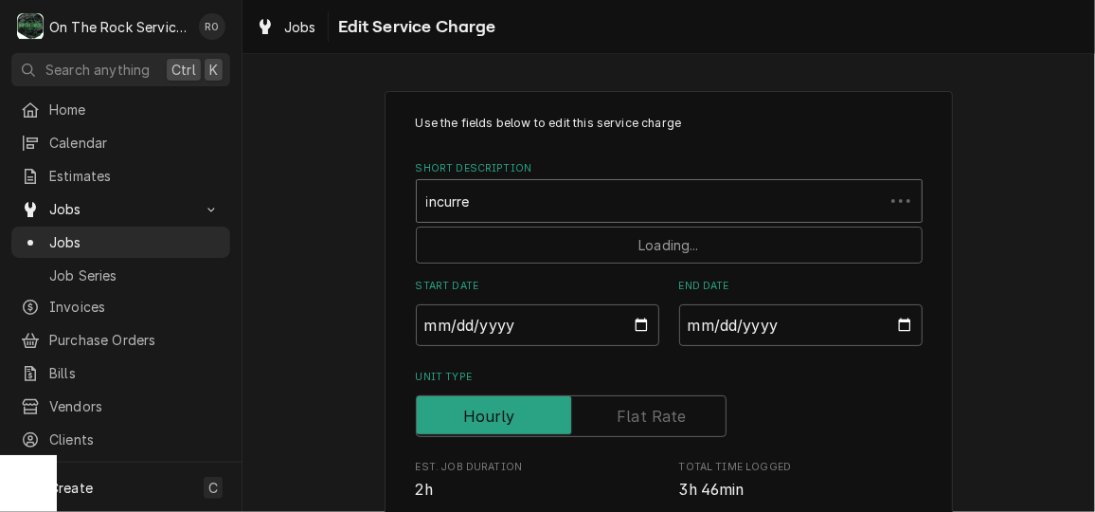
type input "incurred"
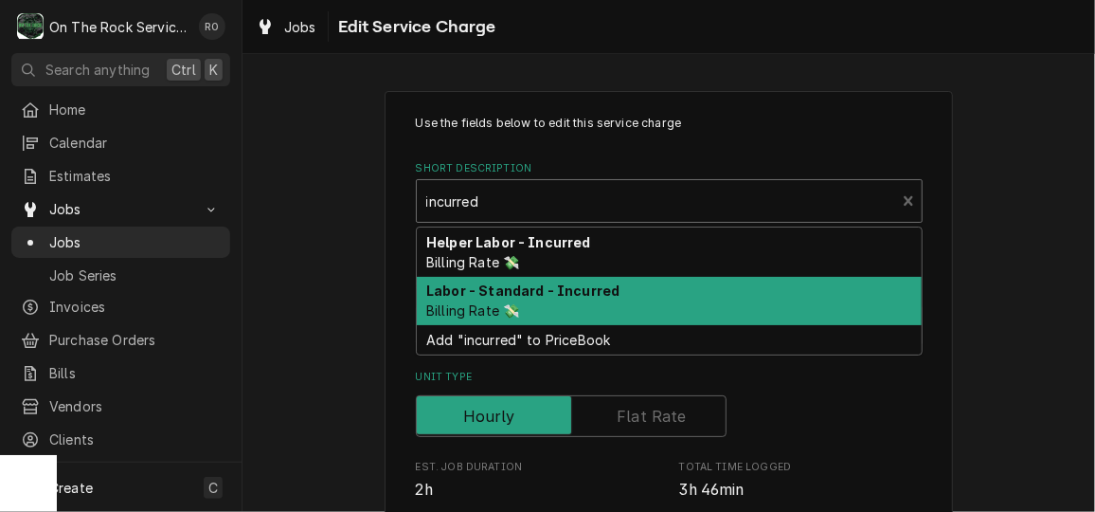
click at [559, 303] on div "Labor - Standard - Incurred Billing Rate 💸" at bounding box center [669, 301] width 505 height 49
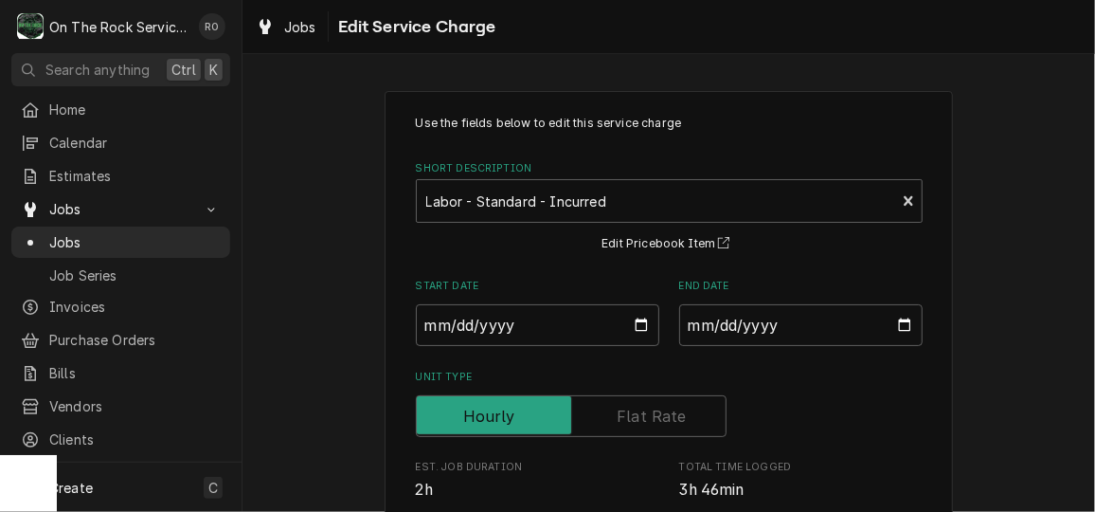
scroll to position [483, 0]
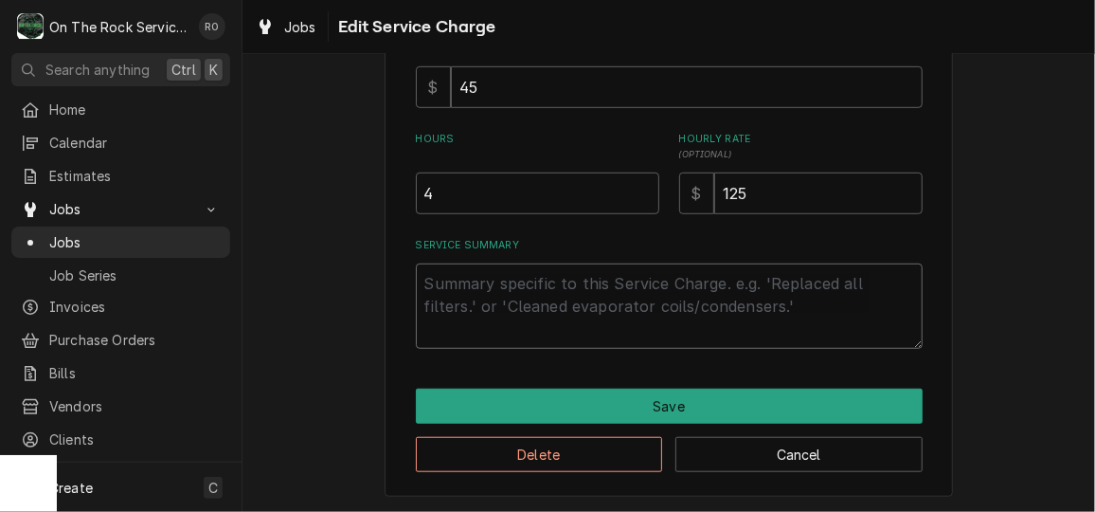
click at [545, 302] on textarea "Service Summary" at bounding box center [669, 305] width 507 height 85
paste textarea "10/15/25 TMB PROVIDE SERVICE PARTS AND LABOR TO DETERMINE TGAT CURCUIT 2 LOW ON…"
type textarea "x"
type textarea "10/15/25 TMB PROVIDE SERVICE PARTS AND LABOR TO DETERMINE TGAT CURCUIT 2 LOW ON…"
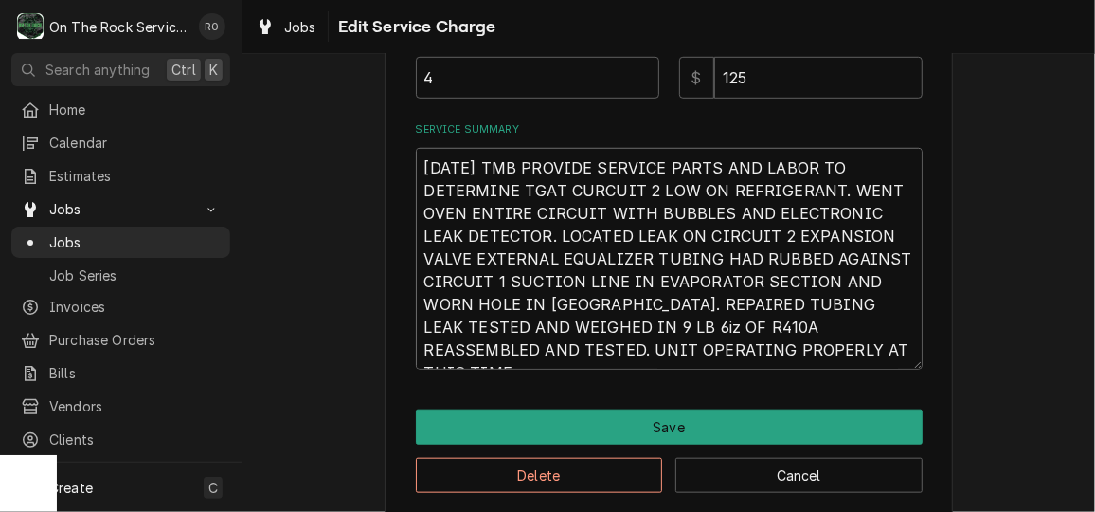
scroll to position [599, 0]
click at [467, 208] on textarea "10/15/25 TMB PROVIDE SERVICE PARTS AND LABOR TO DETERMINE TGAT CURCUIT 2 LOW ON…" at bounding box center [669, 259] width 507 height 222
type textarea "x"
type textarea "10/15/25 TMB PROVIDE SERVICE PARTS AND LABOR TO DETERMINE TGAT CURCUIT 2 LOW ON…"
type textarea "x"
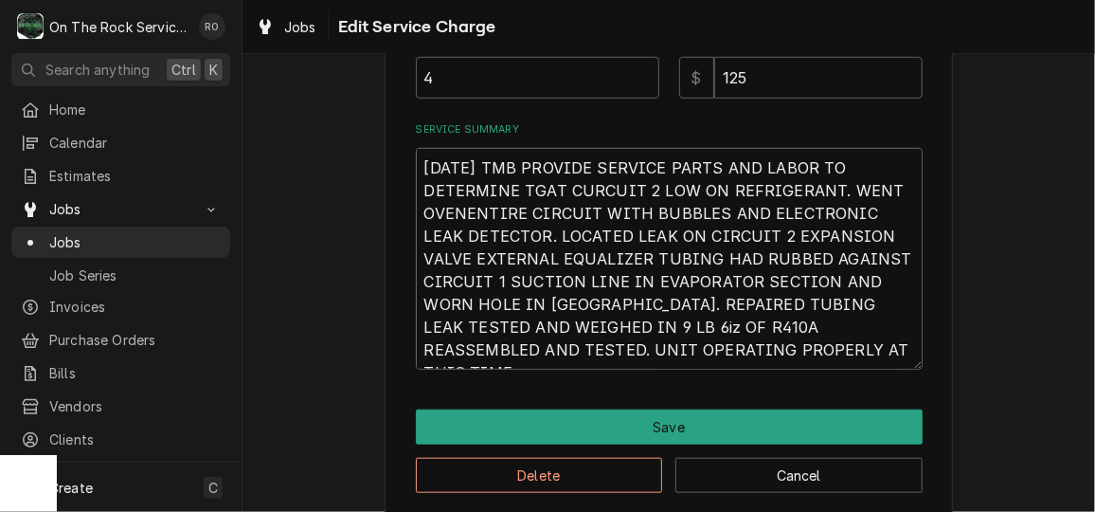
type textarea "10/15/25 TMB PROVIDE SERVICE PARTS AND LABOR TO DETERMINE TGAT CURCUIT 2 LOW ON…"
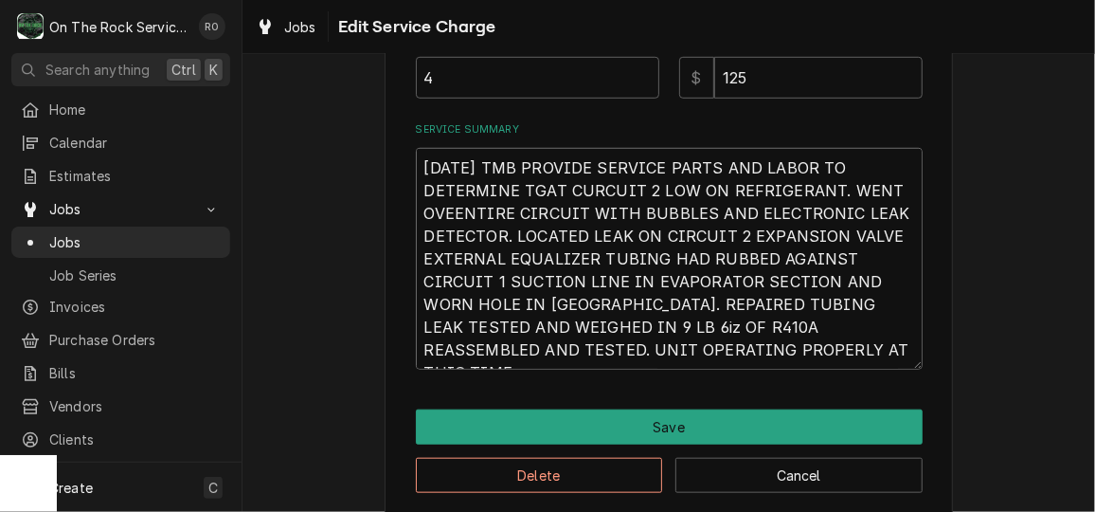
type textarea "x"
type textarea "10/15/25 TMB PROVIDE SERVICE PARTS AND LABOR TO DETERMINE TGAT CURCUIT 2 LOW ON…"
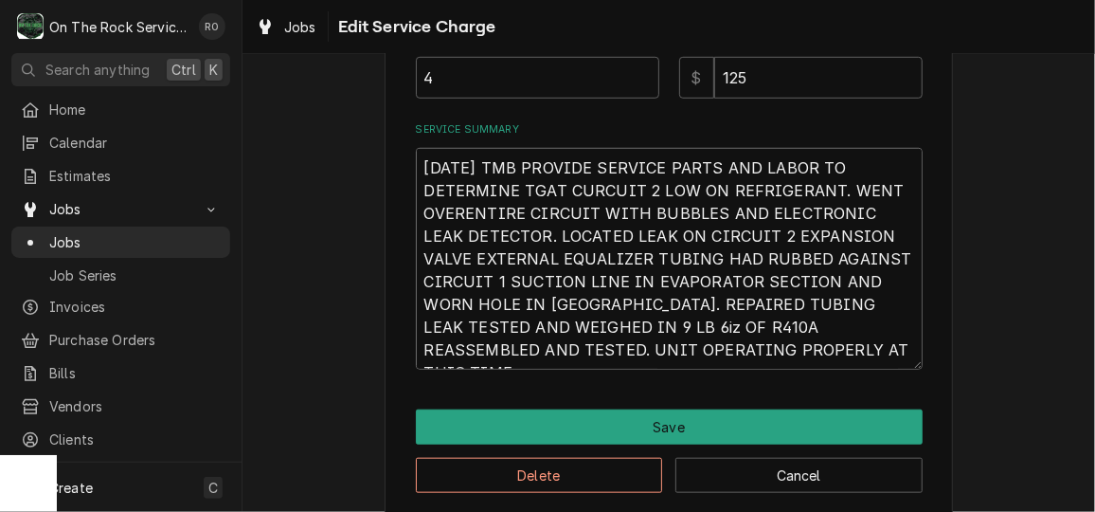
type textarea "x"
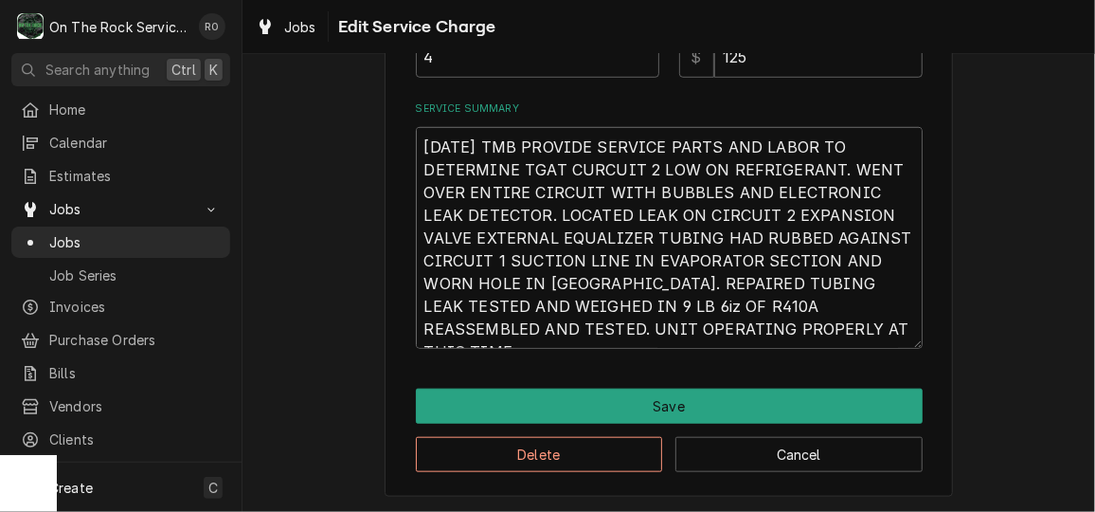
scroll to position [621, 0]
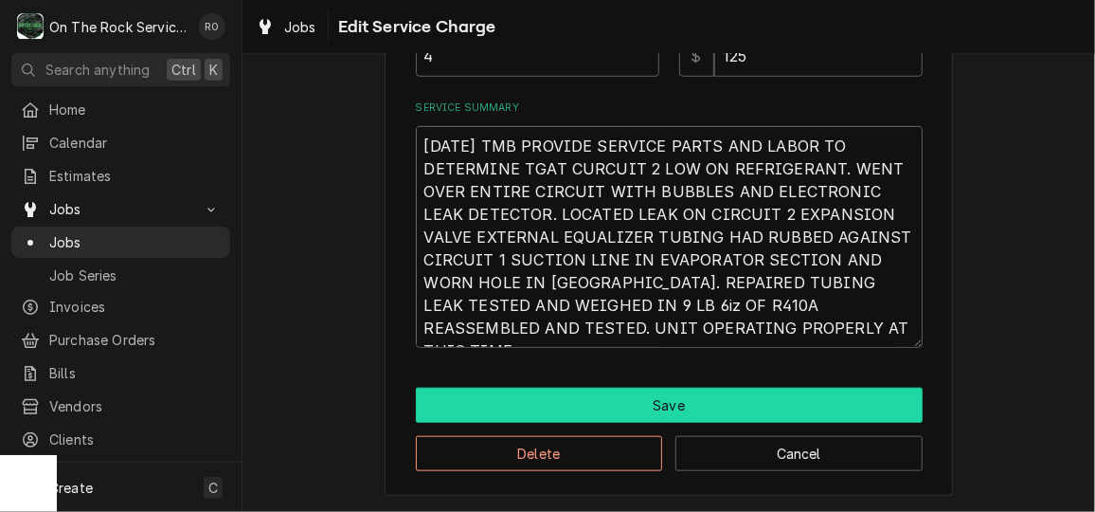
type textarea "10/15/25 TMB PROVIDE SERVICE PARTS AND LABOR TO DETERMINE TGAT CURCUIT 2 LOW ON…"
click at [748, 401] on button "Save" at bounding box center [669, 405] width 507 height 35
type textarea "x"
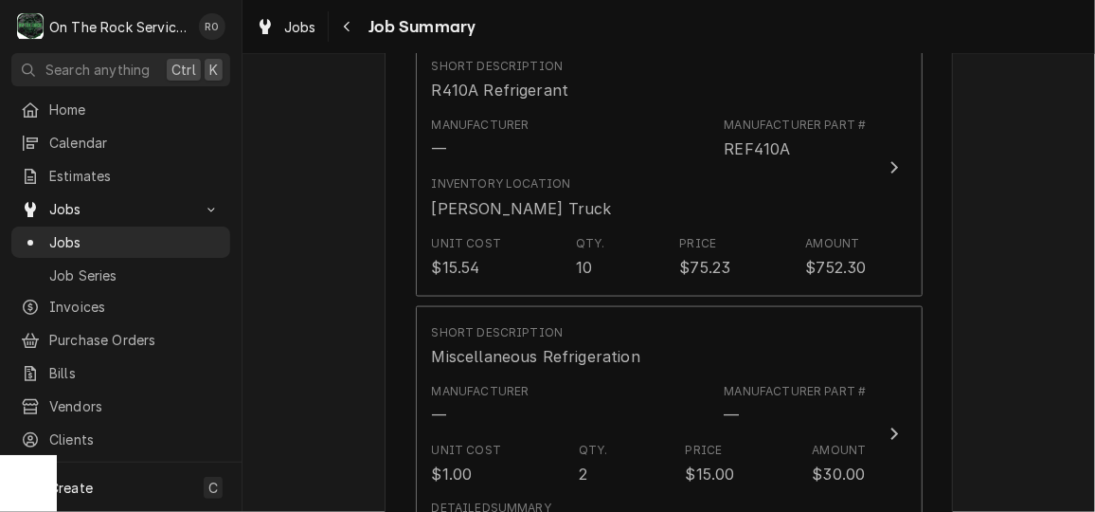
scroll to position [1238, 0]
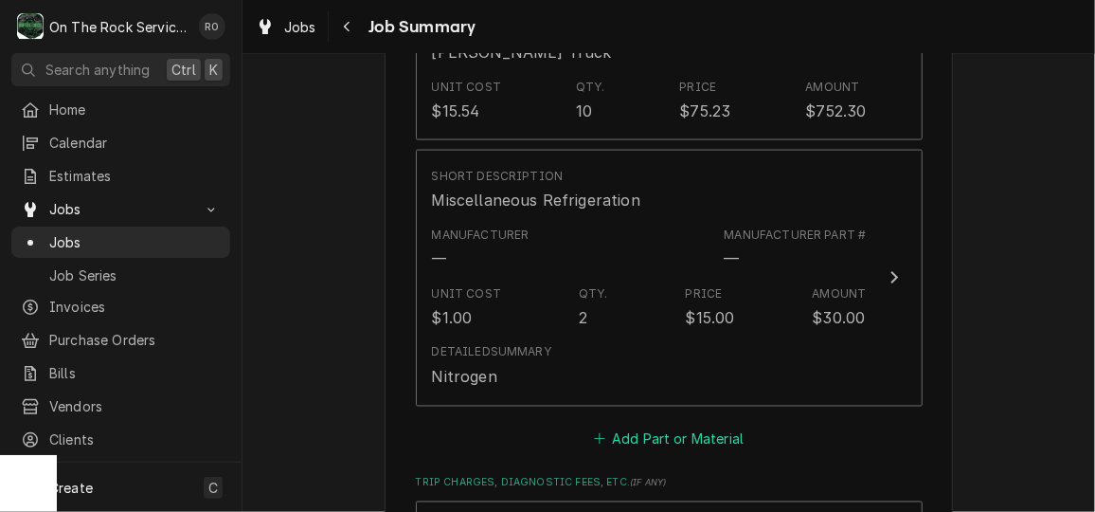
click at [715, 425] on button "Add Part or Material" at bounding box center [668, 438] width 156 height 27
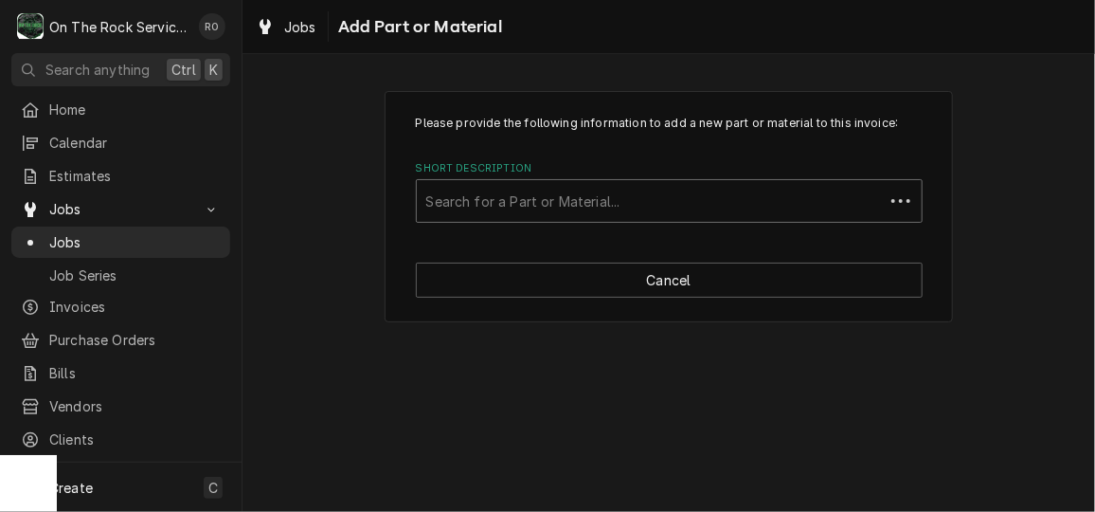
click at [678, 201] on div "Short Description" at bounding box center [650, 201] width 448 height 34
type input "brazing"
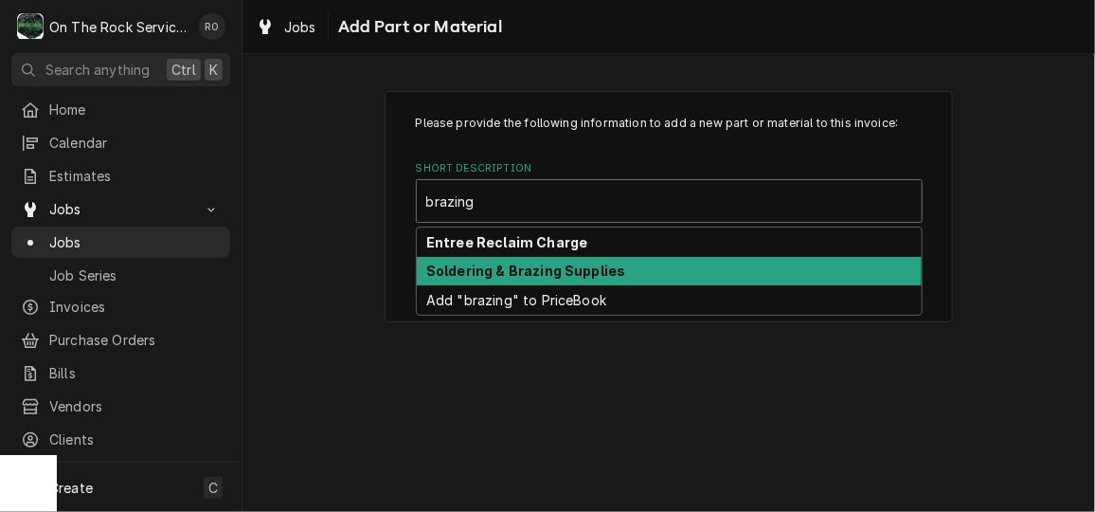
click at [678, 262] on div "Soldering & Brazing Supplies" at bounding box center [669, 271] width 505 height 29
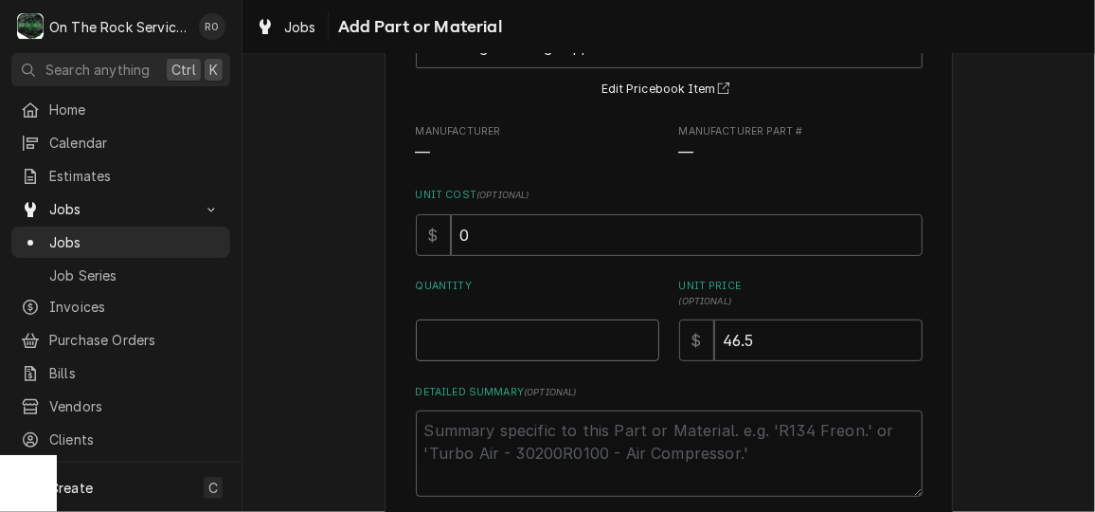
click at [579, 349] on input "Quantity" at bounding box center [538, 340] width 244 height 42
type textarea "x"
type input "1"
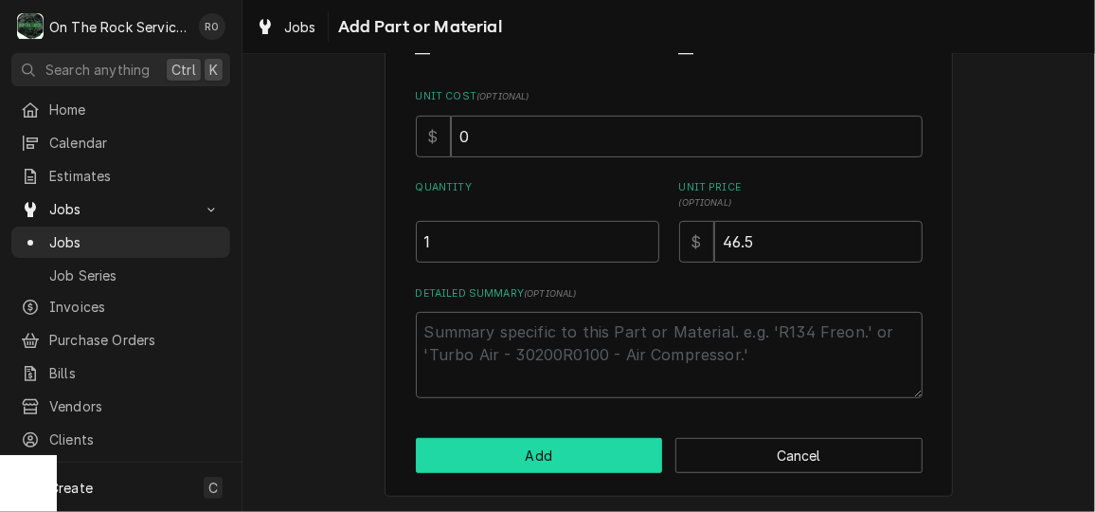
click at [606, 448] on button "Add" at bounding box center [539, 455] width 247 height 35
type textarea "x"
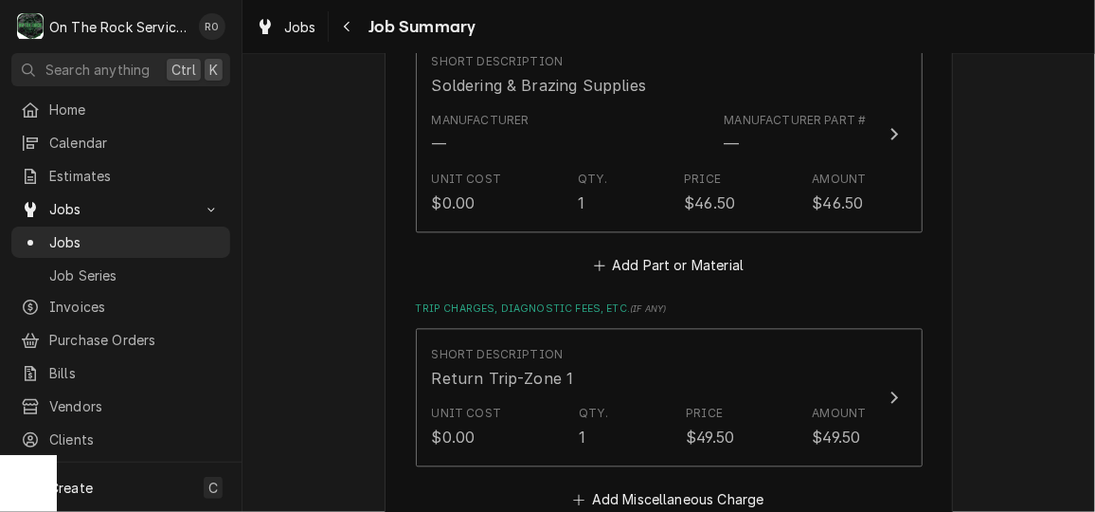
scroll to position [1622, 0]
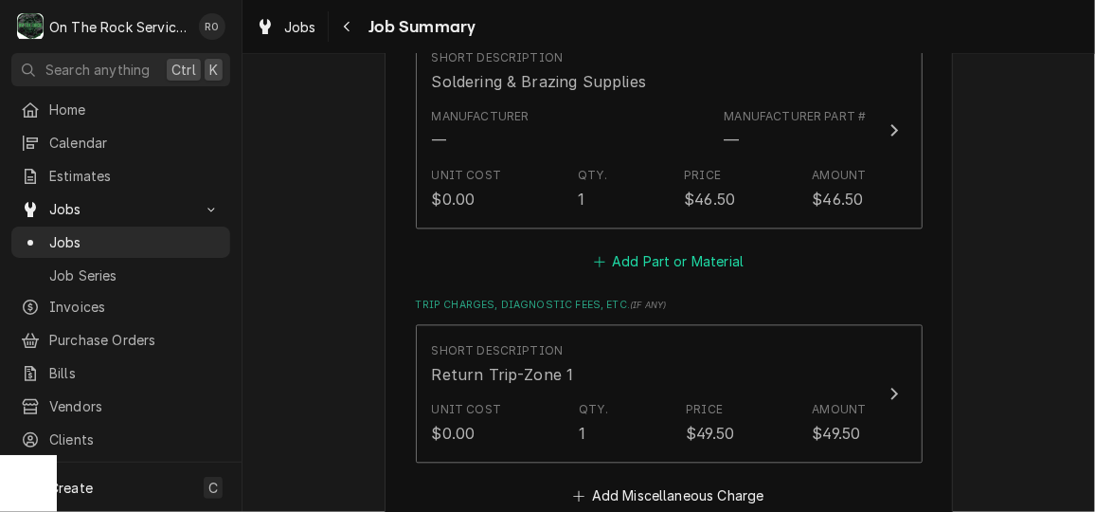
click at [646, 248] on button "Add Part or Material" at bounding box center [668, 261] width 156 height 27
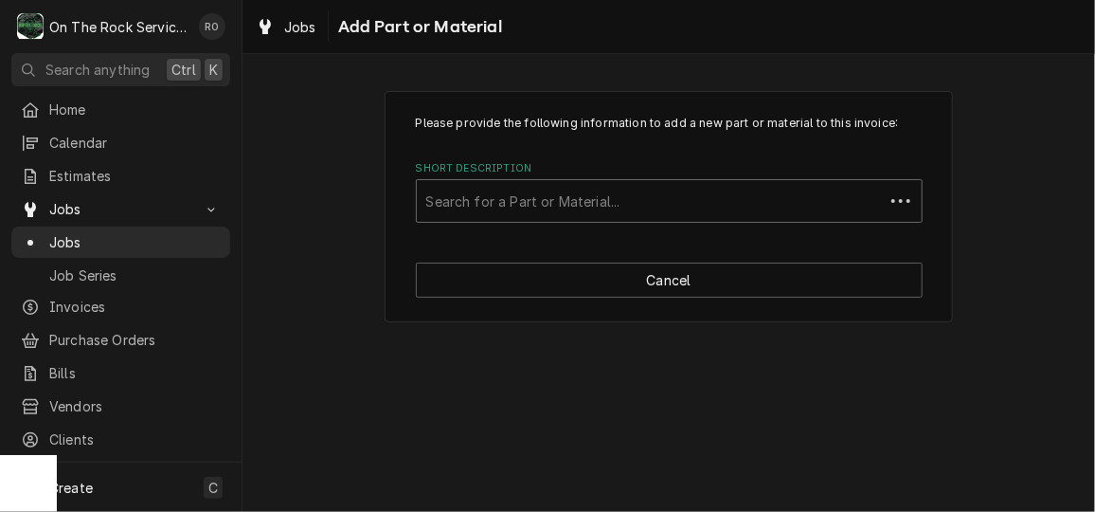
click at [645, 182] on div "Search for a Part or Material..." at bounding box center [650, 201] width 467 height 42
type input "evacuation"
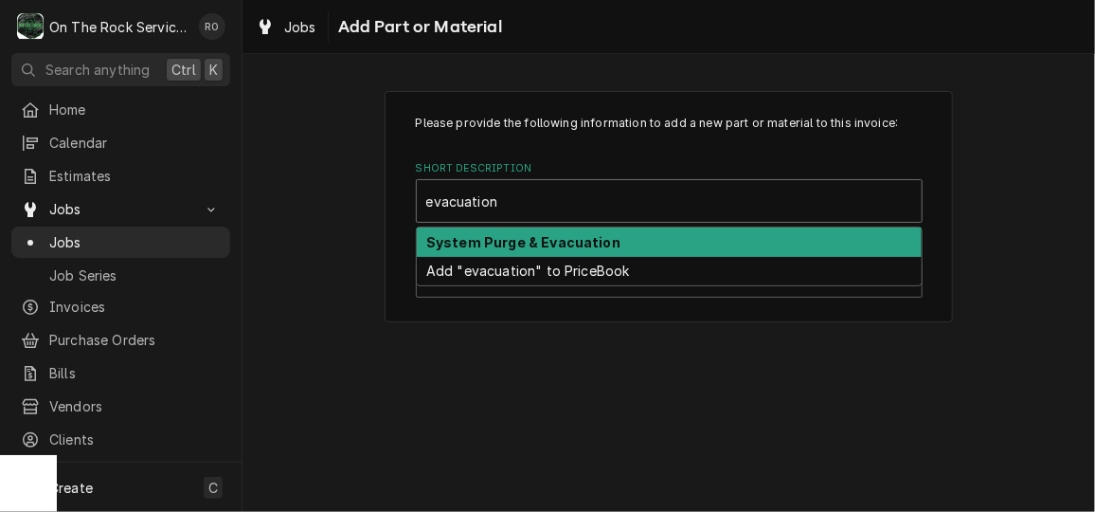
click at [626, 236] on div "System Purge & Evacuation" at bounding box center [669, 241] width 505 height 29
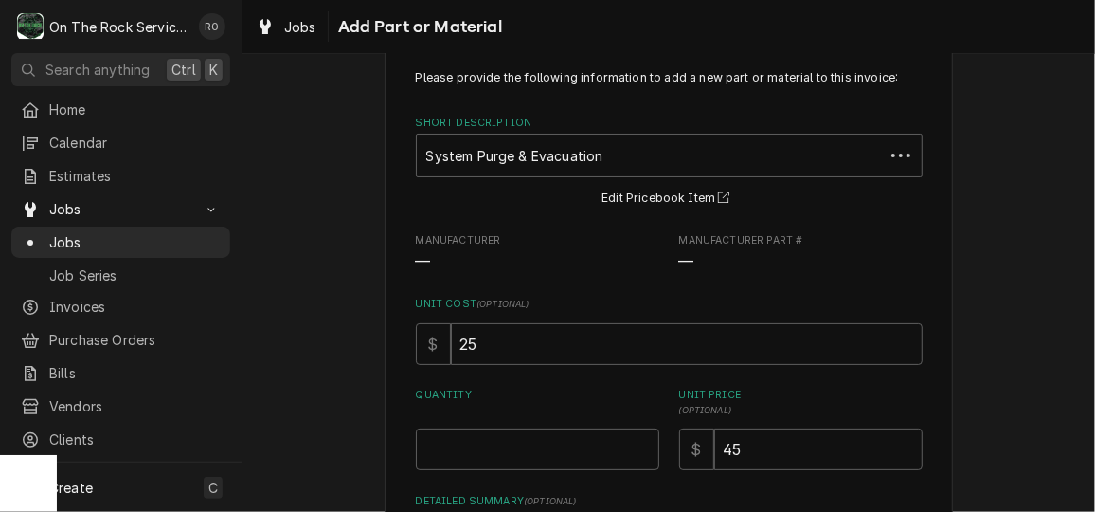
scroll to position [253, 0]
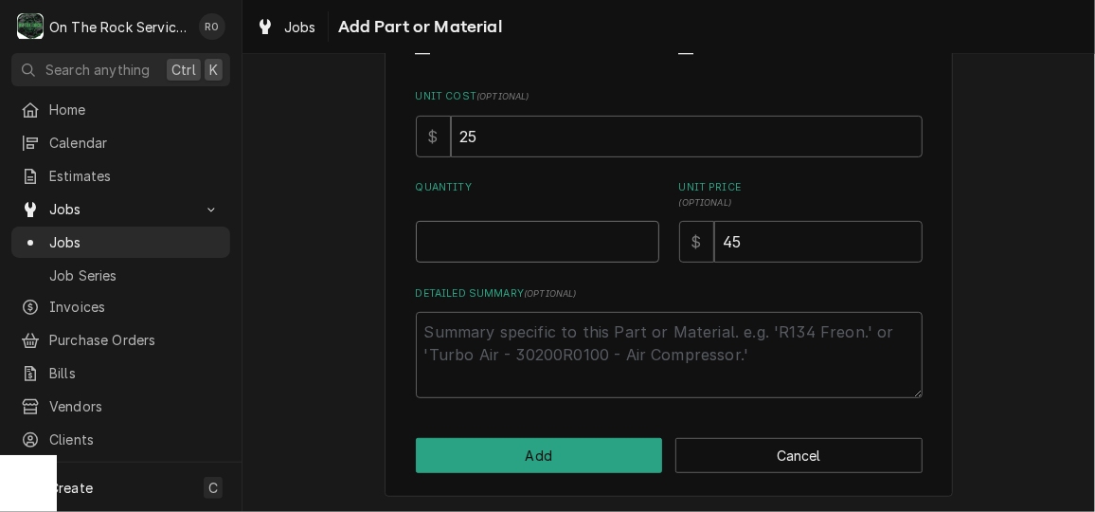
click at [593, 240] on input "Quantity" at bounding box center [538, 242] width 244 height 42
type textarea "x"
type input "1"
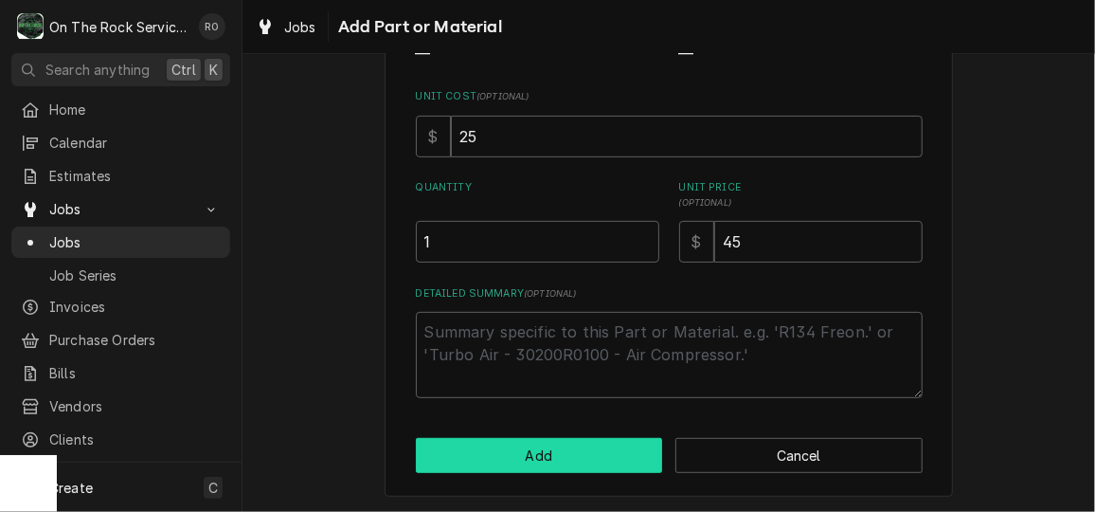
click at [578, 441] on button "Add" at bounding box center [539, 455] width 247 height 35
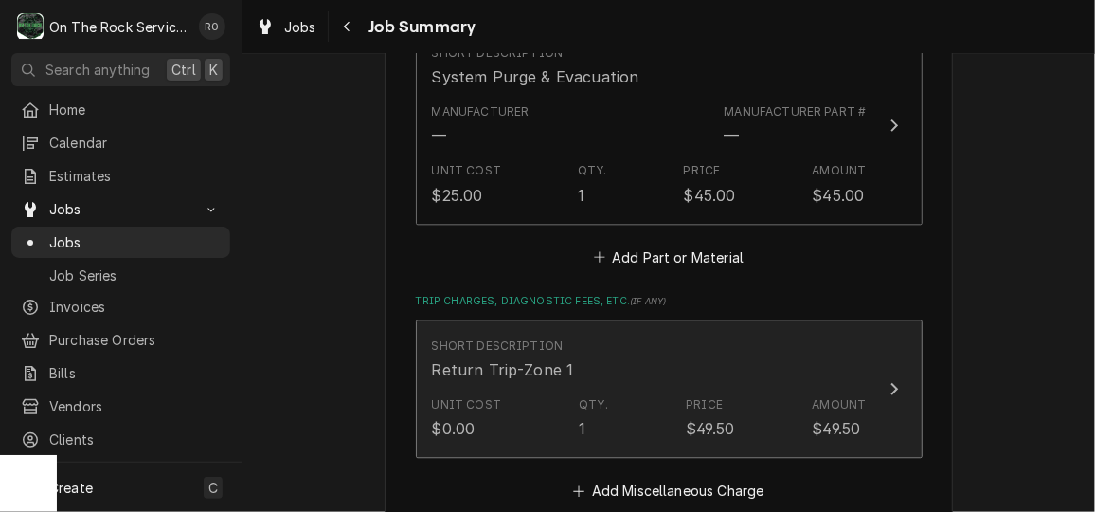
click at [595, 397] on div "Qty. 1" at bounding box center [593, 418] width 29 height 44
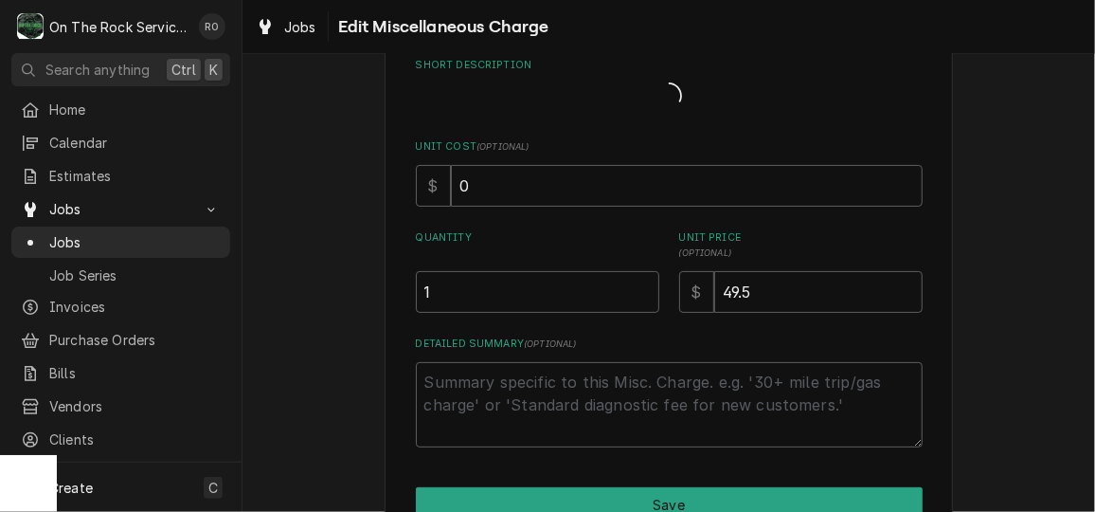
type textarea "x"
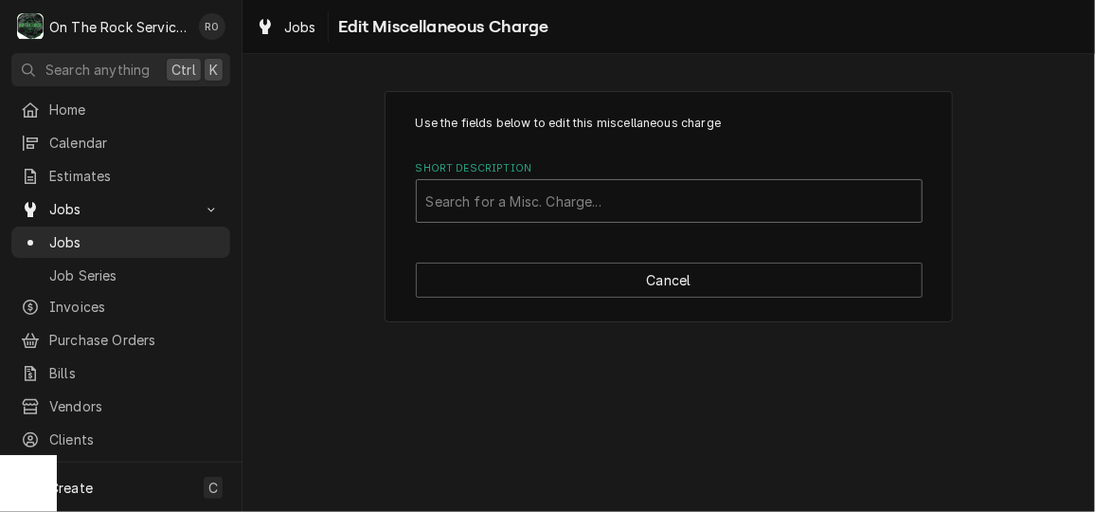
click at [842, 214] on div "Short Description" at bounding box center [669, 201] width 486 height 34
type input "trip"
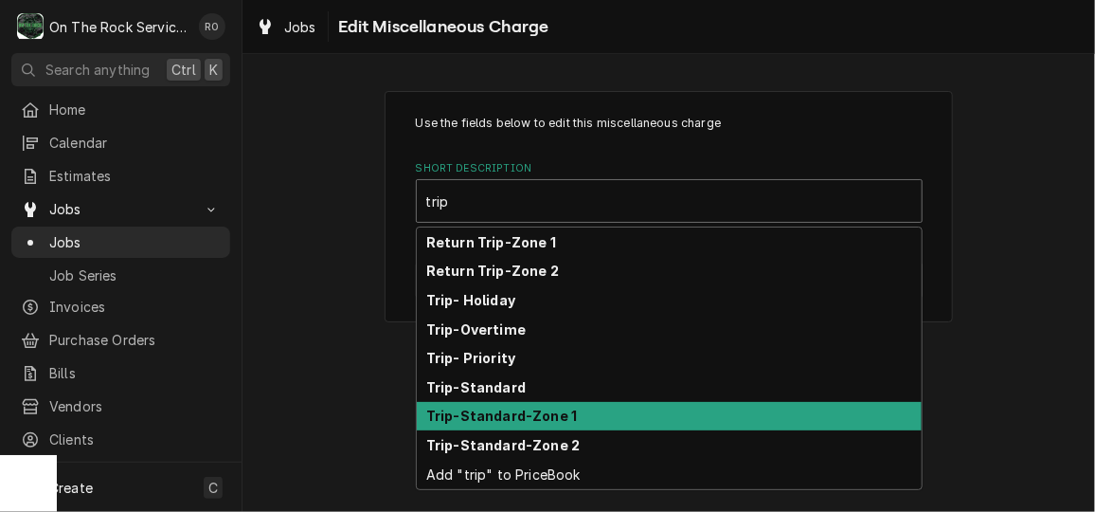
click at [791, 418] on div "Trip-Standard-Zone 1" at bounding box center [669, 416] width 505 height 29
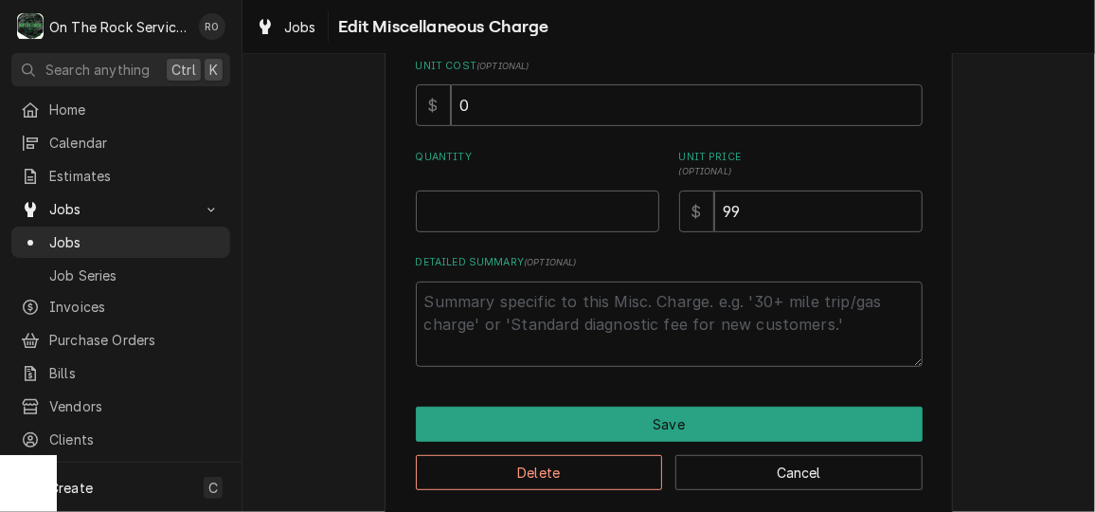
scroll to position [220, 0]
click at [545, 210] on input "Quantity" at bounding box center [538, 211] width 244 height 42
type textarea "x"
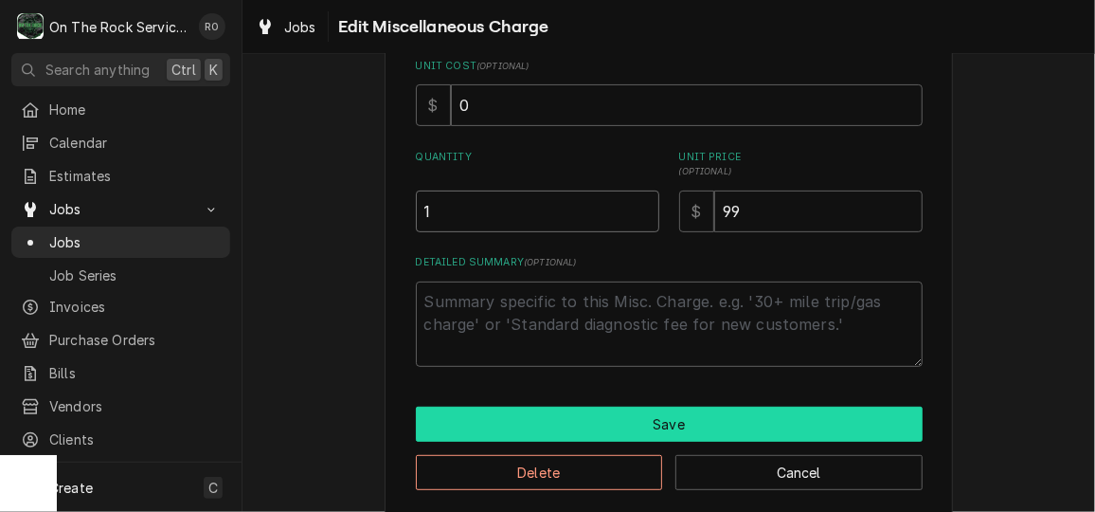
type input "1"
click at [612, 410] on button "Save" at bounding box center [669, 424] width 507 height 35
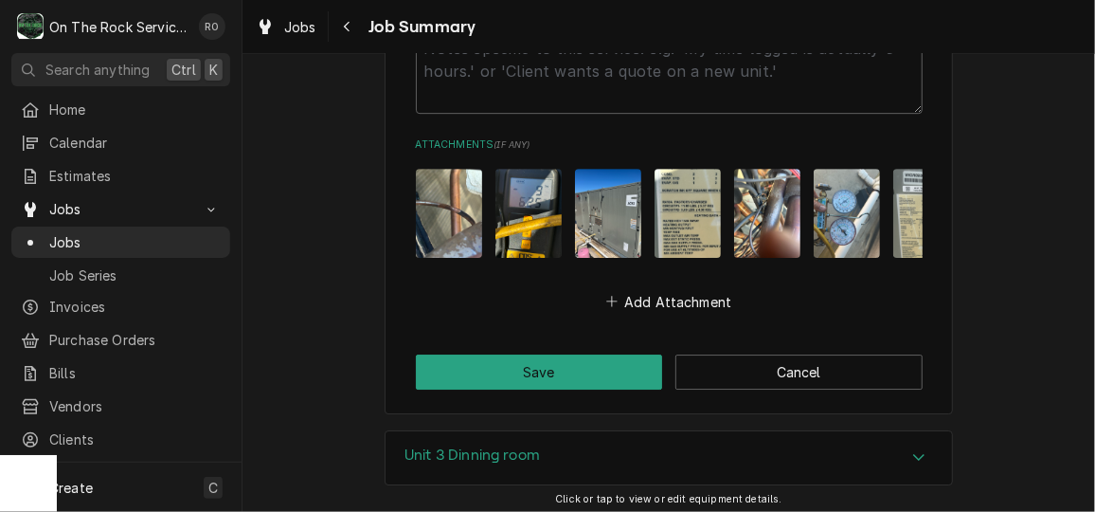
scroll to position [2522, 0]
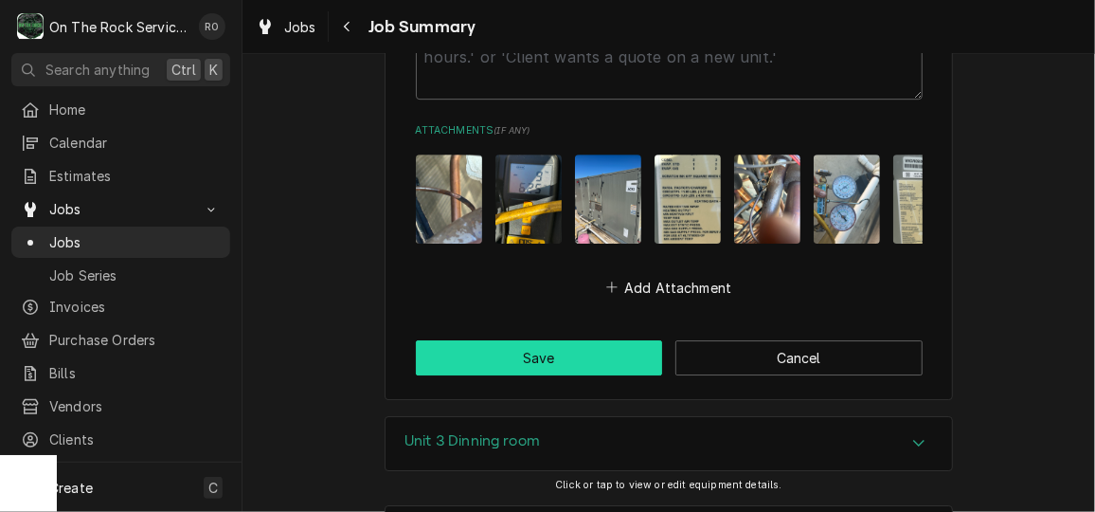
click at [605, 341] on button "Save" at bounding box center [539, 357] width 247 height 35
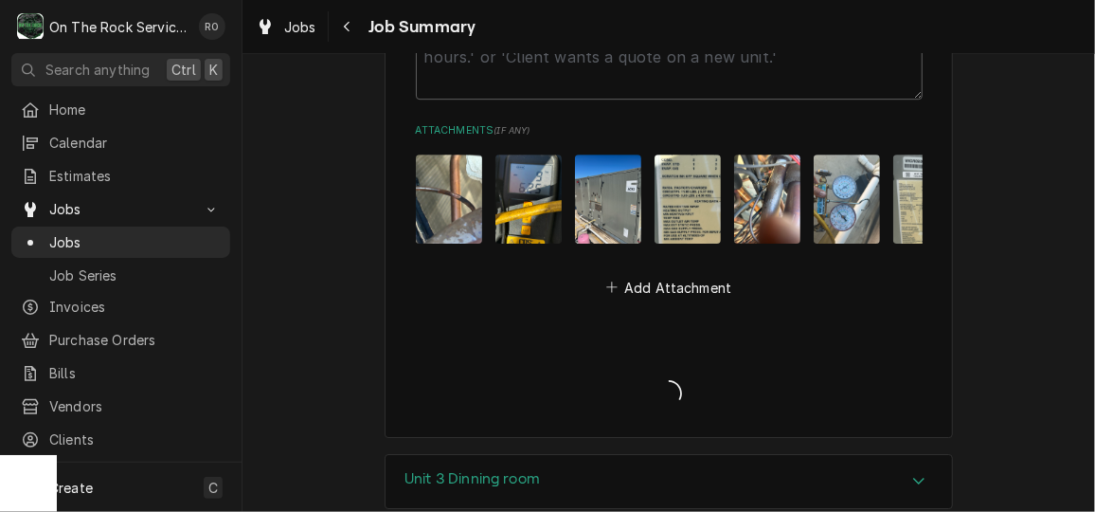
type textarea "x"
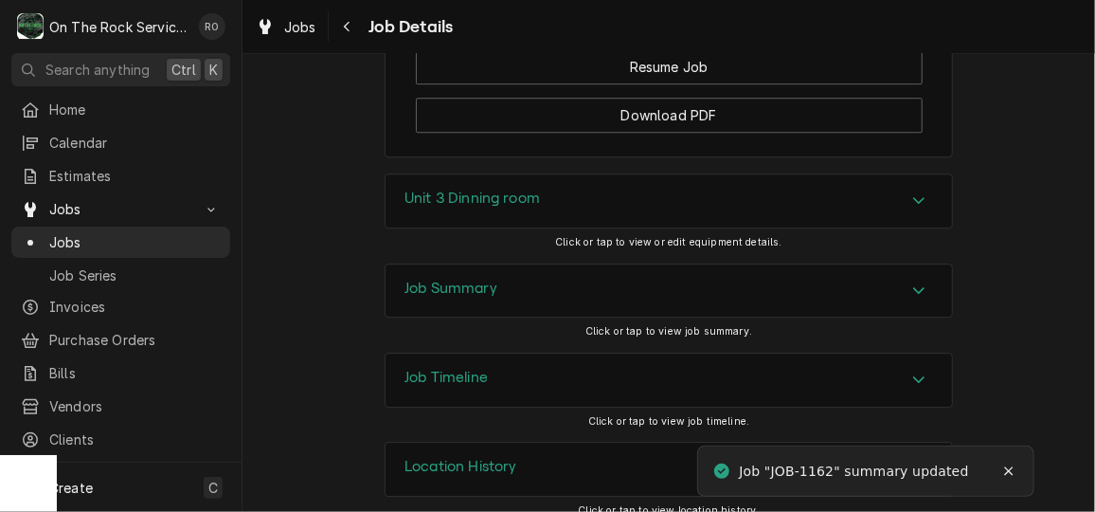
scroll to position [2324, 0]
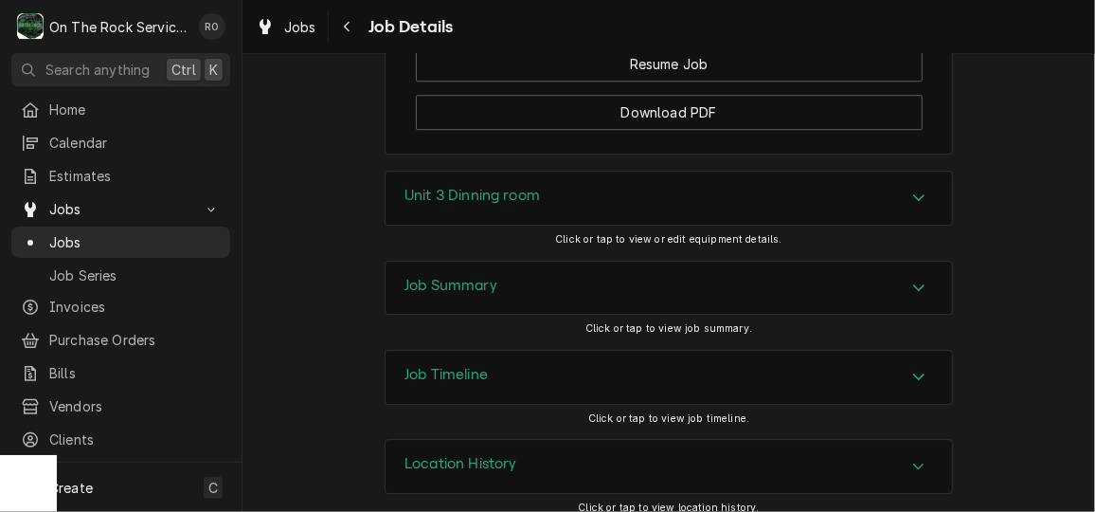
click at [916, 280] on icon "Accordion Header" at bounding box center [919, 287] width 13 height 15
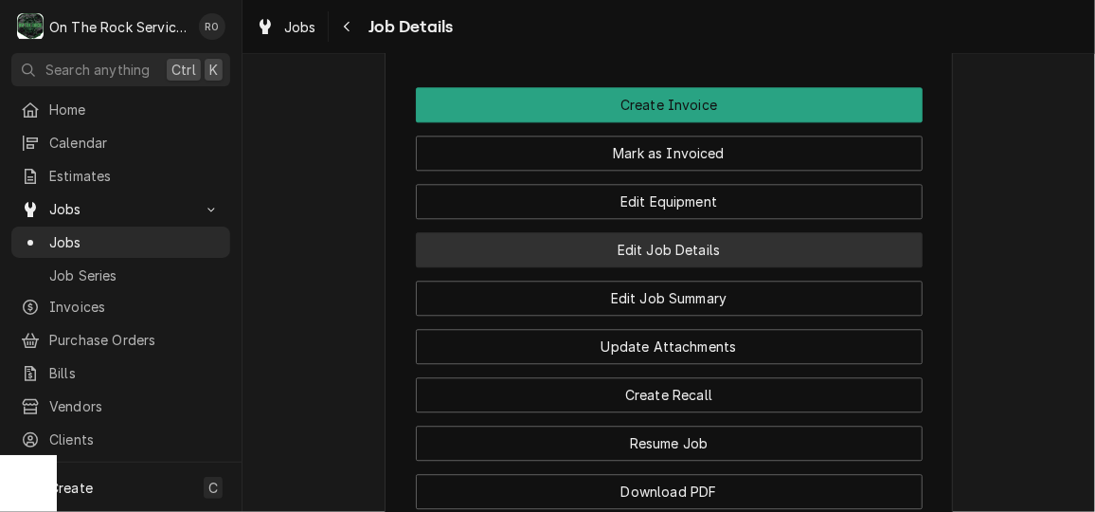
scroll to position [1946, 0]
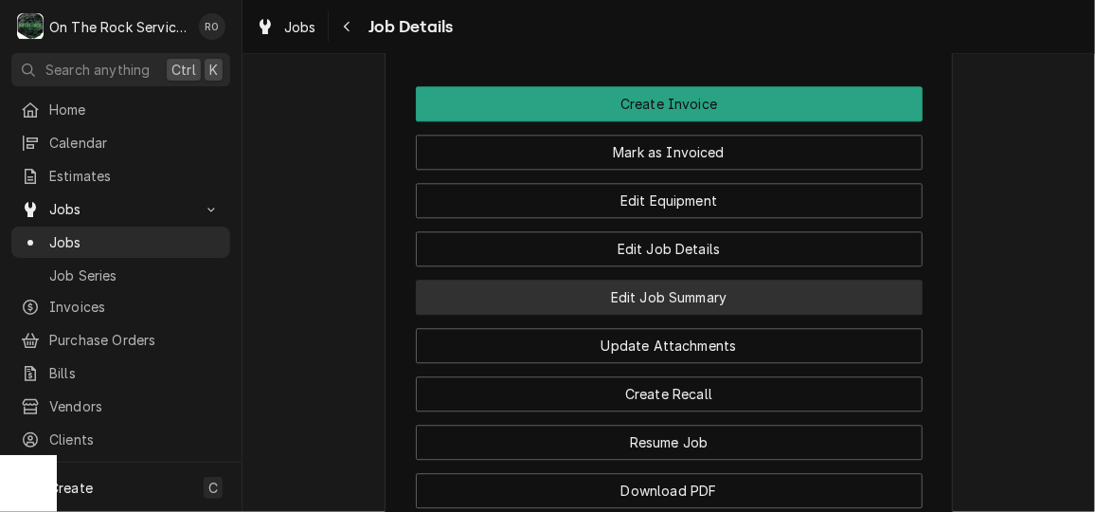
click at [732, 290] on button "Edit Job Summary" at bounding box center [669, 297] width 507 height 35
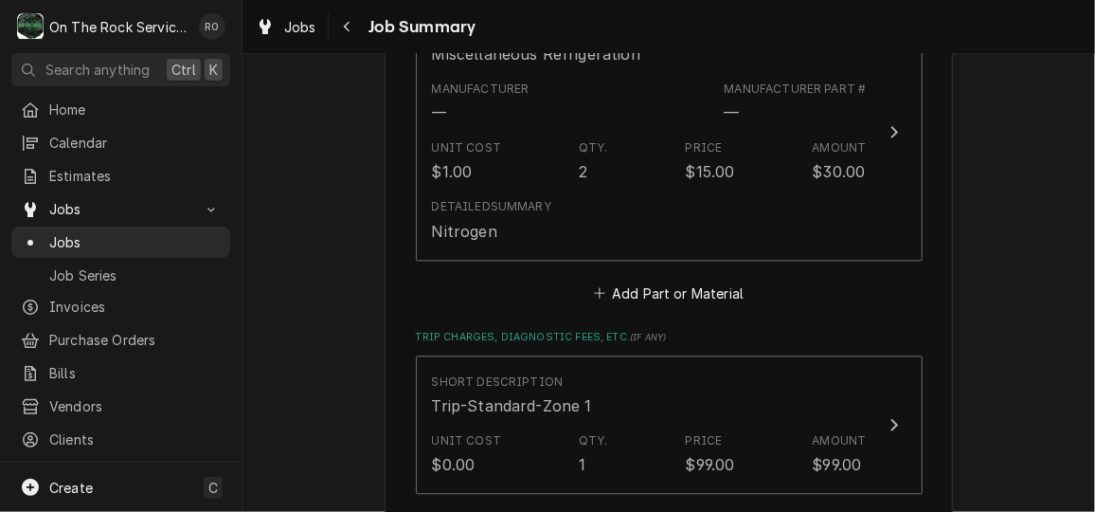
scroll to position [1798, 0]
click at [697, 280] on button "Add Part or Material" at bounding box center [668, 293] width 156 height 27
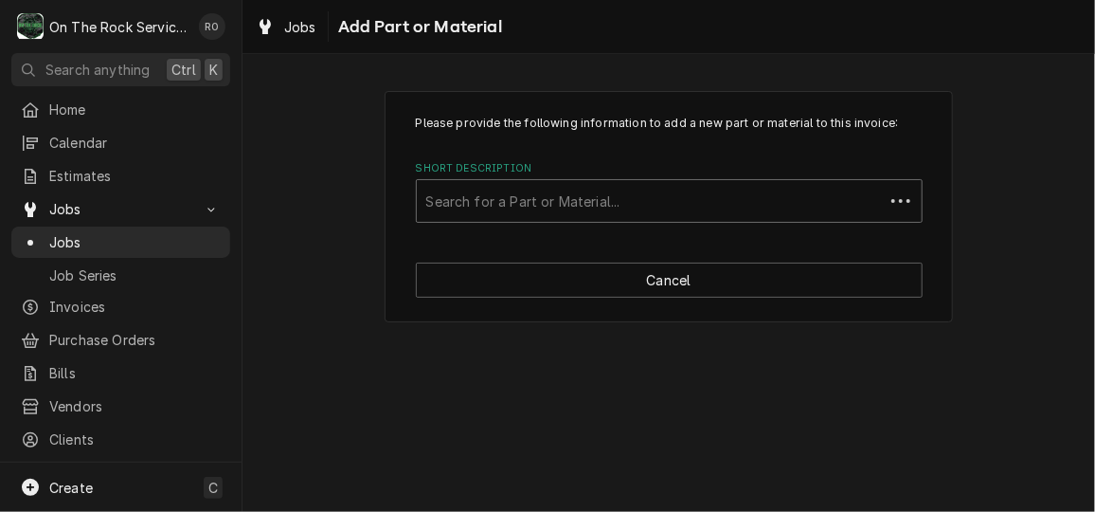
click at [650, 200] on div "Short Description" at bounding box center [650, 201] width 448 height 34
type input "infrared leak"
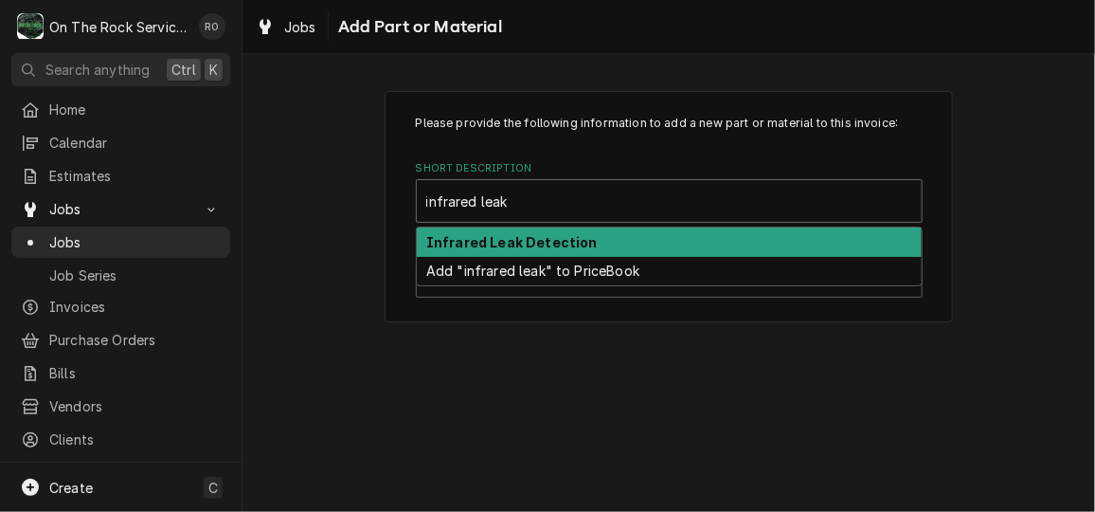
click at [642, 234] on div "Infrared Leak Detection" at bounding box center [669, 241] width 505 height 29
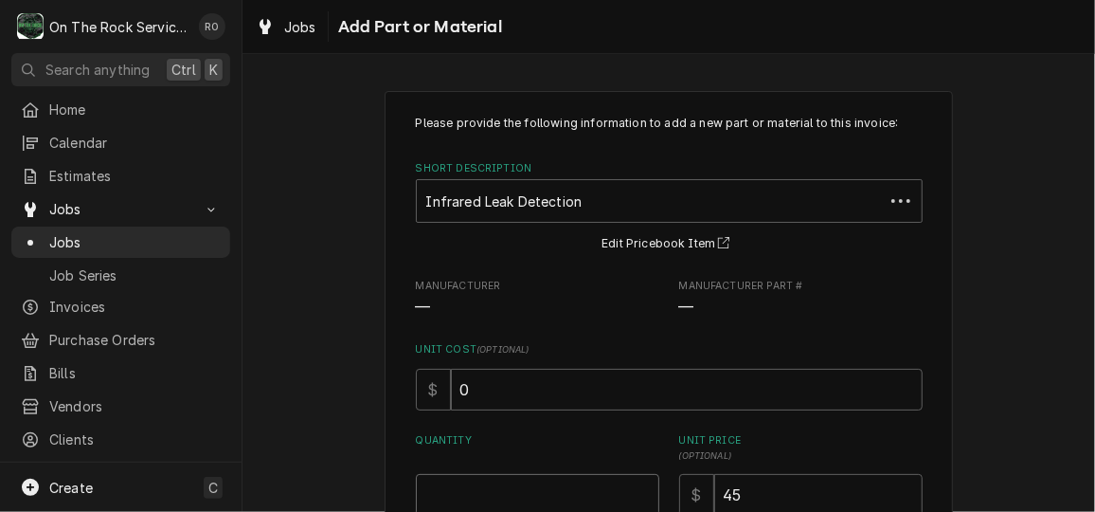
click at [519, 484] on input "Quantity" at bounding box center [538, 495] width 244 height 42
type textarea "x"
type input "1"
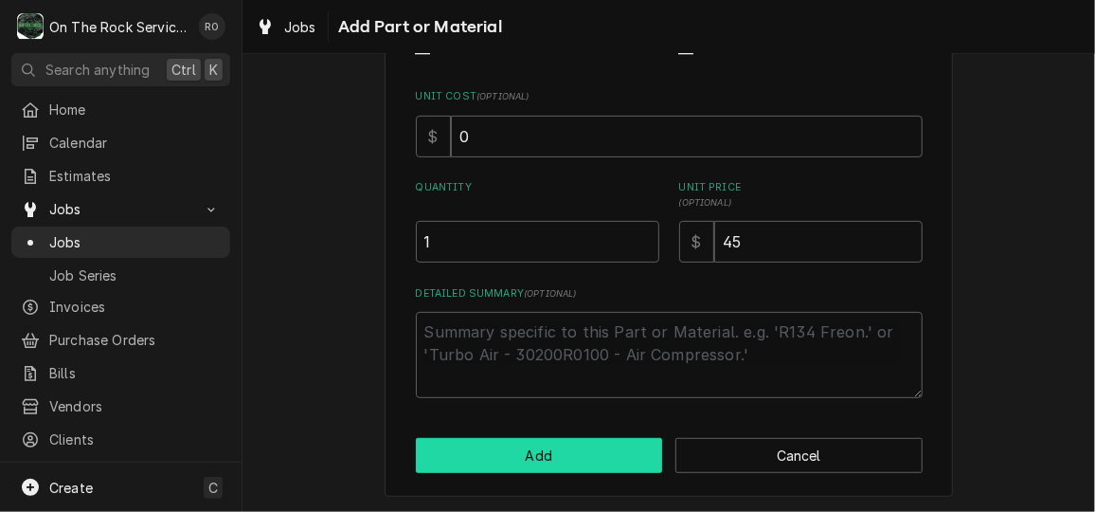
click at [527, 467] on button "Add" at bounding box center [539, 455] width 247 height 35
type textarea "x"
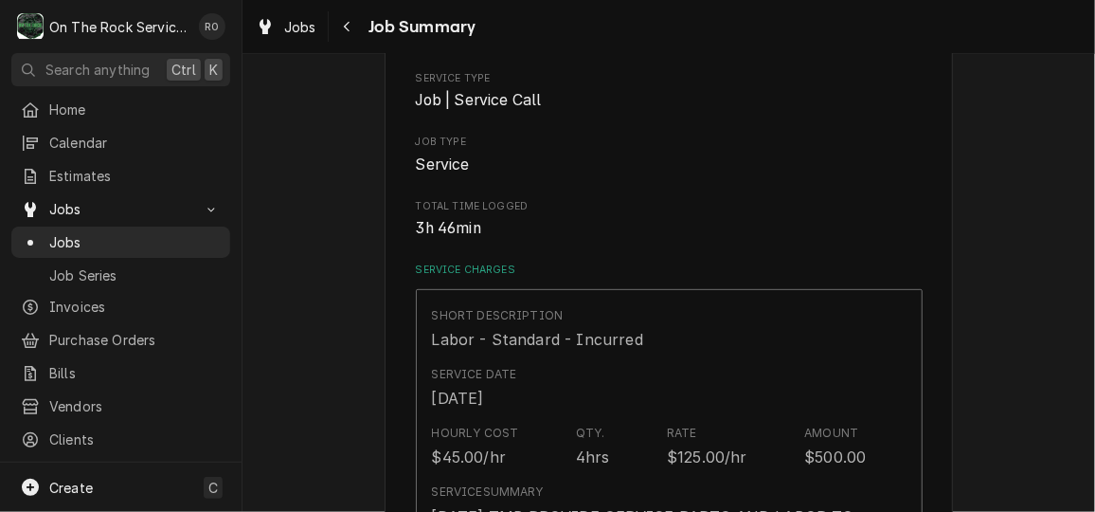
scroll to position [1798, 0]
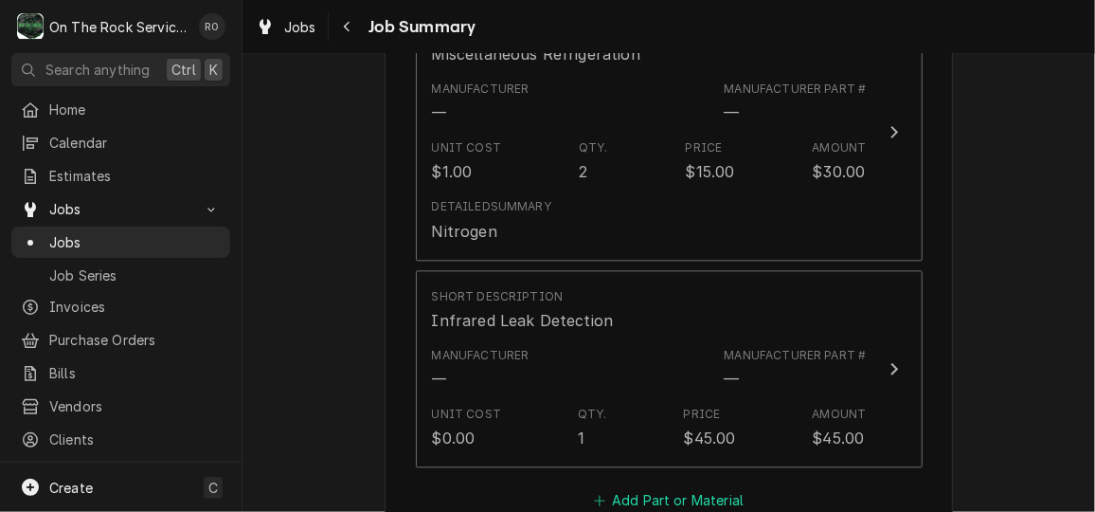
click at [645, 487] on button "Add Part or Material" at bounding box center [668, 500] width 156 height 27
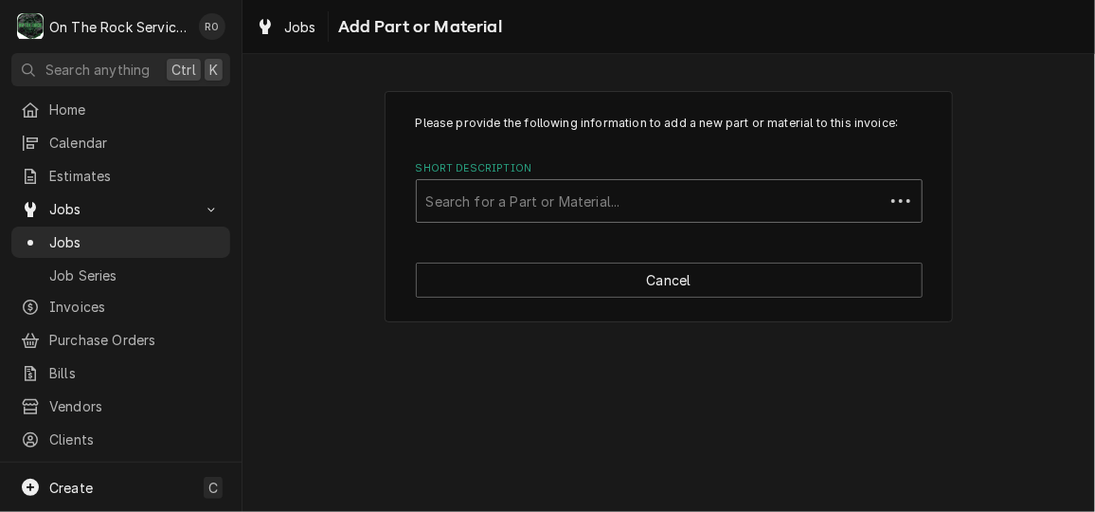
click at [601, 204] on div "Short Description" at bounding box center [650, 201] width 448 height 34
type input "micro leak"
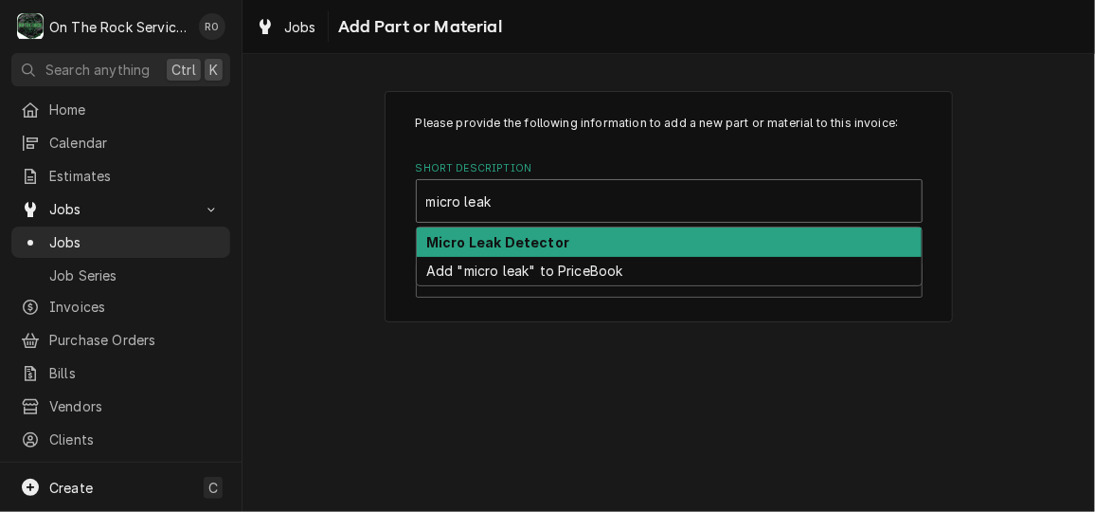
click at [599, 250] on div "Micro Leak Detector" at bounding box center [669, 241] width 505 height 29
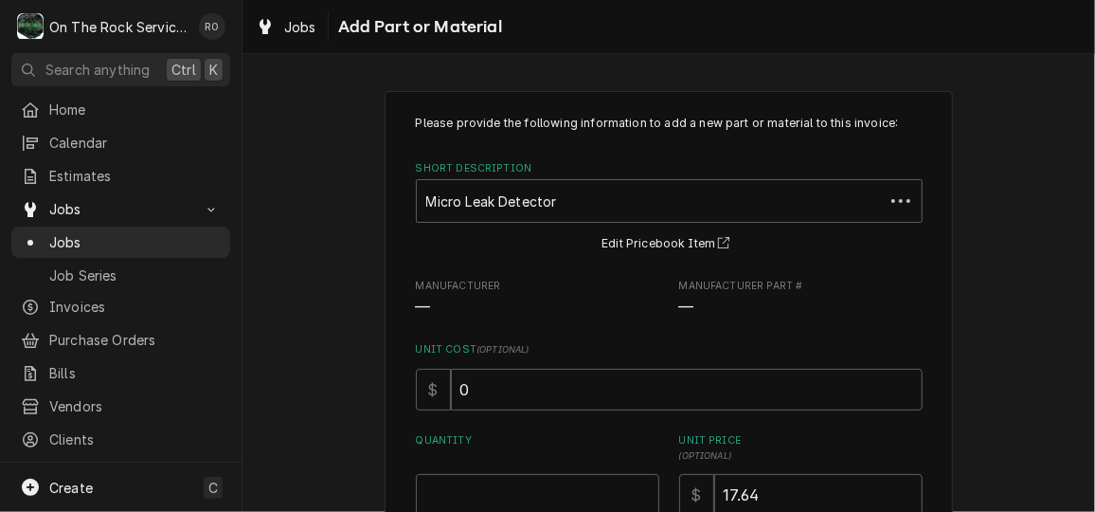
scroll to position [253, 0]
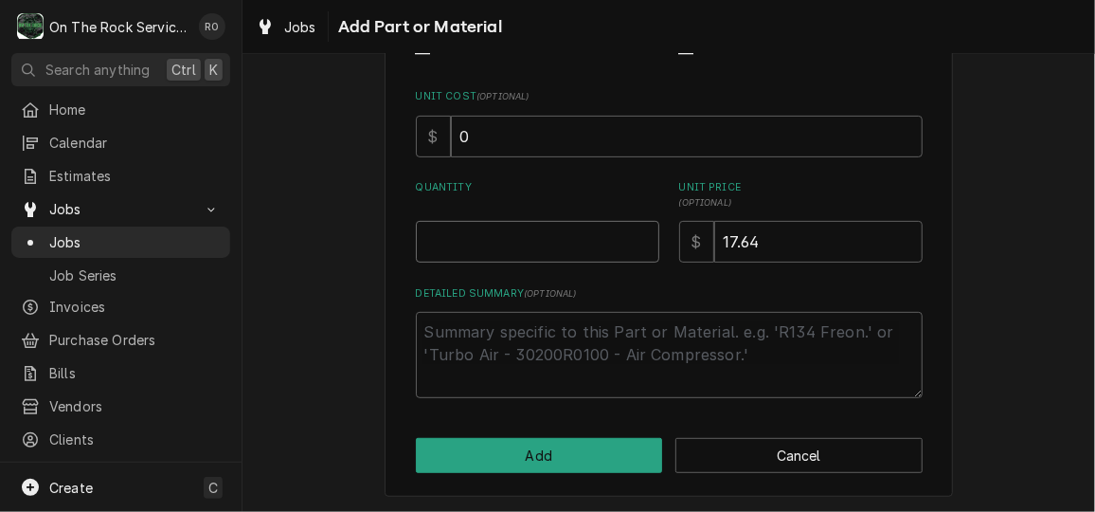
click at [588, 250] on input "Quantity" at bounding box center [538, 242] width 244 height 42
type textarea "x"
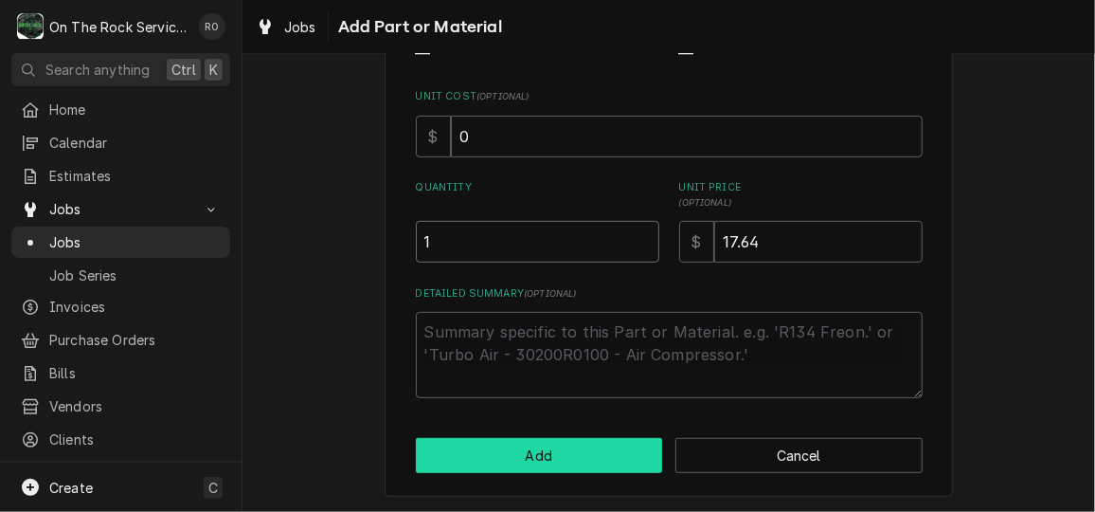
type input "1"
click at [583, 449] on button "Add" at bounding box center [539, 455] width 247 height 35
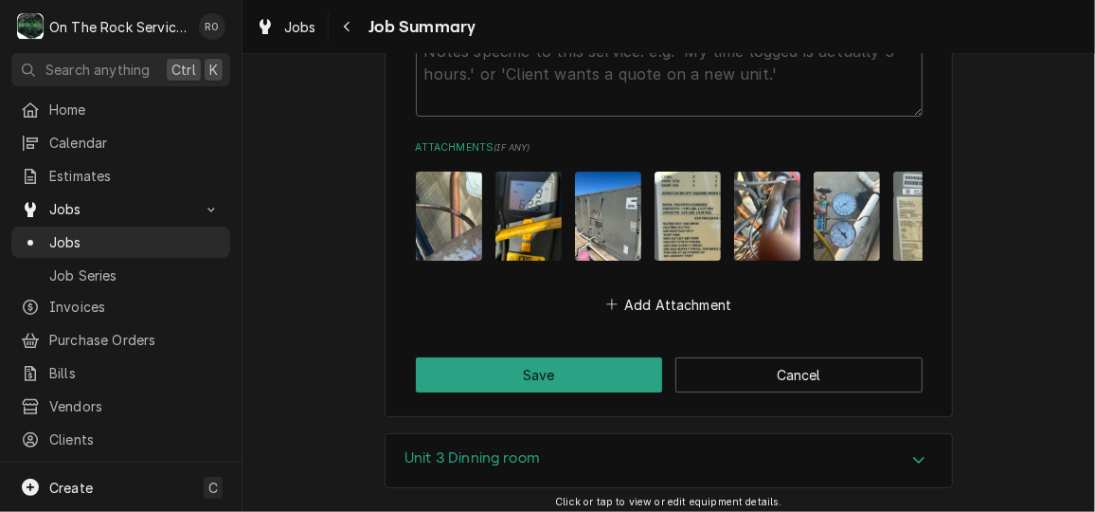
scroll to position [3009, 0]
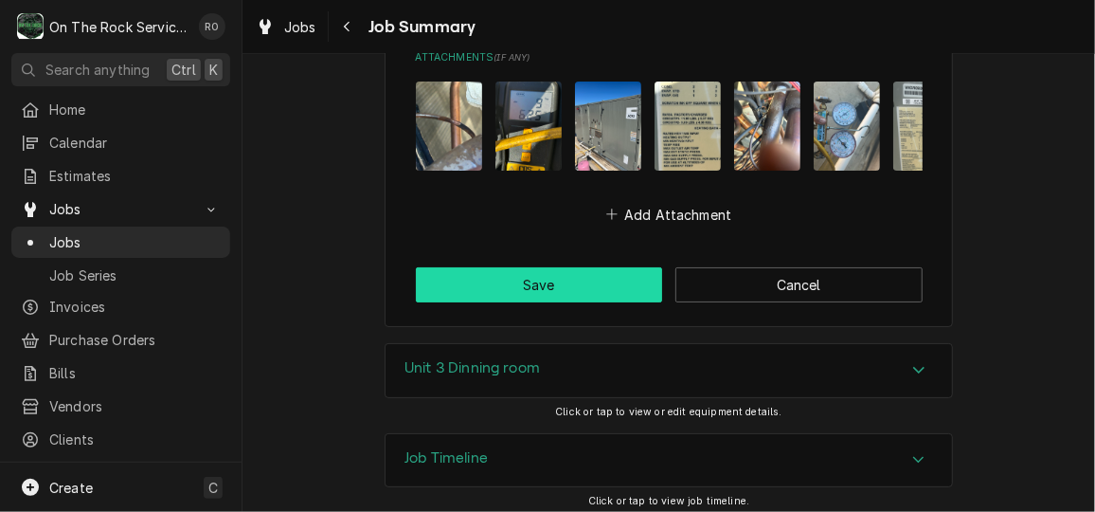
click at [533, 267] on button "Save" at bounding box center [539, 284] width 247 height 35
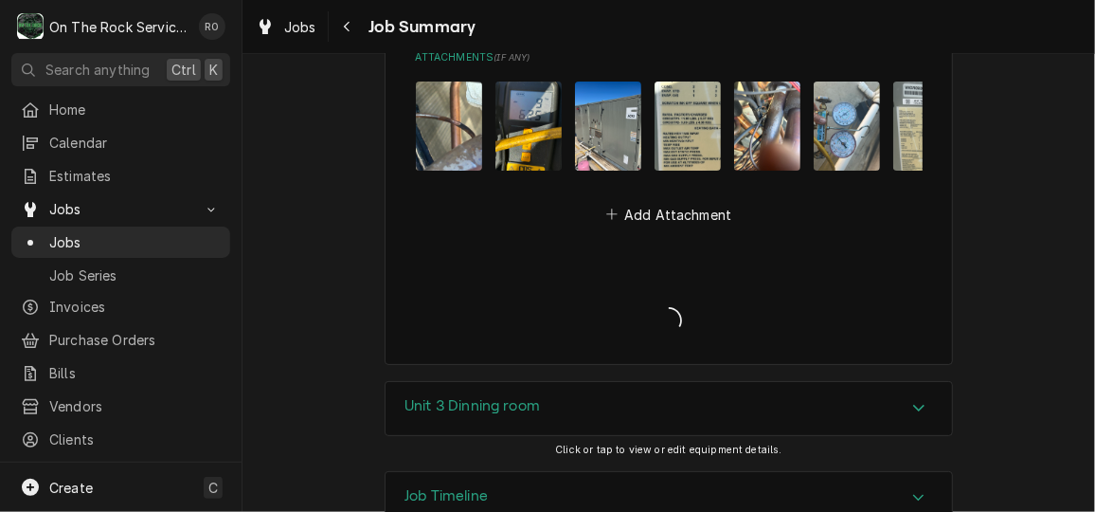
type textarea "x"
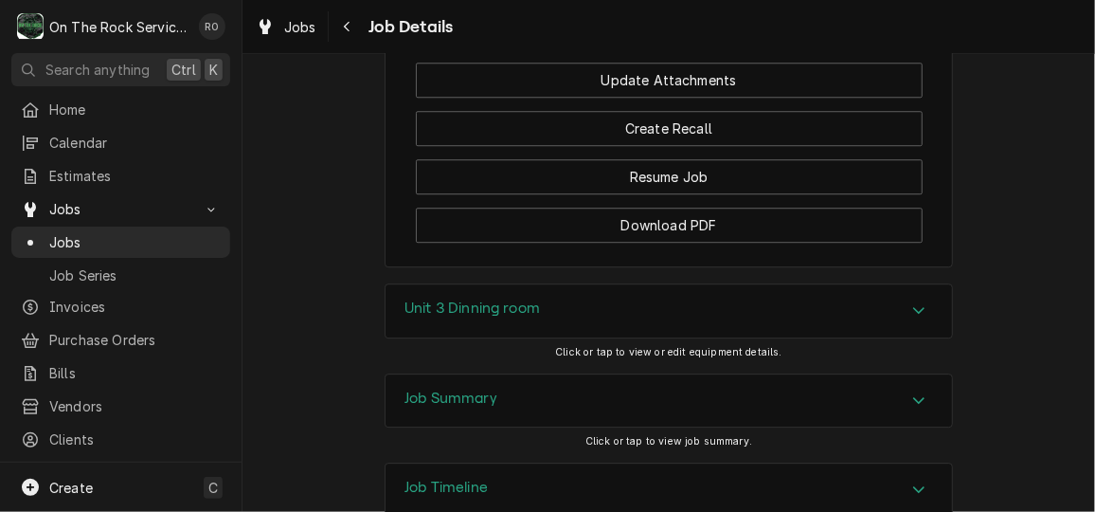
scroll to position [2324, 0]
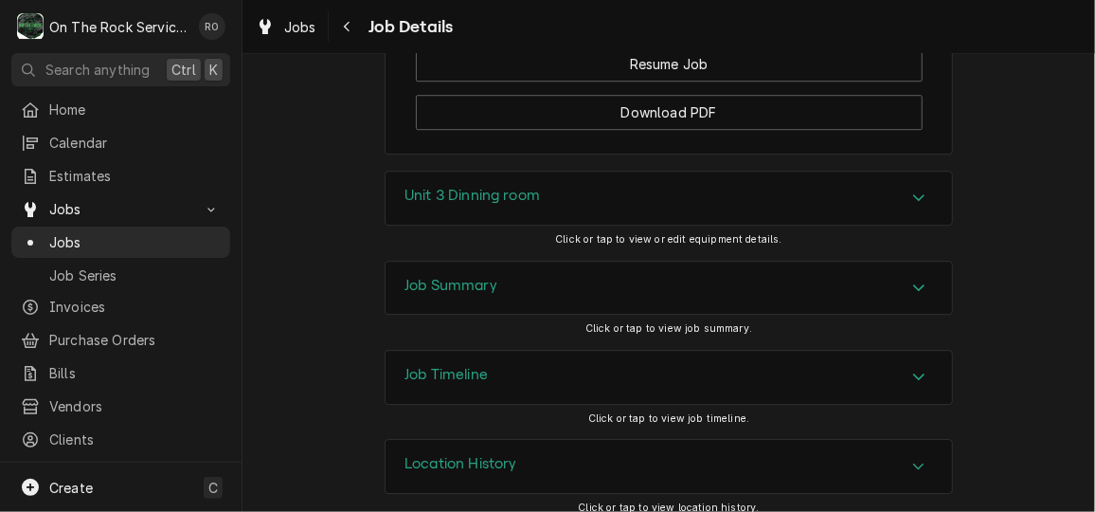
click at [905, 277] on div "Accordion Header" at bounding box center [919, 288] width 28 height 23
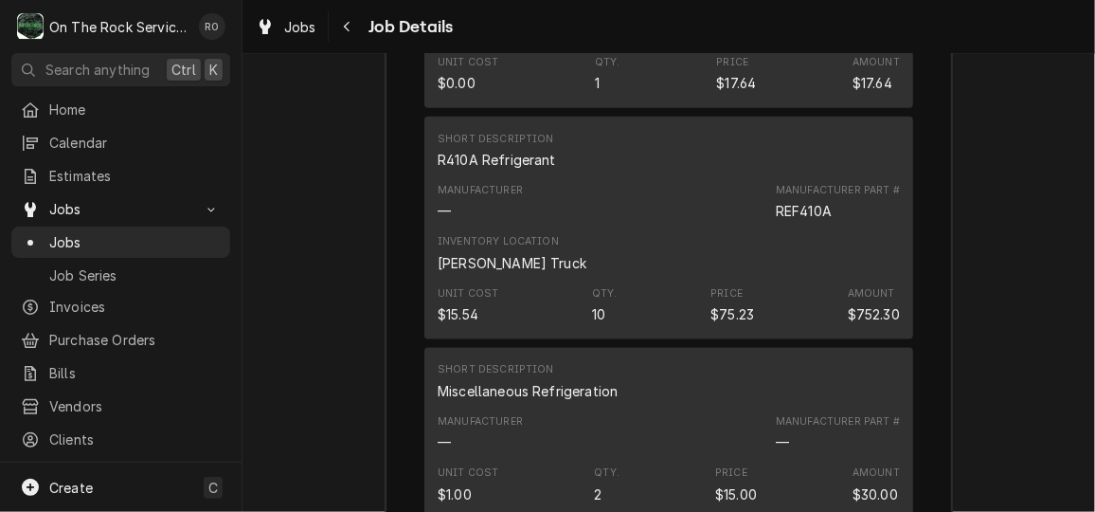
scroll to position [3943, 0]
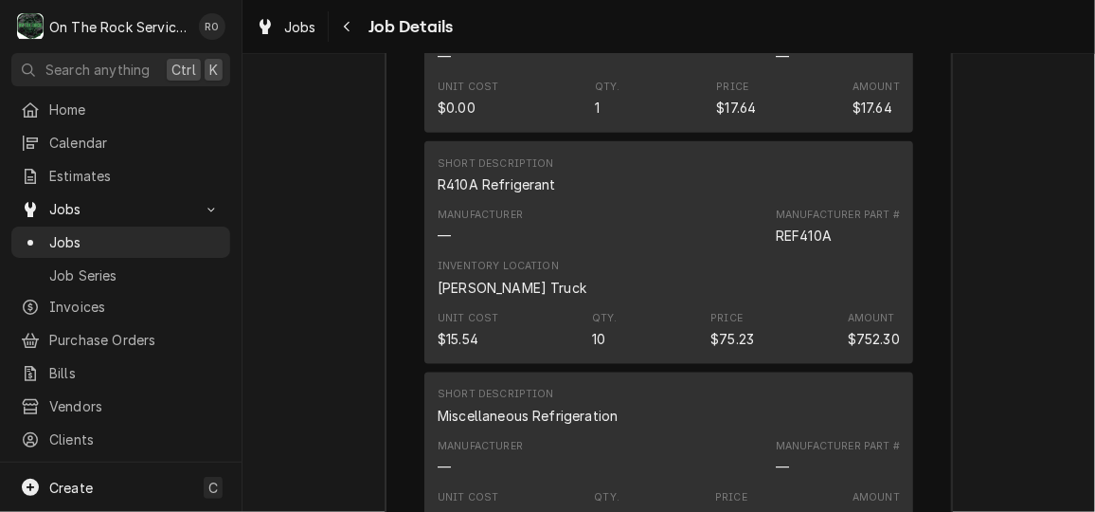
click at [899, 281] on div "Short Description R410A Refrigerant Manufacturer — Manufacturer Part # REF410A …" at bounding box center [669, 252] width 489 height 223
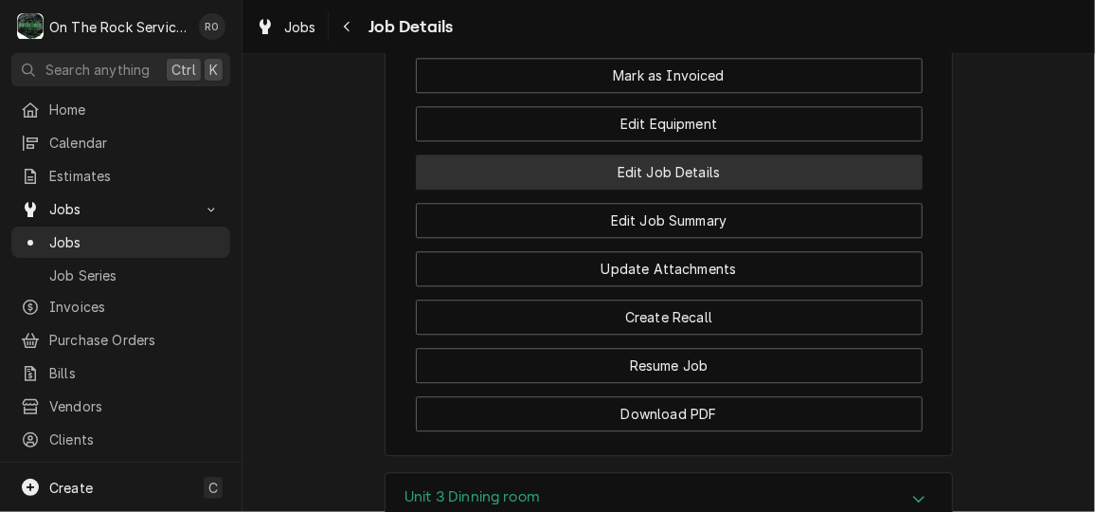
scroll to position [2024, 0]
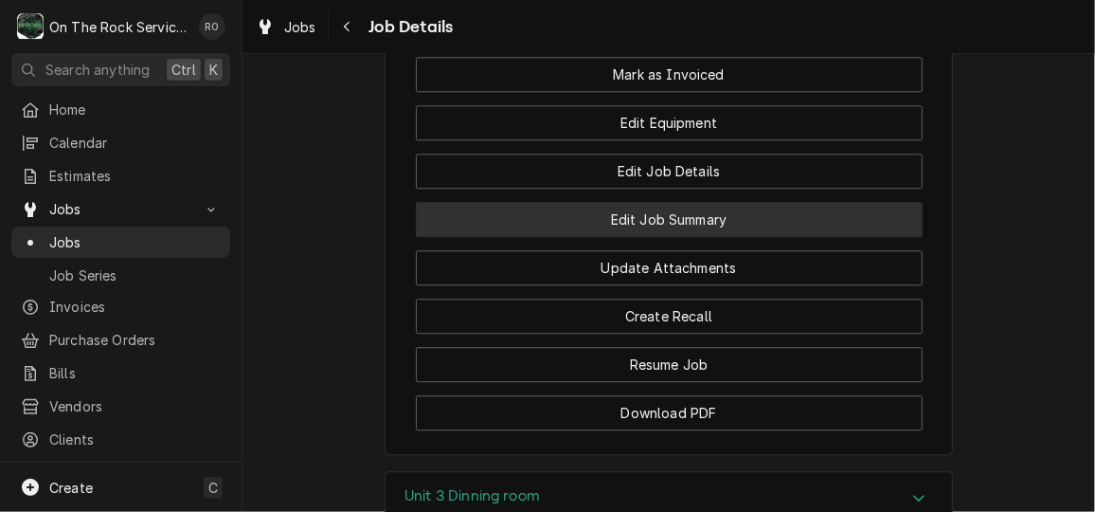
click at [779, 202] on button "Edit Job Summary" at bounding box center [669, 219] width 507 height 35
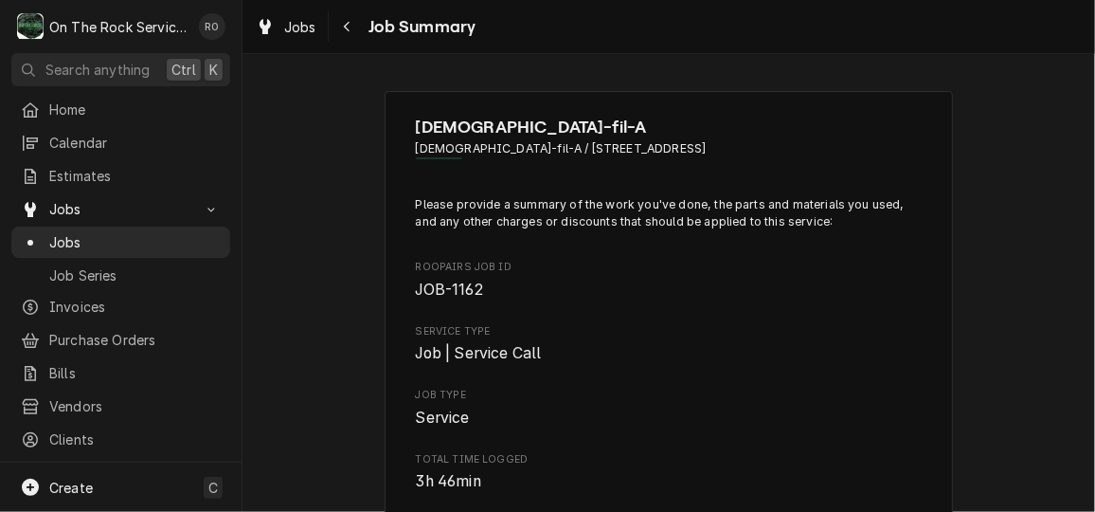
type textarea "x"
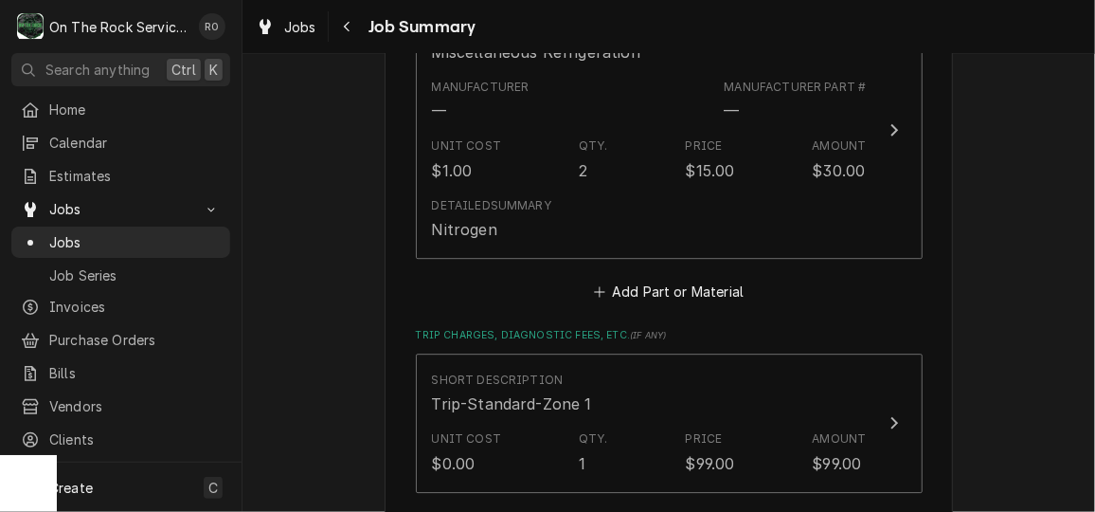
scroll to position [2214, 0]
click at [705, 277] on button "Add Part or Material" at bounding box center [668, 290] width 156 height 27
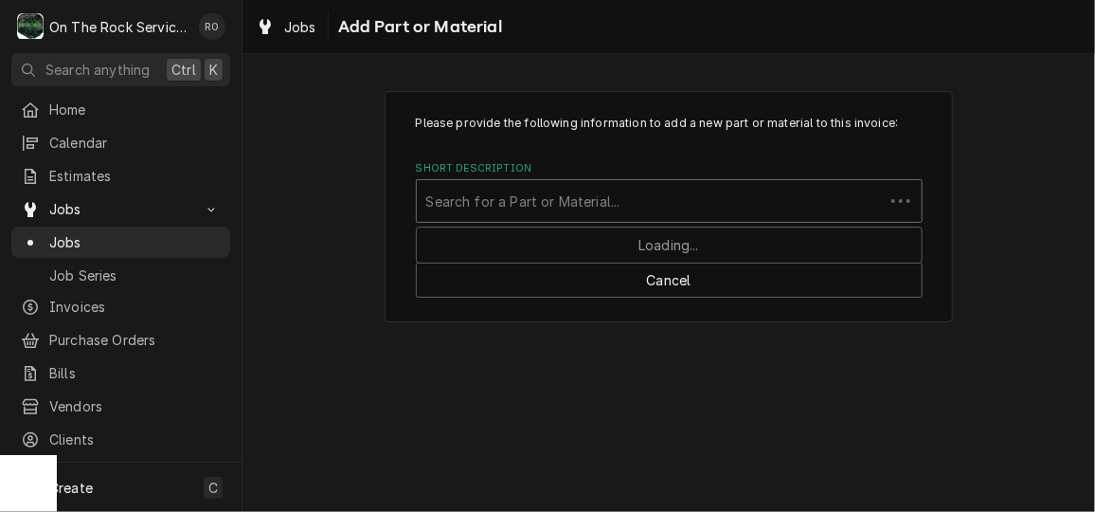
click at [666, 201] on div "Short Description" at bounding box center [650, 201] width 448 height 34
type input "inert gas"
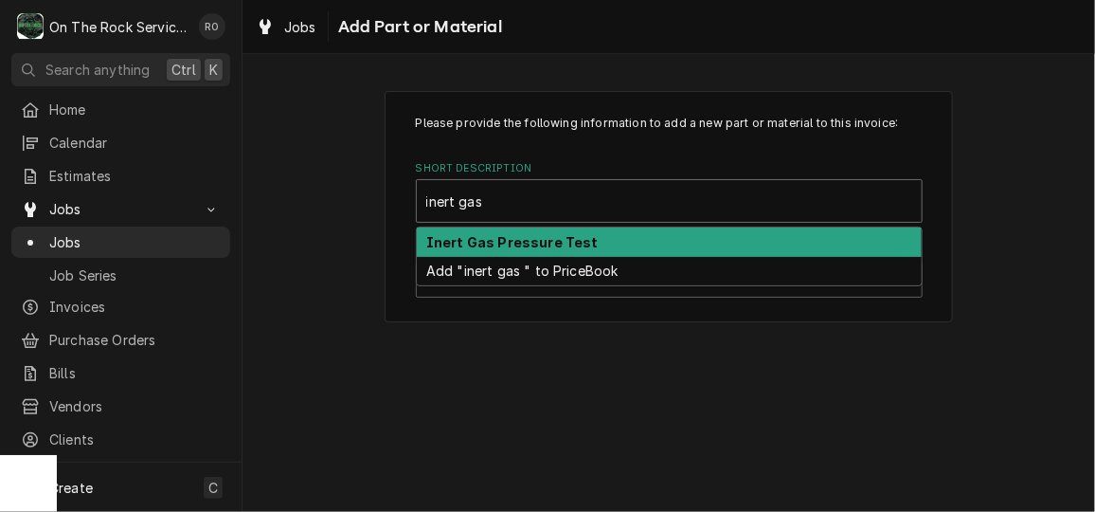
click at [667, 236] on div "Inert Gas Pressure Test" at bounding box center [669, 241] width 505 height 29
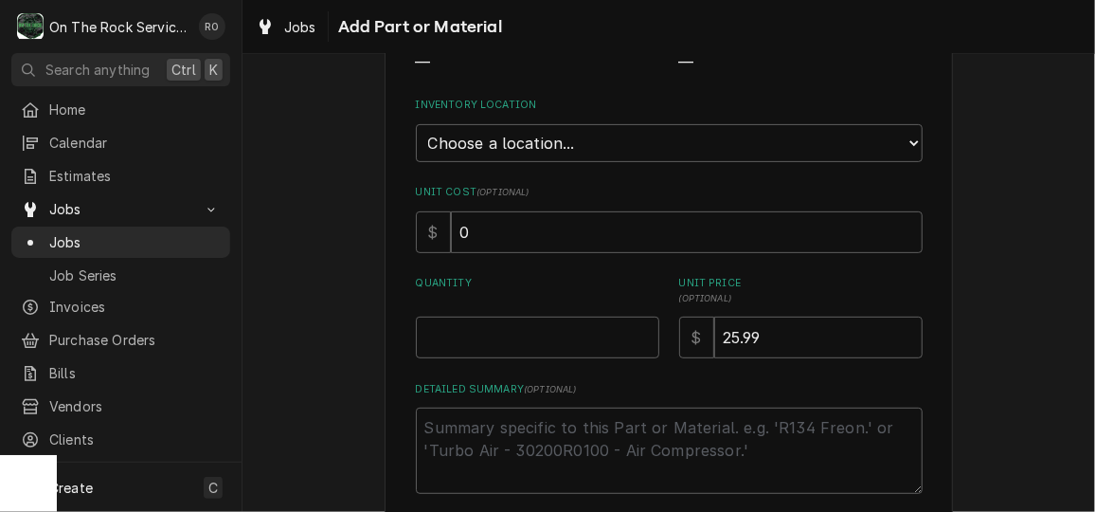
scroll to position [247, 0]
click at [513, 318] on input "Quantity" at bounding box center [538, 335] width 244 height 42
type textarea "x"
type input "2"
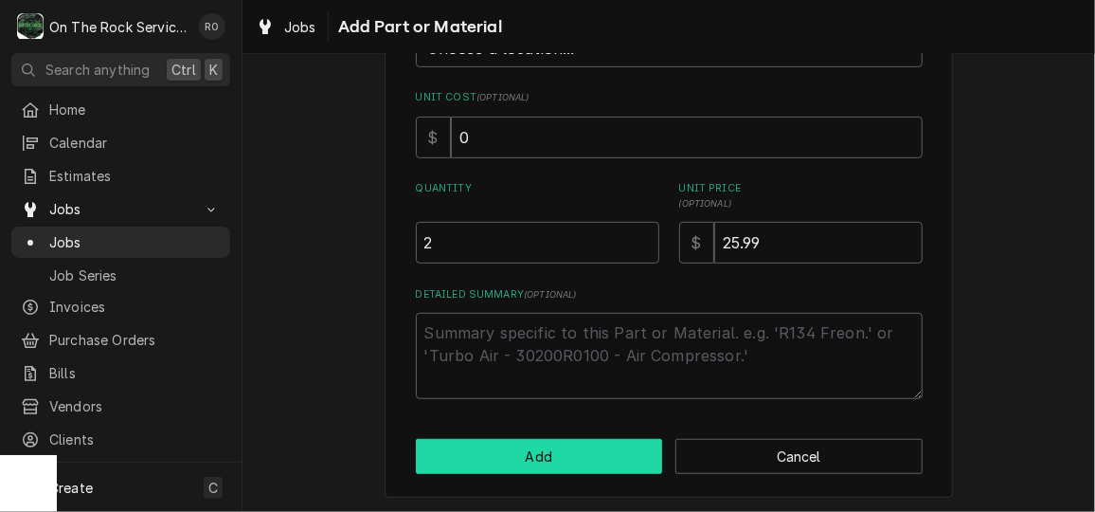
click at [568, 451] on button "Add" at bounding box center [539, 456] width 247 height 35
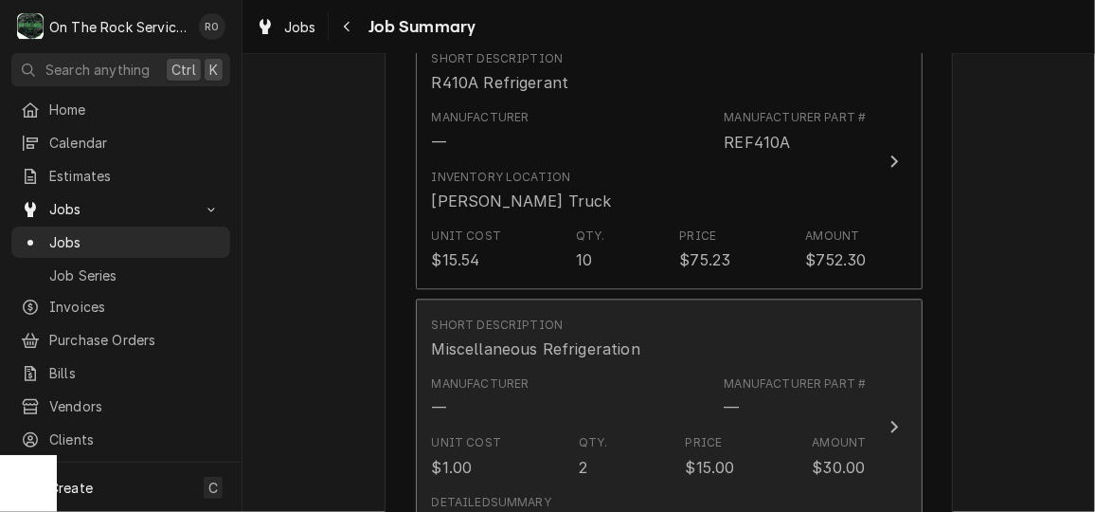
scroll to position [1915, 0]
click at [742, 436] on div "Unit Cost $1.00 Qty. 2 Price $15.00 Amount $30.00" at bounding box center [649, 457] width 435 height 59
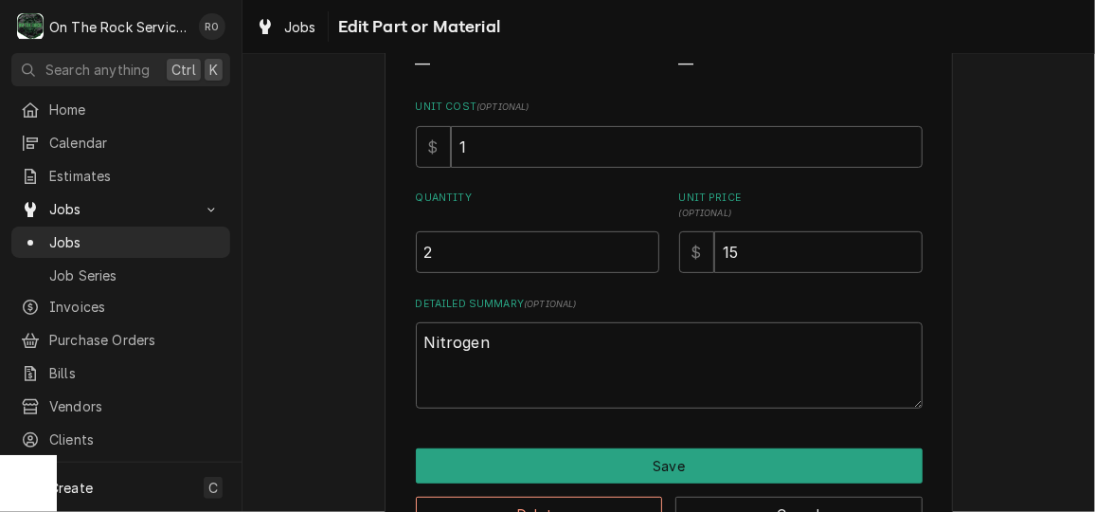
scroll to position [246, 0]
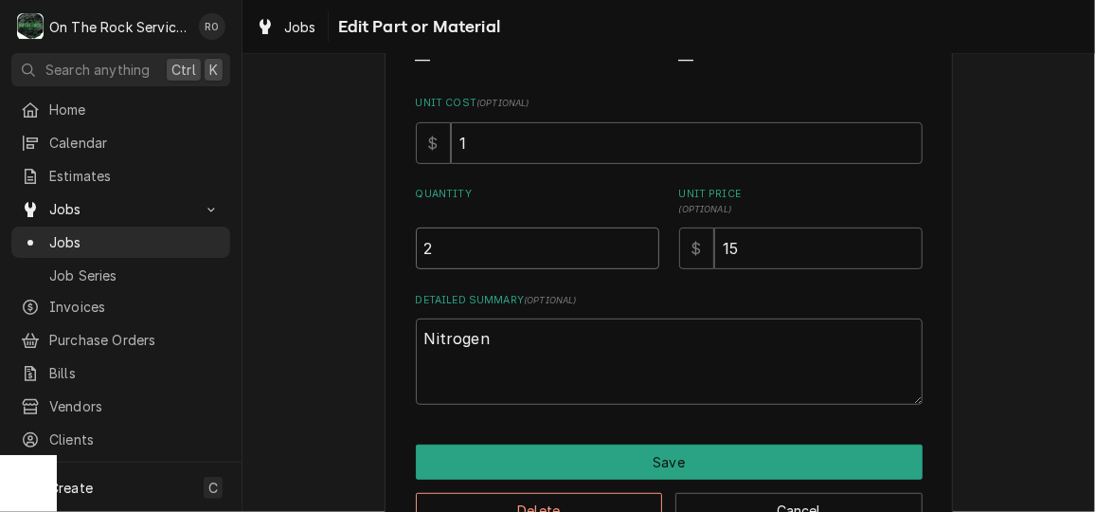
drag, startPoint x: 468, startPoint y: 256, endPoint x: 309, endPoint y: 236, distance: 160.4
click at [309, 236] on div "Use the fields below to edit this part or material: Short Description Miscellan…" at bounding box center [669, 198] width 853 height 741
type textarea "x"
type input "1"
type textarea "x"
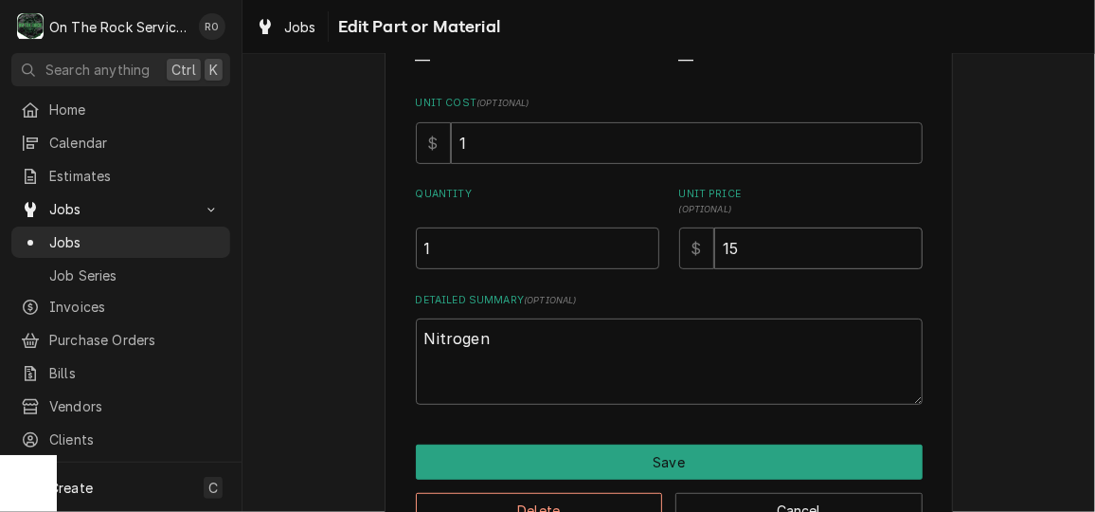
type input "3"
type textarea "x"
type input "30"
drag, startPoint x: 521, startPoint y: 347, endPoint x: 325, endPoint y: 320, distance: 197.9
click at [325, 320] on div "Use the fields below to edit this part or material: Short Description Miscellan…" at bounding box center [669, 198] width 853 height 741
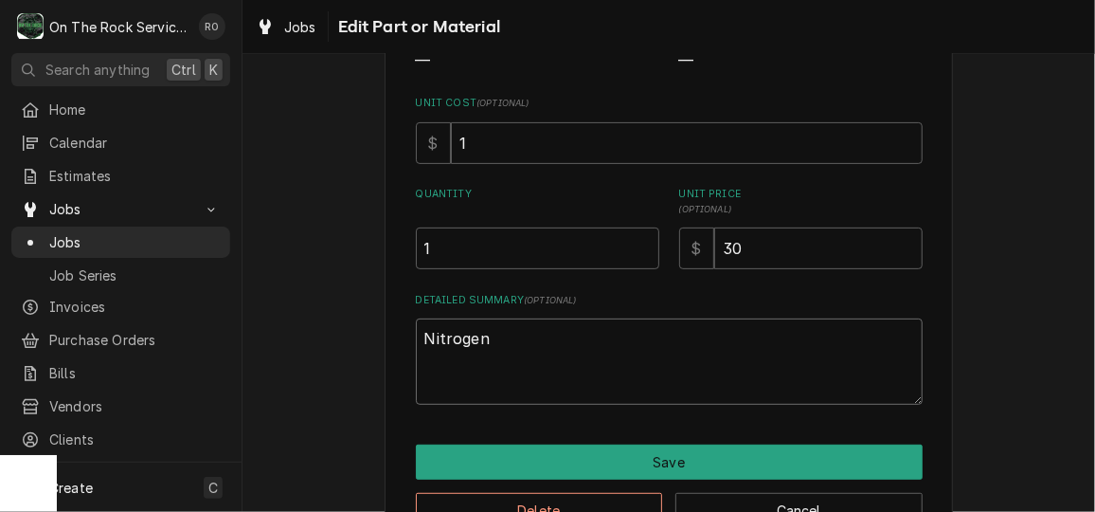
type textarea "x"
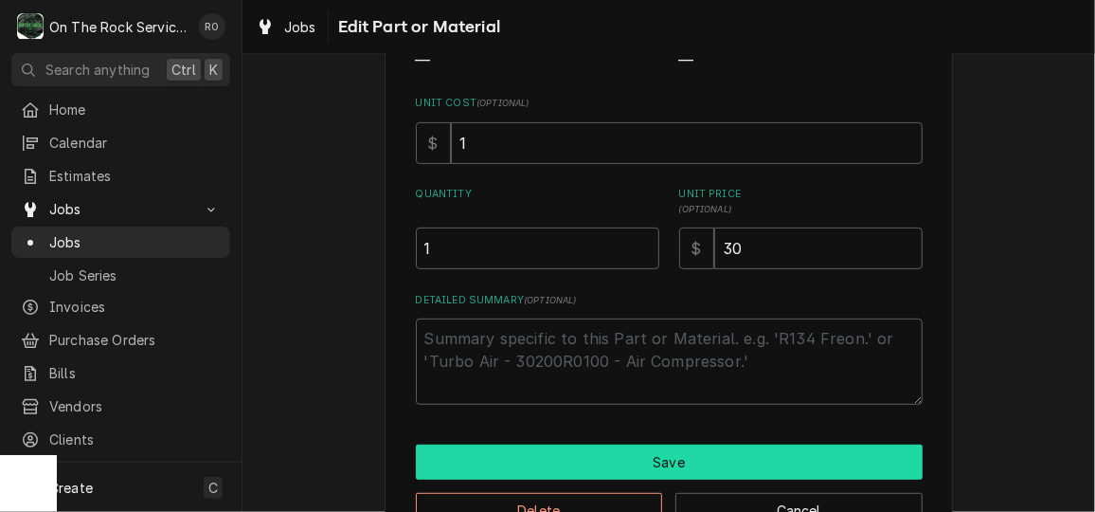
click at [659, 472] on button "Save" at bounding box center [669, 461] width 507 height 35
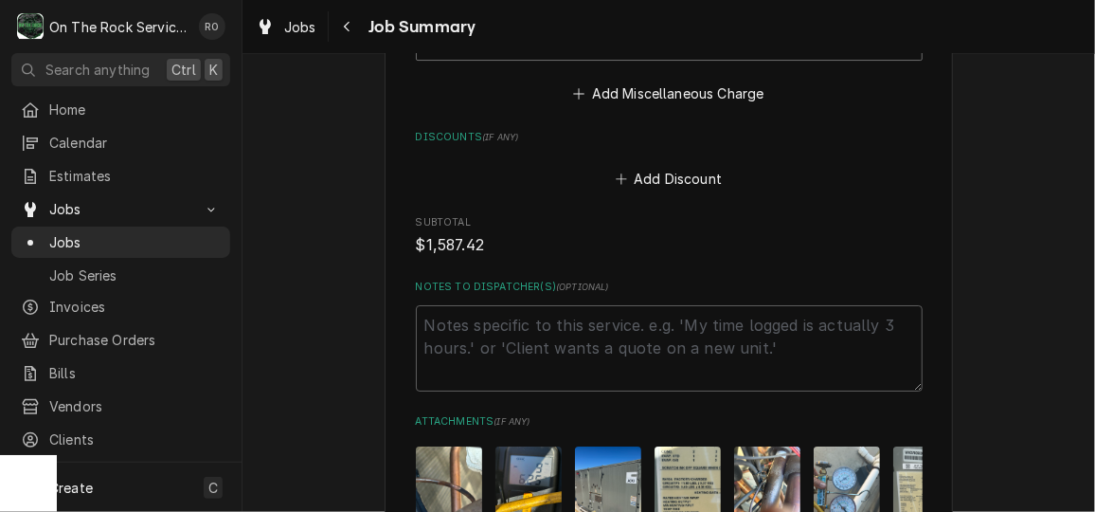
scroll to position [3158, 0]
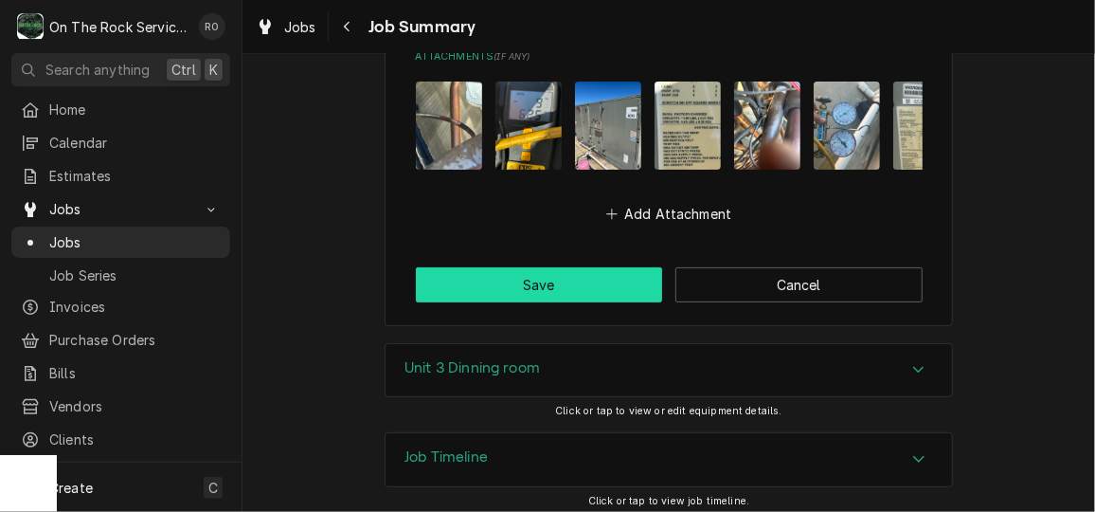
click at [612, 270] on button "Save" at bounding box center [539, 284] width 247 height 35
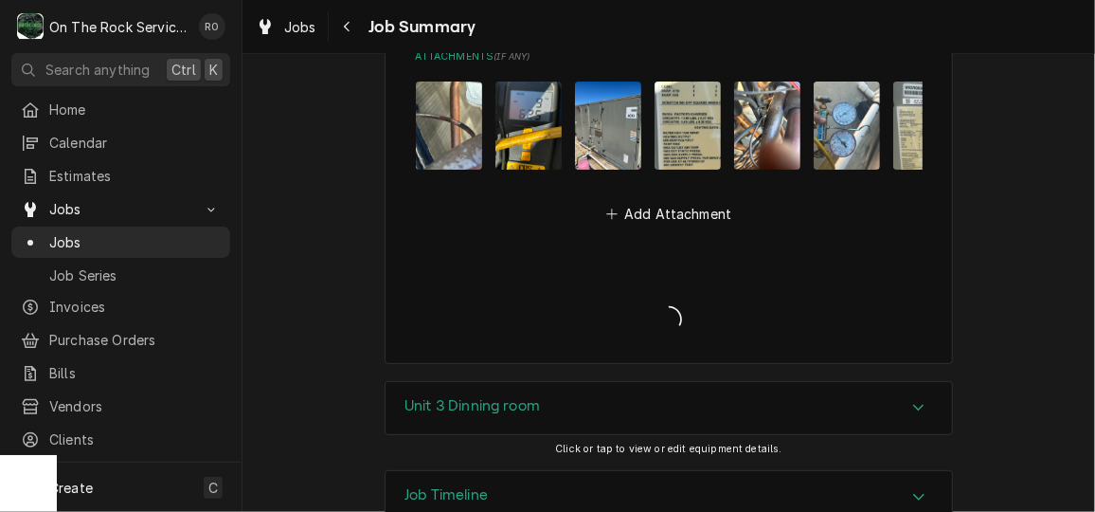
scroll to position [3333, 0]
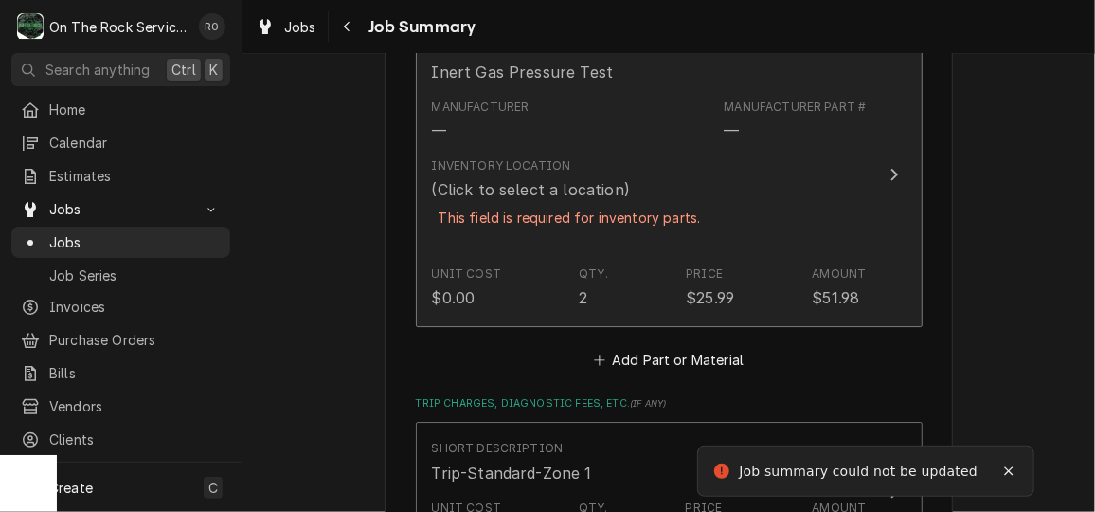
click at [817, 221] on div "Inventory Location (Click to select a location) This field is required for inve…" at bounding box center [649, 204] width 435 height 108
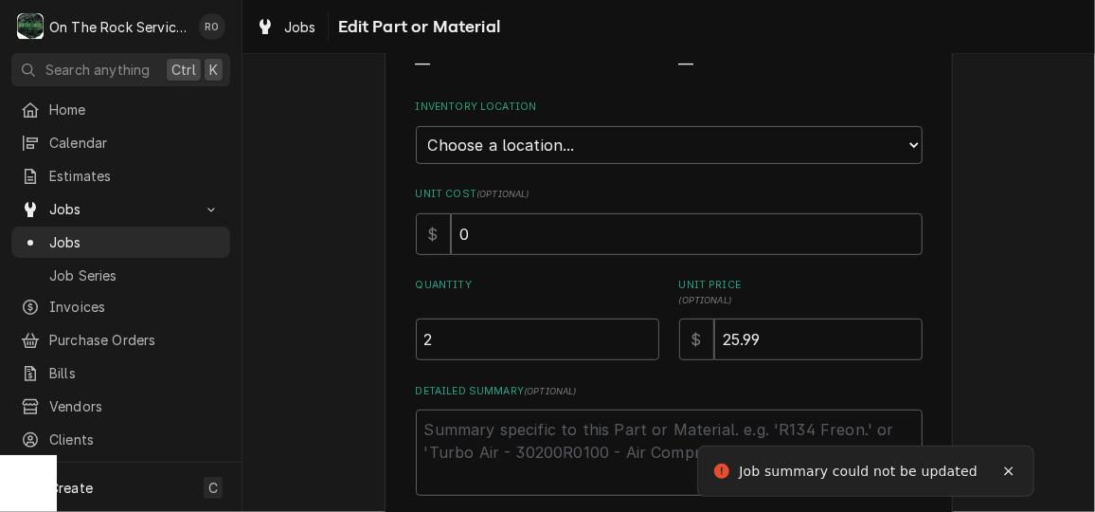
scroll to position [33, 0]
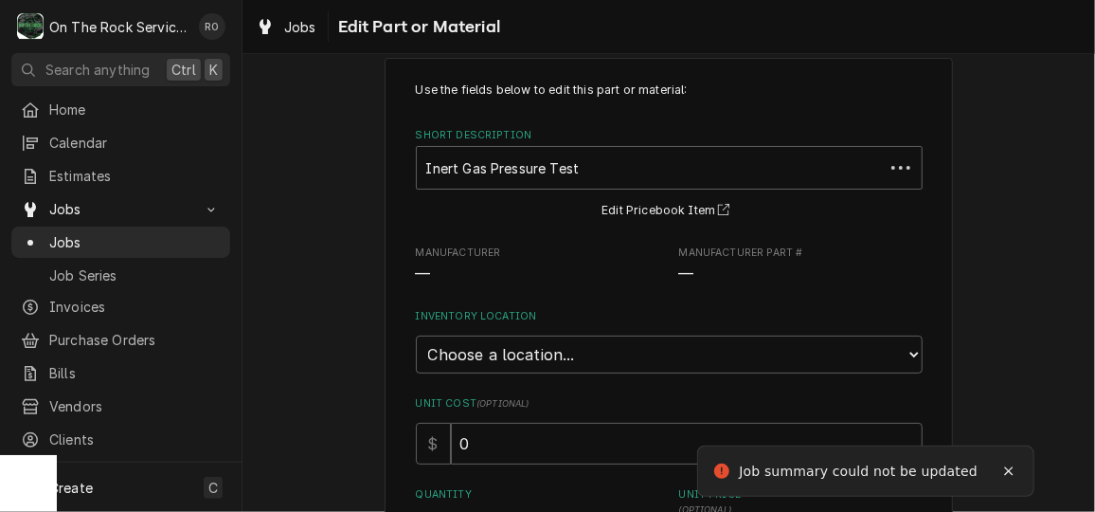
type textarea "x"
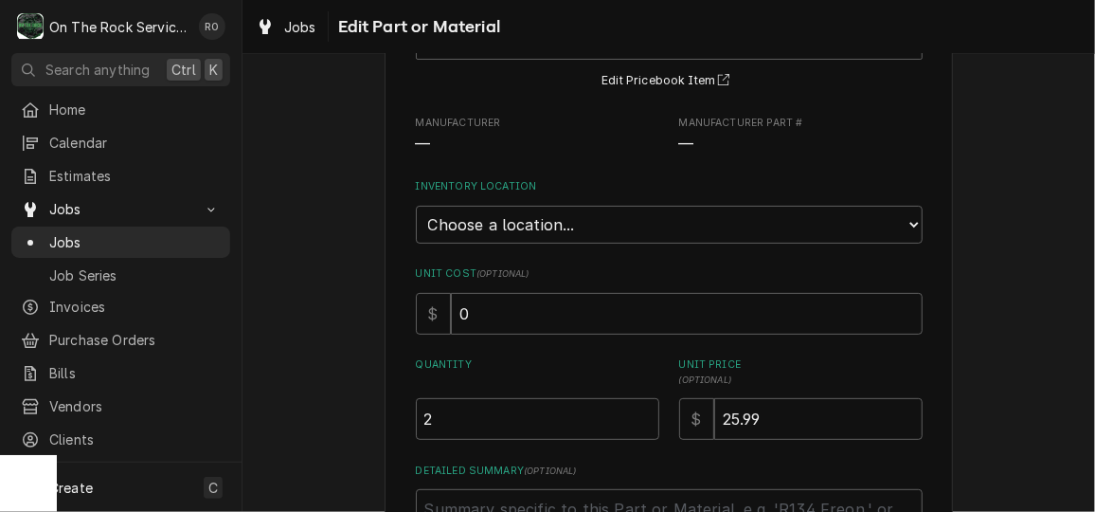
scroll to position [160, 0]
click at [817, 221] on select "Choose a location... Ray's Truck Rich's Truck Todd's Truck Warehouse" at bounding box center [669, 227] width 507 height 38
select select "149"
click at [416, 208] on select "Choose a location... Ray's Truck Rich's Truck Todd's Truck Warehouse" at bounding box center [669, 227] width 507 height 38
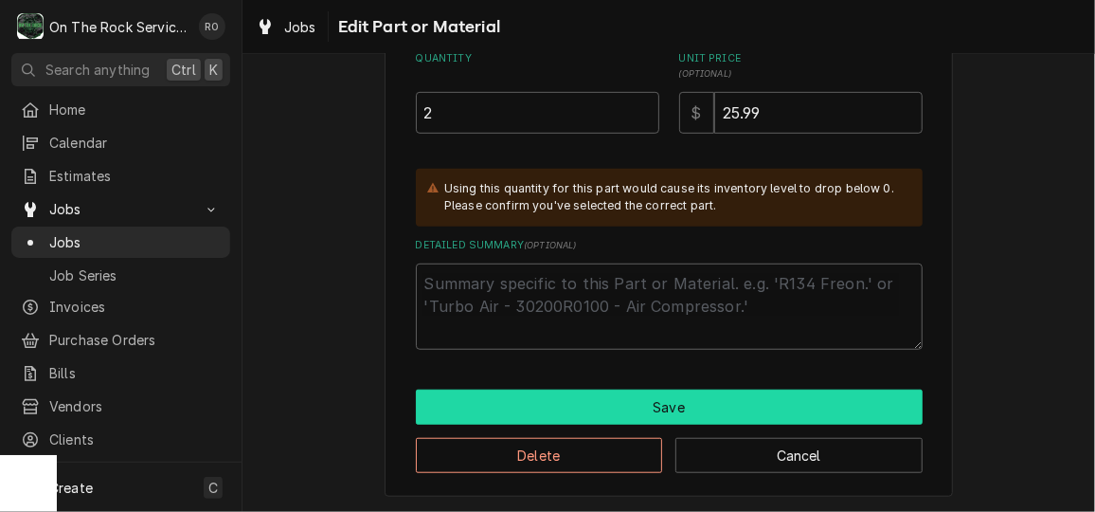
click at [678, 413] on button "Save" at bounding box center [669, 406] width 507 height 35
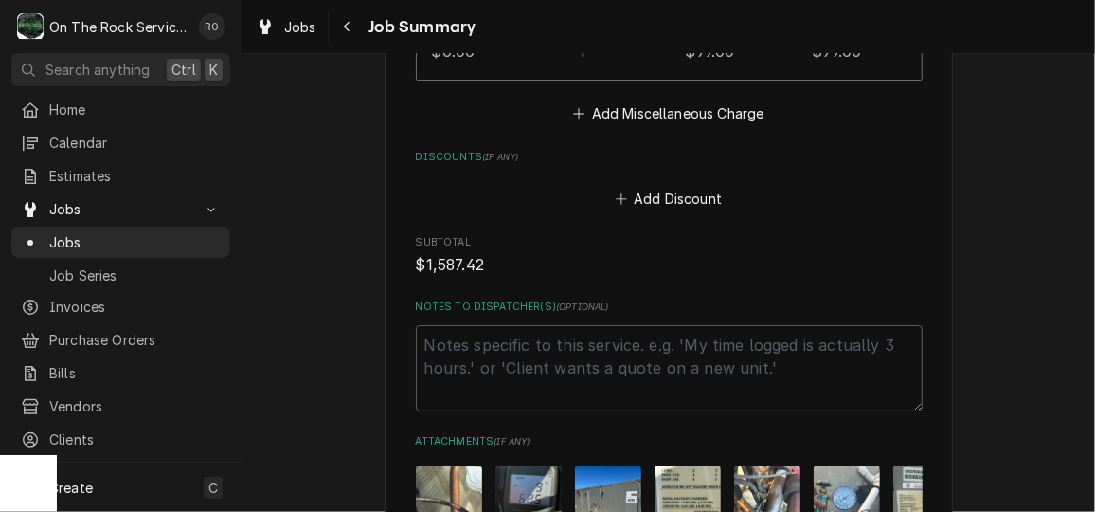
scroll to position [3333, 0]
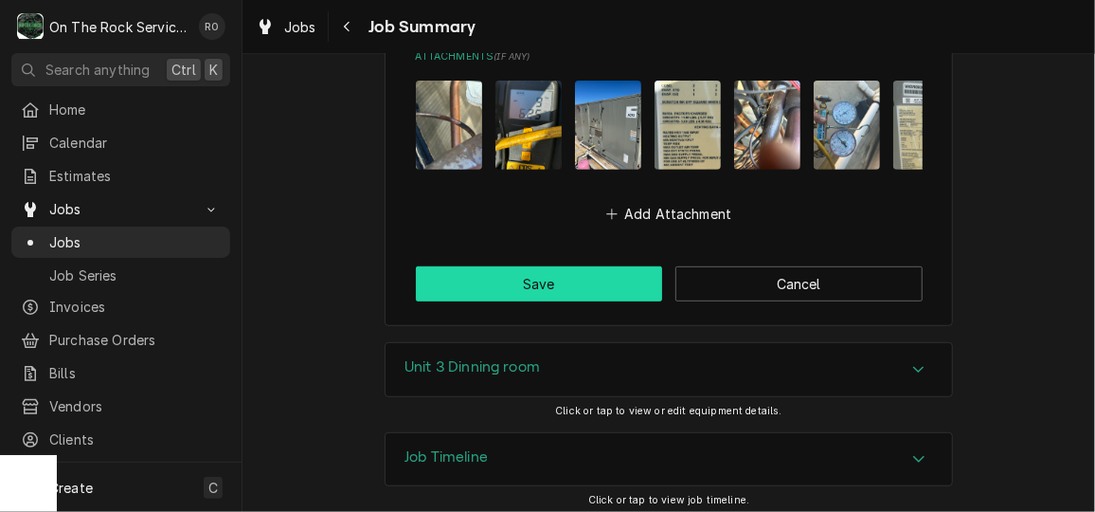
click at [630, 277] on button "Save" at bounding box center [539, 283] width 247 height 35
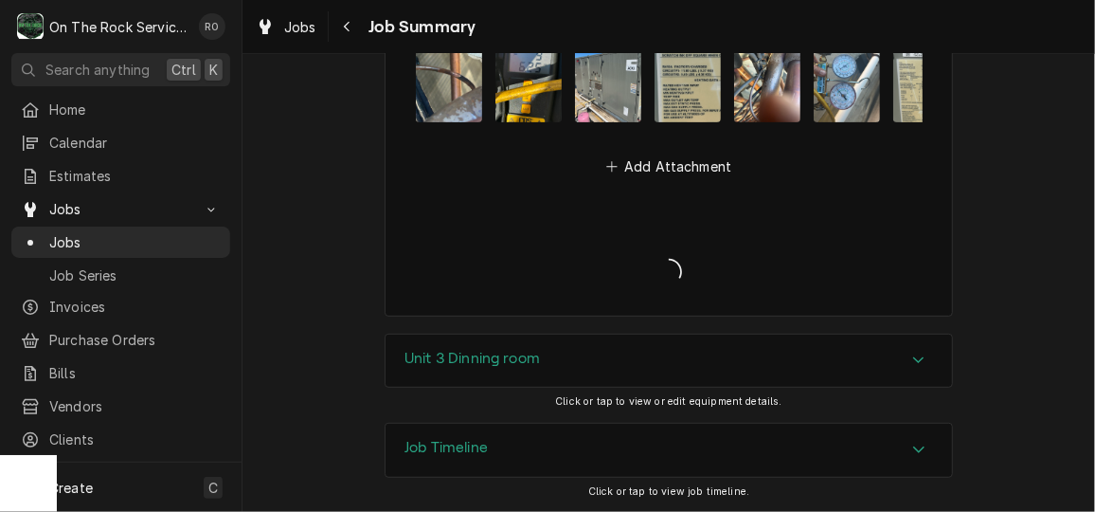
scroll to position [3266, 0]
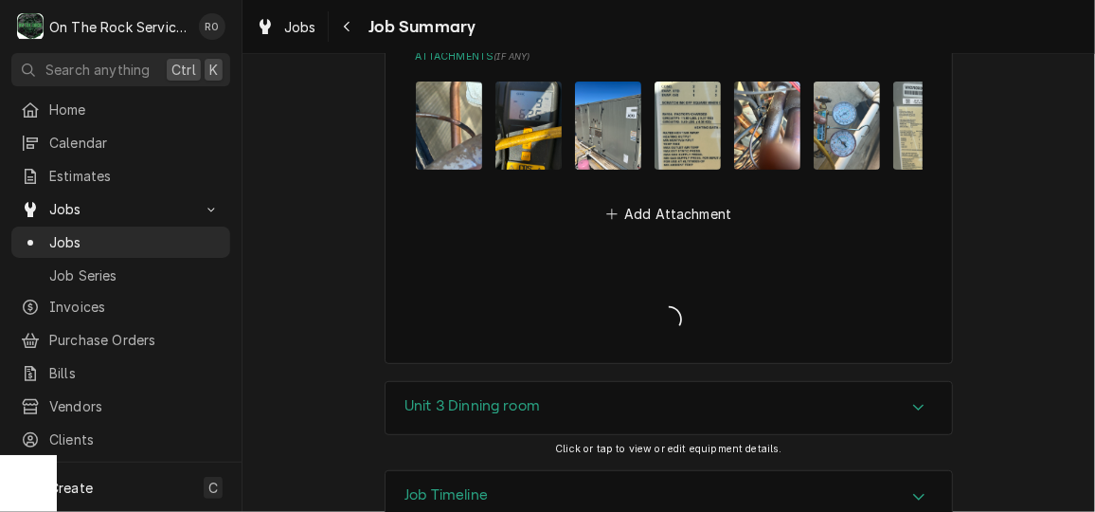
type textarea "x"
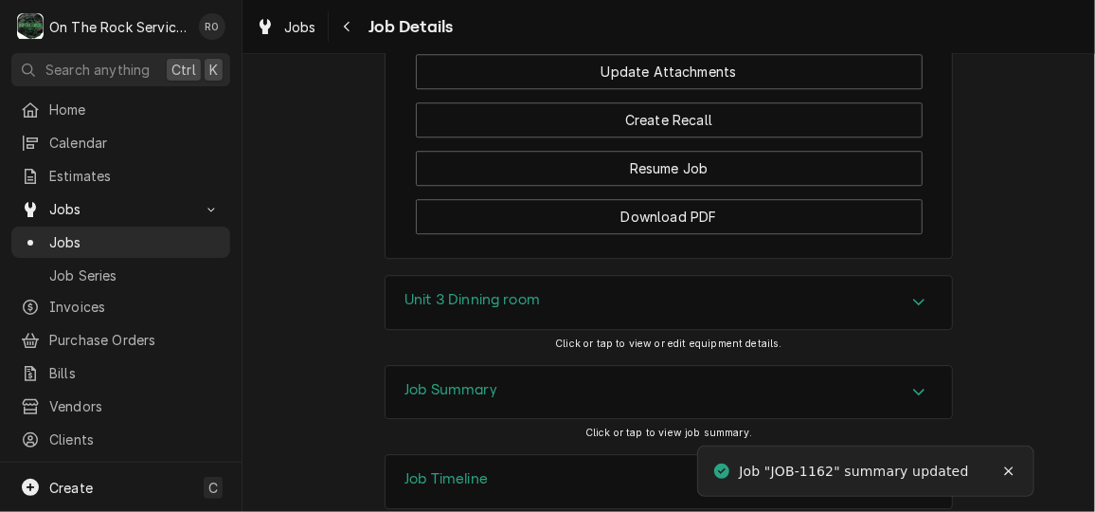
scroll to position [2324, 0]
